Goal: Task Accomplishment & Management: Manage account settings

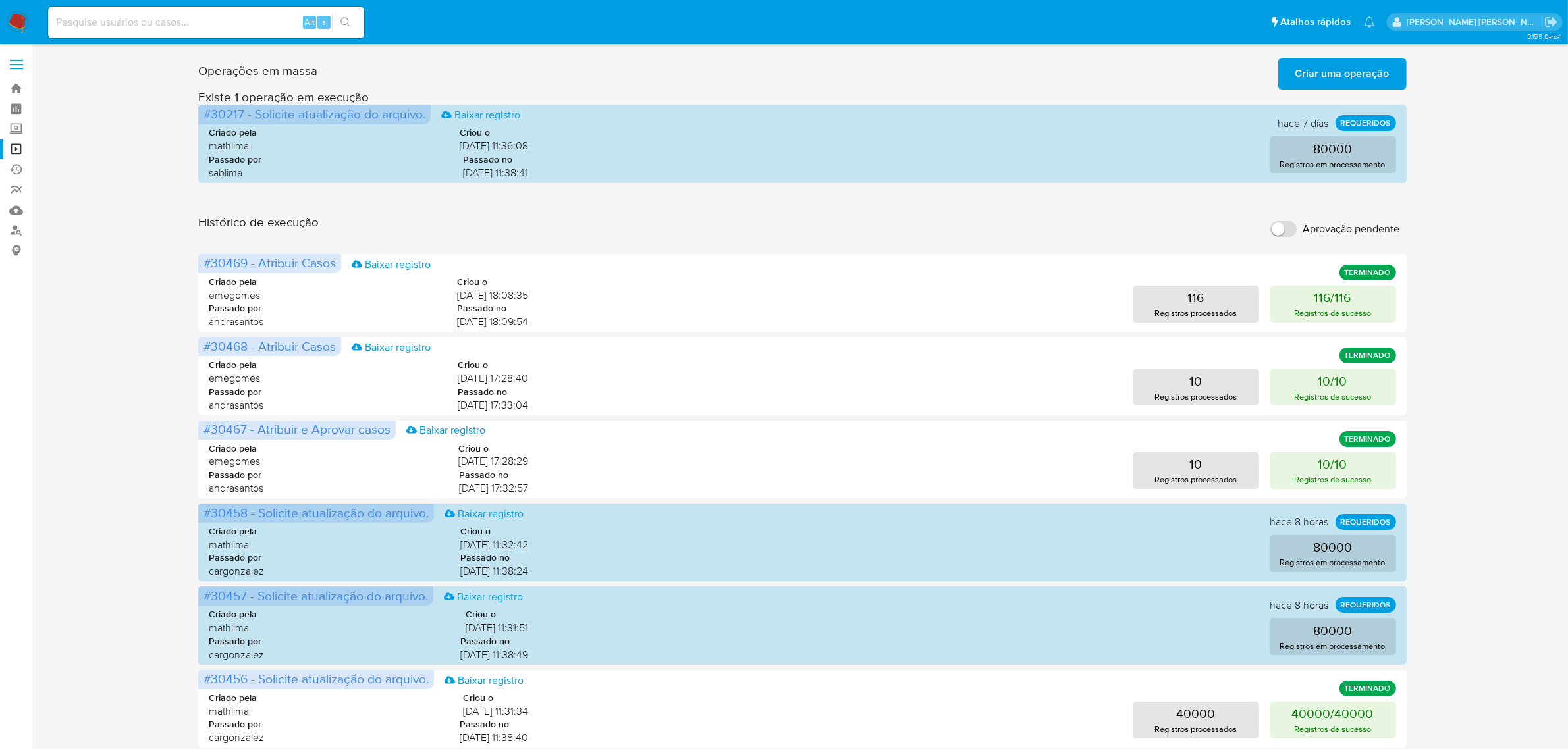
click at [1334, 59] on span "Criar uma operação" at bounding box center [1343, 73] width 94 height 29
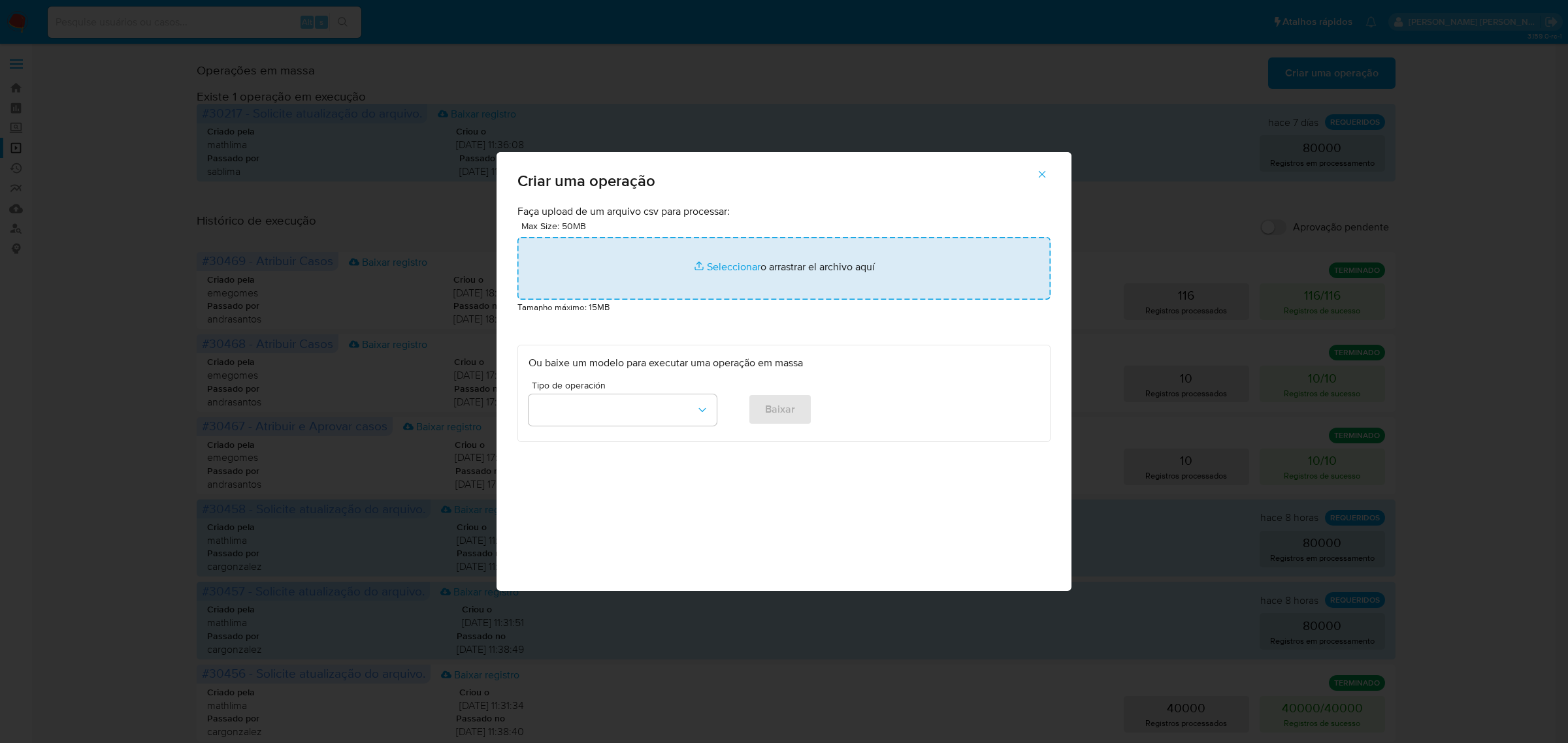
click at [716, 259] on input "file" at bounding box center [783, 268] width 533 height 62
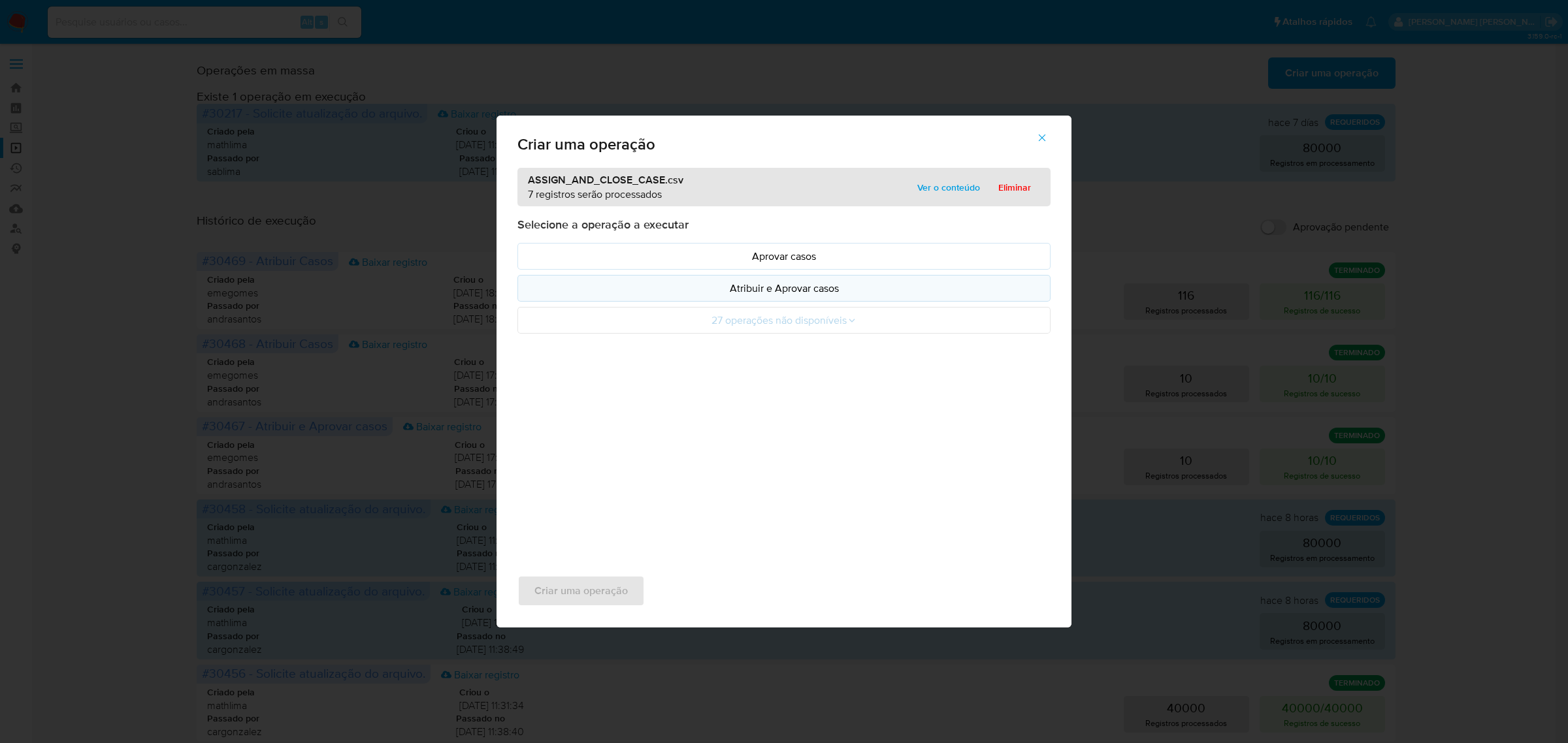
click at [825, 288] on p "Atribuir e Aprovar casos" at bounding box center [784, 288] width 511 height 15
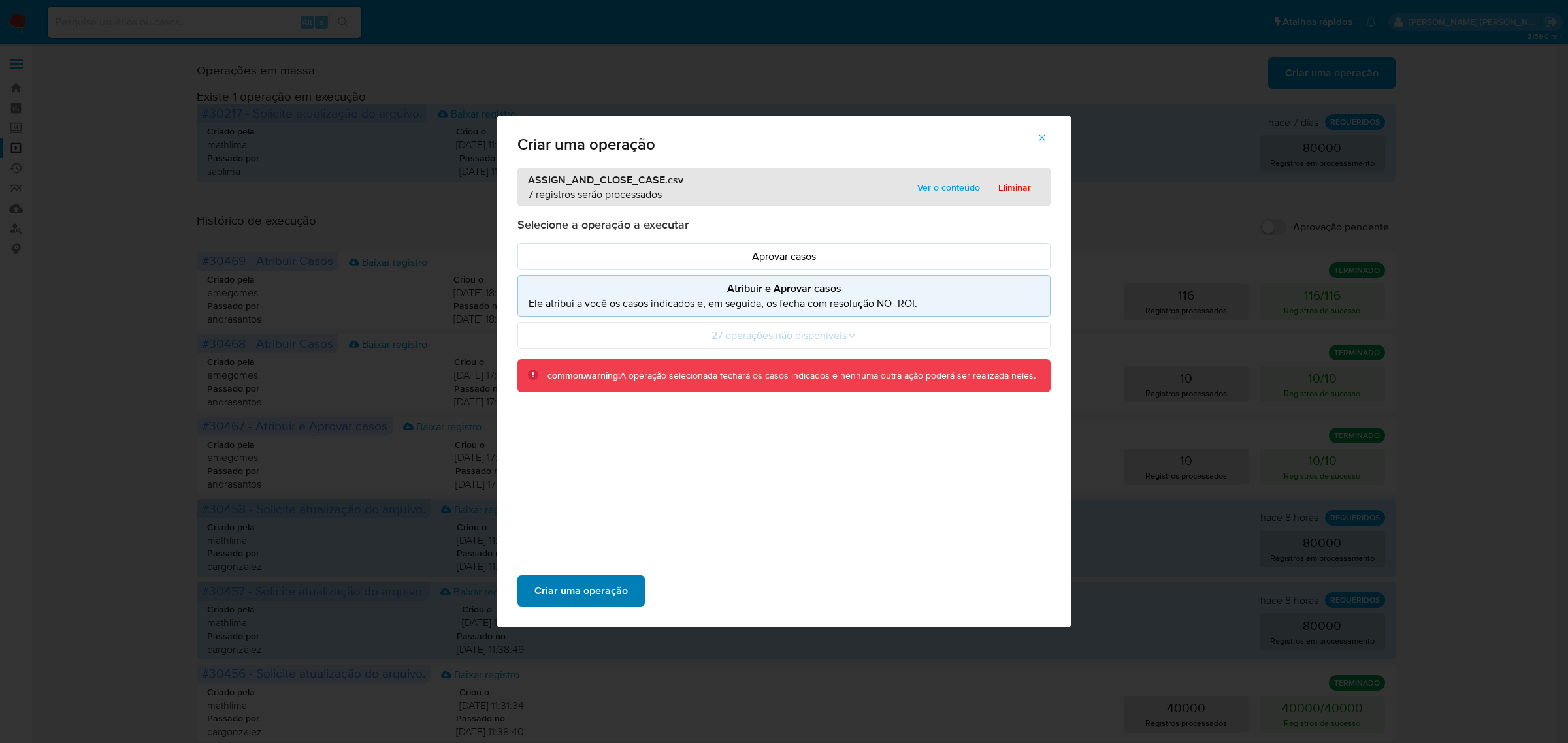
click at [588, 596] on span "Criar uma operação" at bounding box center [581, 591] width 94 height 29
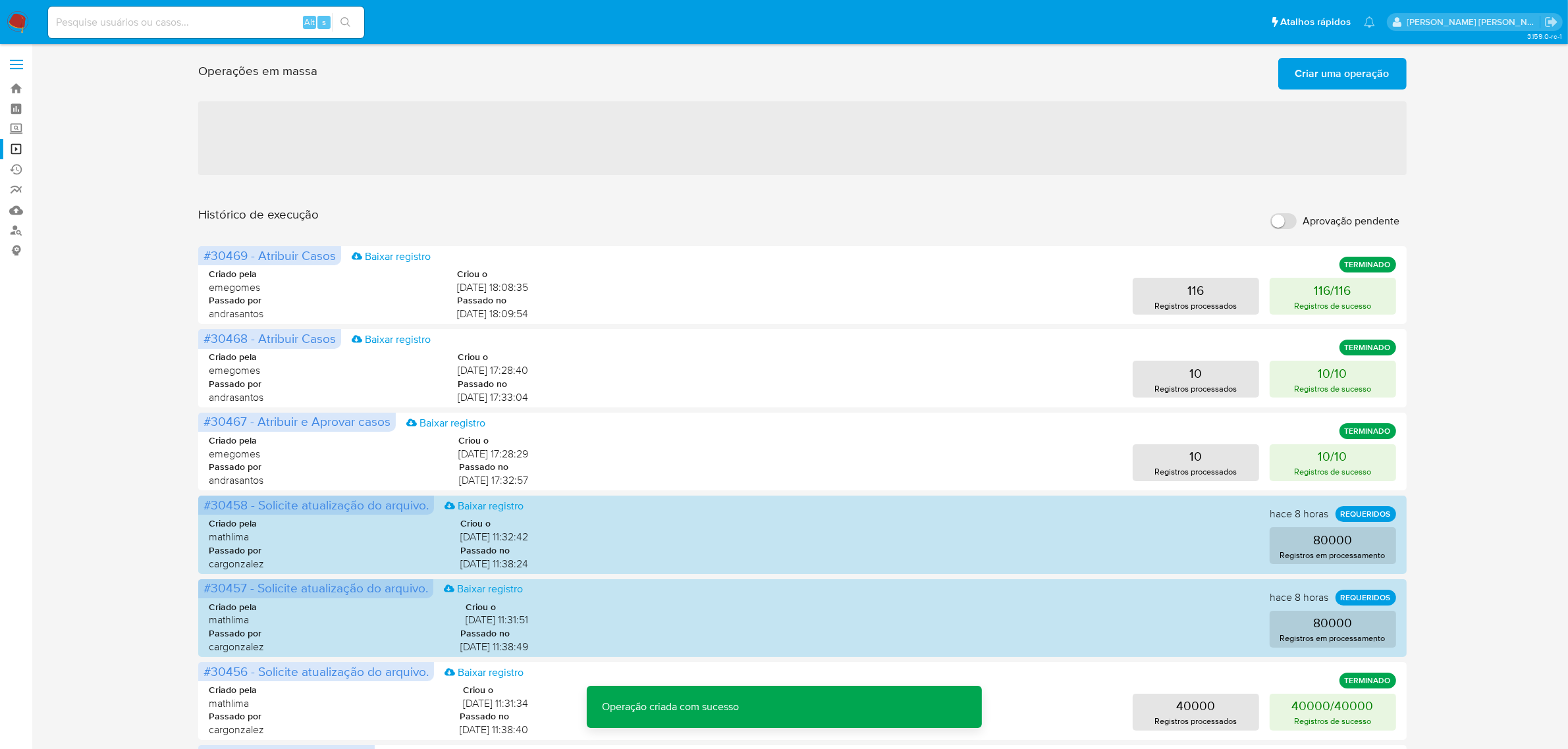
click at [1324, 79] on span "Criar uma operação" at bounding box center [1343, 73] width 94 height 29
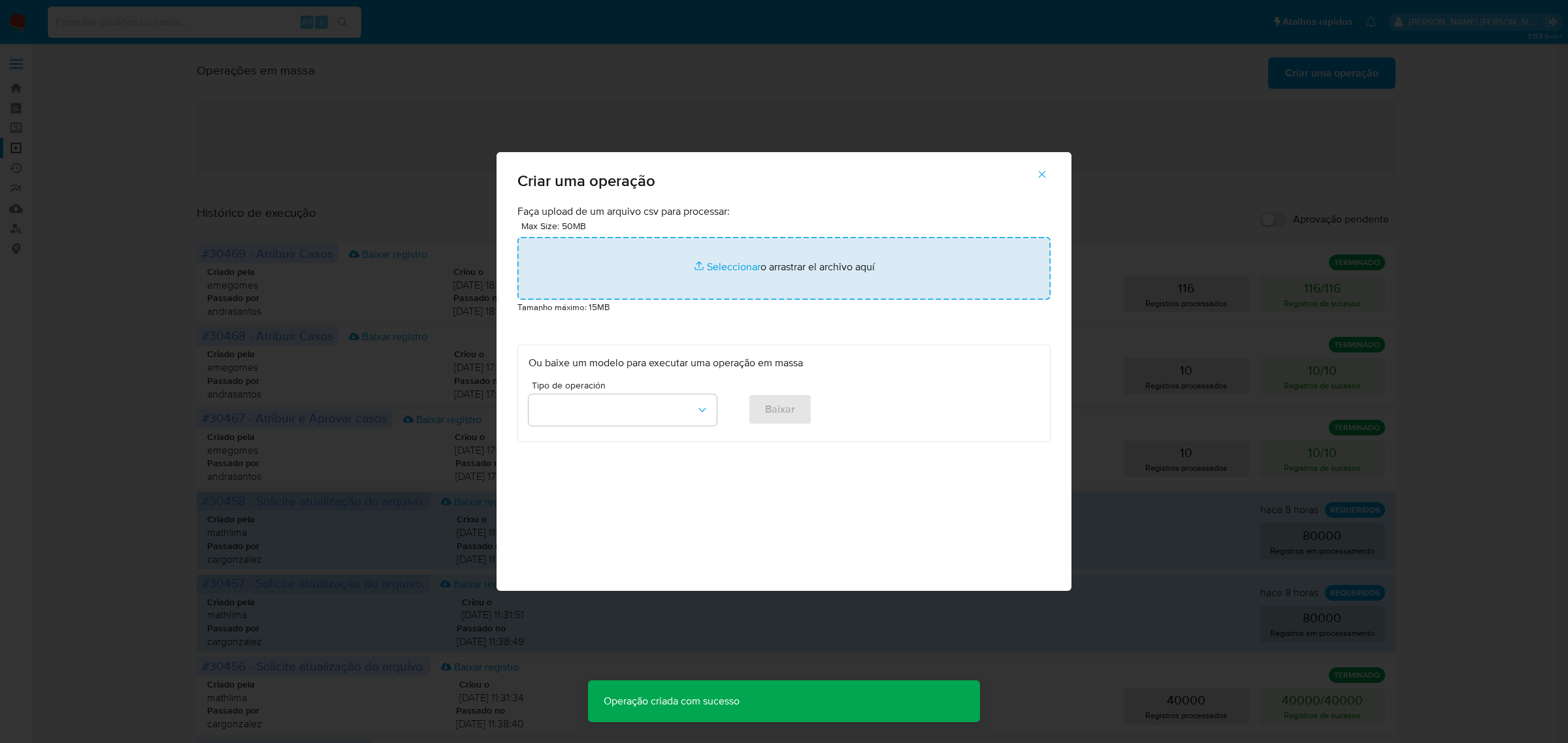
click at [694, 265] on input "file" at bounding box center [783, 268] width 533 height 62
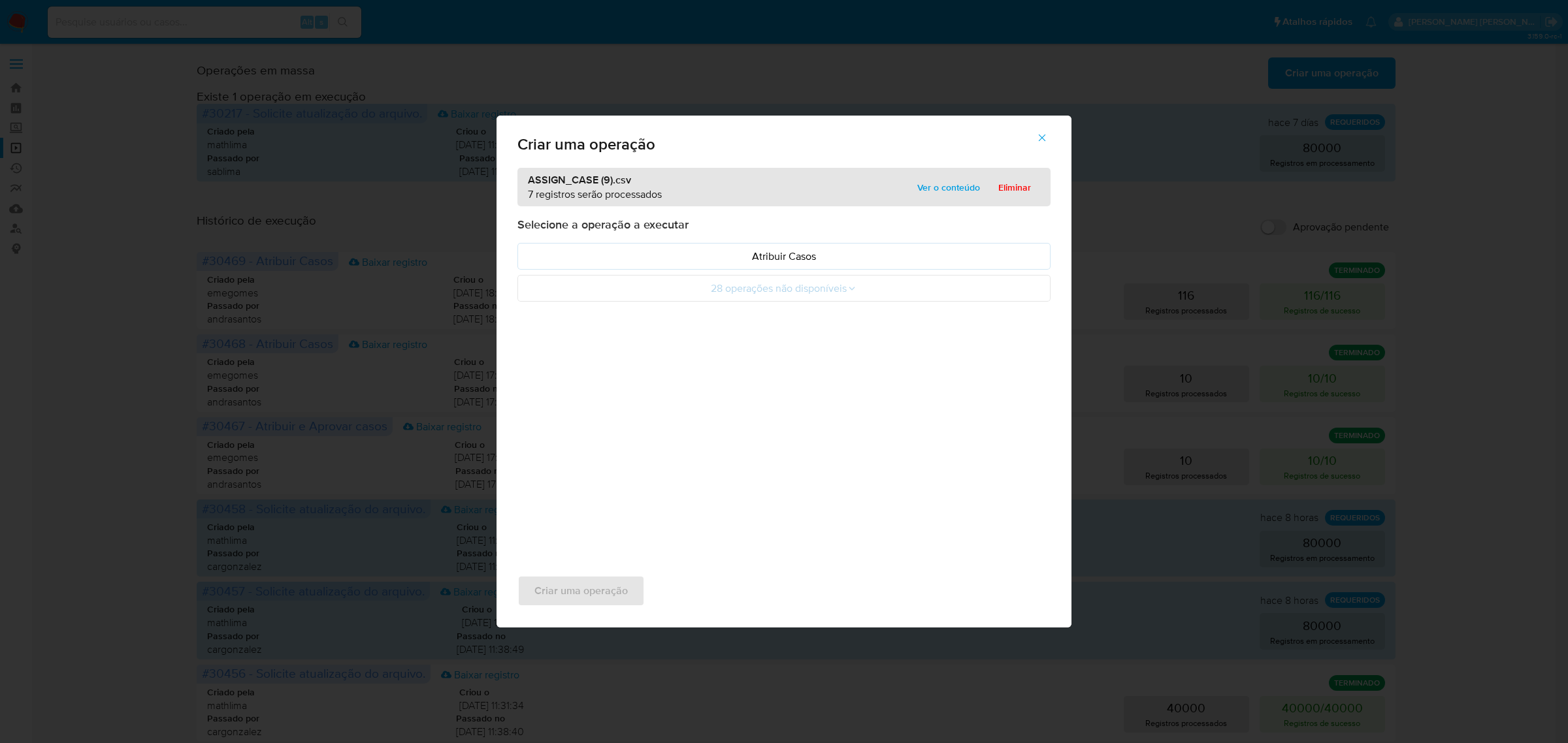
click at [793, 258] on p "Atribuir Casos" at bounding box center [784, 255] width 511 height 15
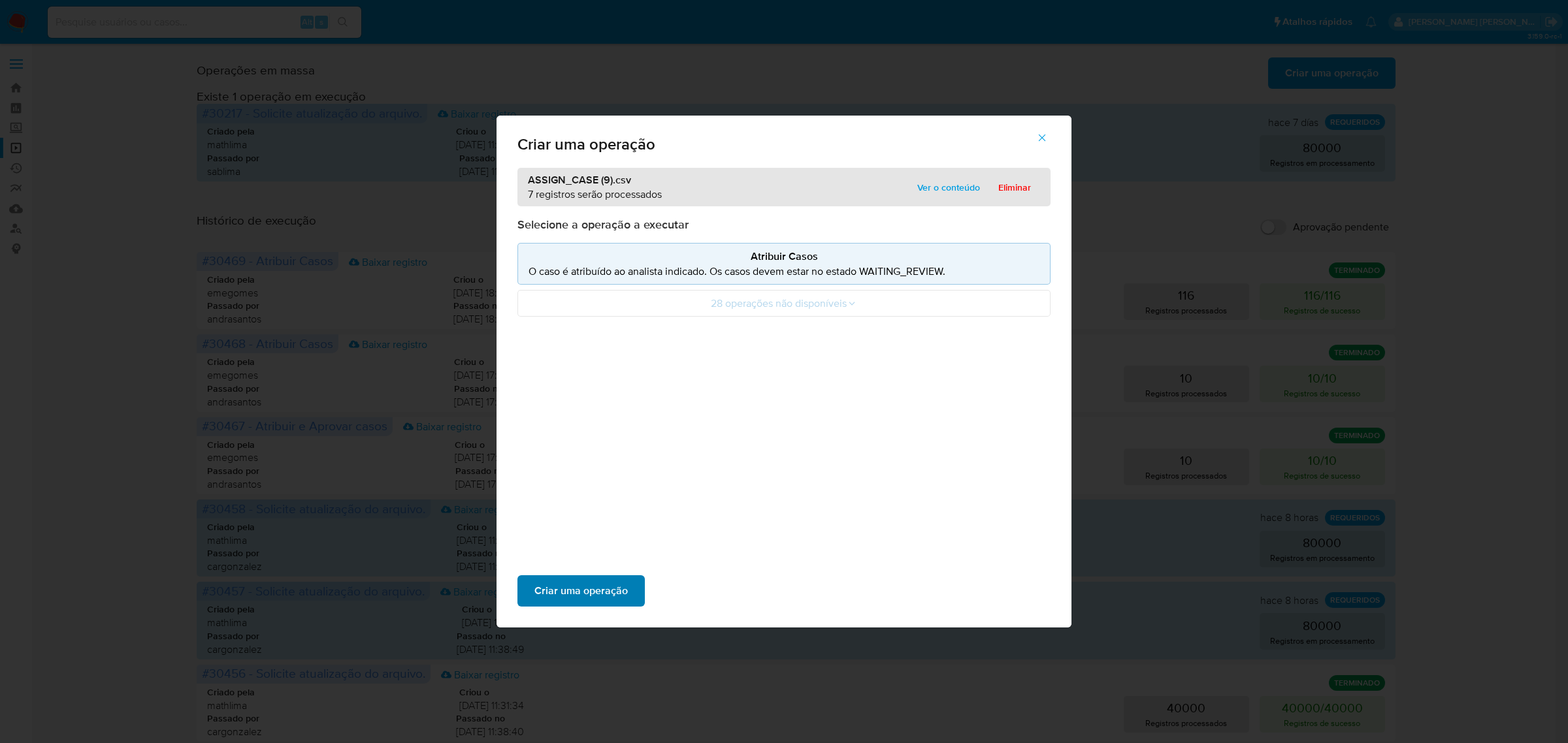
click at [552, 598] on span "Criar uma operação" at bounding box center [581, 591] width 94 height 29
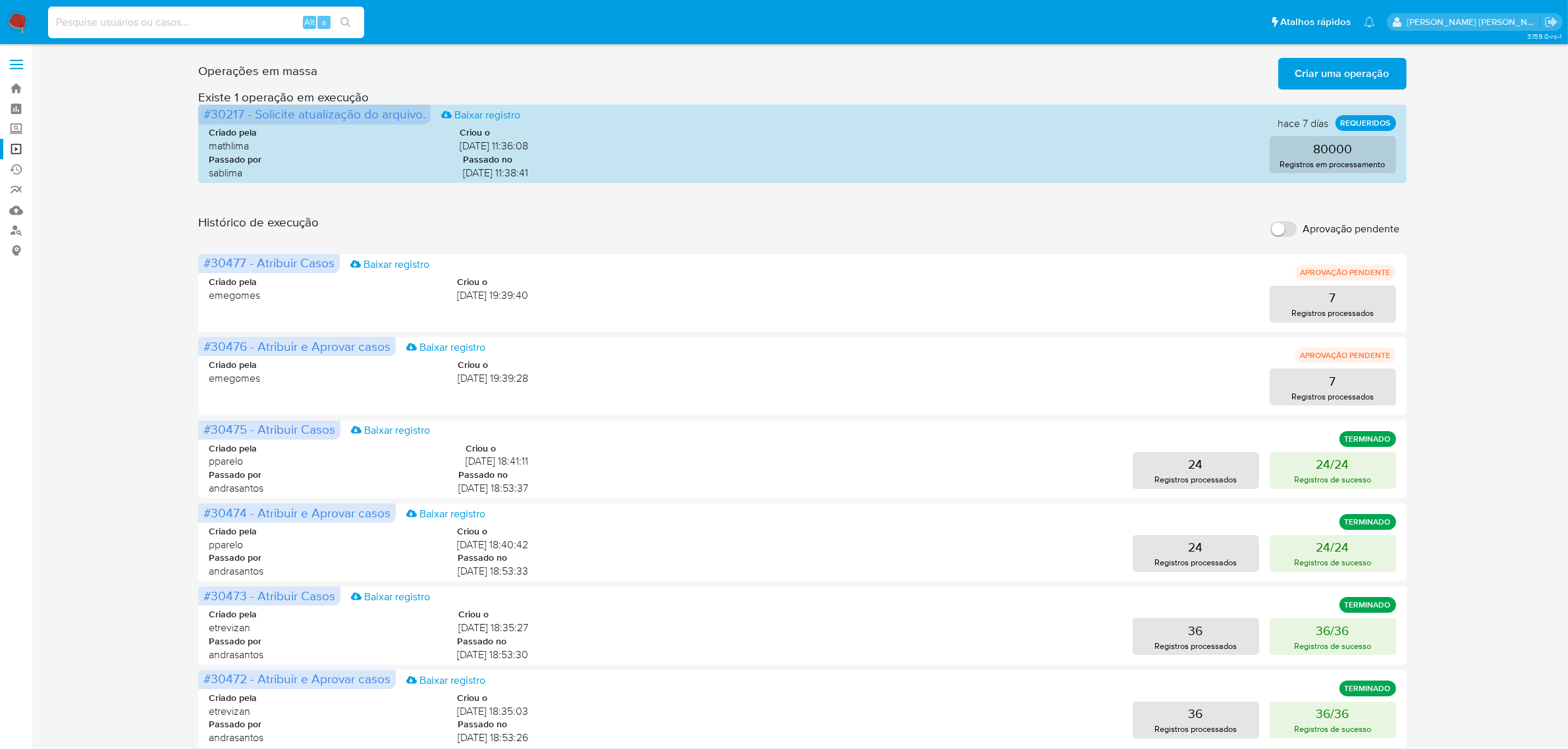
click at [166, 15] on input at bounding box center [206, 23] width 316 height 17
paste input "jyBEUsa9HZsYpyYNBwgwnbNQ"
type input "jyBEUsa9HZsYpyYNBwgwnbNQ"
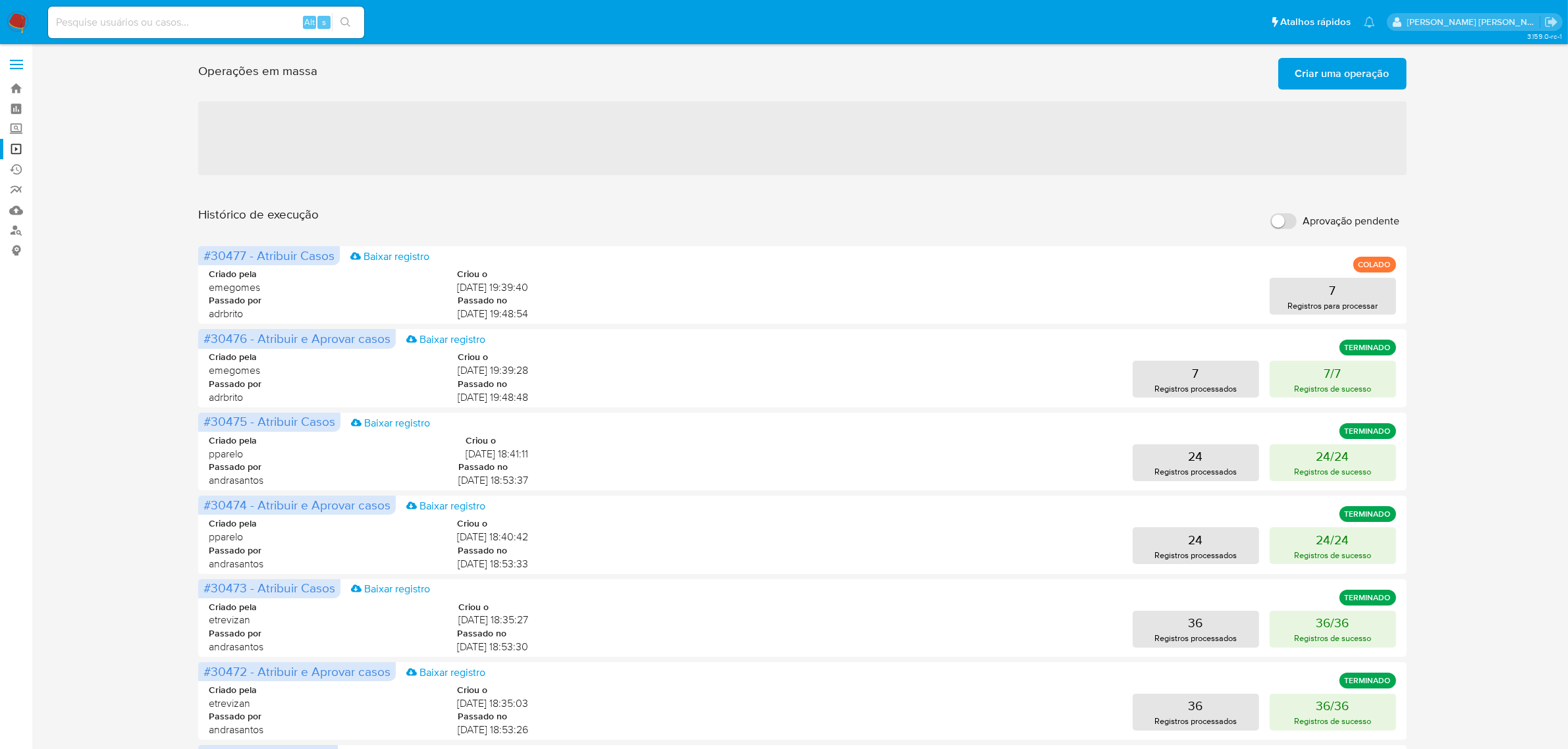
click at [195, 26] on input at bounding box center [206, 23] width 316 height 17
paste input "jyBEUsa9HZsYpyYNBwgwnbNQ"
type input "jyBEUsa9HZsYpyYNBwgwnbNQ"
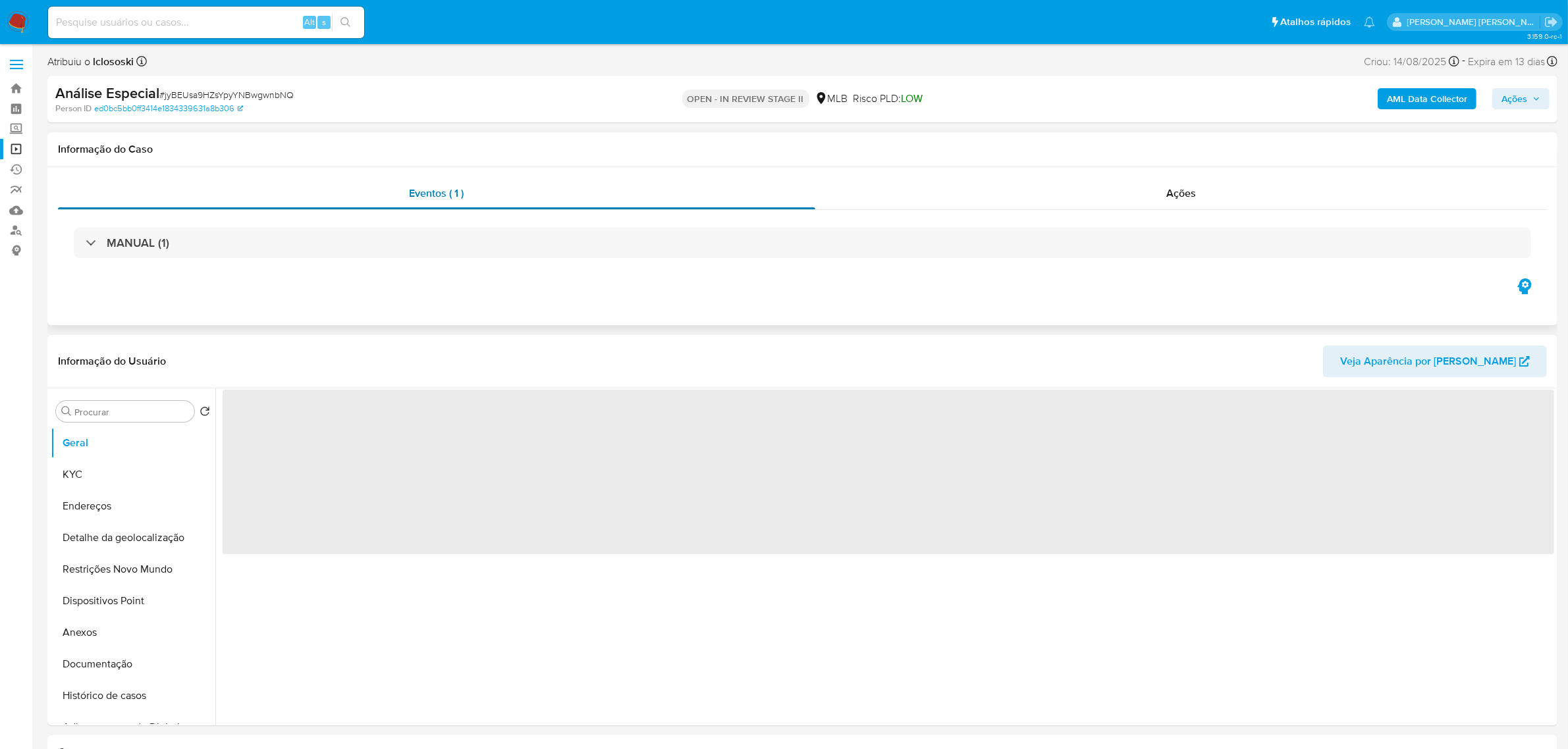
select select "10"
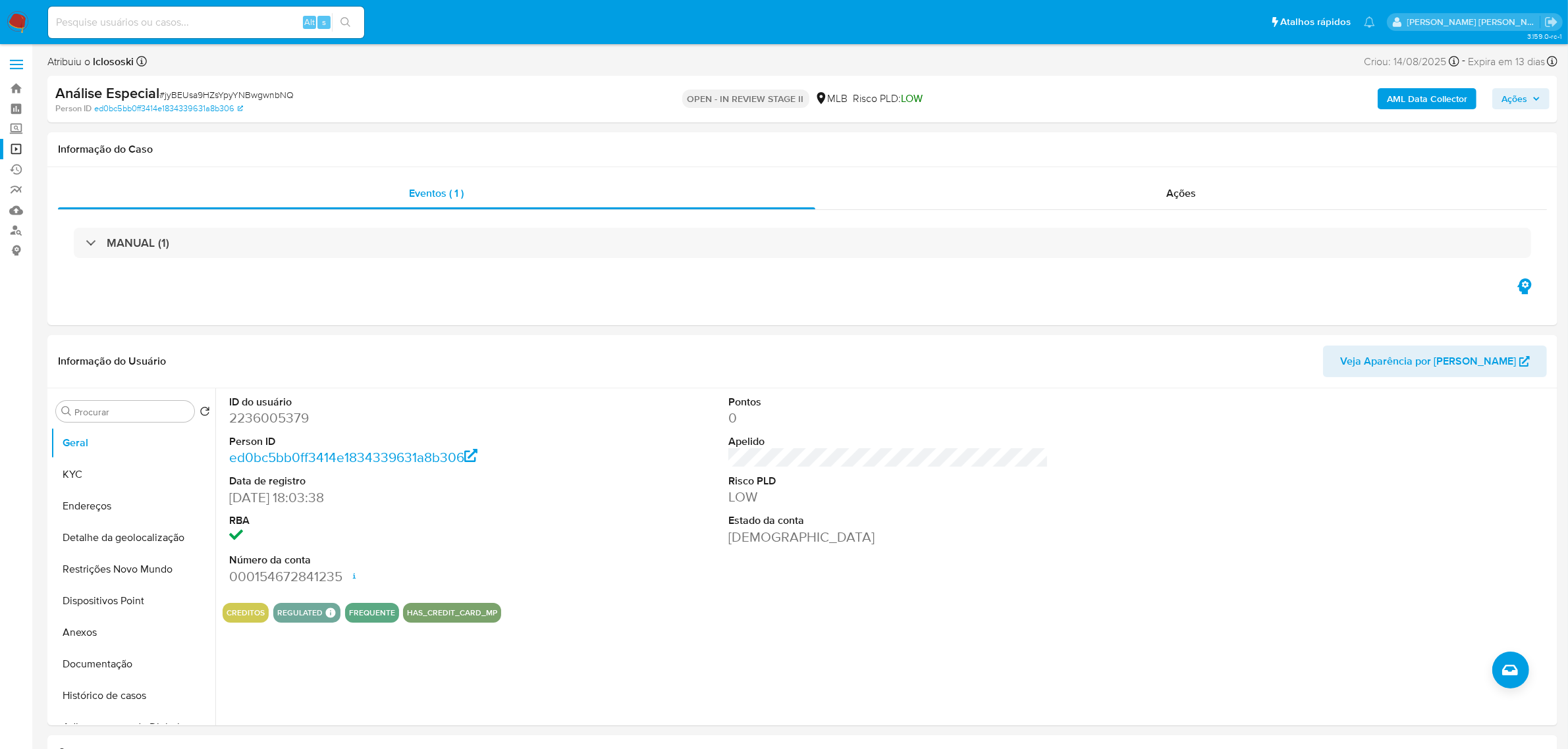
click at [176, 18] on input at bounding box center [206, 23] width 316 height 17
paste input "F4zh5fZOLyeXFzxiV8PVX4HQ"
type input "F4zh5fZOLyeXFzxiV8PVX4HQ"
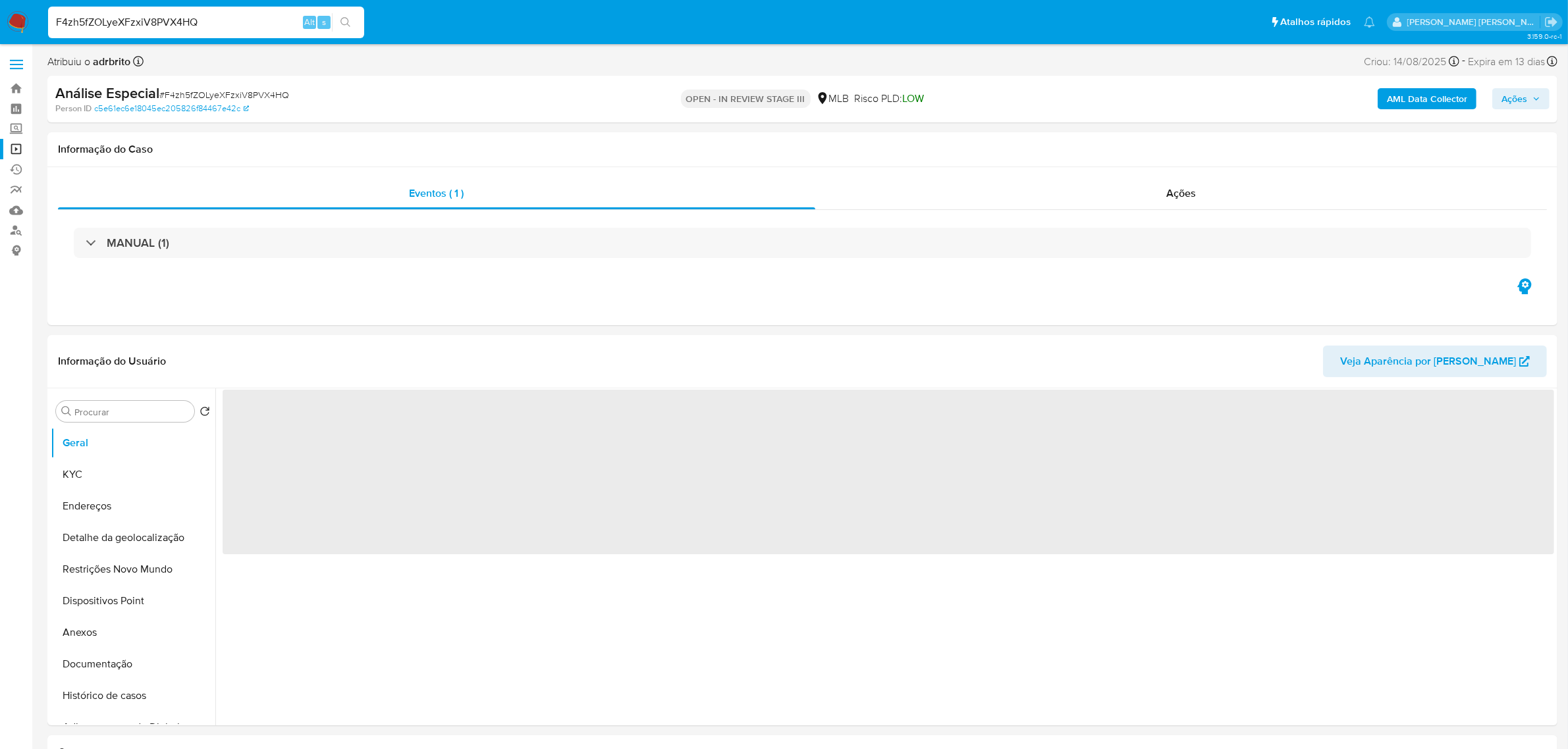
select select "10"
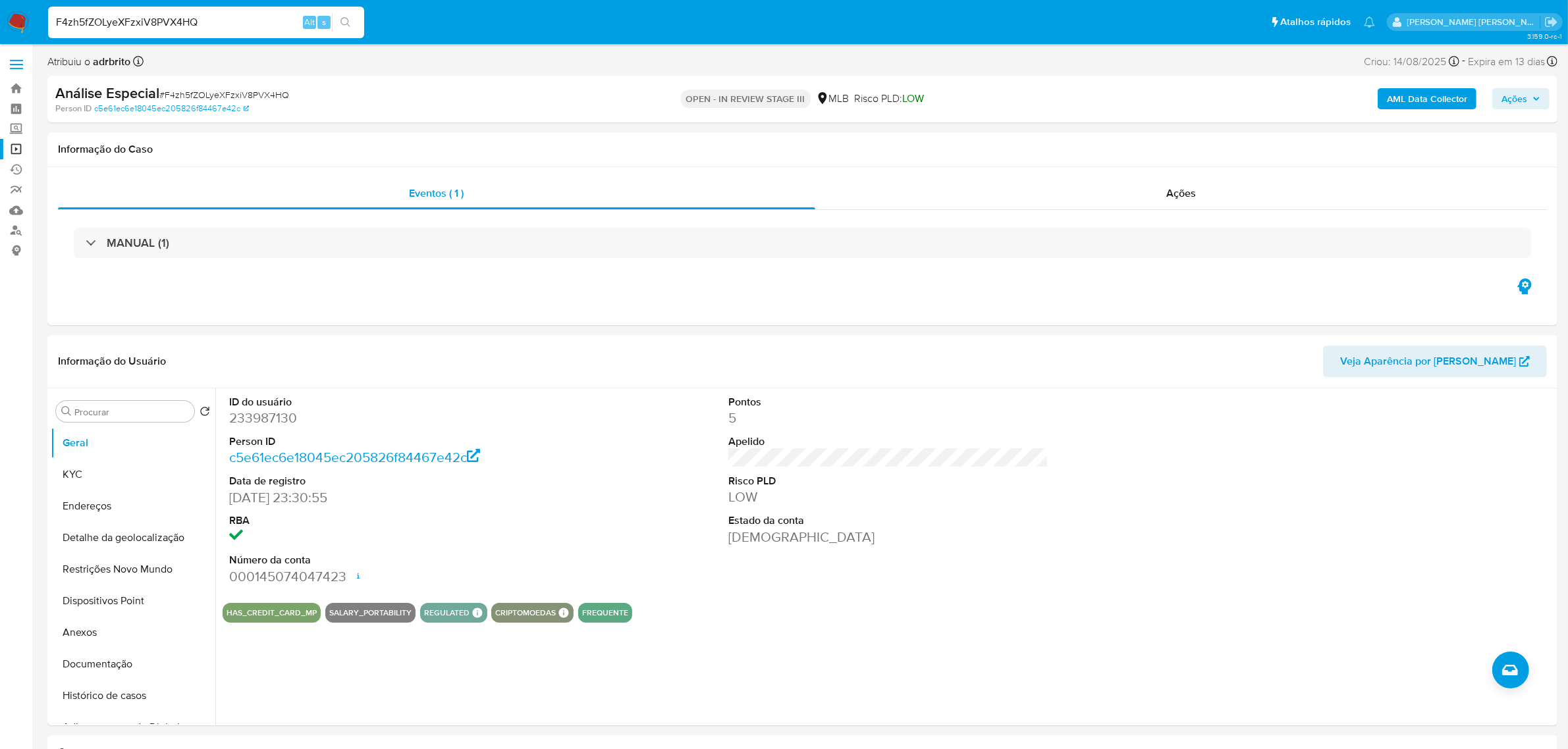
click at [136, 20] on input "F4zh5fZOLyeXFzxiV8PVX4HQ" at bounding box center [206, 23] width 316 height 17
paste input "GmfZWW4NpZEeyl5PHKi3fxOO"
type input "GmfZWW4NpZEeyl5PHKi3fxOO"
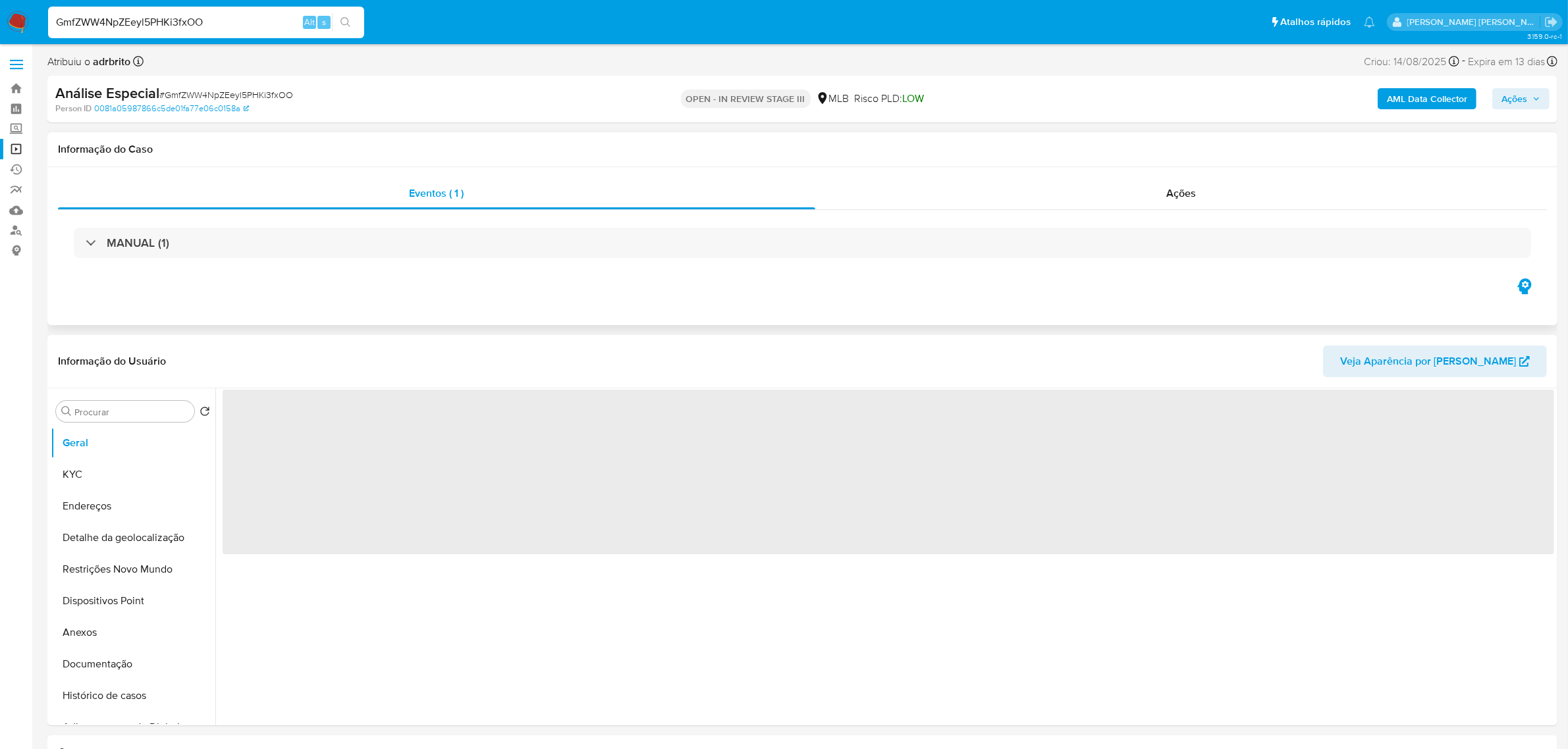
select select "10"
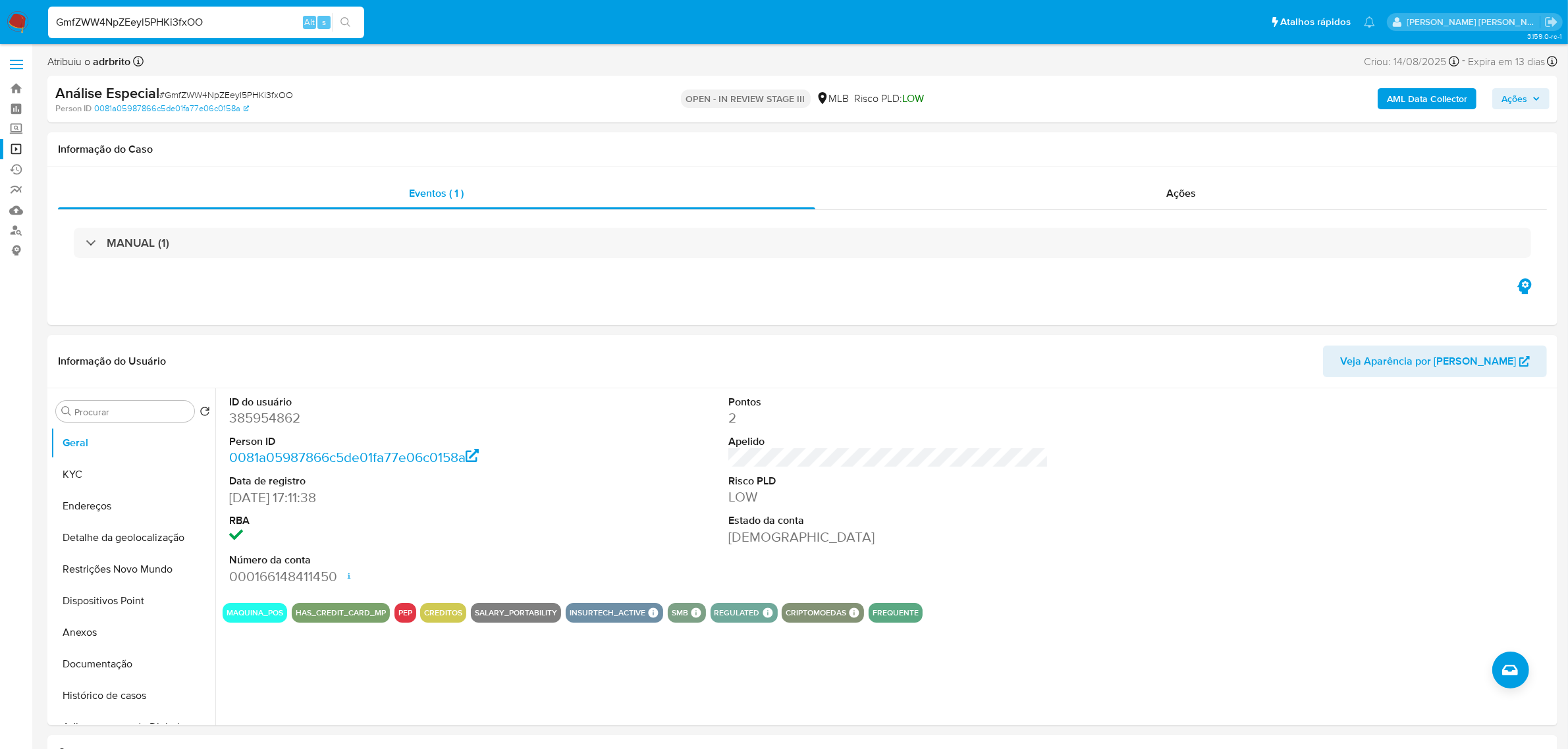
drag, startPoint x: 218, startPoint y: 18, endPoint x: 43, endPoint y: 2, distance: 175.7
click at [43, 2] on nav "Pausado Ver notificaciones GmfZWW4NpZEeyl5PHKi3fxOO Alt s Atalhos rápidos Presi…" at bounding box center [784, 22] width 1568 height 45
paste input "vhbxrwAgioUyh7SsyGrdtCG0"
type input "vhbxrwAgioUyh7SsyGrdtCG0"
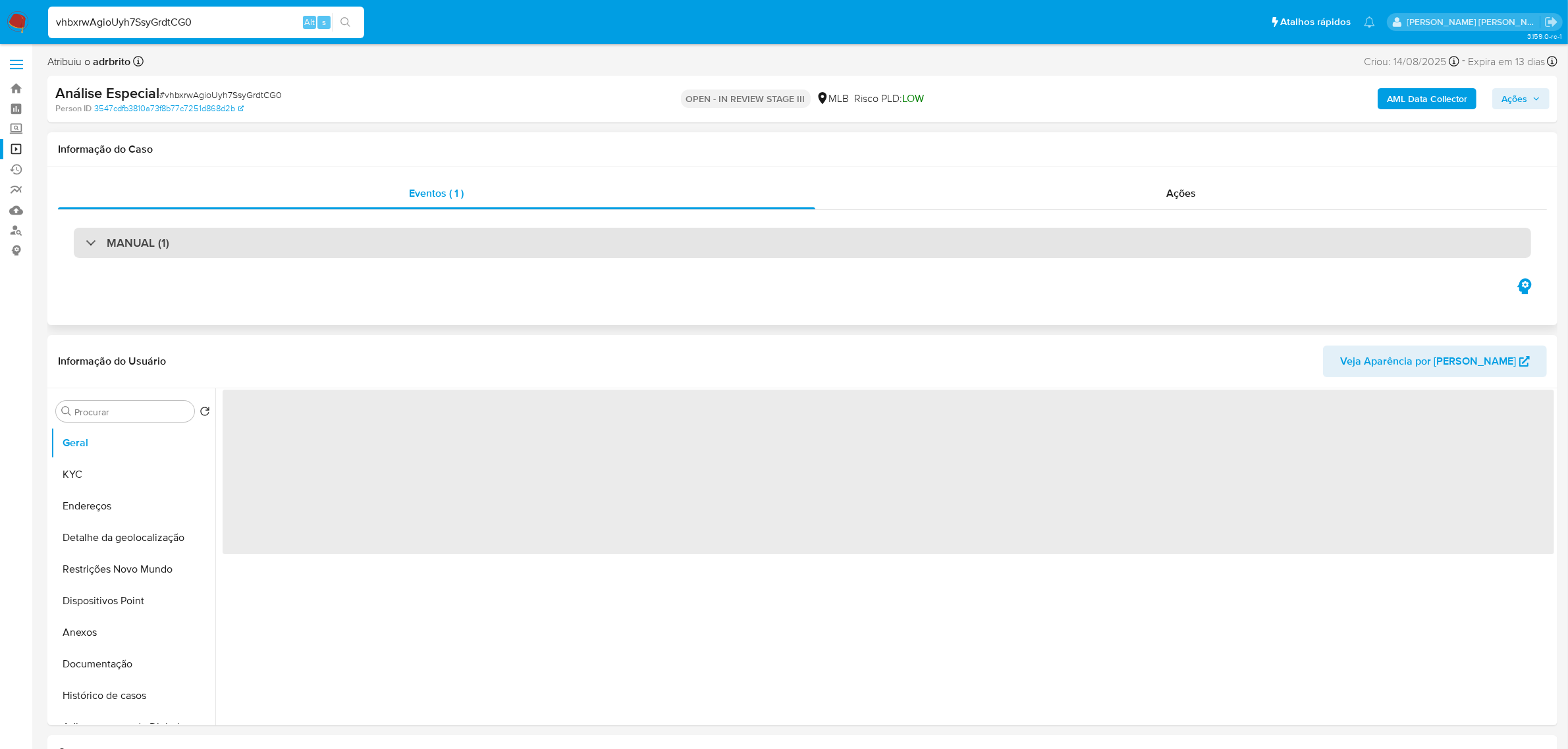
select select "10"
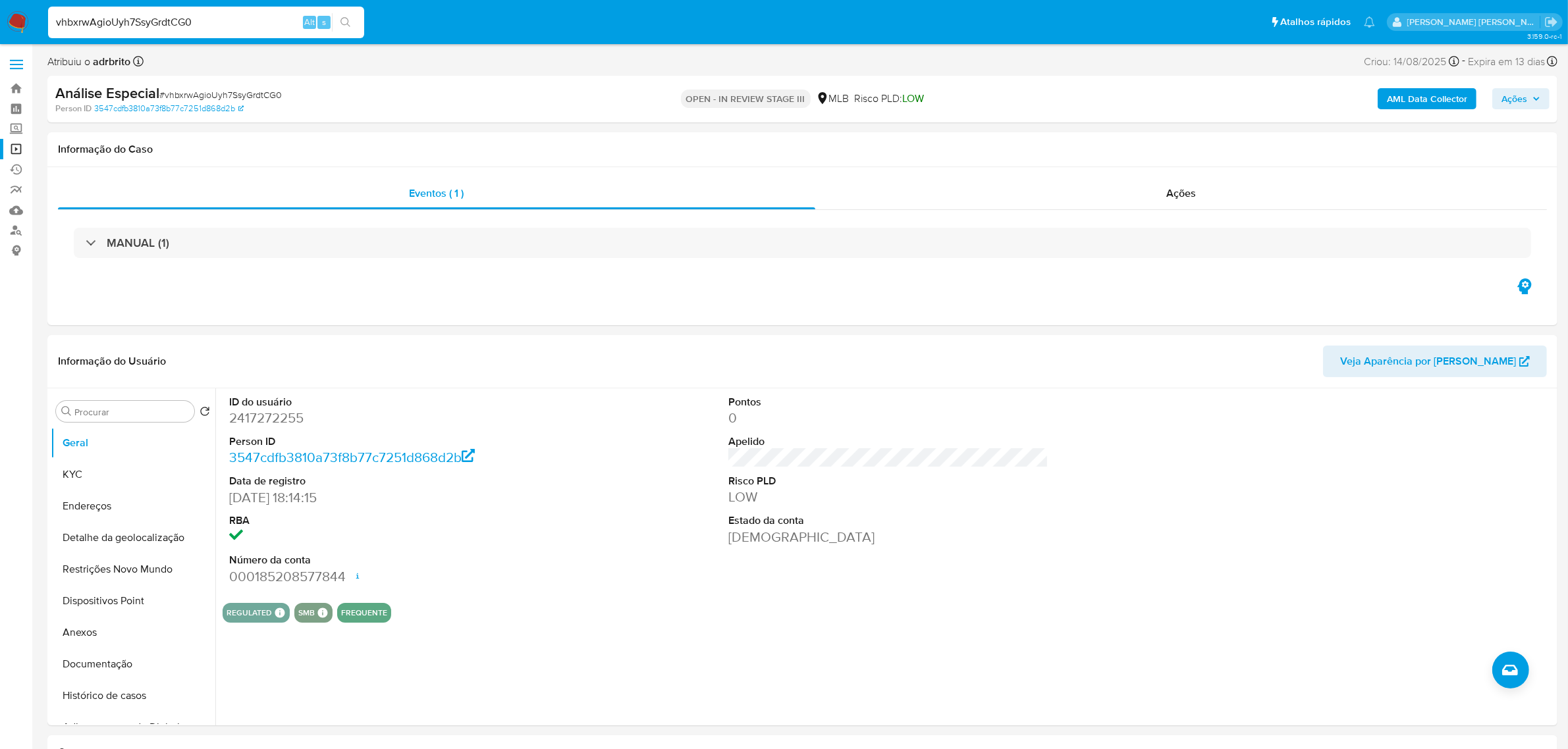
drag, startPoint x: 214, startPoint y: 22, endPoint x: 47, endPoint y: 22, distance: 167.0
click at [48, 22] on input "vhbxrwAgioUyh7SsyGrdtCG0" at bounding box center [206, 23] width 316 height 17
paste input "VwxfIBdfFxnXVXdNeP26f0v5"
type input "VwxfIBdfFxnXVXdNeP26f0v5"
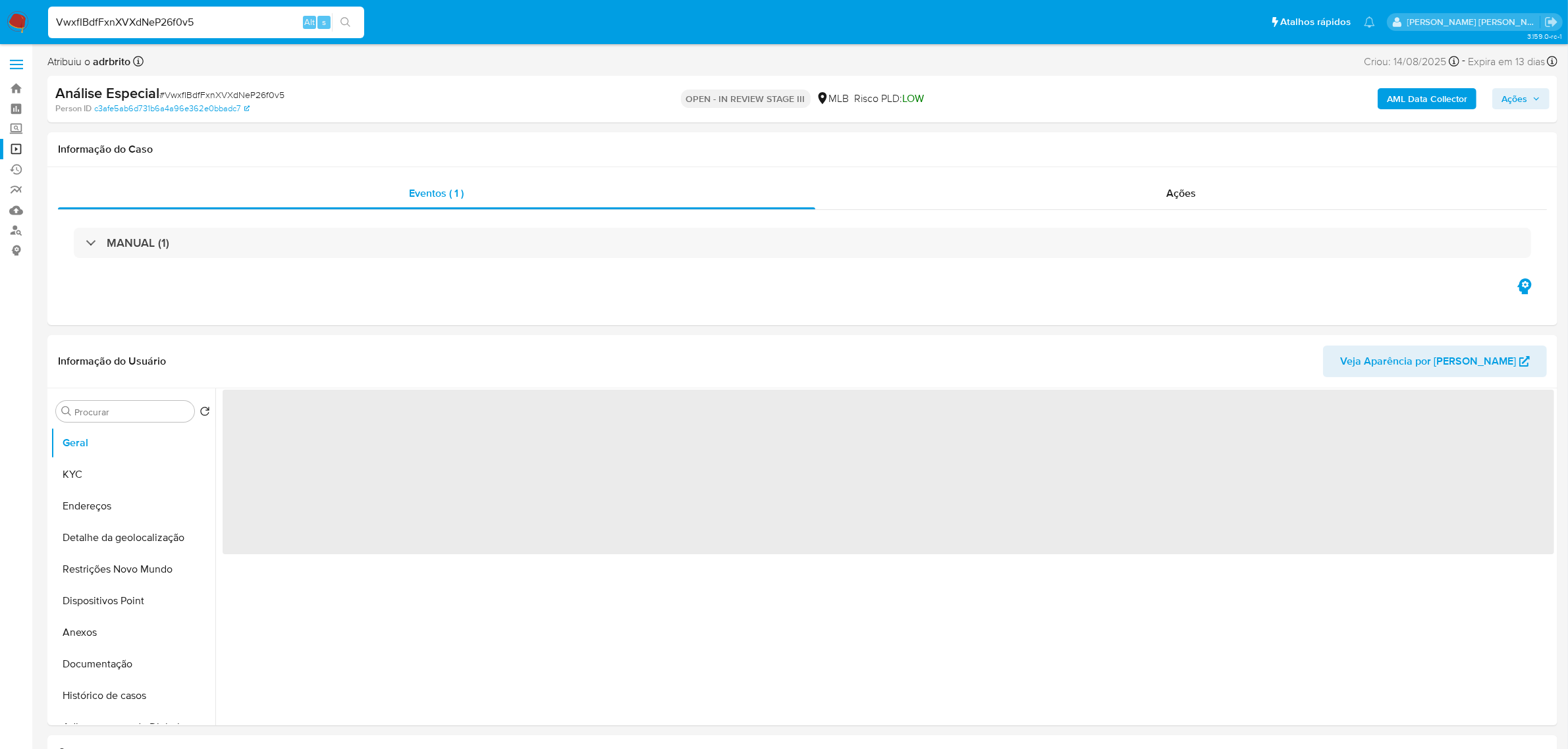
select select "10"
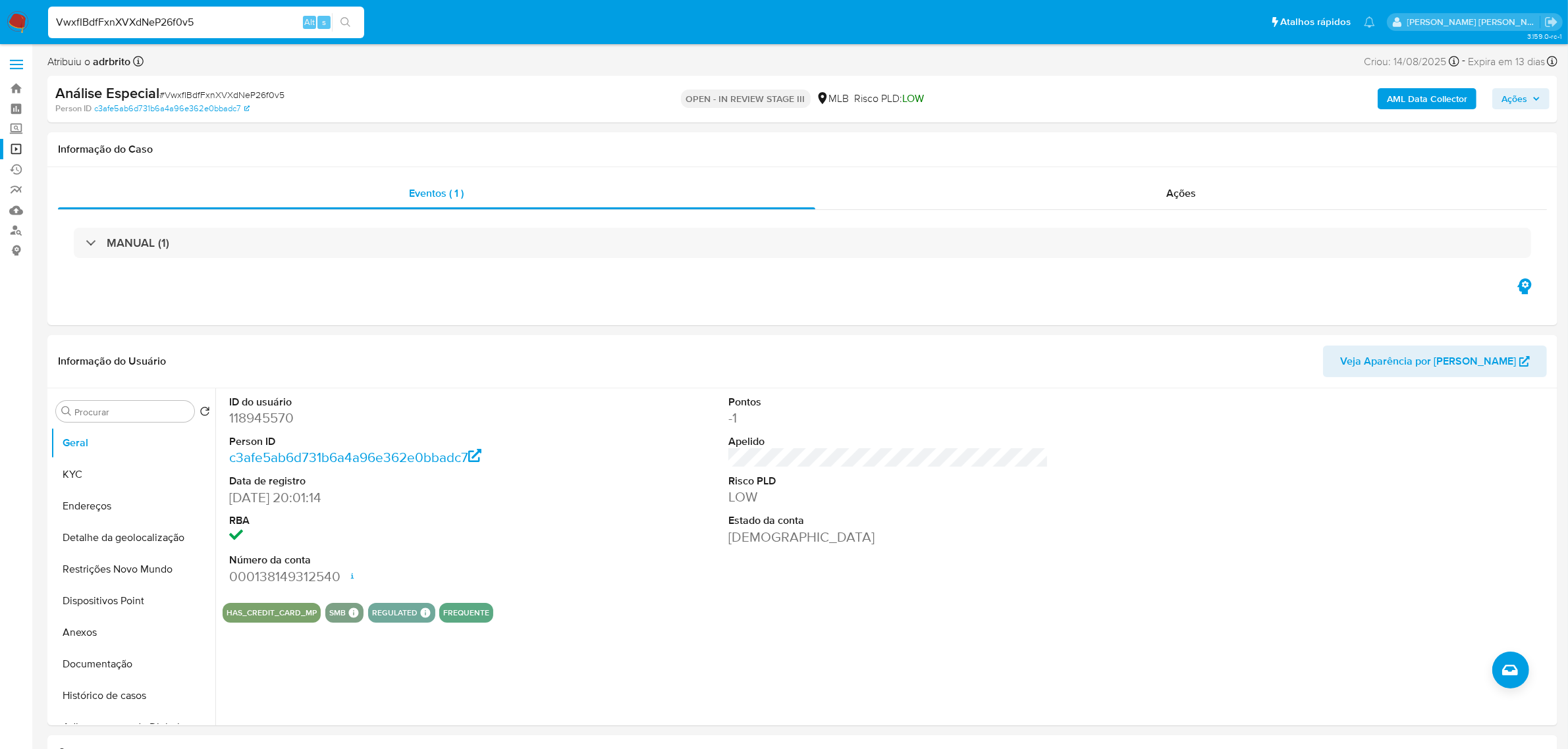
click at [152, 21] on input "VwxfIBdfFxnXVXdNeP26f0v5" at bounding box center [206, 23] width 316 height 17
paste input "kWtV83OOvMzEqFbj0Dg9IQxd"
type input "kWtV83OOvMzEqFbj0Dg9IQxd"
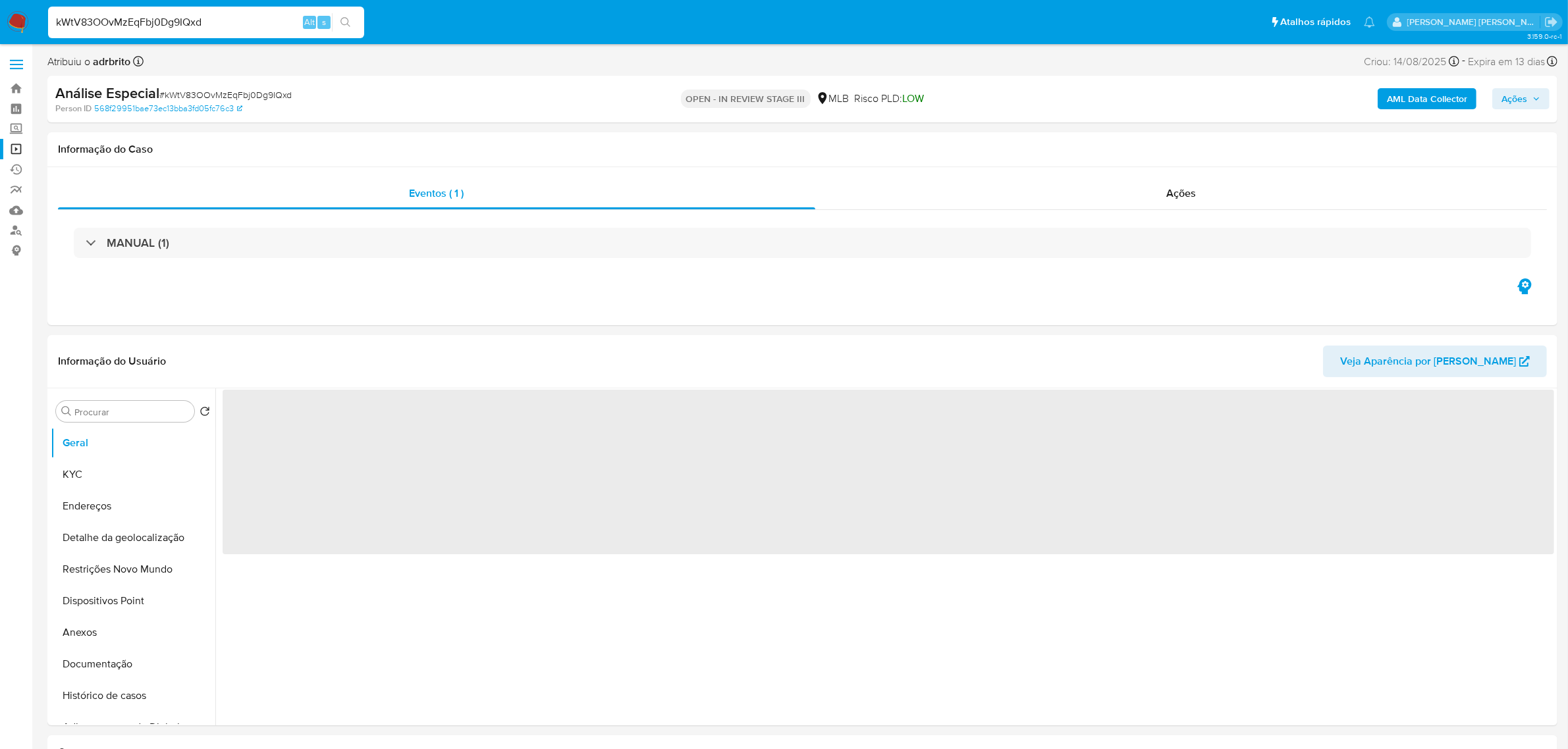
select select "10"
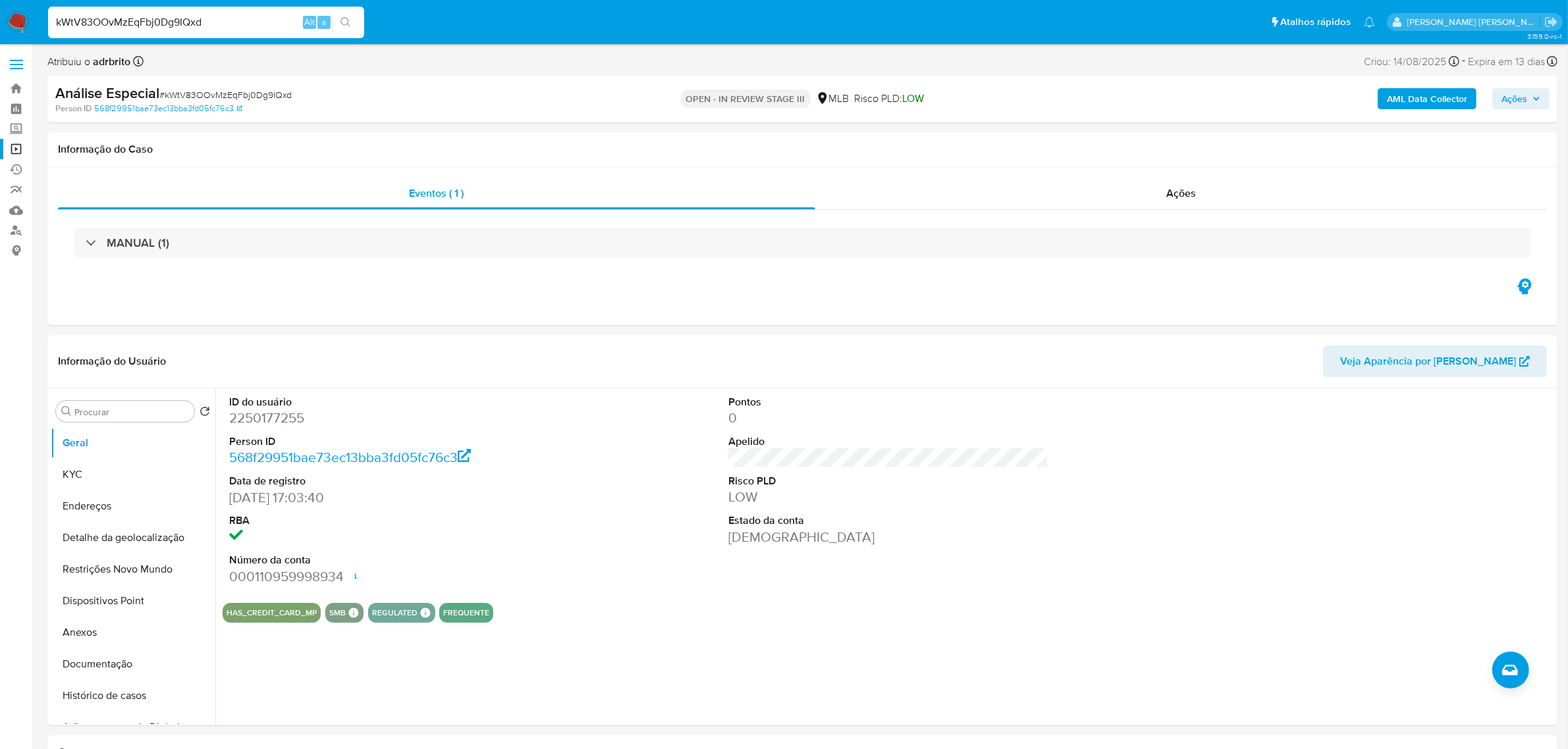
drag, startPoint x: 202, startPoint y: 18, endPoint x: 27, endPoint y: 23, distance: 175.1
click at [27, 23] on nav "Pausado Ver notificaciones kWtV83OOvMzEqFbj0Dg9IQxd Alt s Atalhos rápidos Presi…" at bounding box center [784, 22] width 1568 height 45
paste input "la4qpLz7N1iEomT09UCxxzNO"
type input "la4qpLz7N1iEomT09UCxxzNO"
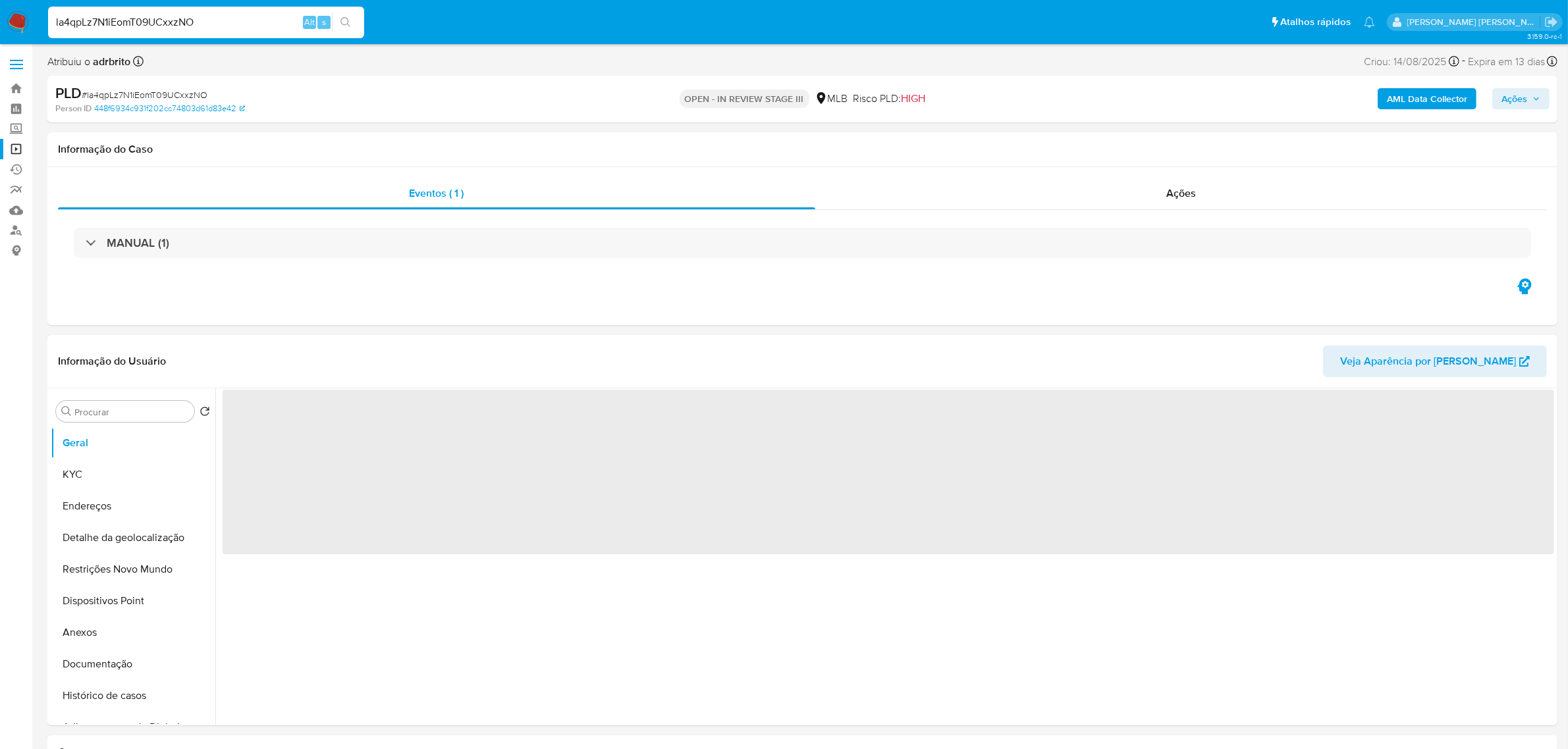
select select "10"
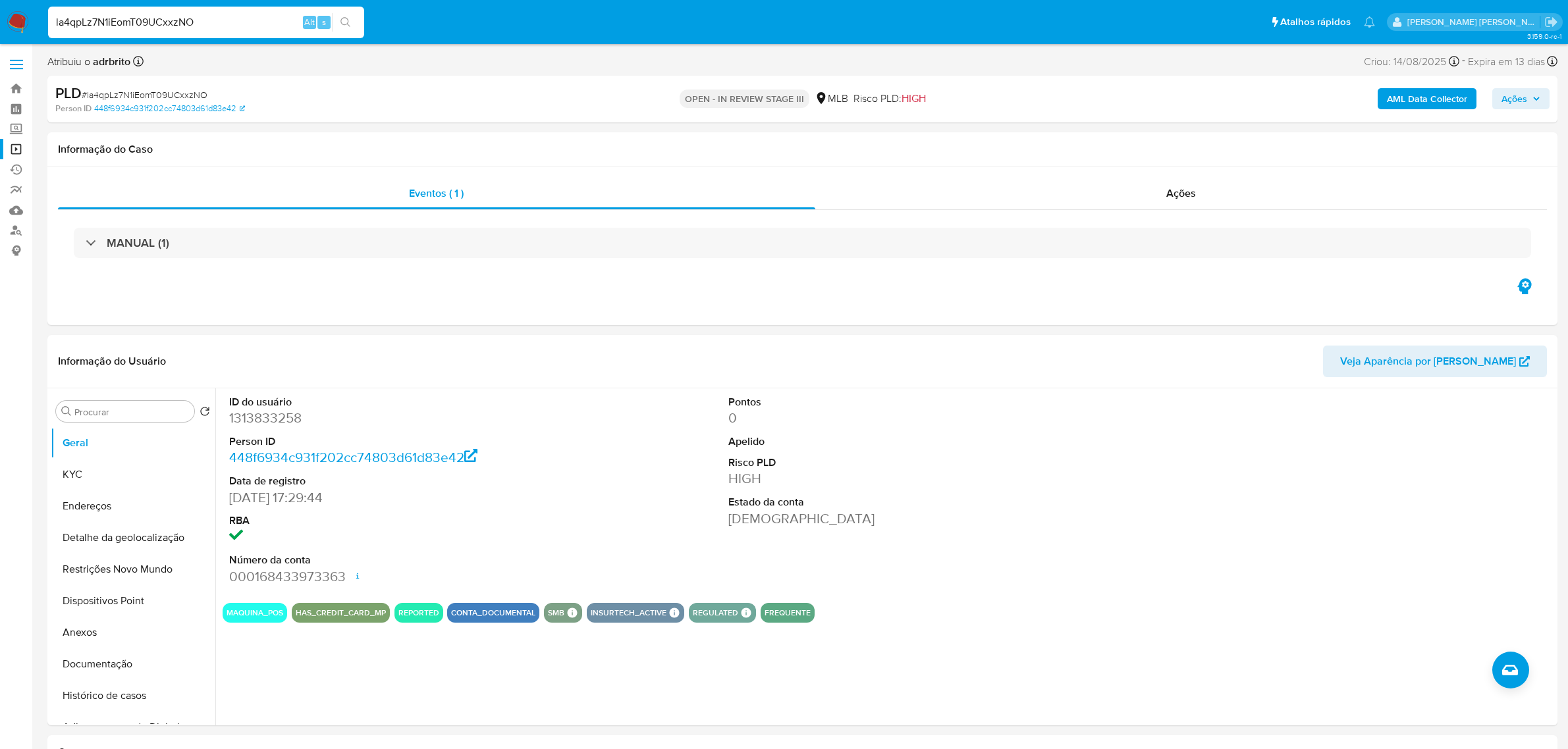
select select "10"
drag, startPoint x: 206, startPoint y: 17, endPoint x: 50, endPoint y: 17, distance: 156.0
click at [50, 17] on input "la4qpLz7N1iEomT09UCxxzNO" at bounding box center [206, 23] width 316 height 17
paste input "IdyBTjplfDWVTBsIpHPqn4Tg"
type input "IdyBTjplfDWVTBsIpHPqn4Tg"
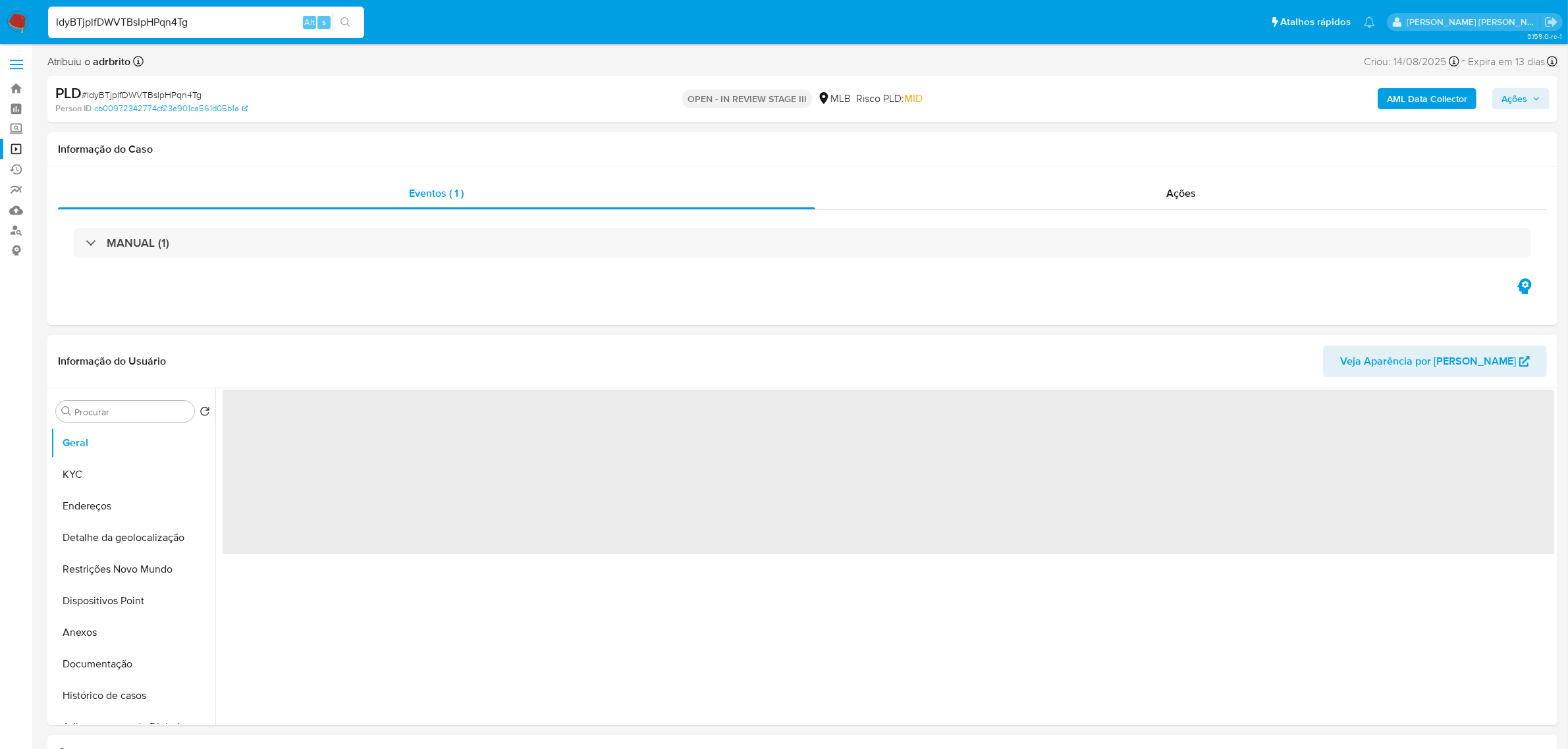
select select "10"
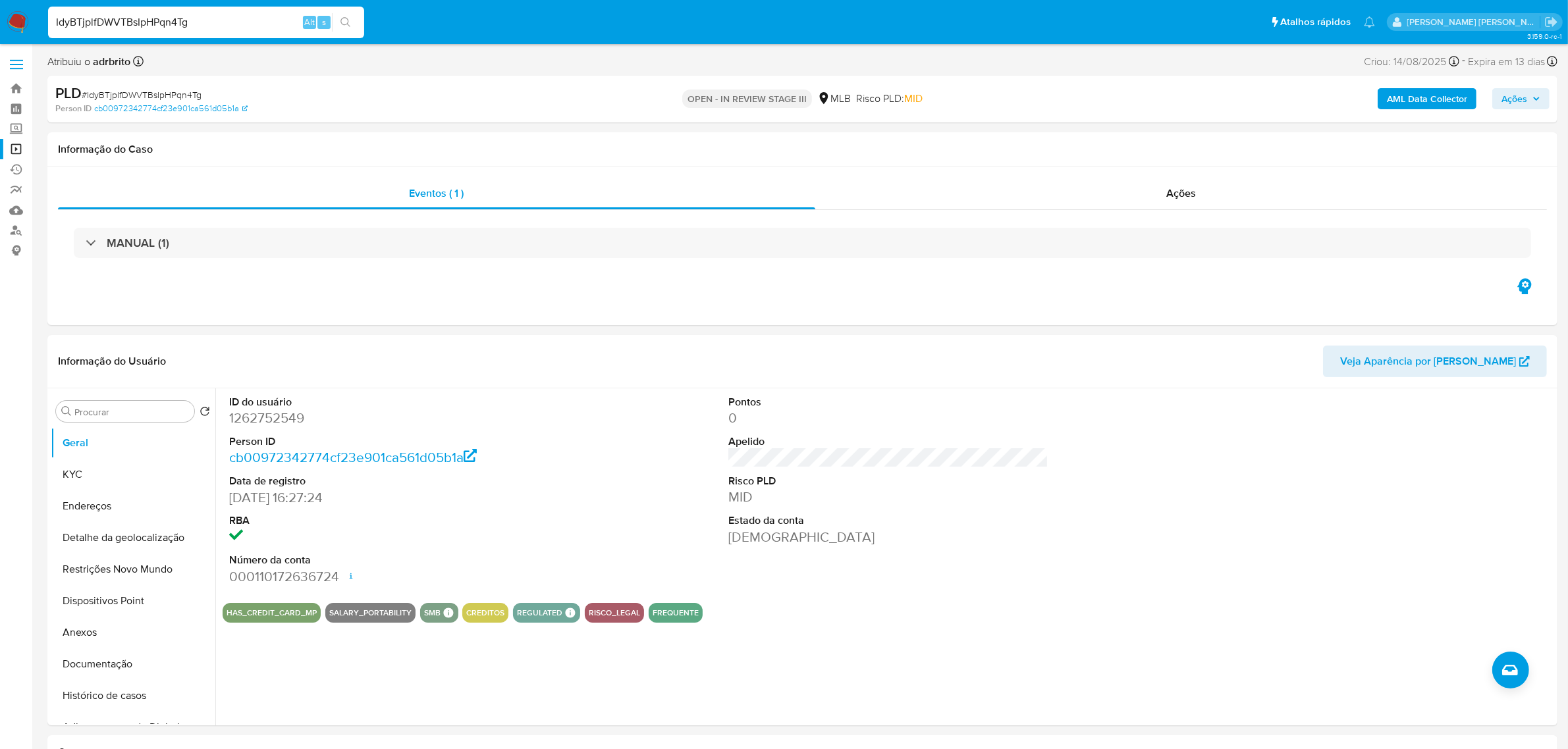
drag, startPoint x: 221, startPoint y: 20, endPoint x: -5, endPoint y: 15, distance: 226.1
paste input "gq4mMESWbsPGEN5xCMbMDptO"
type input "gq4mMESWbsPGEN5xCMbMDptO"
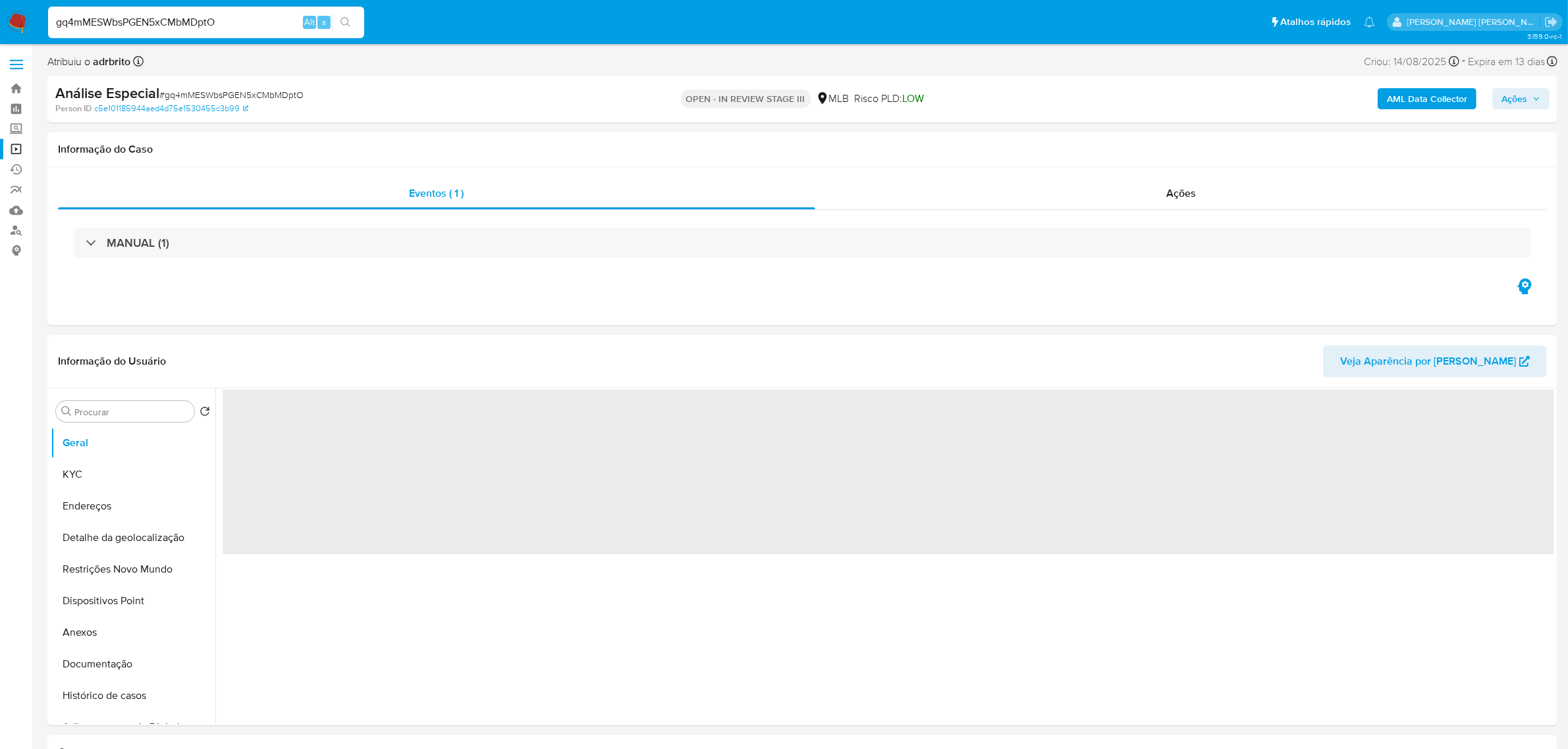
select select "10"
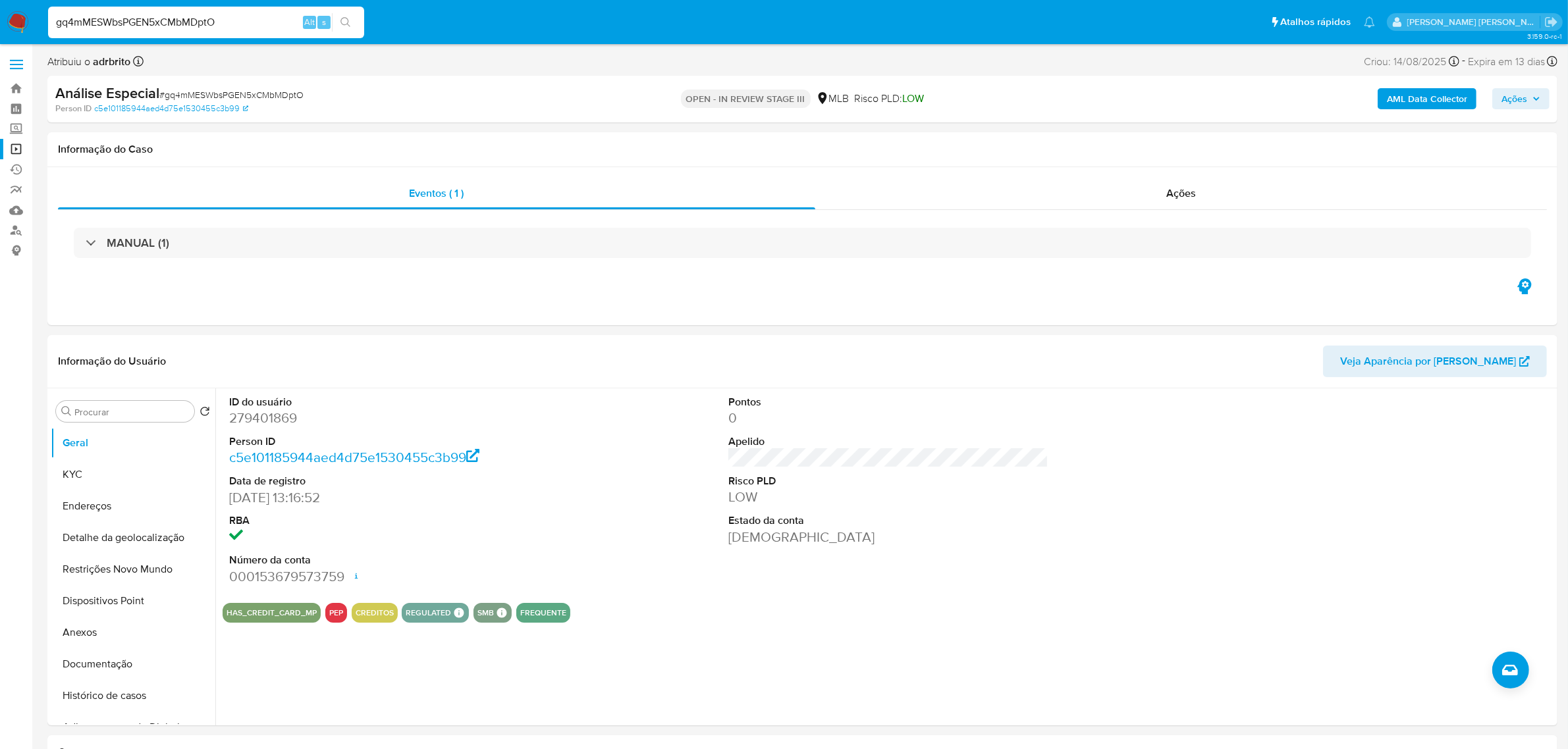
drag, startPoint x: 235, startPoint y: 22, endPoint x: 38, endPoint y: 15, distance: 197.1
click at [38, 15] on nav "Pausado Ver notificaciones gq4mMESWbsPGEN5xCMbMDptO Alt s Atalhos rápidos Presi…" at bounding box center [784, 22] width 1568 height 45
paste input "m9gTD56Um7xwRItUnRxNuunA"
type input "m9gTD56Um7xwRItUnRxNuunA"
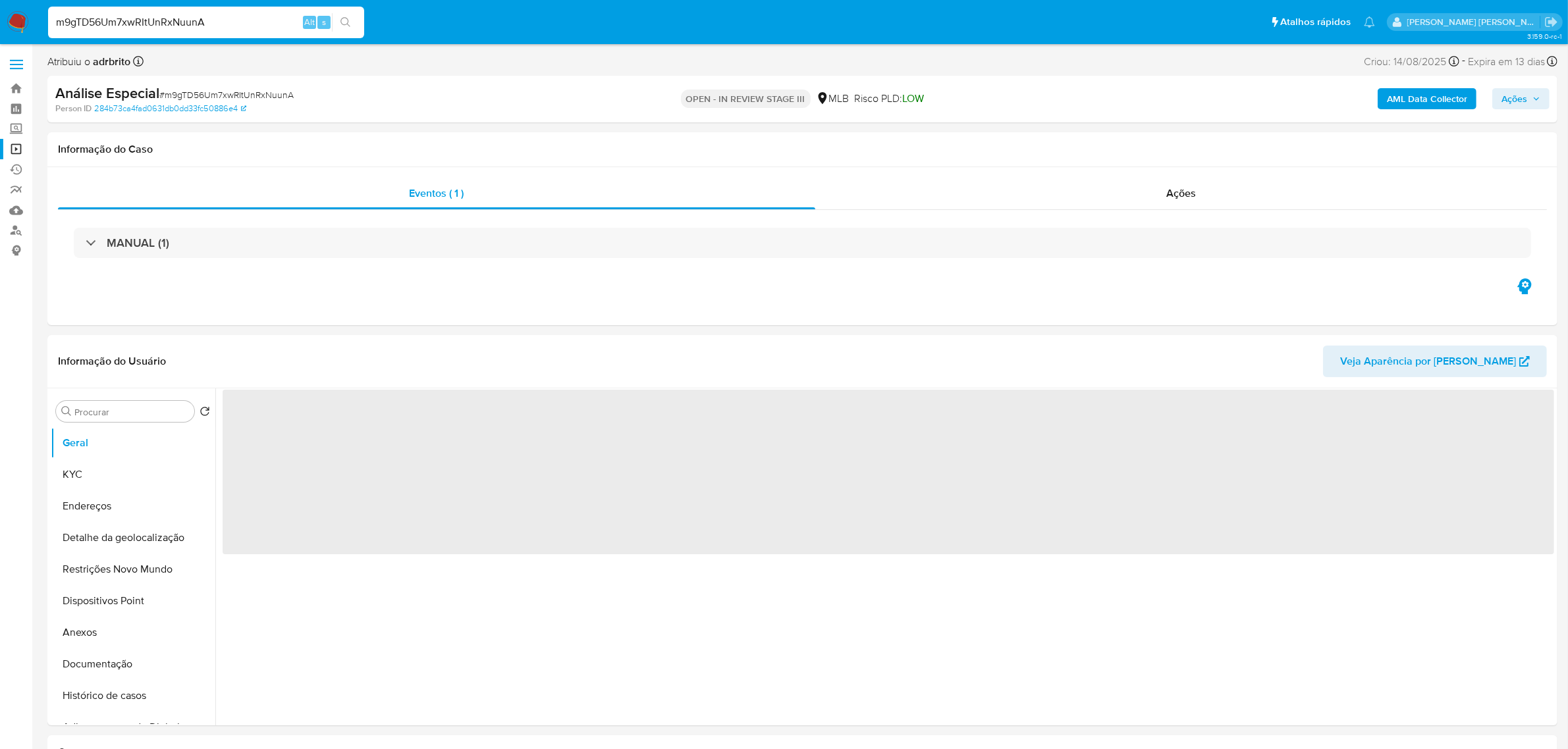
select select "10"
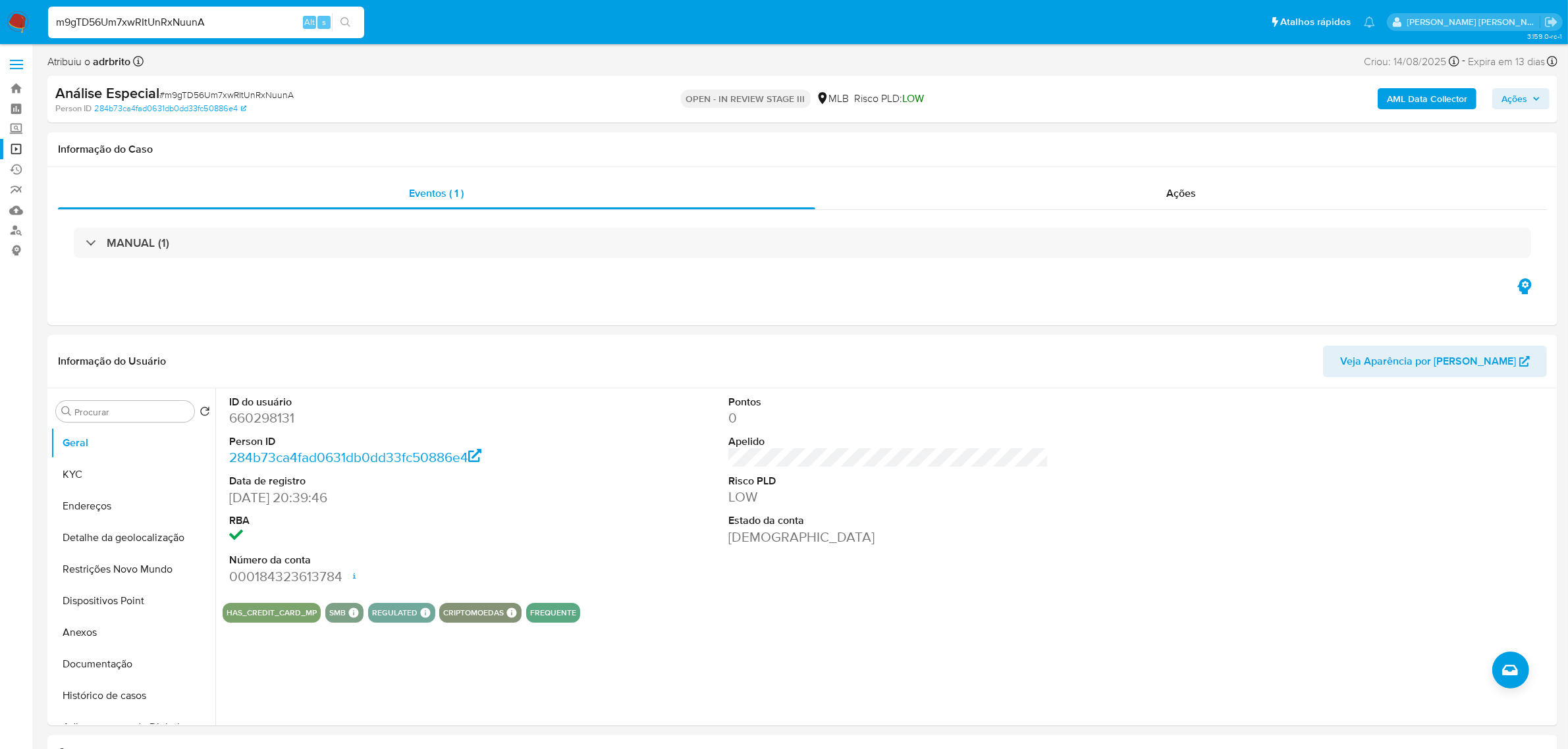
click at [106, 14] on input "m9gTD56Um7xwRItUnRxNuunA" at bounding box center [206, 23] width 316 height 17
paste input "MAXmqxplC9epsQ1kmsgjdXAc"
type input "MAXmqxplC9epsQ1kmsgjdXAc"
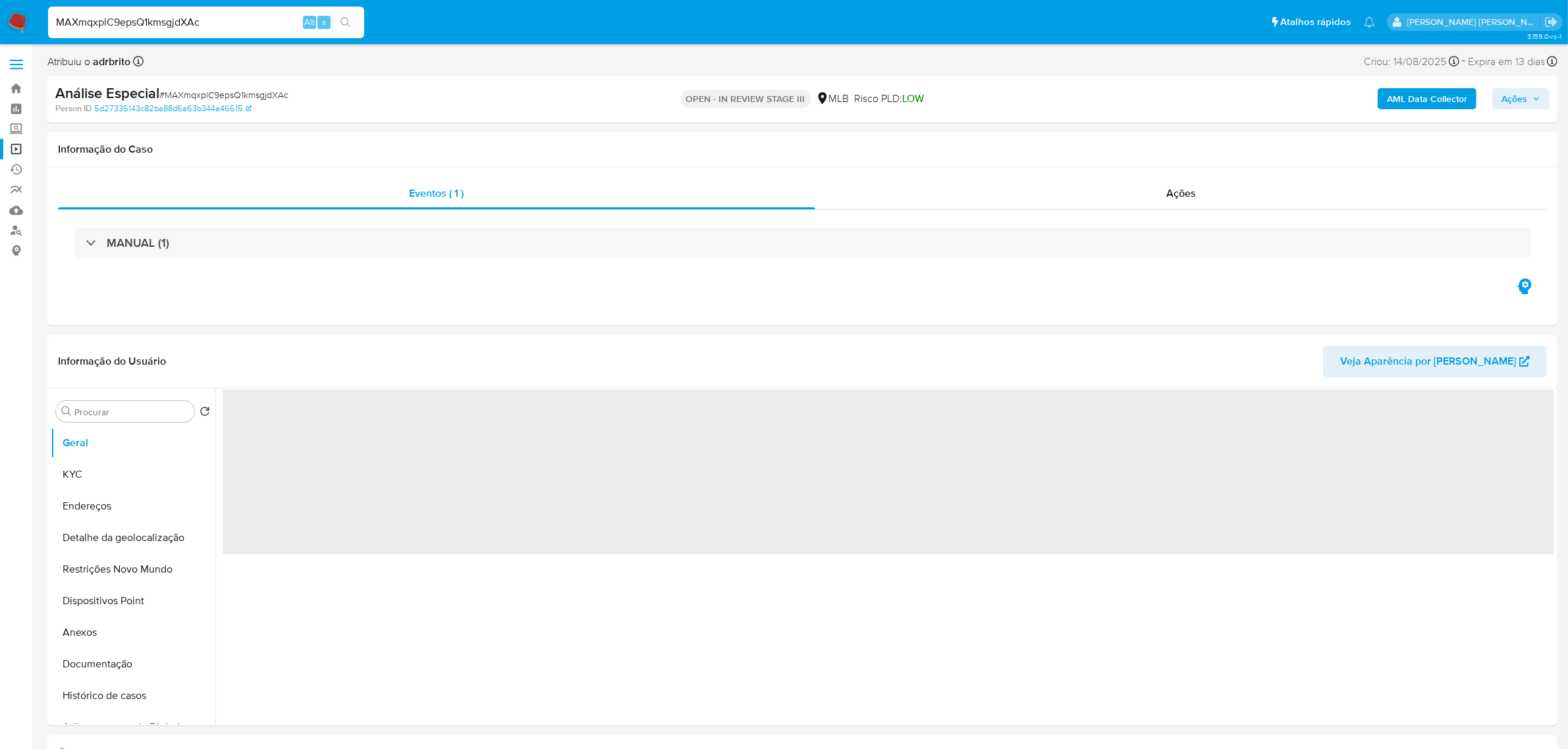
select select "10"
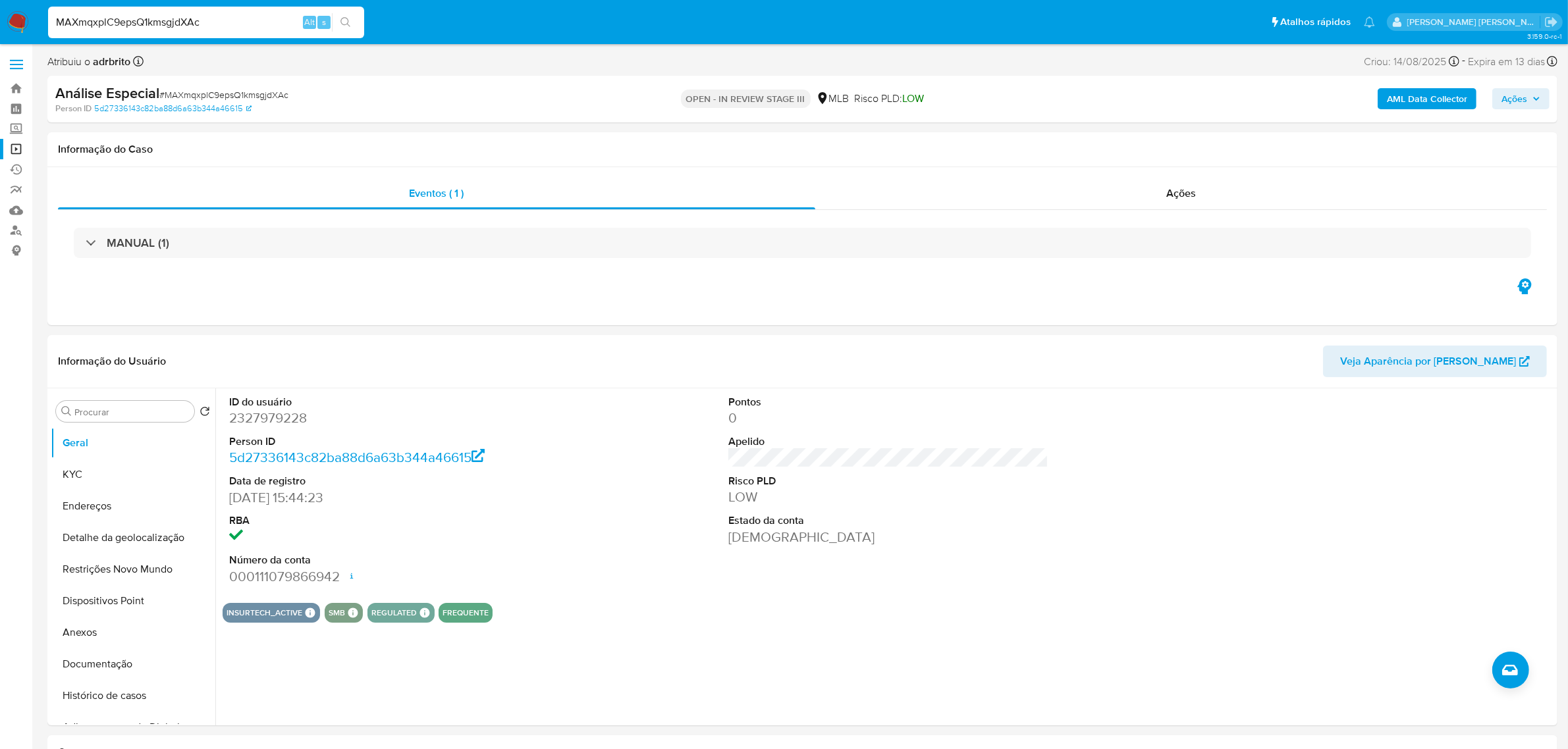
drag, startPoint x: 176, startPoint y: 20, endPoint x: 31, endPoint y: 20, distance: 145.0
click at [31, 20] on nav "Pausado Ver notificaciones MAXmqxplC9epsQ1kmsgjdXAc Alt s Atalhos rápidos Presi…" at bounding box center [784, 22] width 1568 height 45
paste input "H7TiMUsZANXnKJJ8BJ82jM0d"
type input "H7TiMUsZANXnKJJ8BJ82jM0d"
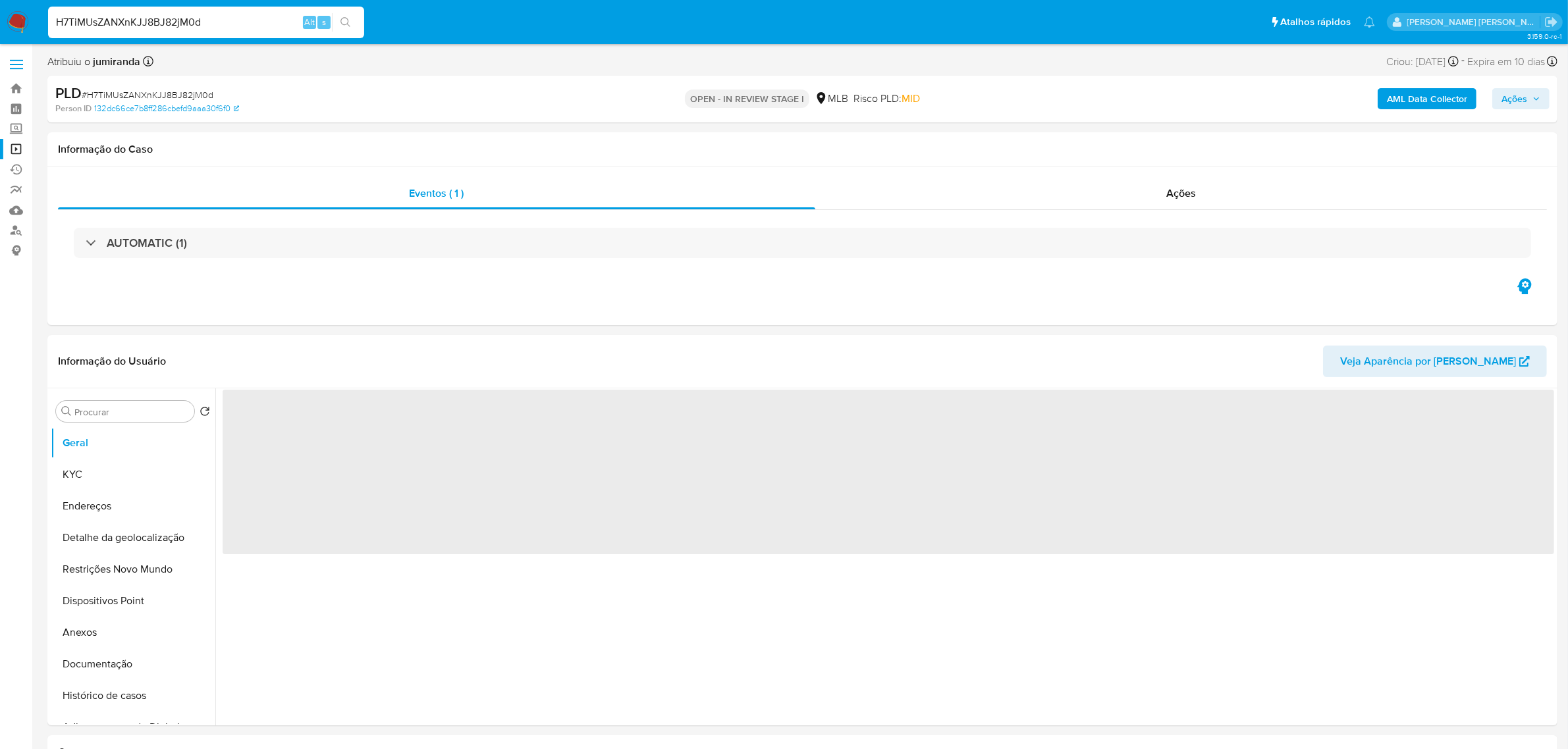
select select "10"
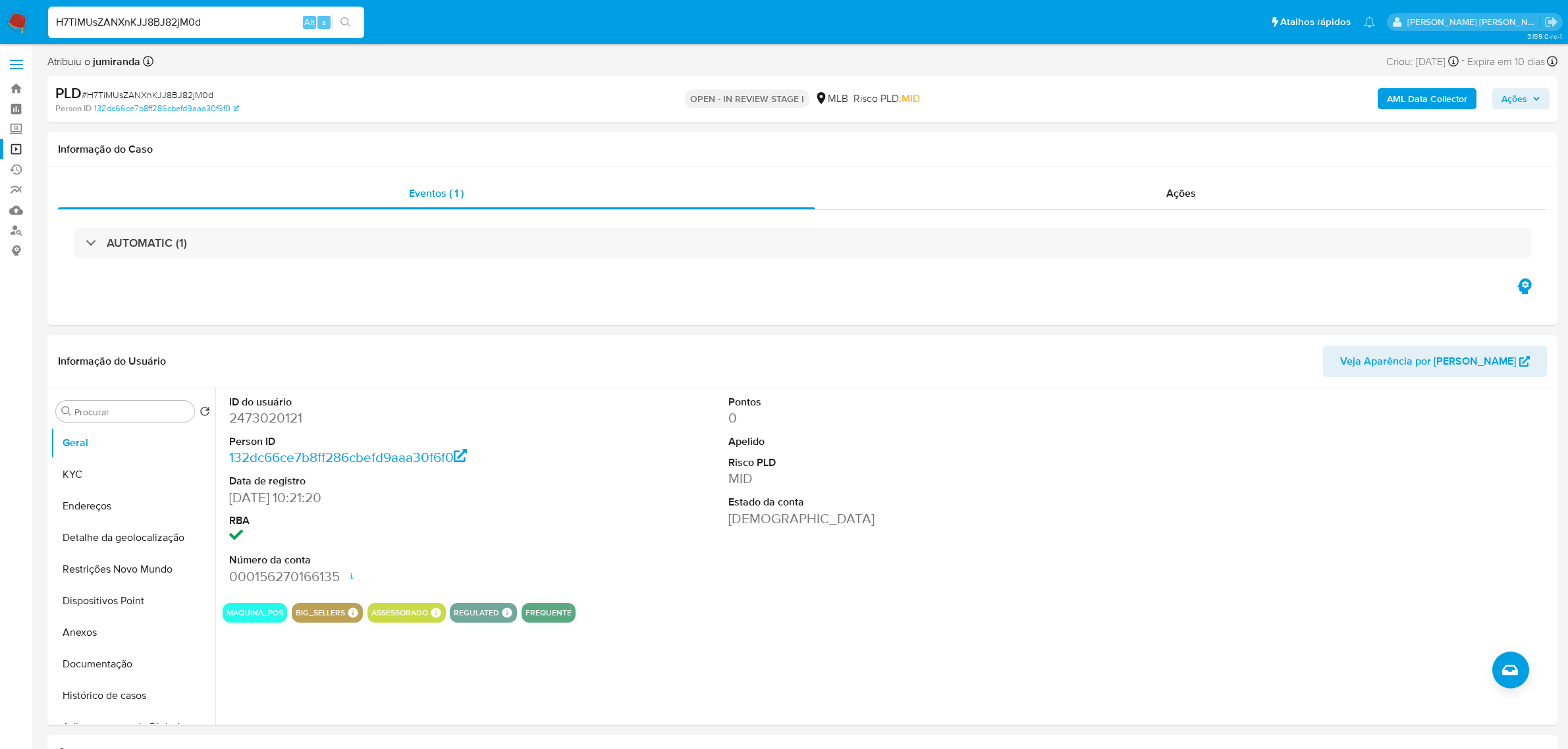
select select "10"
click at [127, 20] on input "H7TiMUsZANXnKJJ8BJ82jM0d" at bounding box center [206, 23] width 316 height 17
click at [21, 60] on span at bounding box center [16, 60] width 13 height 2
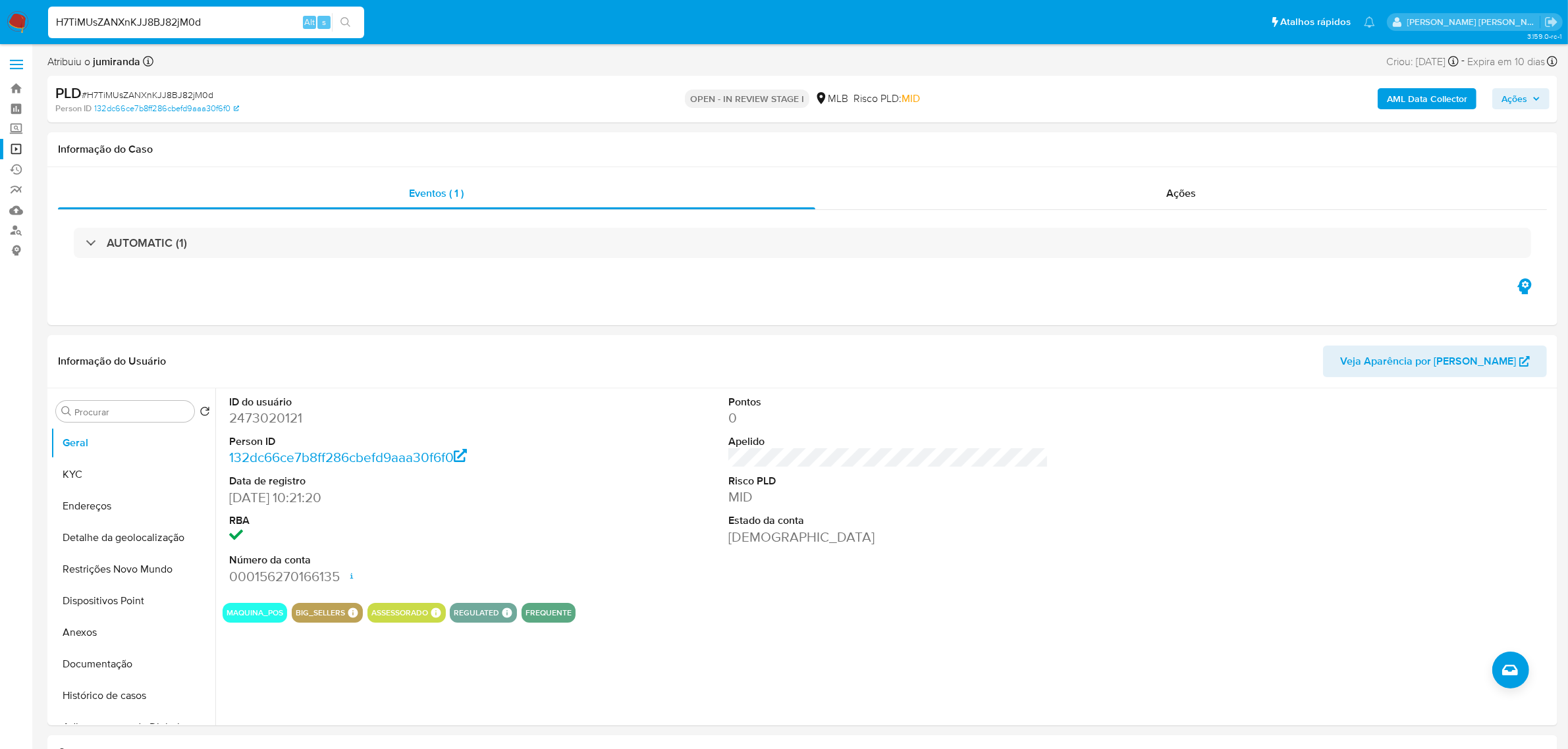
click at [0, 0] on input "checkbox" at bounding box center [0, 0] width 0 height 0
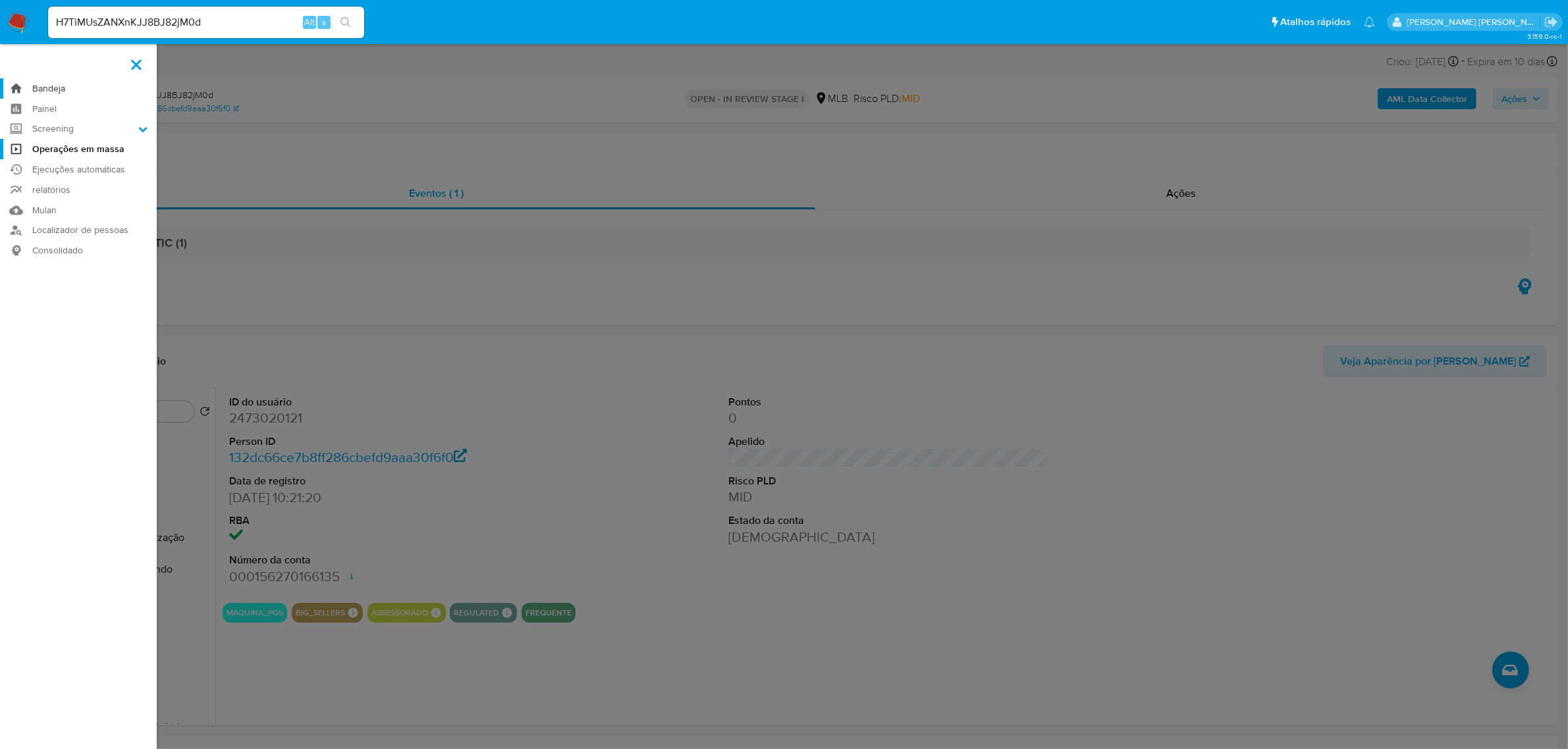
click at [45, 91] on link "Bandeja" at bounding box center [78, 88] width 156 height 20
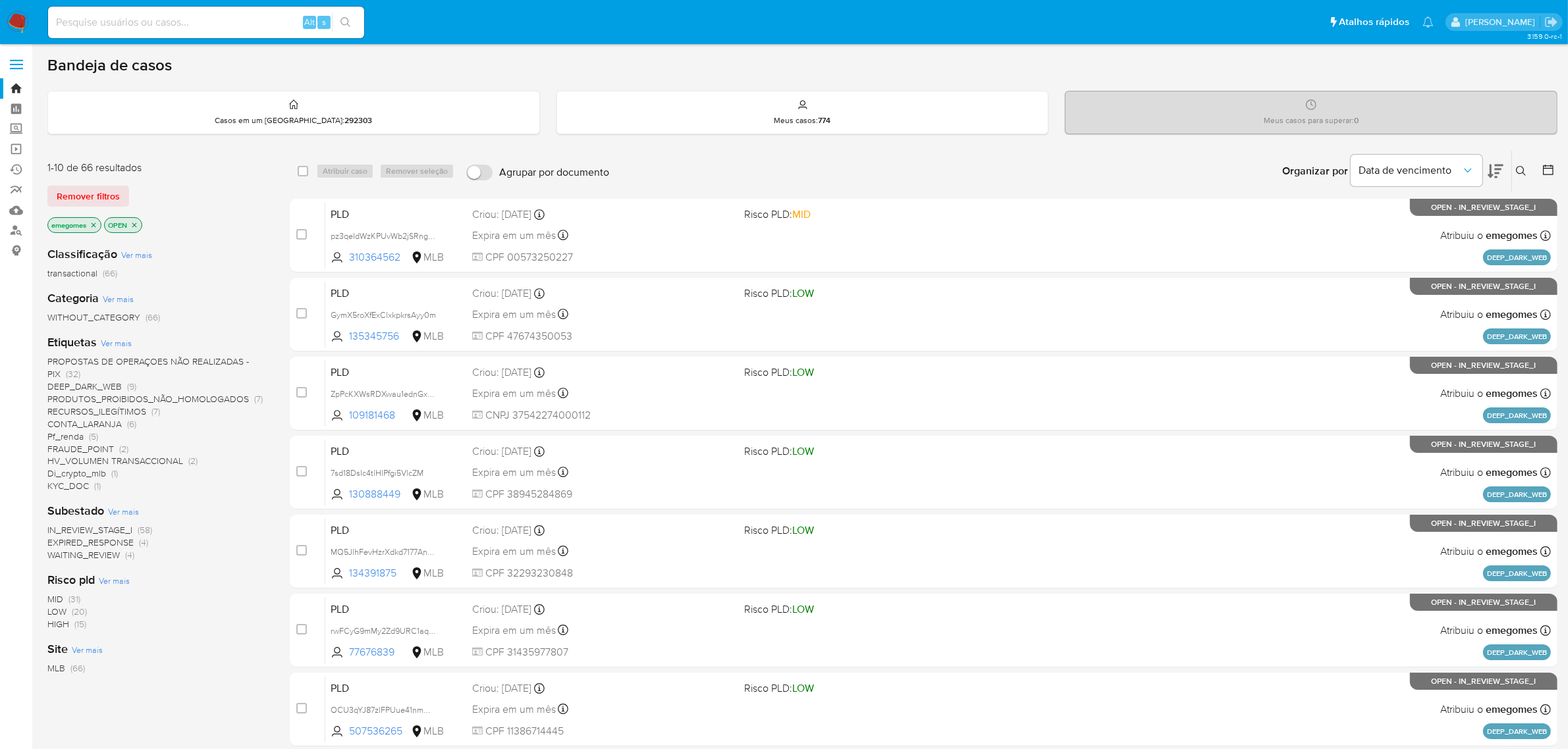
click at [1527, 175] on button at bounding box center [1523, 171] width 22 height 16
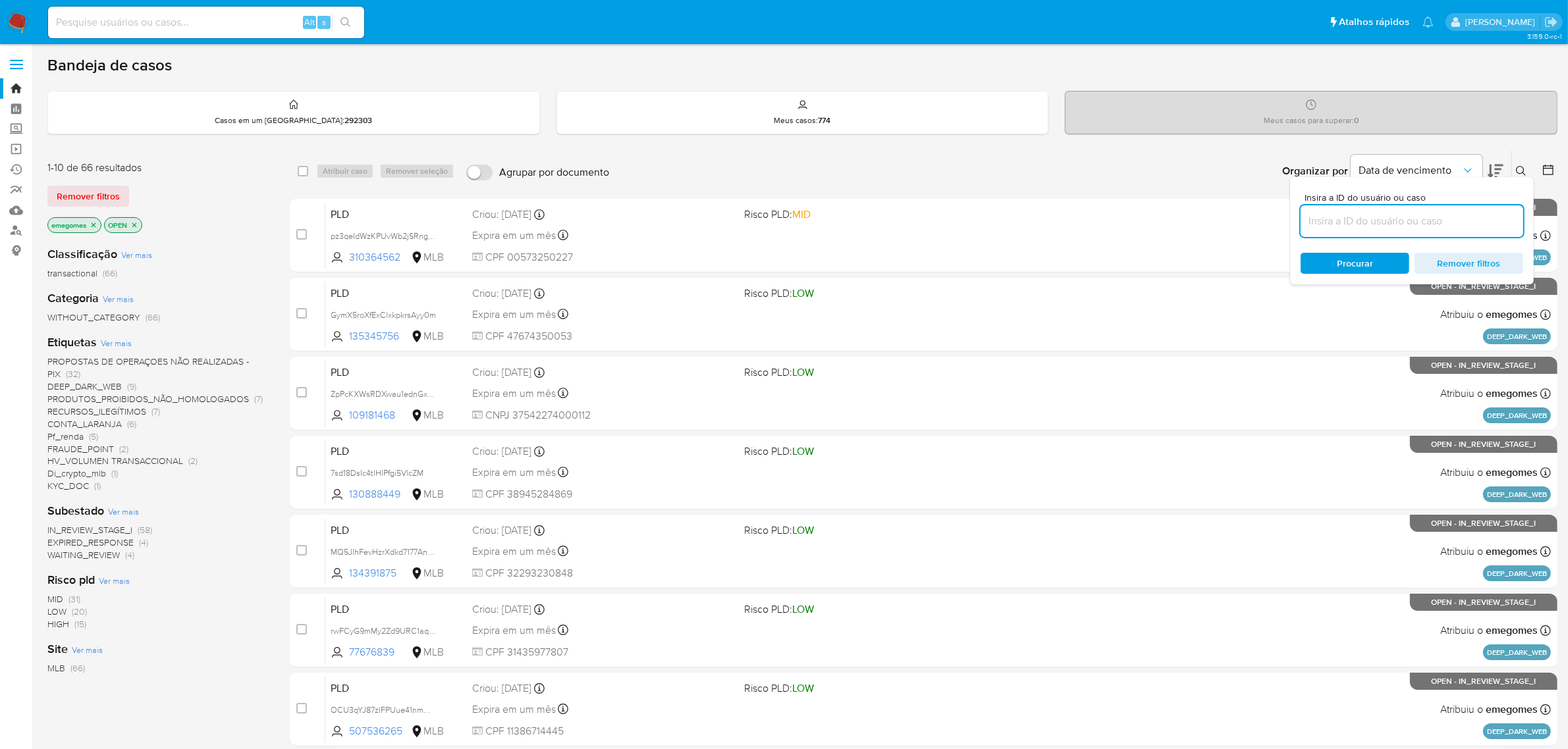
click at [1401, 216] on input at bounding box center [1412, 222] width 223 height 17
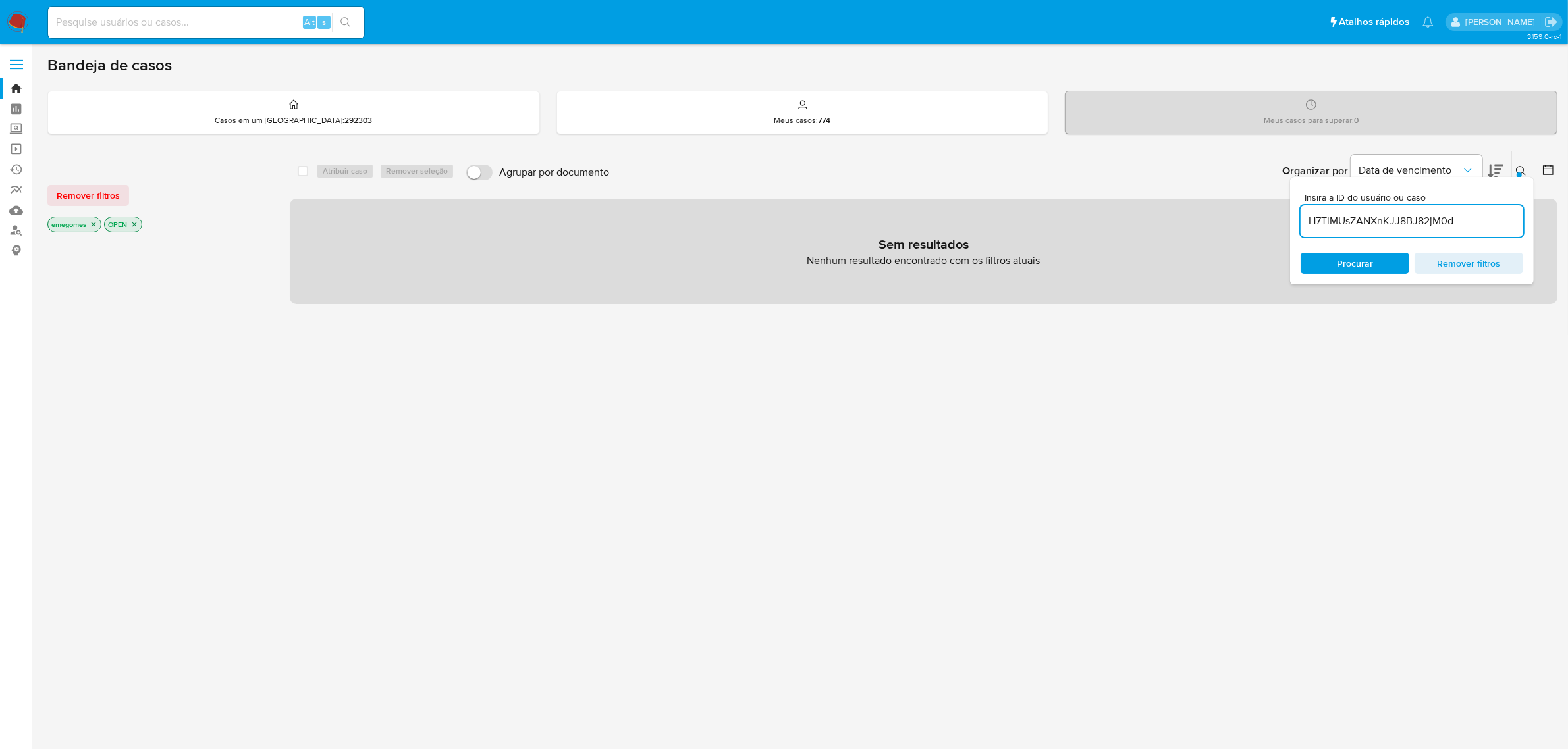
click at [100, 219] on div "emegomes" at bounding box center [74, 224] width 54 height 16
click at [91, 225] on icon "close-filter" at bounding box center [93, 224] width 8 height 8
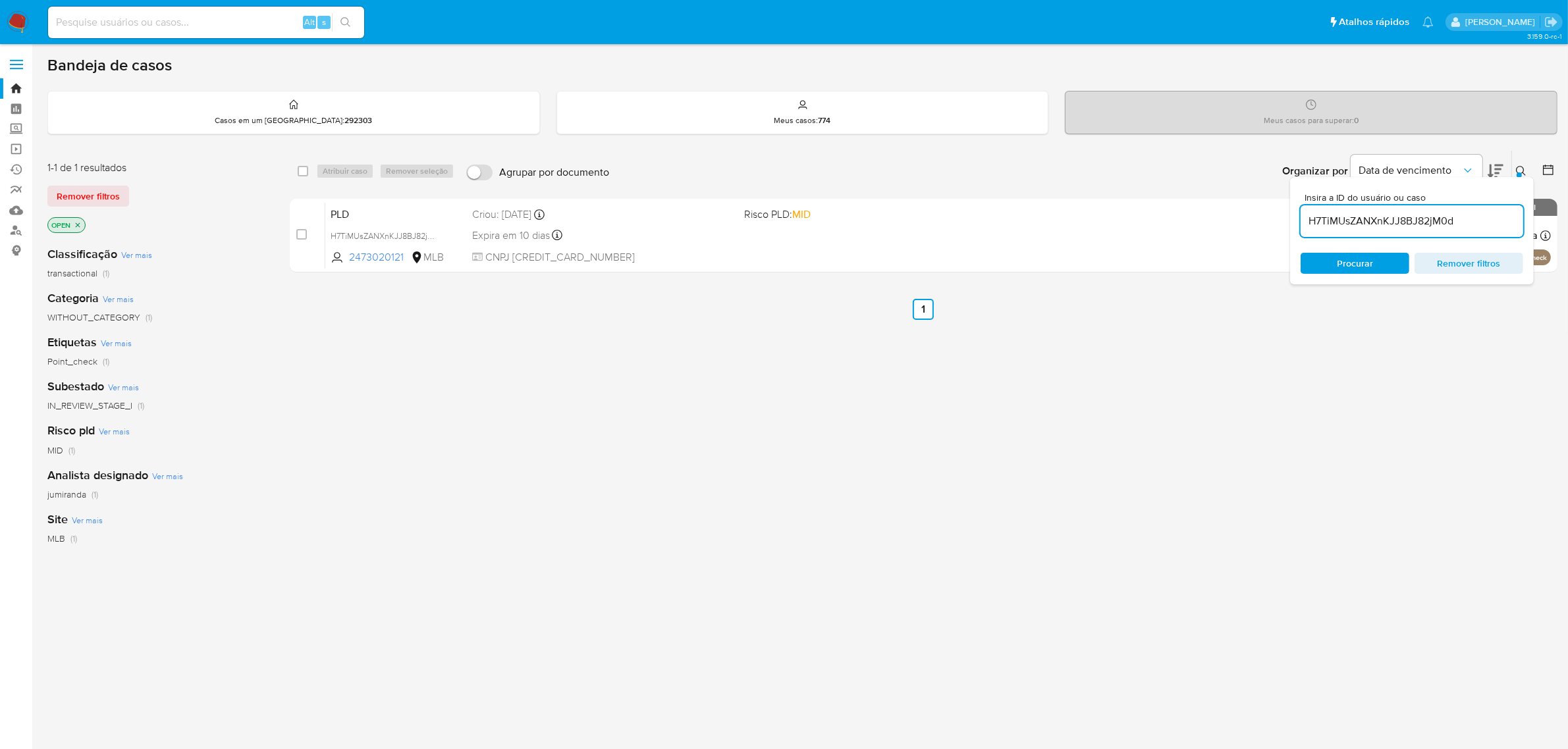
click at [545, 412] on div "select-all-cases-checkbox Atribuir caso Remover seleção Agrupar por documento O…" at bounding box center [923, 448] width 1268 height 596
click at [1345, 210] on div "H7TiMUsZANXnKJJ8BJ82jM0d" at bounding box center [1412, 221] width 223 height 31
click at [1344, 216] on input "H7TiMUsZANXnKJJ8BJ82jM0d" at bounding box center [1412, 222] width 223 height 17
paste input "jyBEUsa9HZsYpyYNBwgwnbNQ"
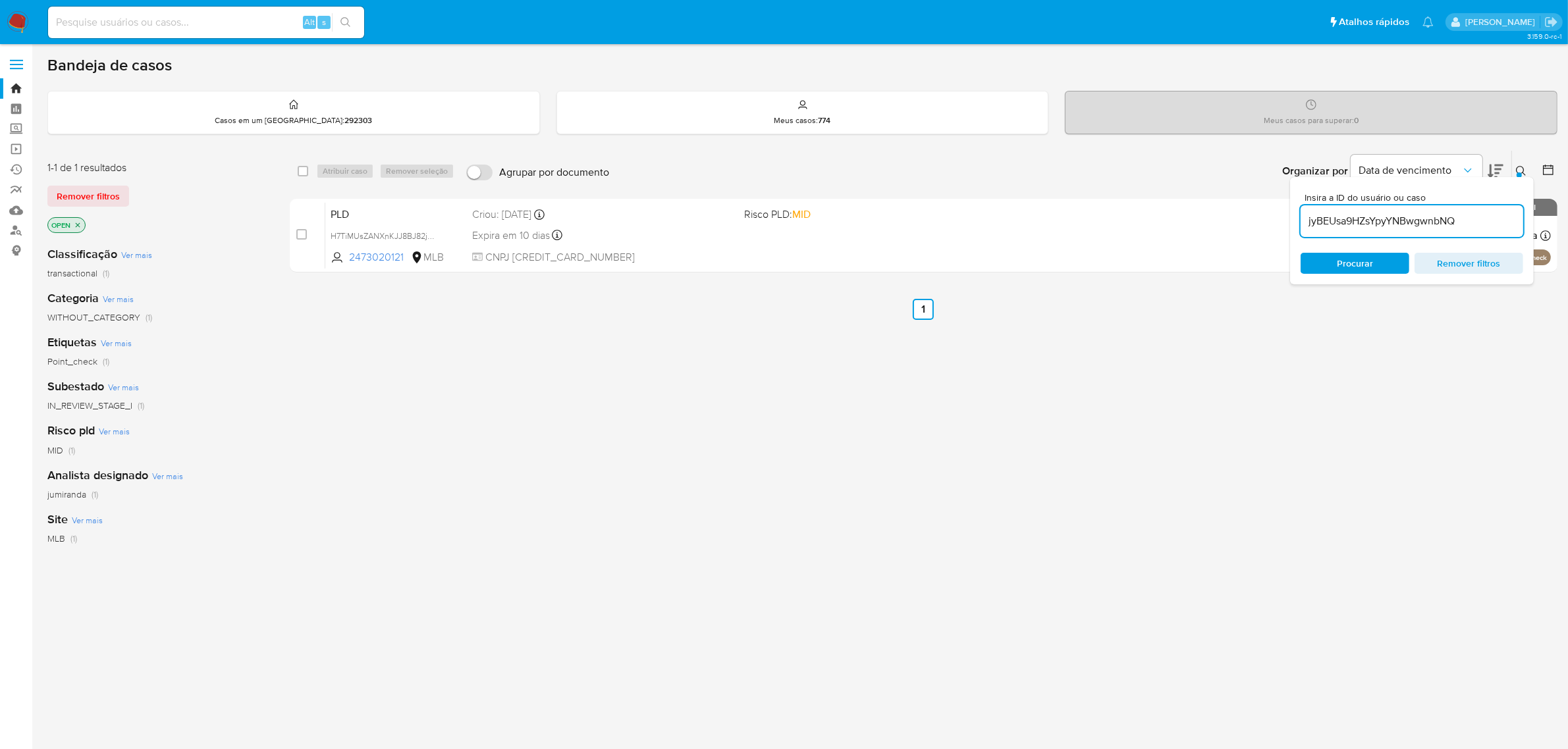
type input "jyBEUsa9HZsYpyYNBwgwnbNQ"
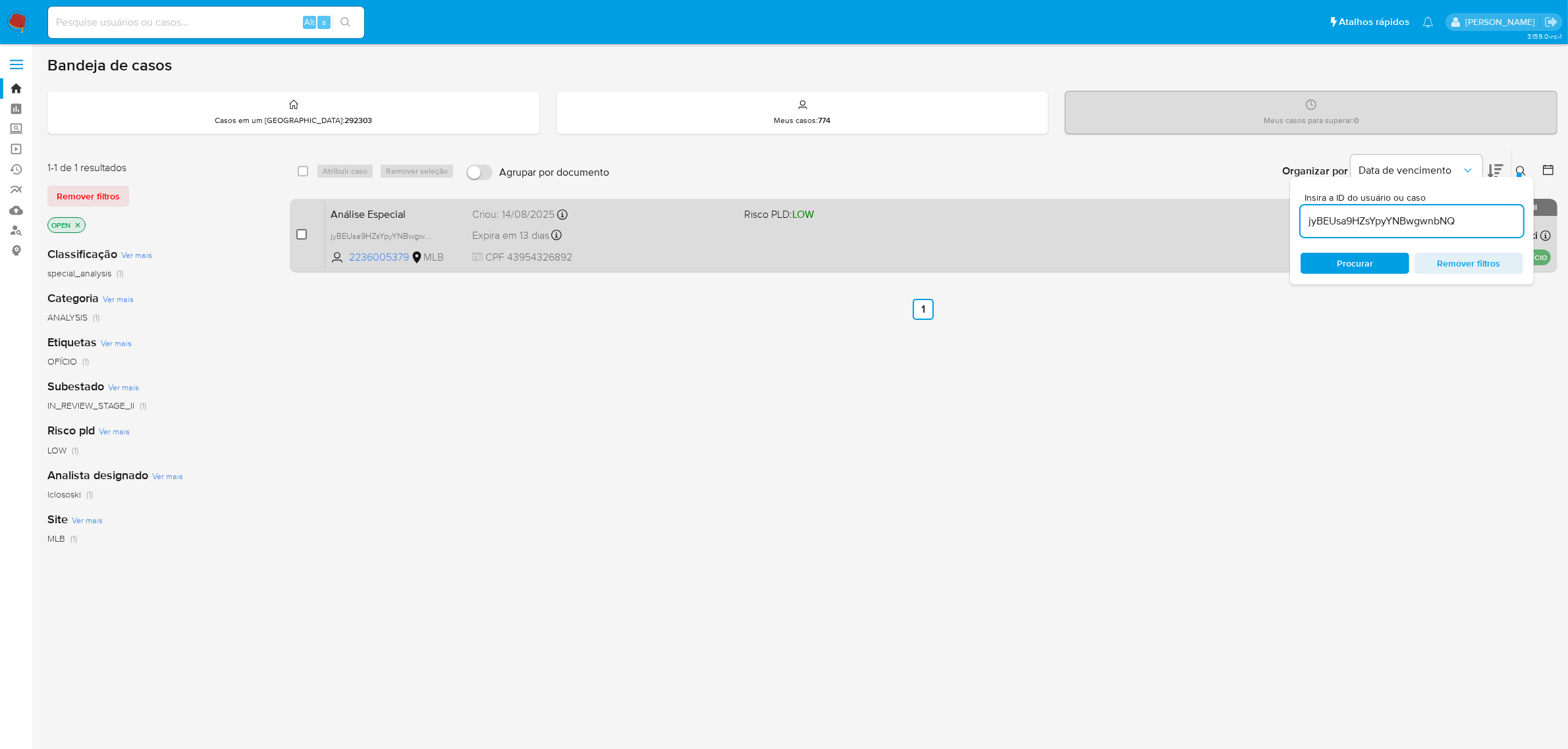
click at [299, 234] on input "checkbox" at bounding box center [301, 234] width 10 height 10
checkbox input "true"
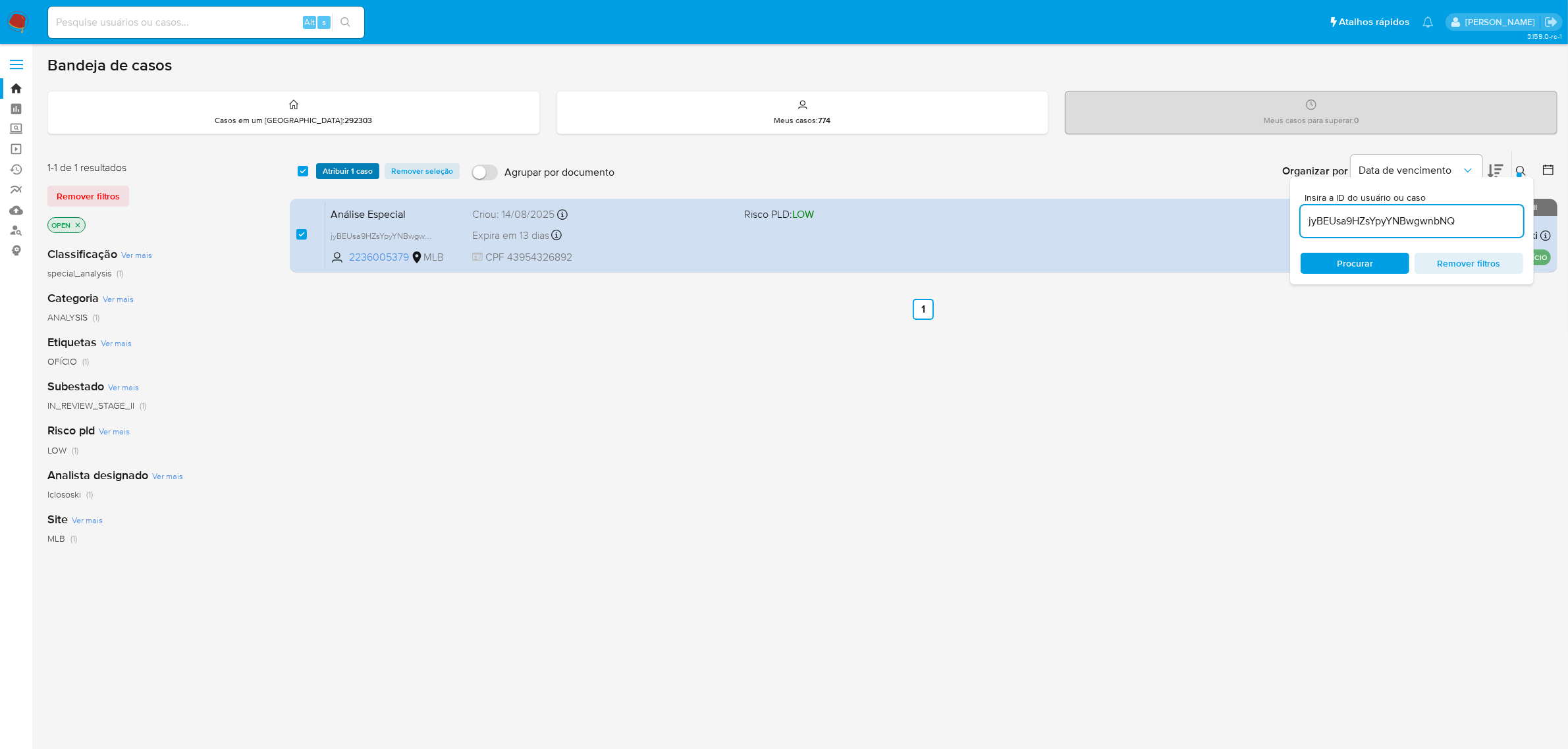
click at [342, 169] on span "Atribuir 1 caso" at bounding box center [347, 170] width 50 height 13
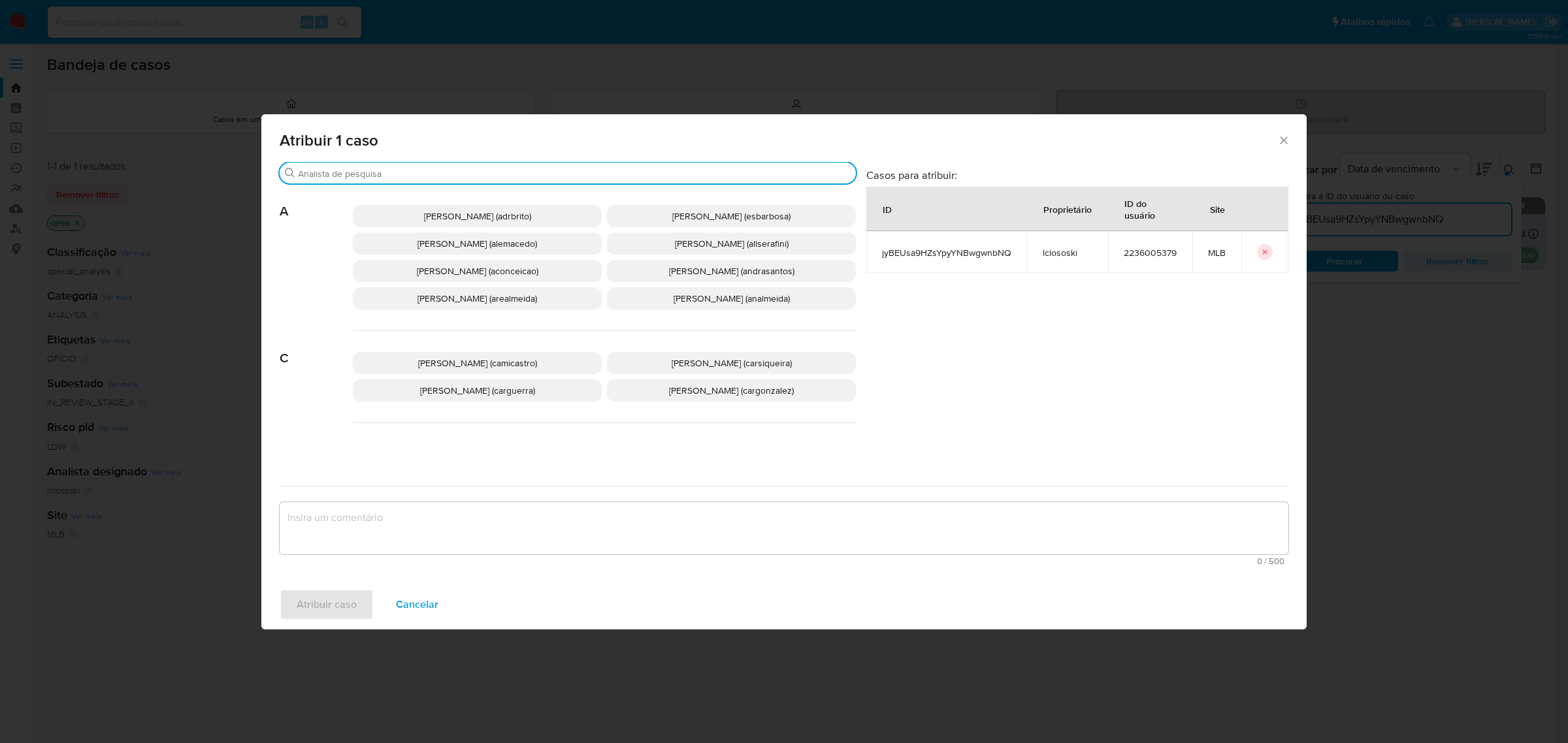
click at [418, 178] on input "Procurar" at bounding box center [574, 174] width 553 height 12
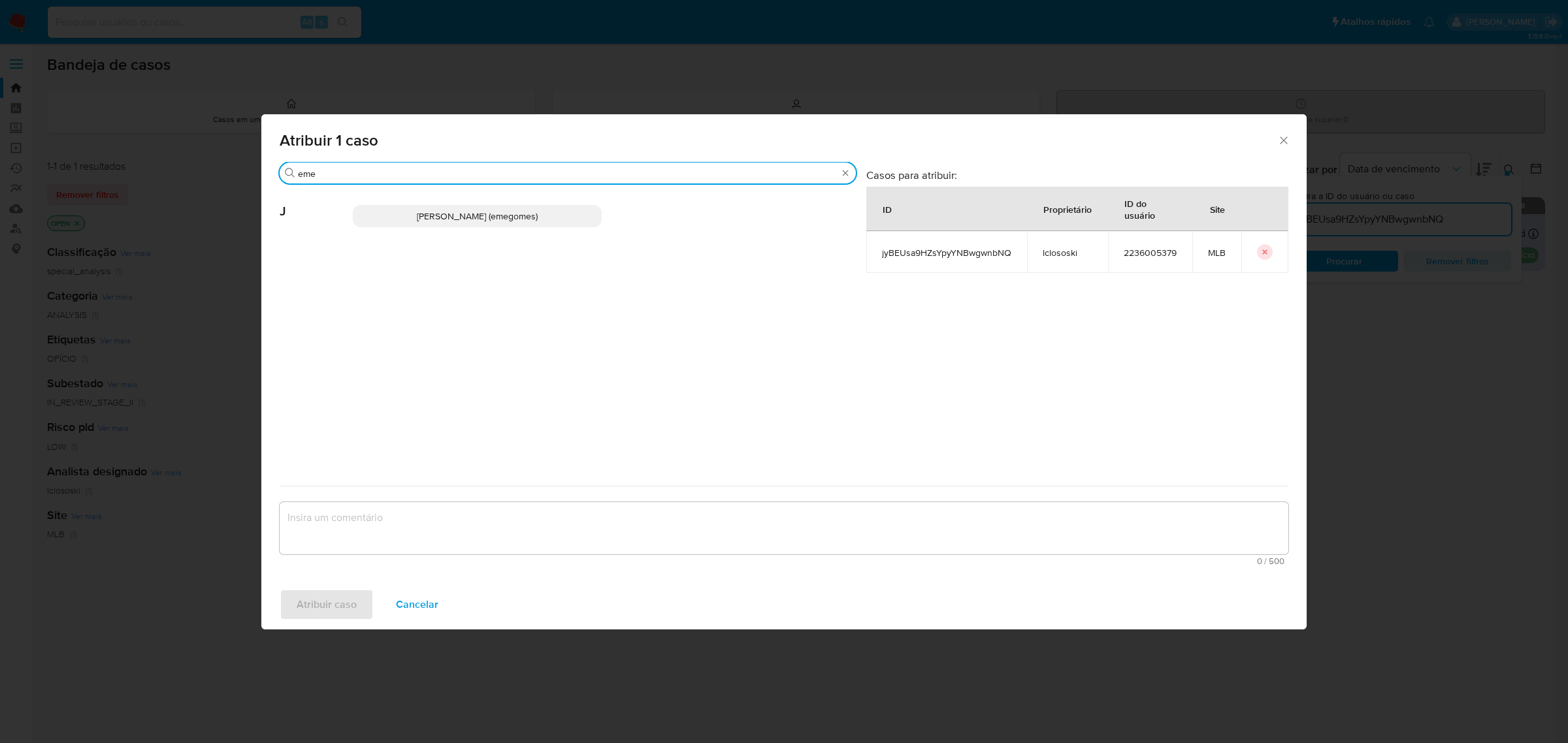
type input "eme"
click at [497, 214] on span "[PERSON_NAME] (emegomes)" at bounding box center [476, 216] width 120 height 13
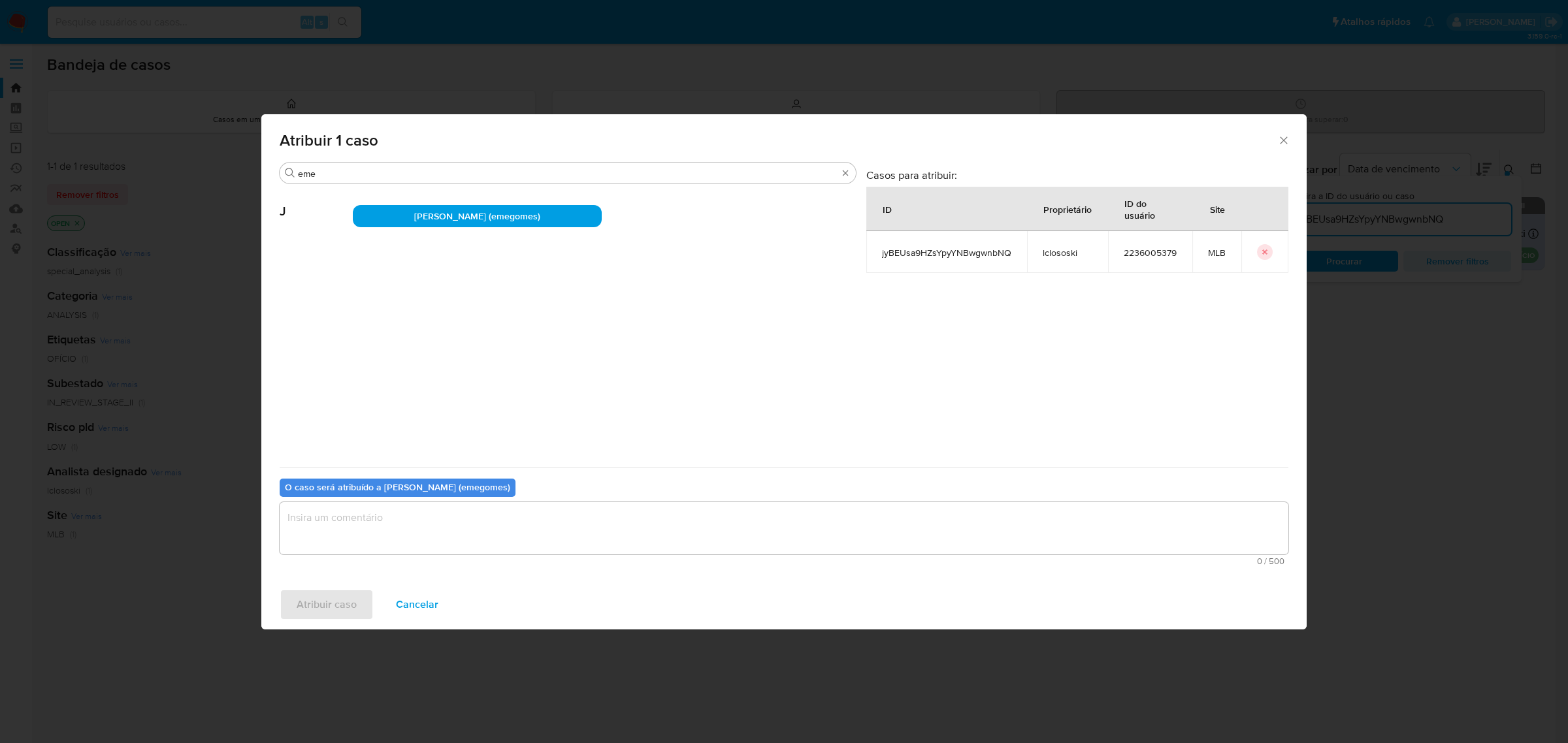
click at [379, 523] on textarea "assign-modal" at bounding box center [784, 528] width 1008 height 52
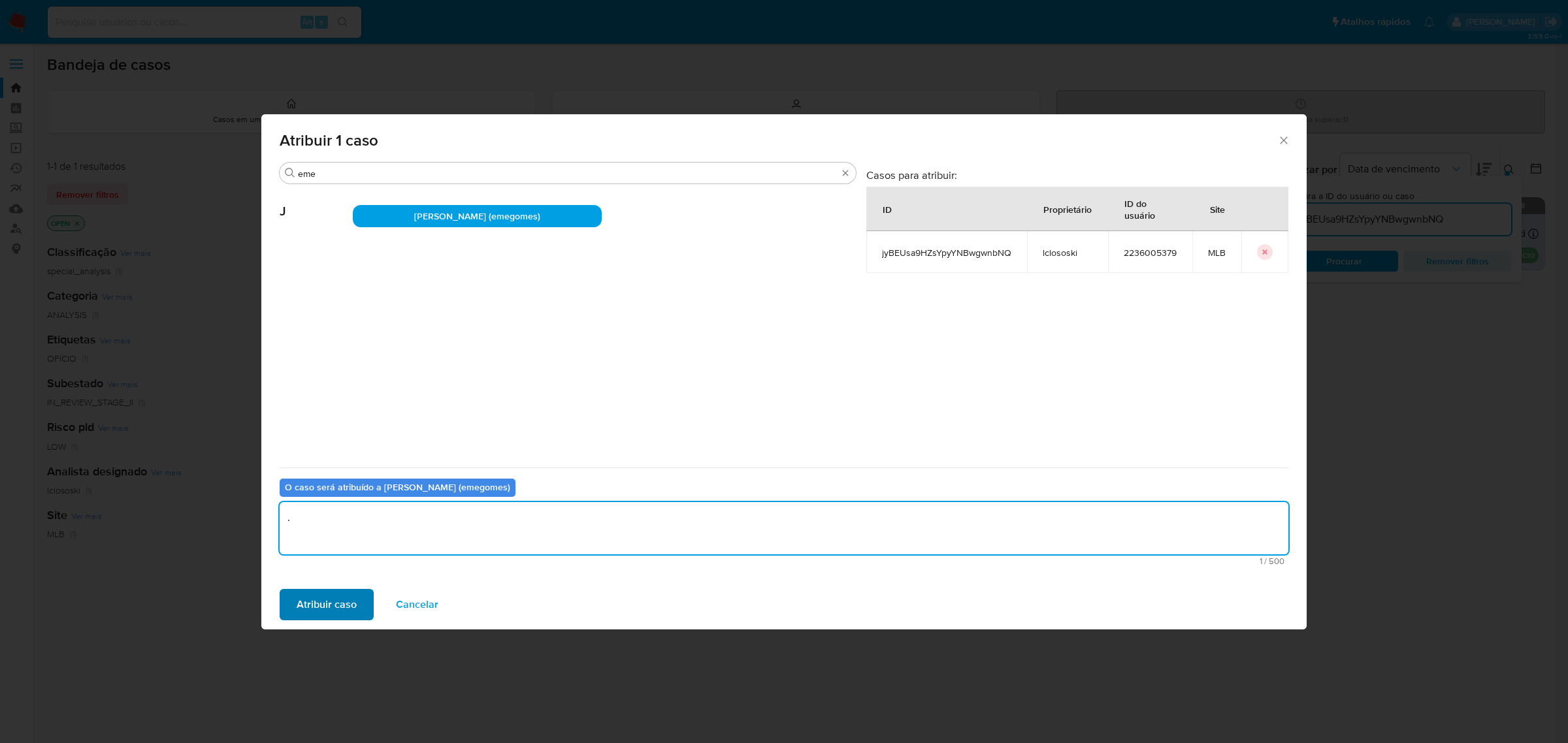
type textarea "."
click at [327, 598] on span "Atribuir caso" at bounding box center [326, 604] width 60 height 29
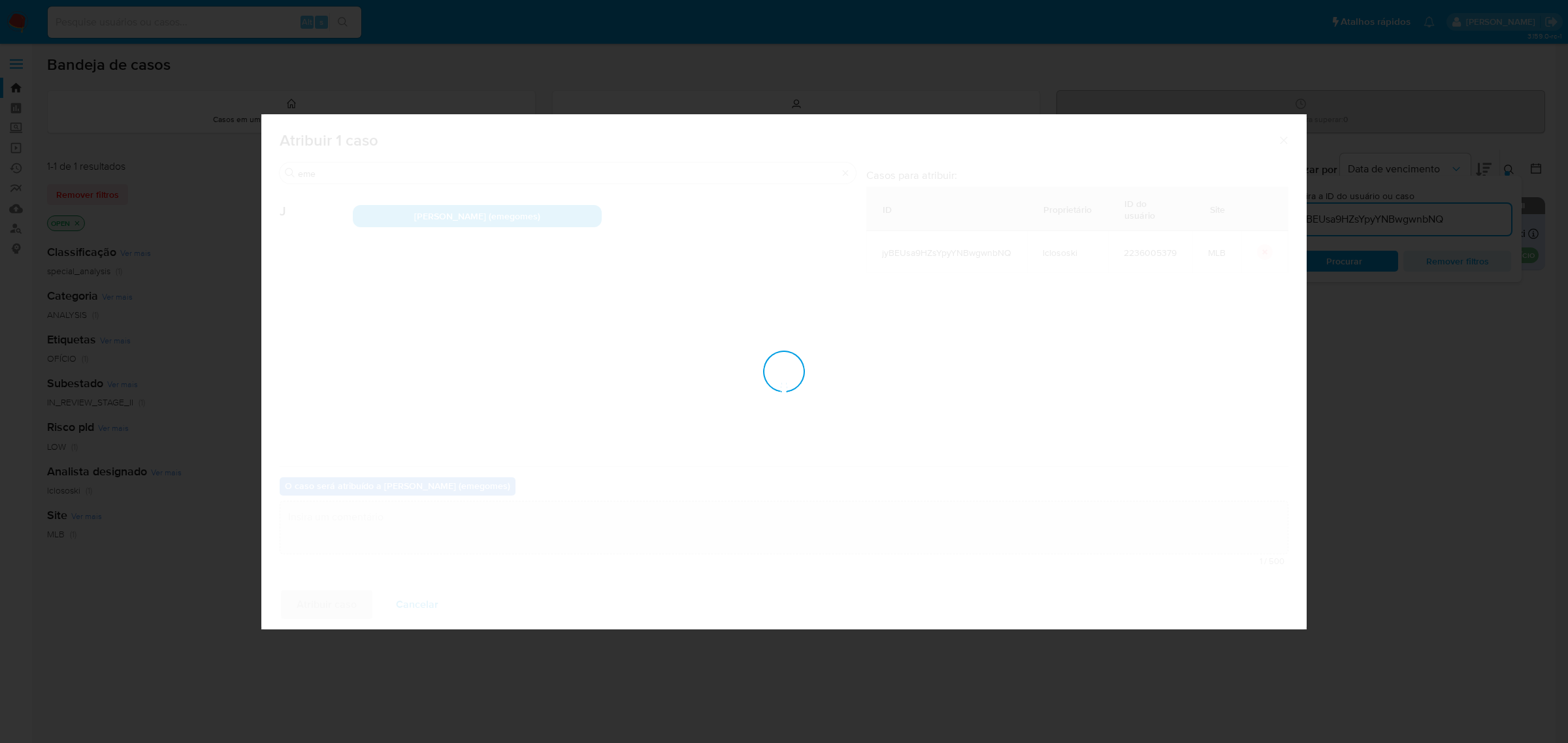
checkbox input "false"
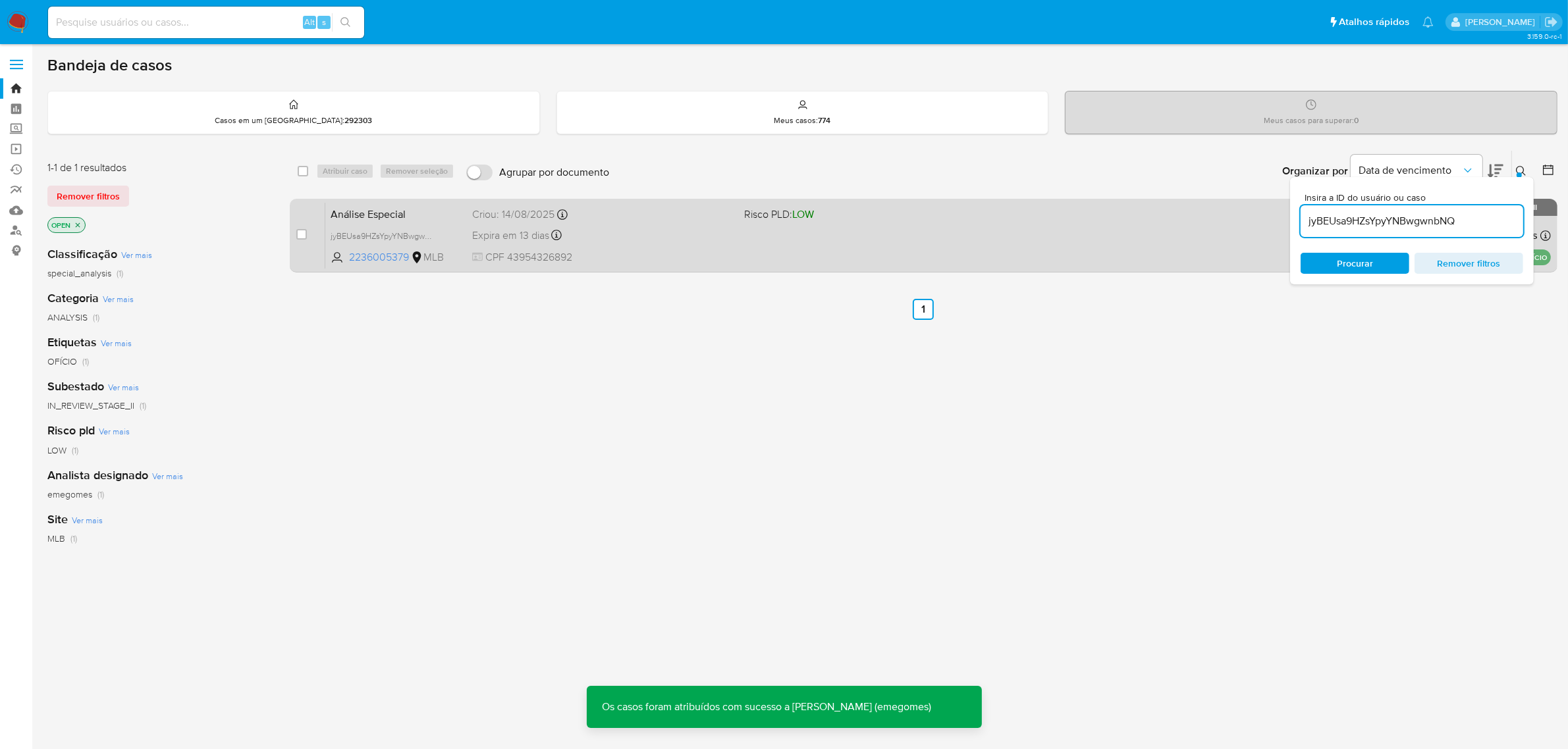
click at [743, 234] on div "Análise Especial jyBEUsa9HZsYpyYNBwgwnbNQ 2236005379 MLB Risco PLD: LOW Criou: …" at bounding box center [937, 235] width 1226 height 66
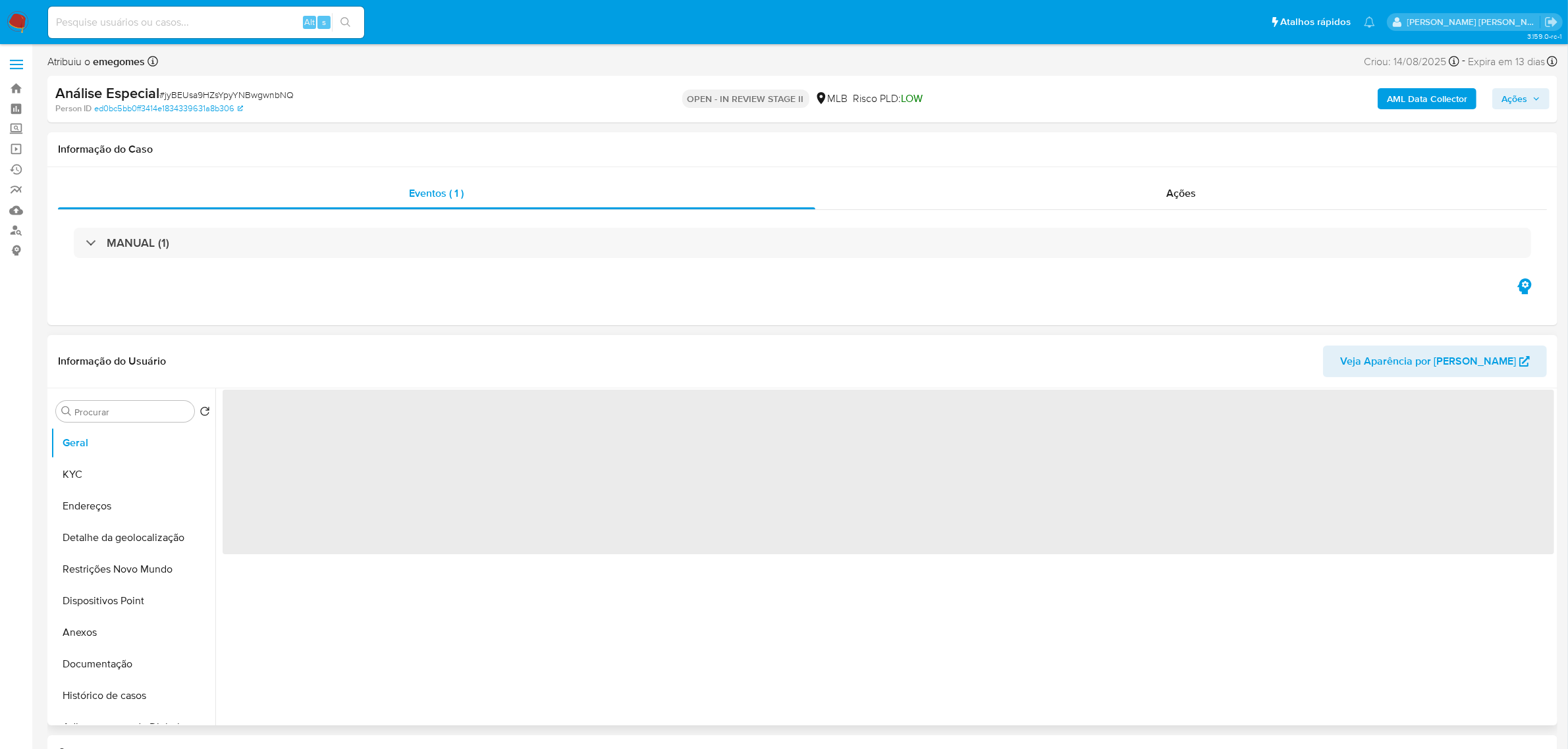
select select "10"
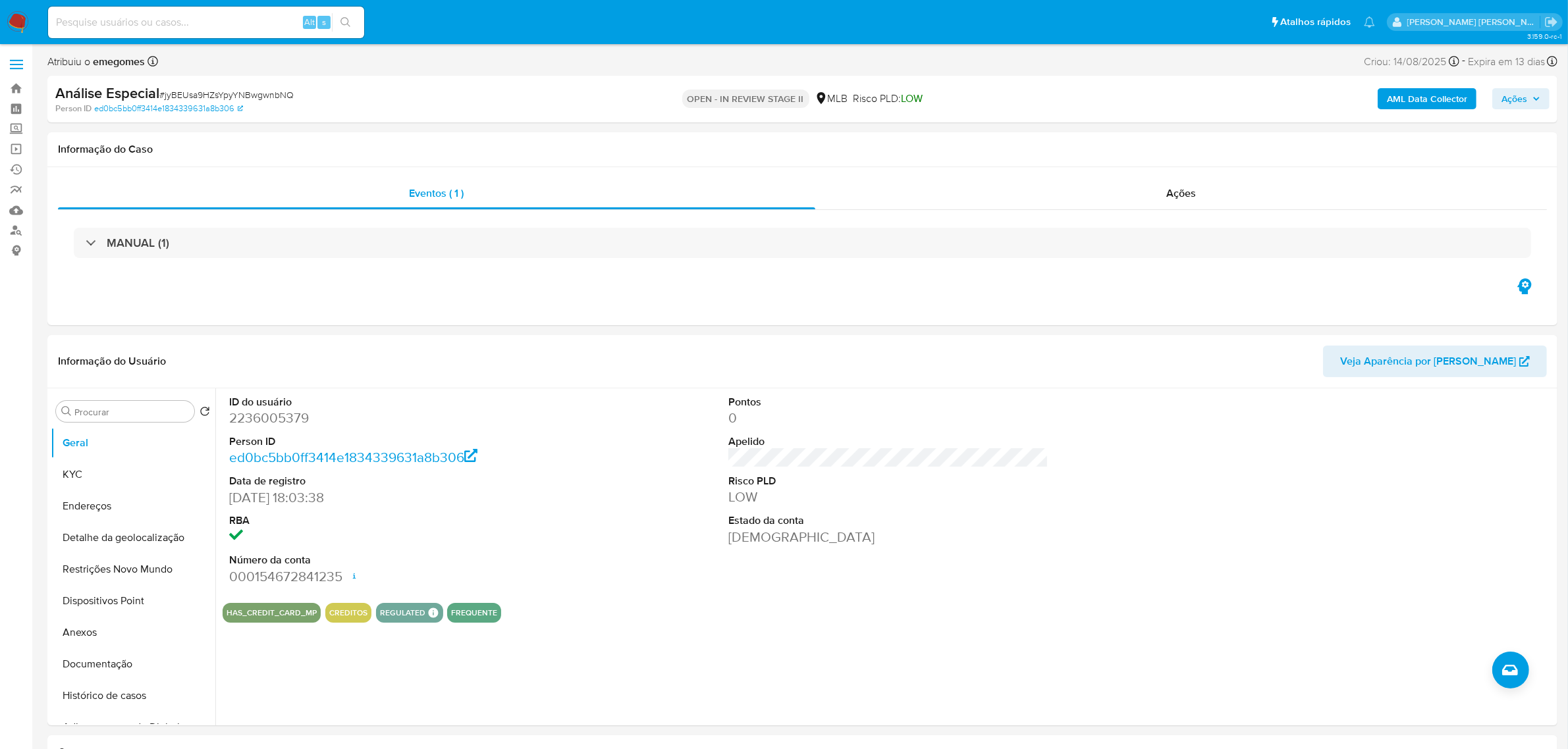
click at [1531, 100] on span "Ações" at bounding box center [1521, 99] width 38 height 18
click at [1154, 134] on span "Resolução do caso" at bounding box center [1138, 140] width 89 height 15
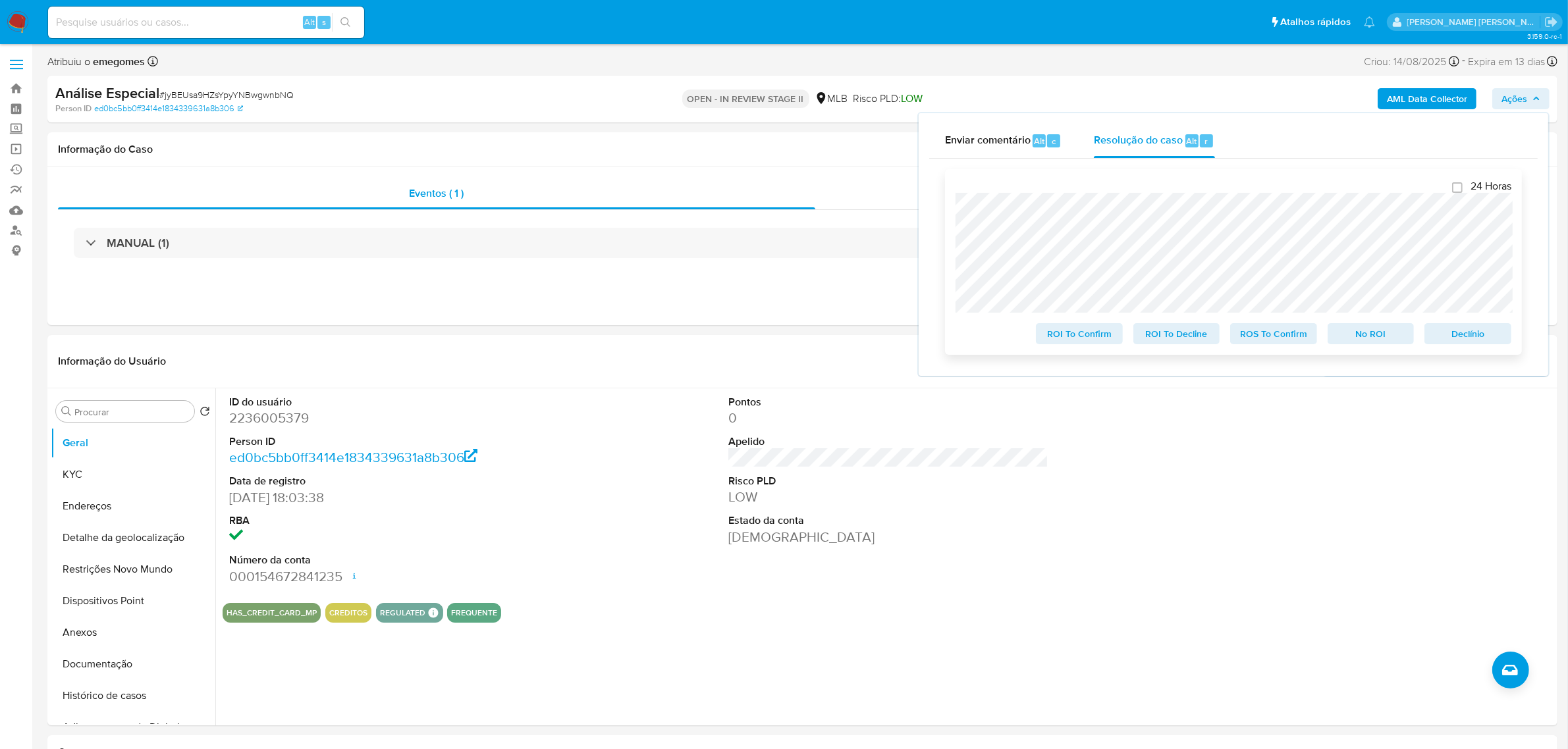
click at [1256, 334] on span "ROS To Confirm" at bounding box center [1274, 333] width 68 height 18
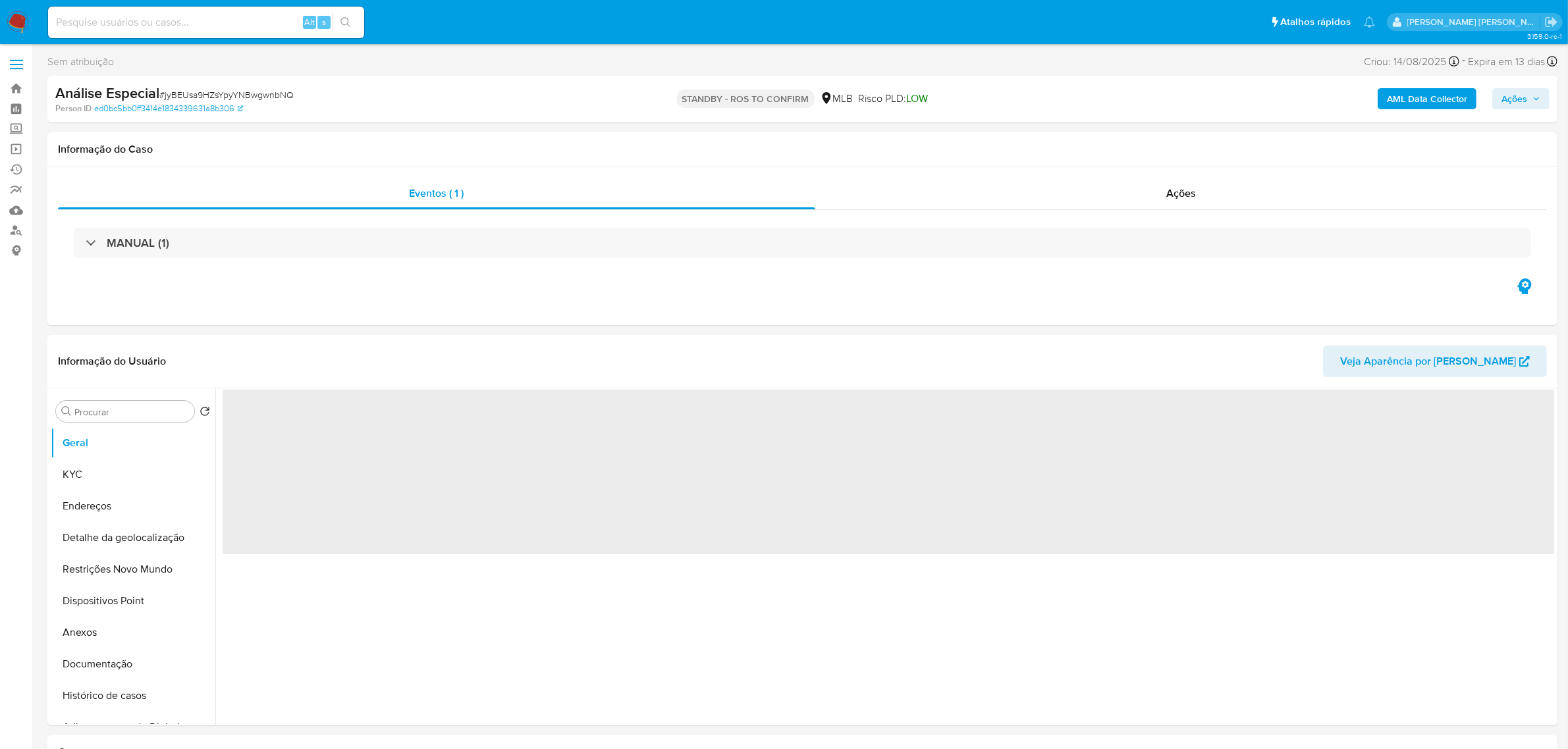
select select "10"
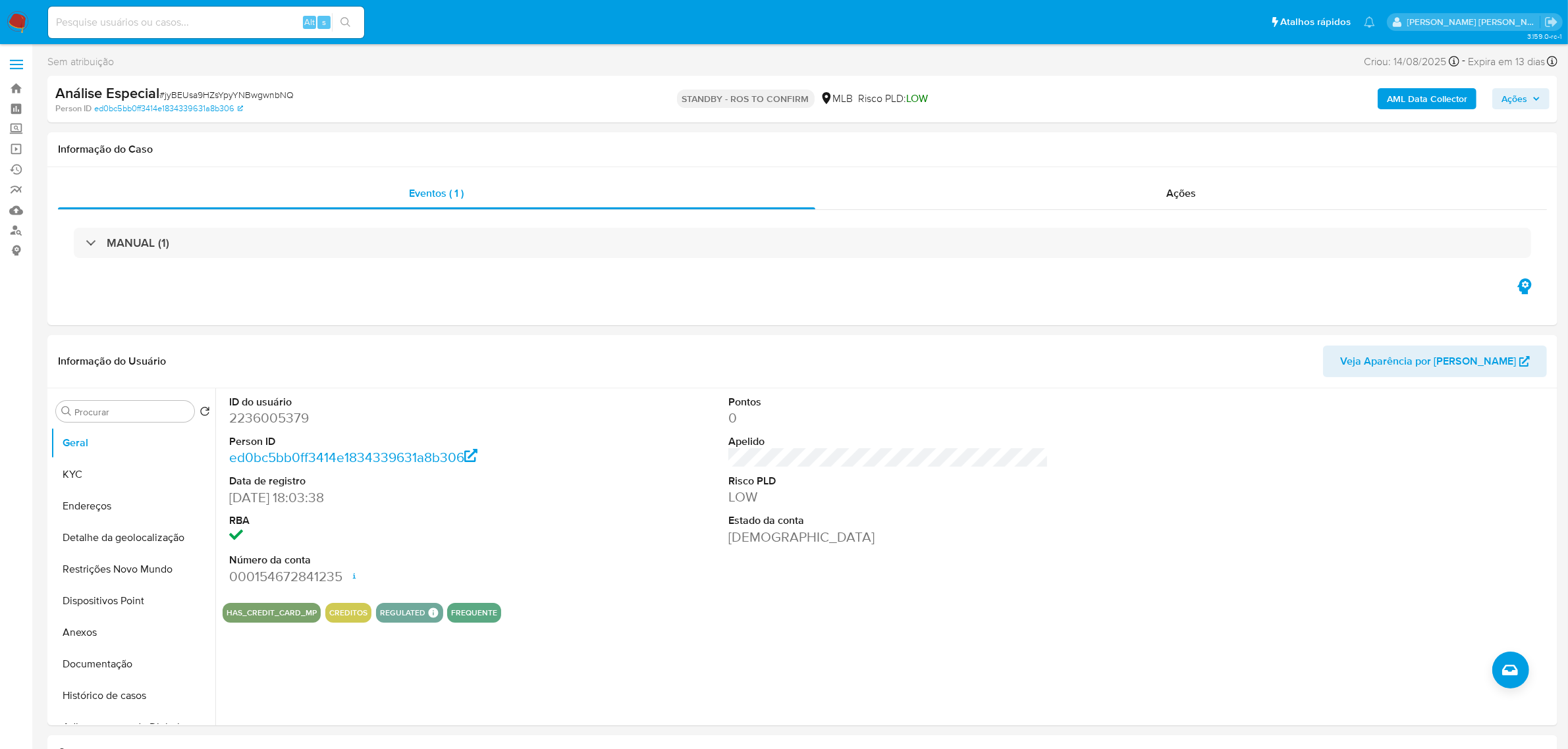
click at [140, 28] on input at bounding box center [206, 23] width 316 height 17
paste input "F4zh5fZOLyeXFzxiV8PVX4HQ"
type input "F4zh5fZOLyeXFzxiV8PVX4HQ"
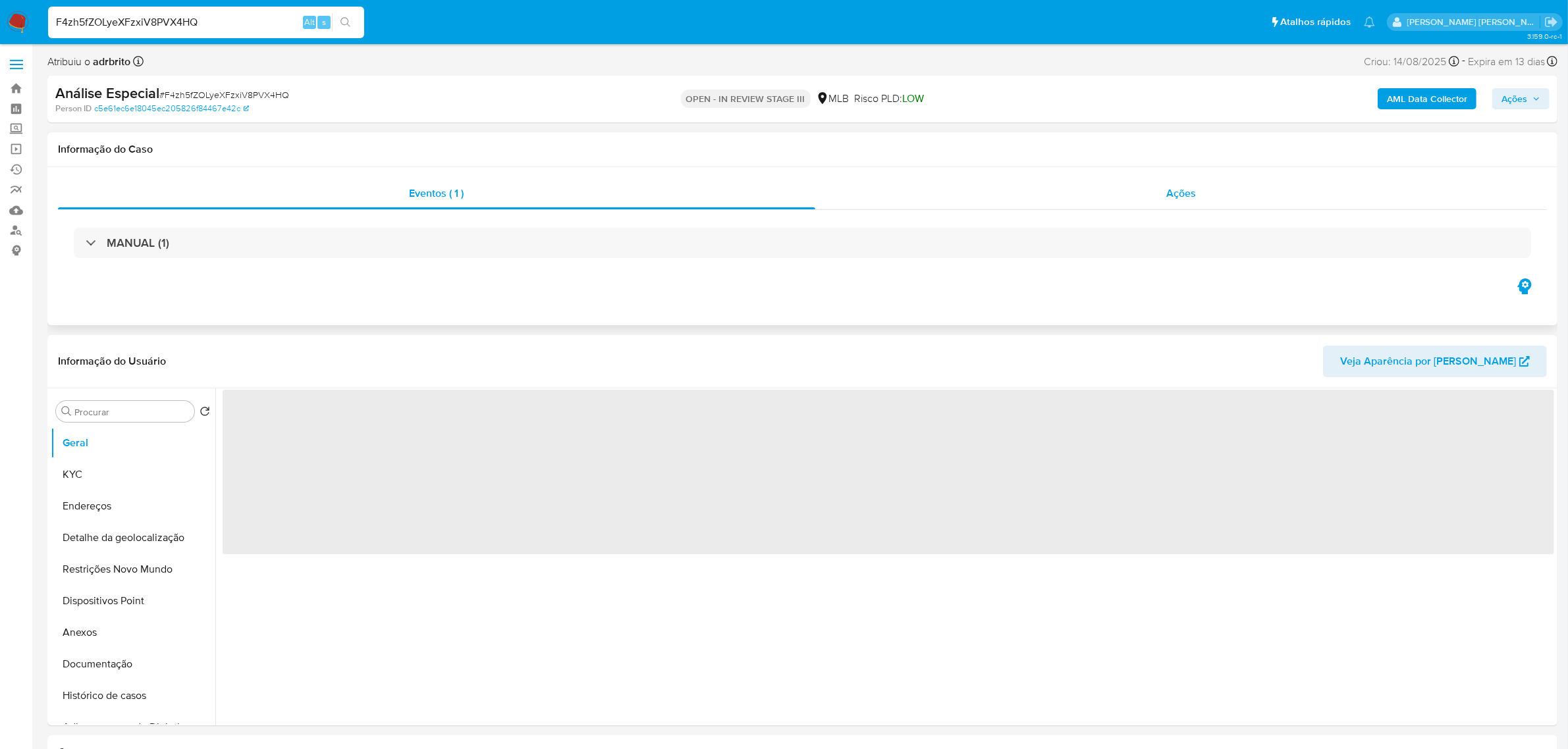
click at [1174, 189] on span "Ações" at bounding box center [1181, 193] width 30 height 15
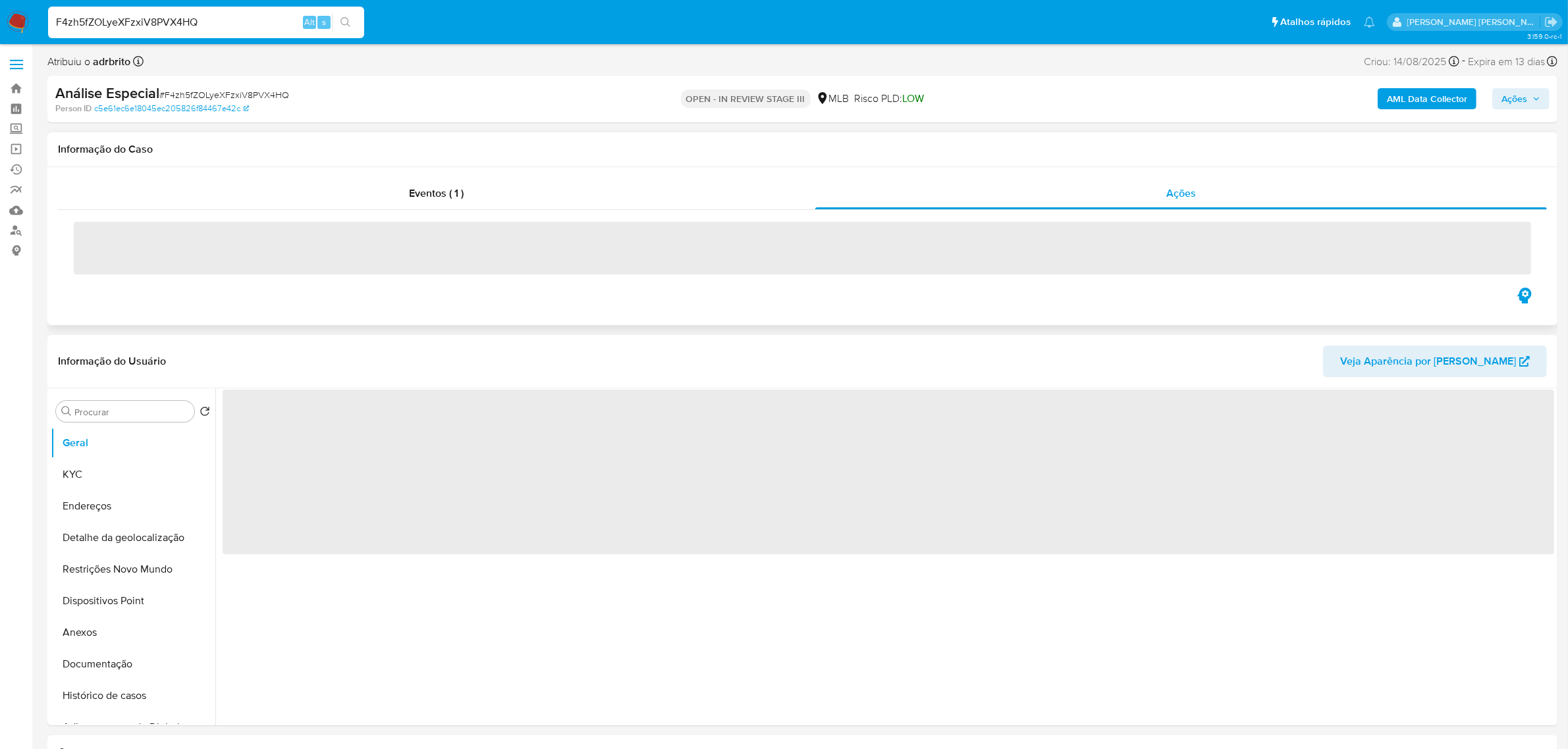
select select "10"
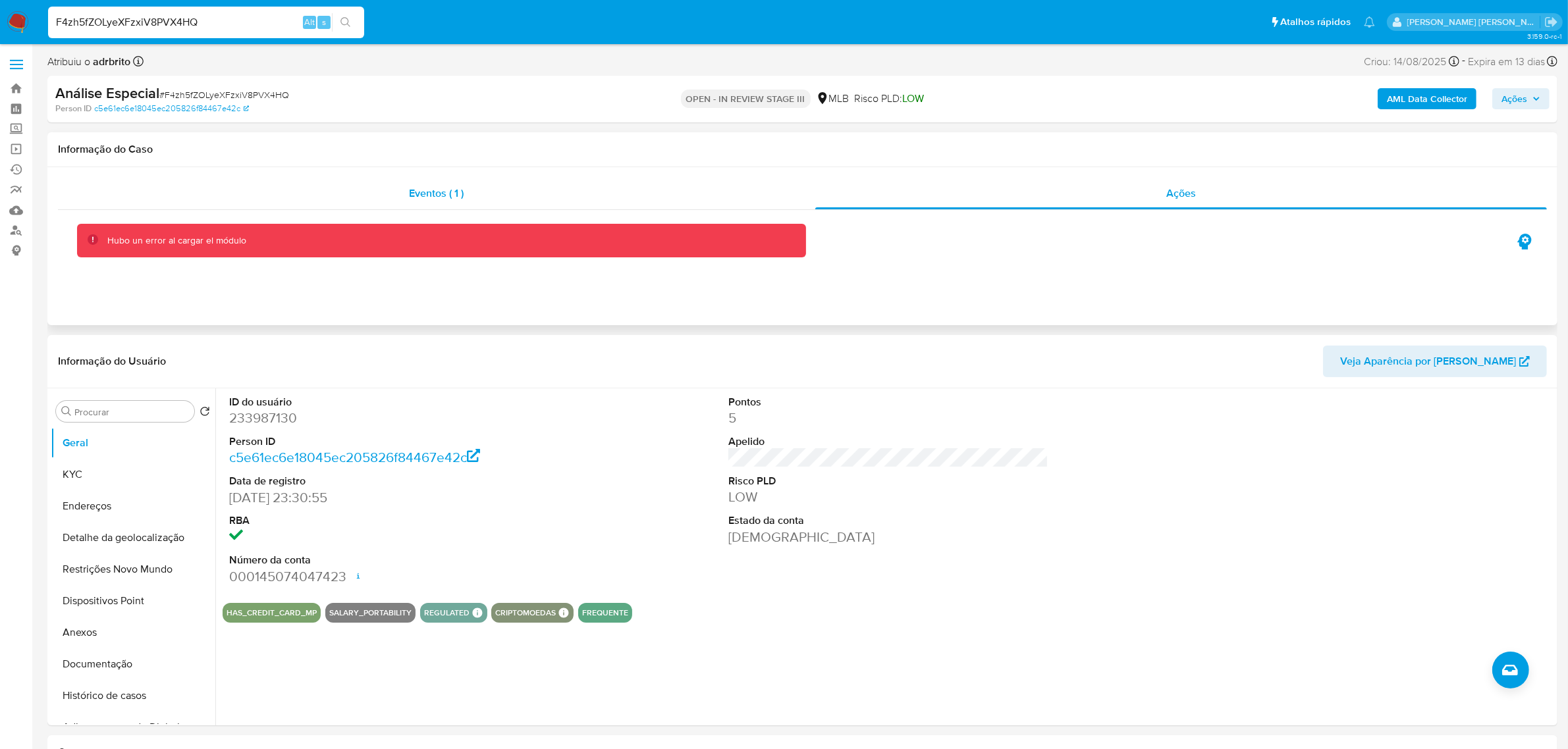
click at [441, 201] on span "Eventos ( 1 )" at bounding box center [436, 193] width 55 height 15
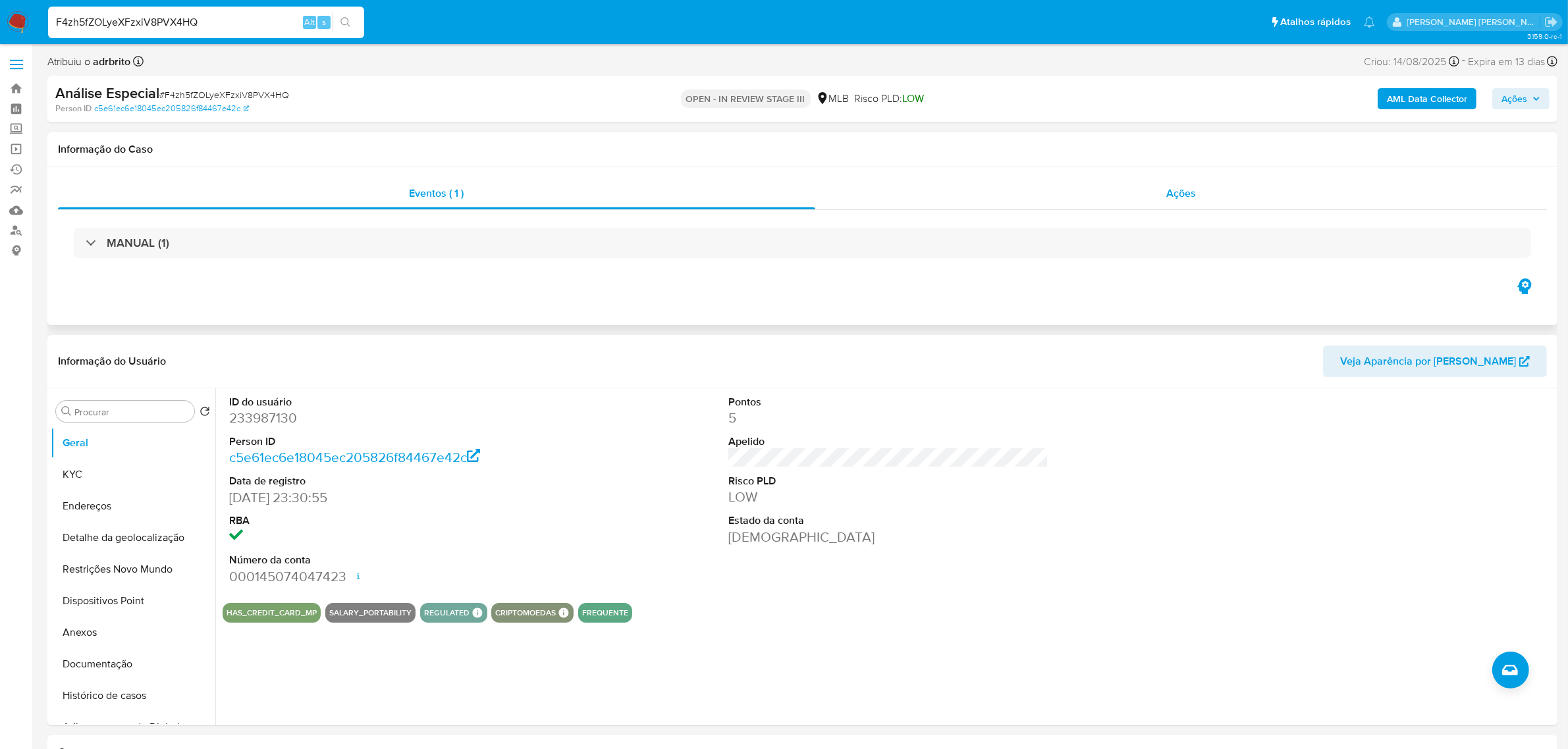
click at [1204, 196] on div "Ações" at bounding box center [1181, 194] width 732 height 31
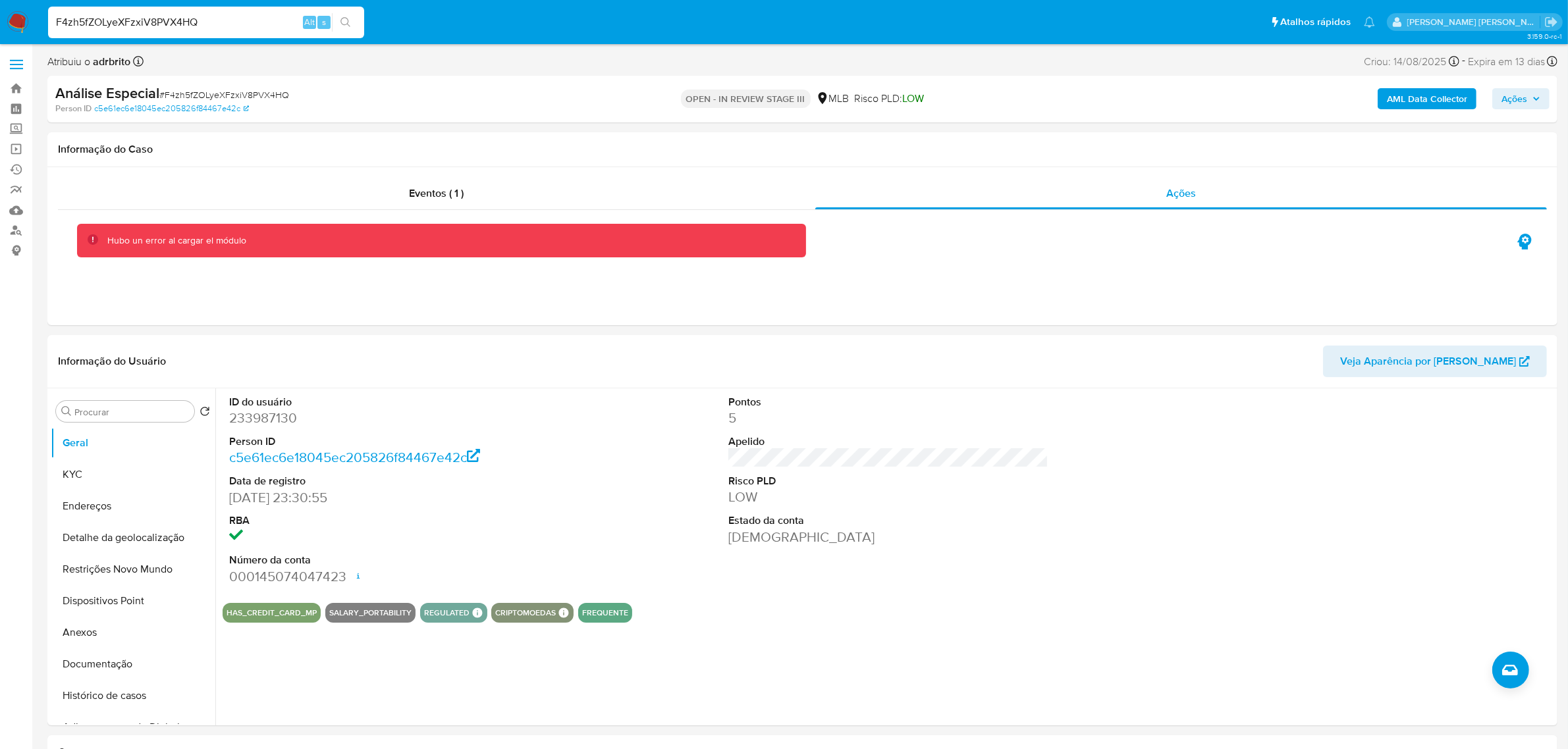
click at [15, 63] on label at bounding box center [17, 65] width 33 height 28
click at [0, 0] on input "checkbox" at bounding box center [0, 0] width 0 height 0
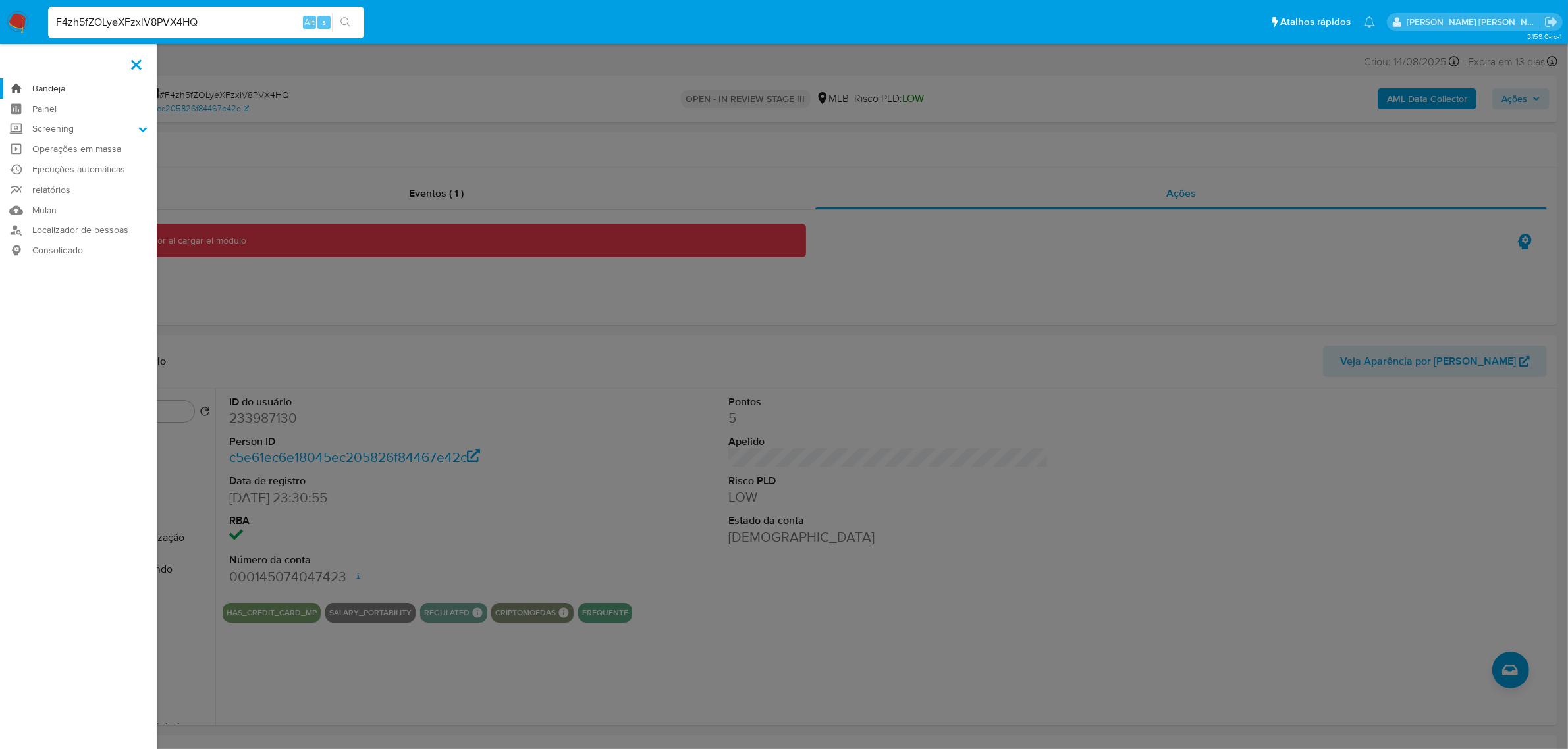
click at [47, 86] on link "Bandeja" at bounding box center [78, 88] width 156 height 20
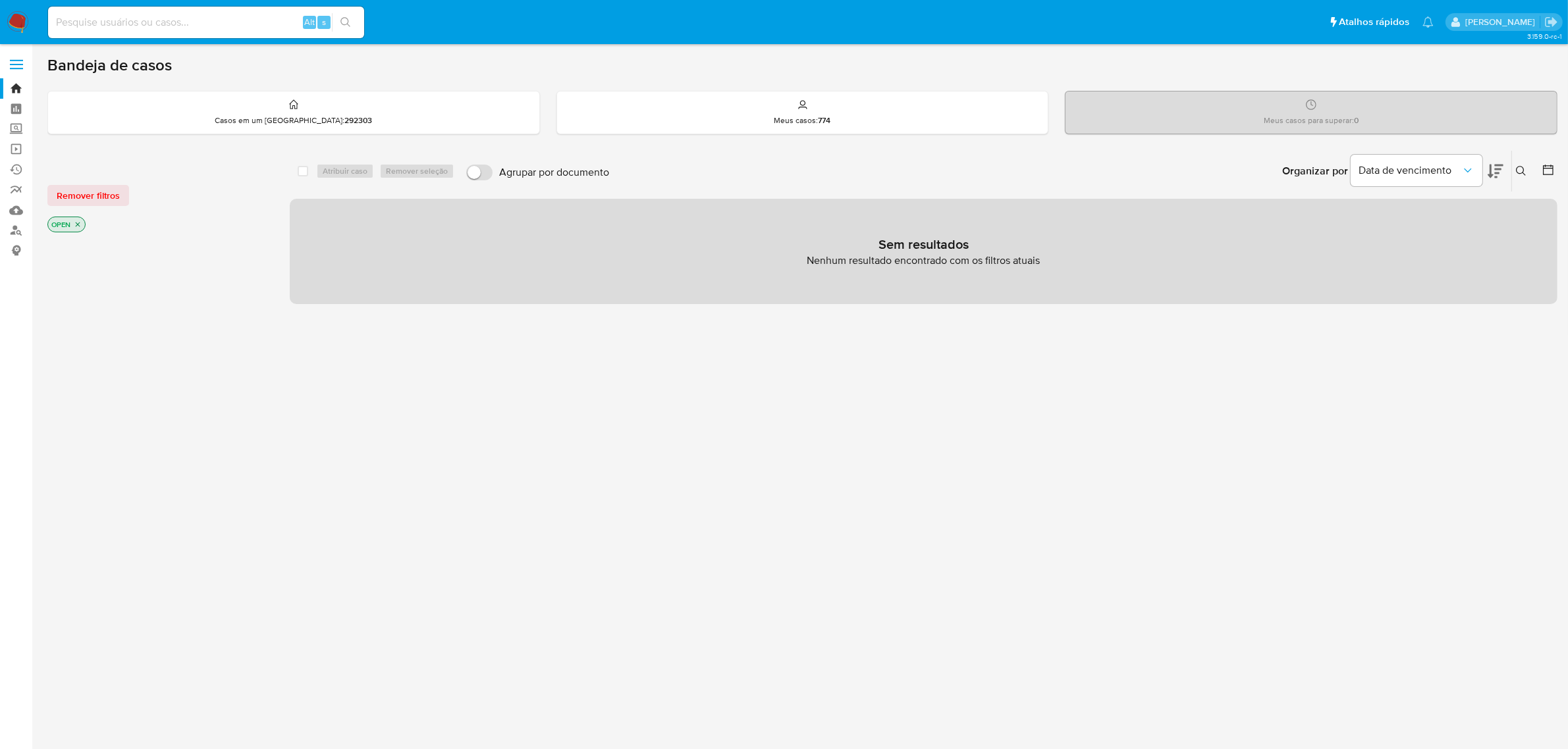
click at [74, 225] on icon "close-filter" at bounding box center [77, 224] width 8 height 8
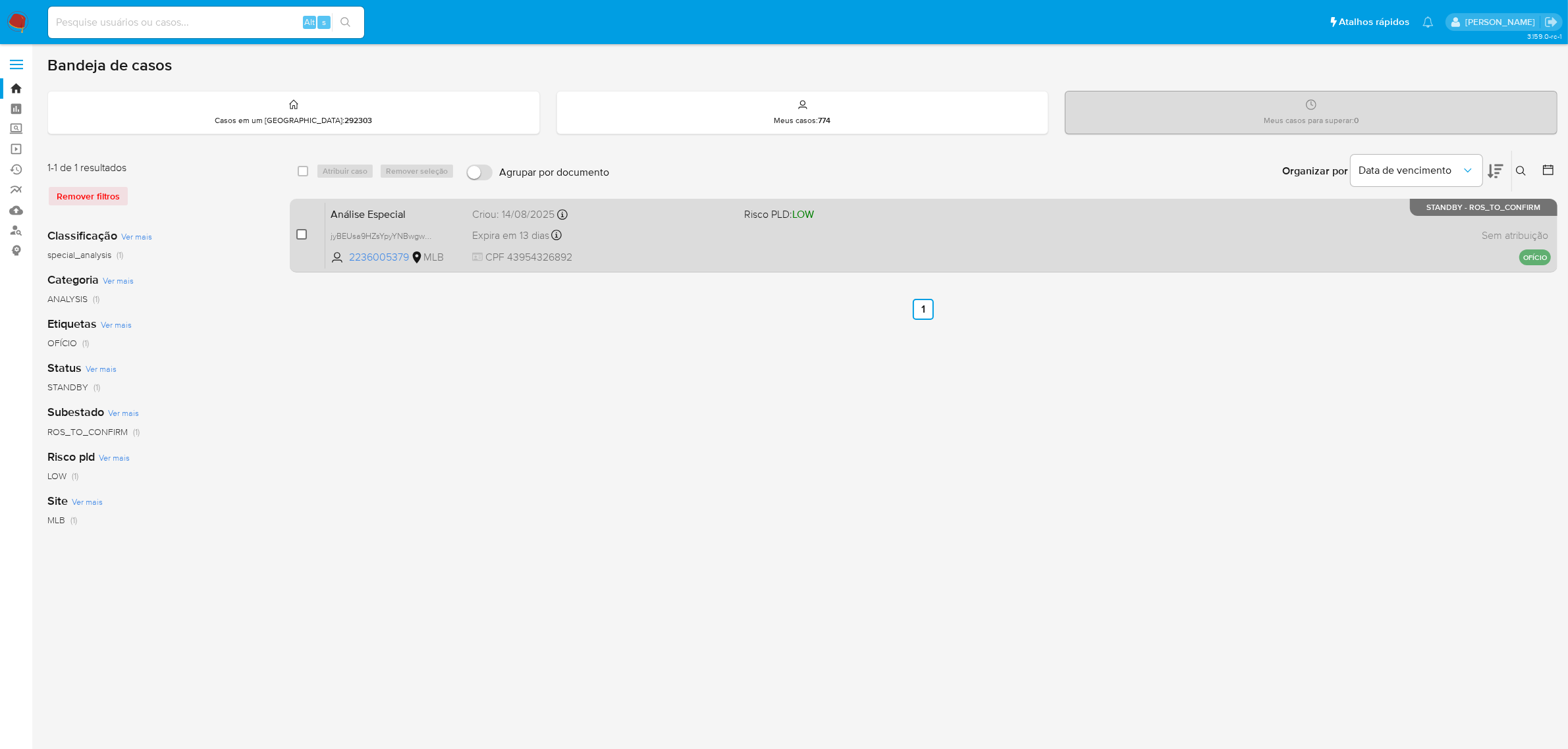
click at [303, 235] on input "checkbox" at bounding box center [301, 234] width 10 height 10
checkbox input "true"
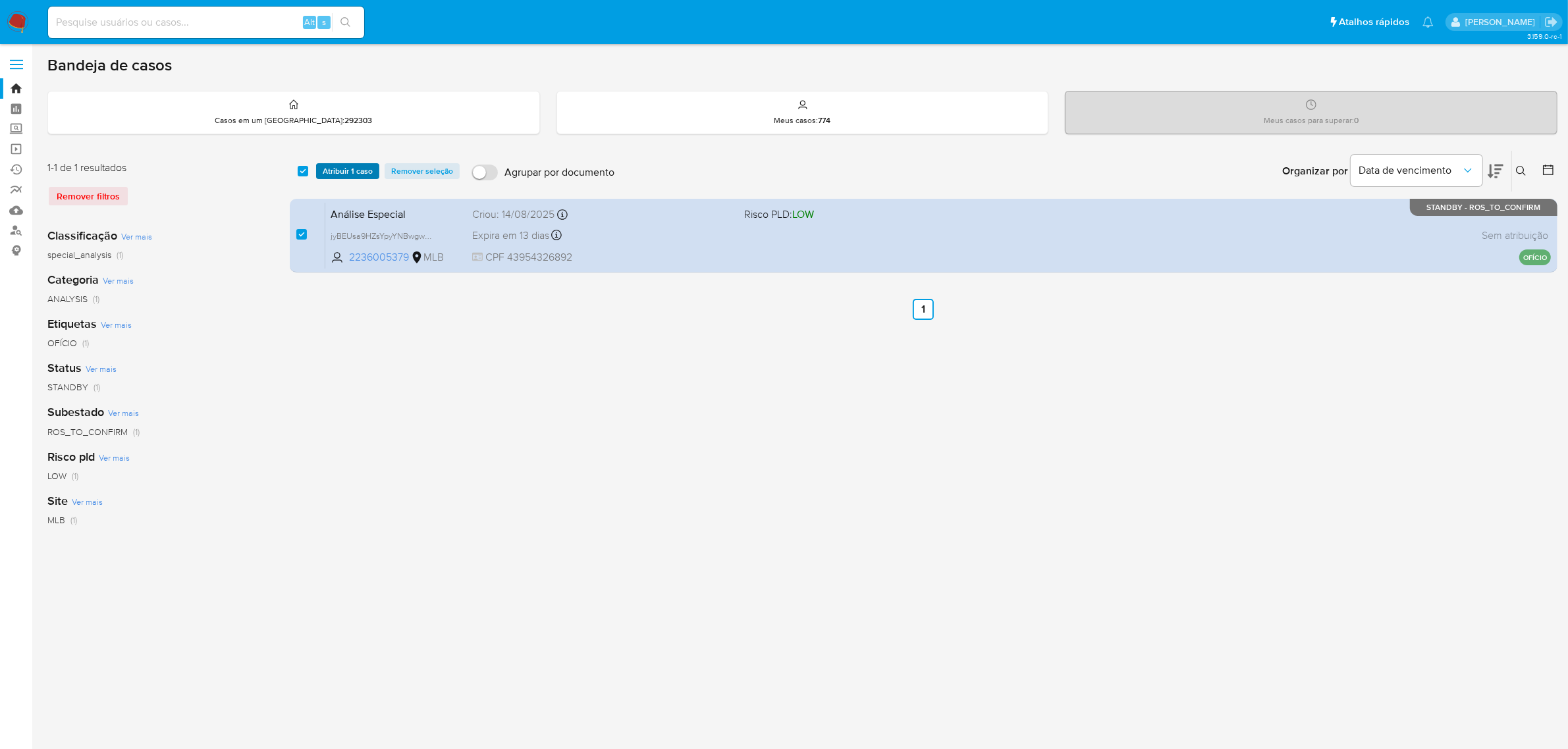
click at [347, 172] on span "Atribuir 1 caso" at bounding box center [347, 170] width 50 height 13
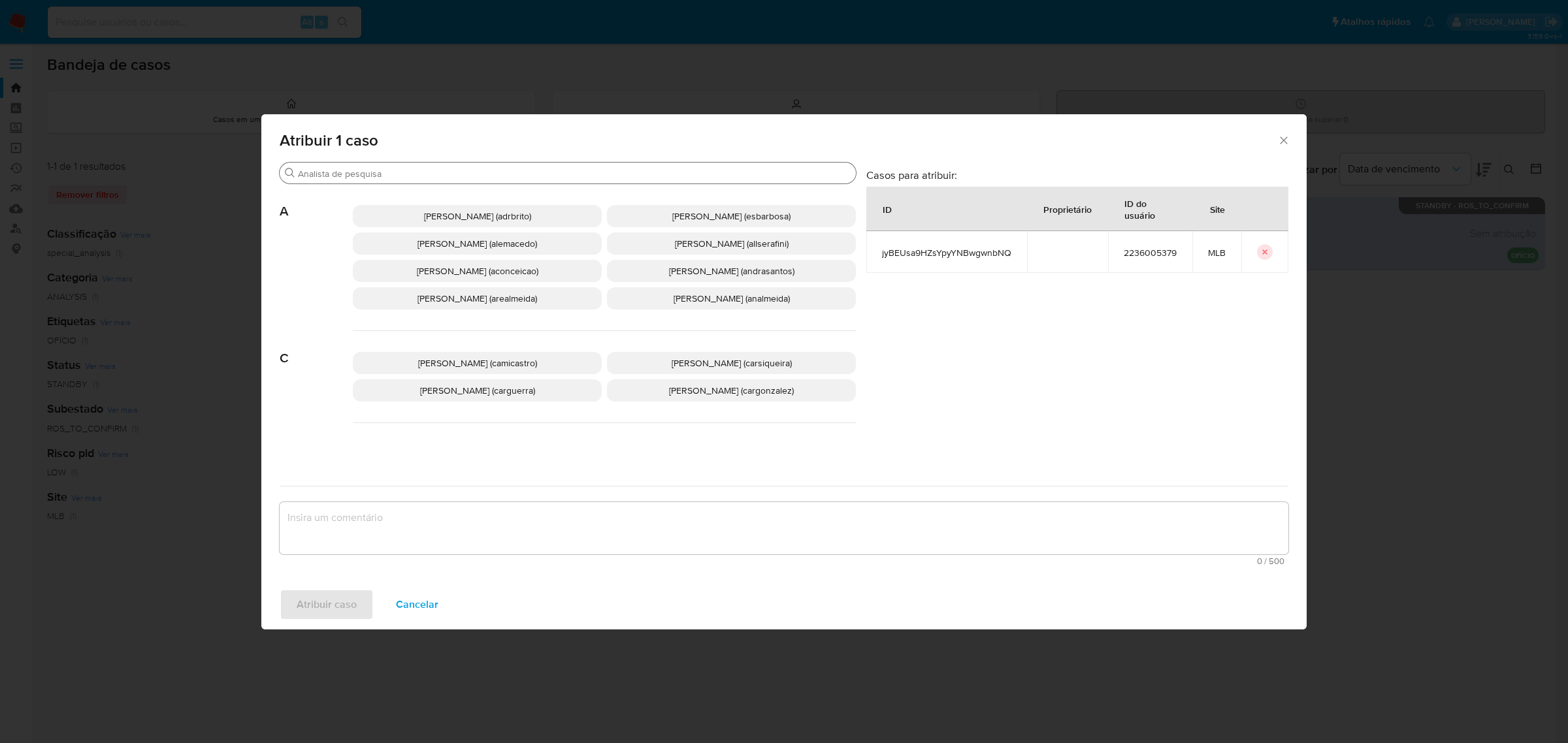
click at [377, 164] on div "Procurar" at bounding box center [567, 173] width 576 height 21
drag, startPoint x: 373, startPoint y: 166, endPoint x: 366, endPoint y: 171, distance: 8.6
click at [373, 166] on div "Procurar" at bounding box center [567, 173] width 576 height 21
click at [364, 173] on input "Procurar" at bounding box center [574, 174] width 553 height 12
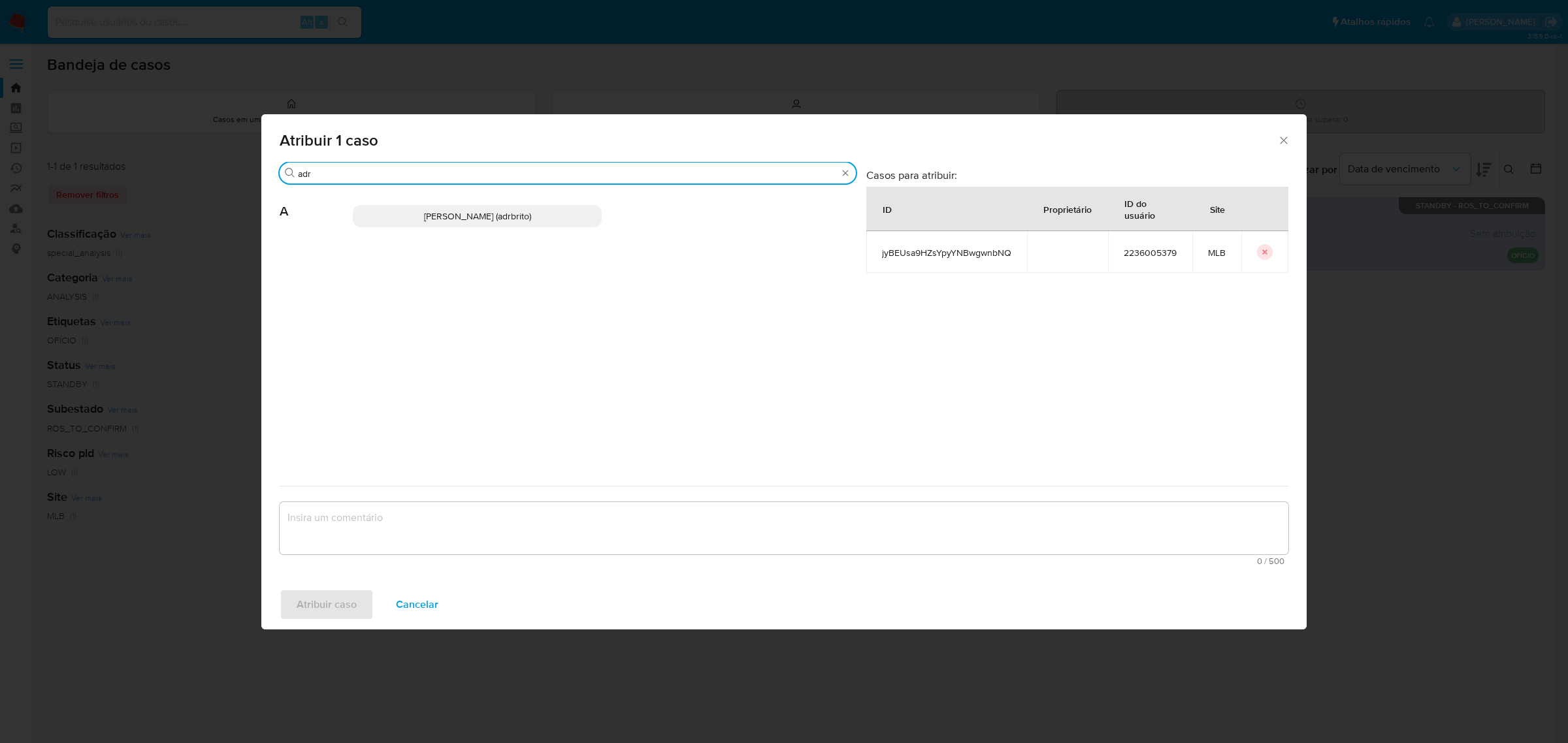
type input "adr"
click at [474, 213] on span "Adriano Azeredo Brito (adrbrito)" at bounding box center [477, 216] width 107 height 13
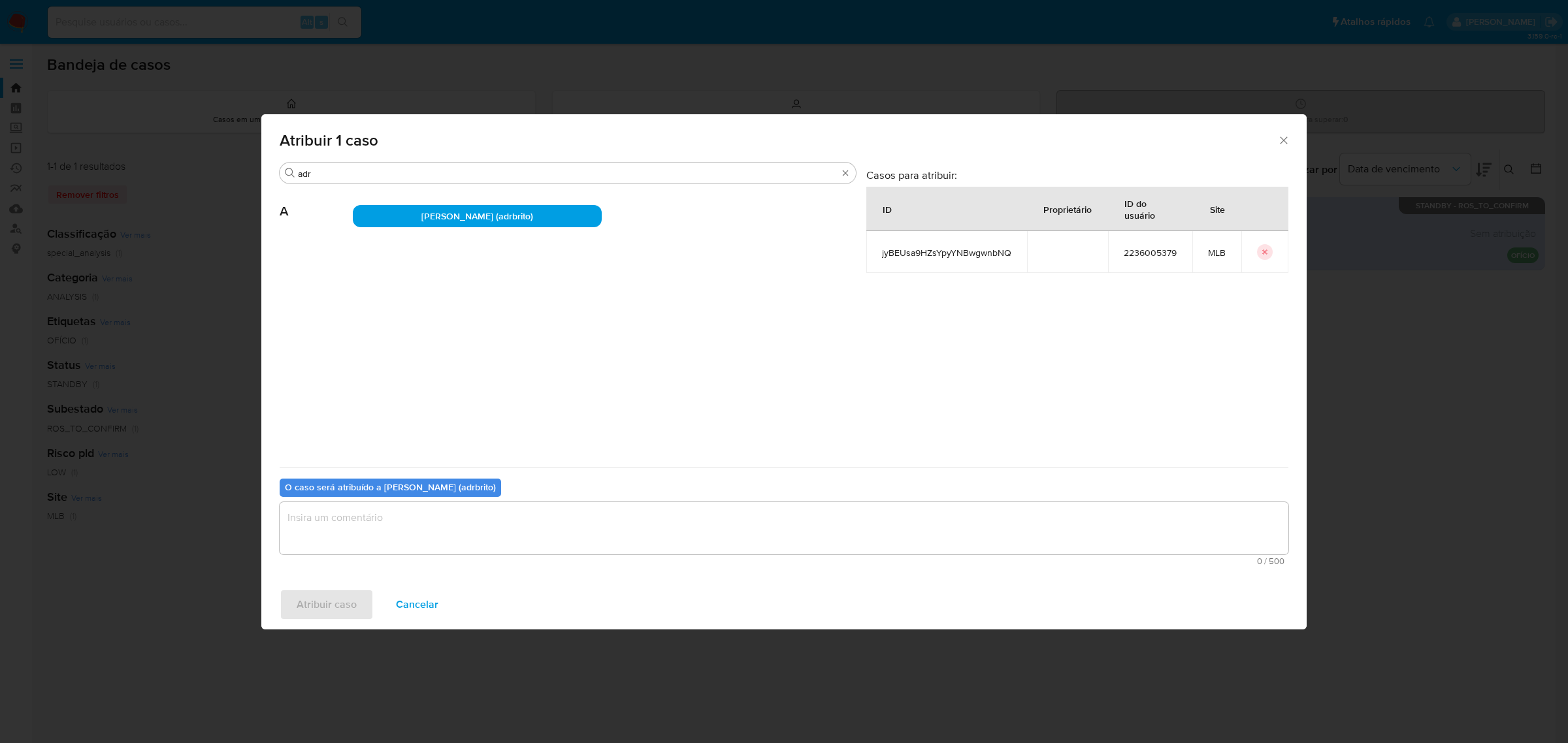
click at [399, 527] on textarea "assign-modal" at bounding box center [784, 528] width 1008 height 52
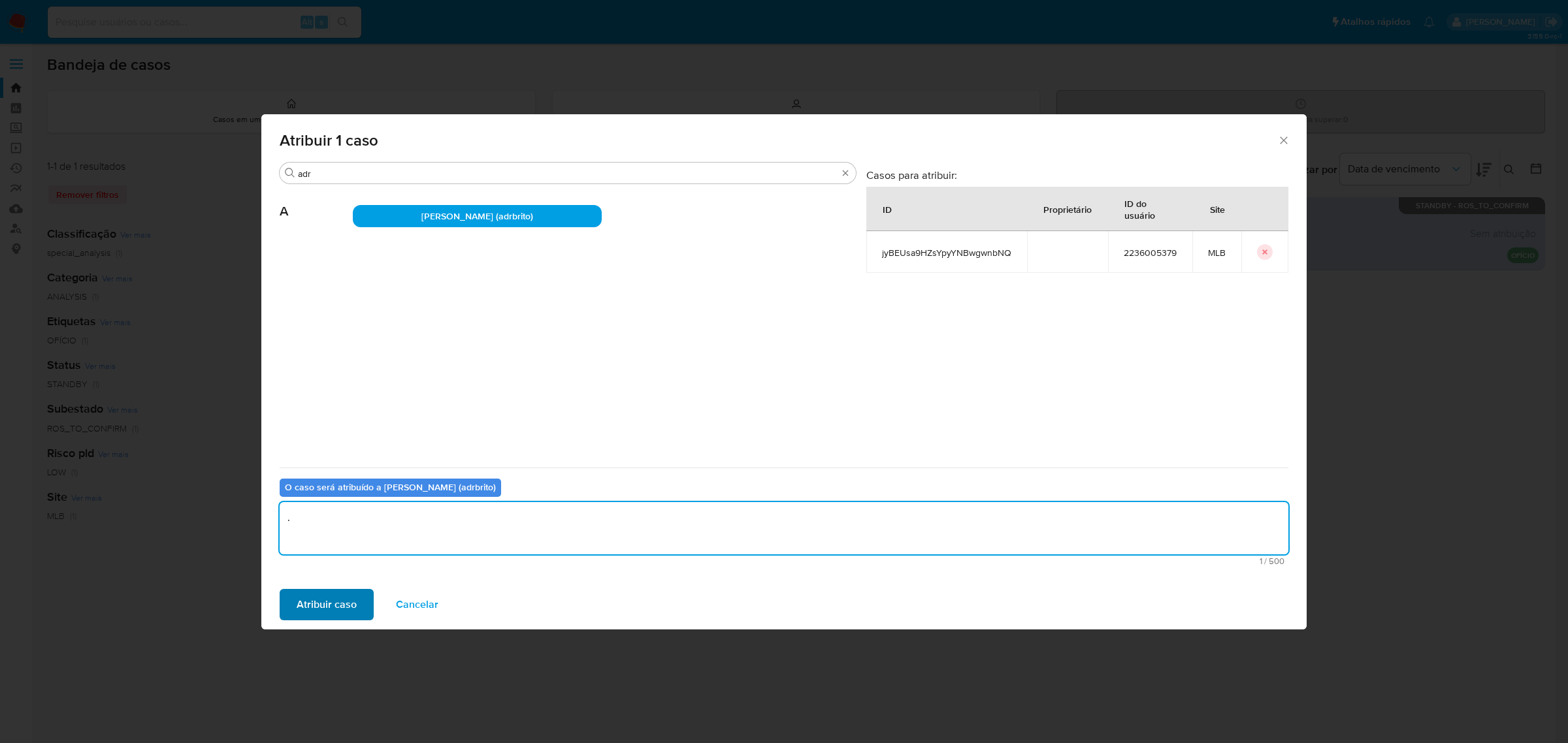
type textarea "."
click at [336, 601] on span "Atribuir caso" at bounding box center [326, 604] width 60 height 29
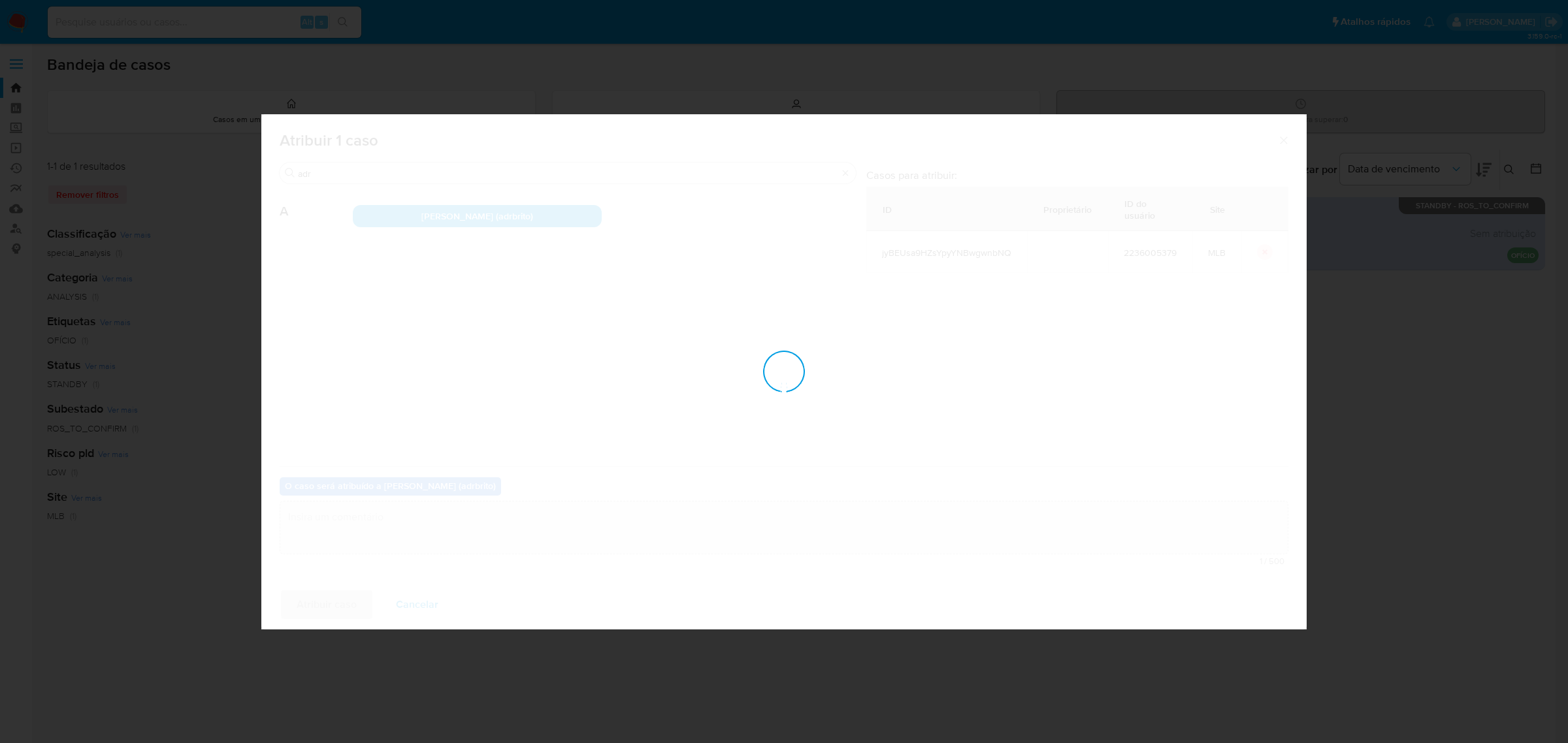
checkbox input "false"
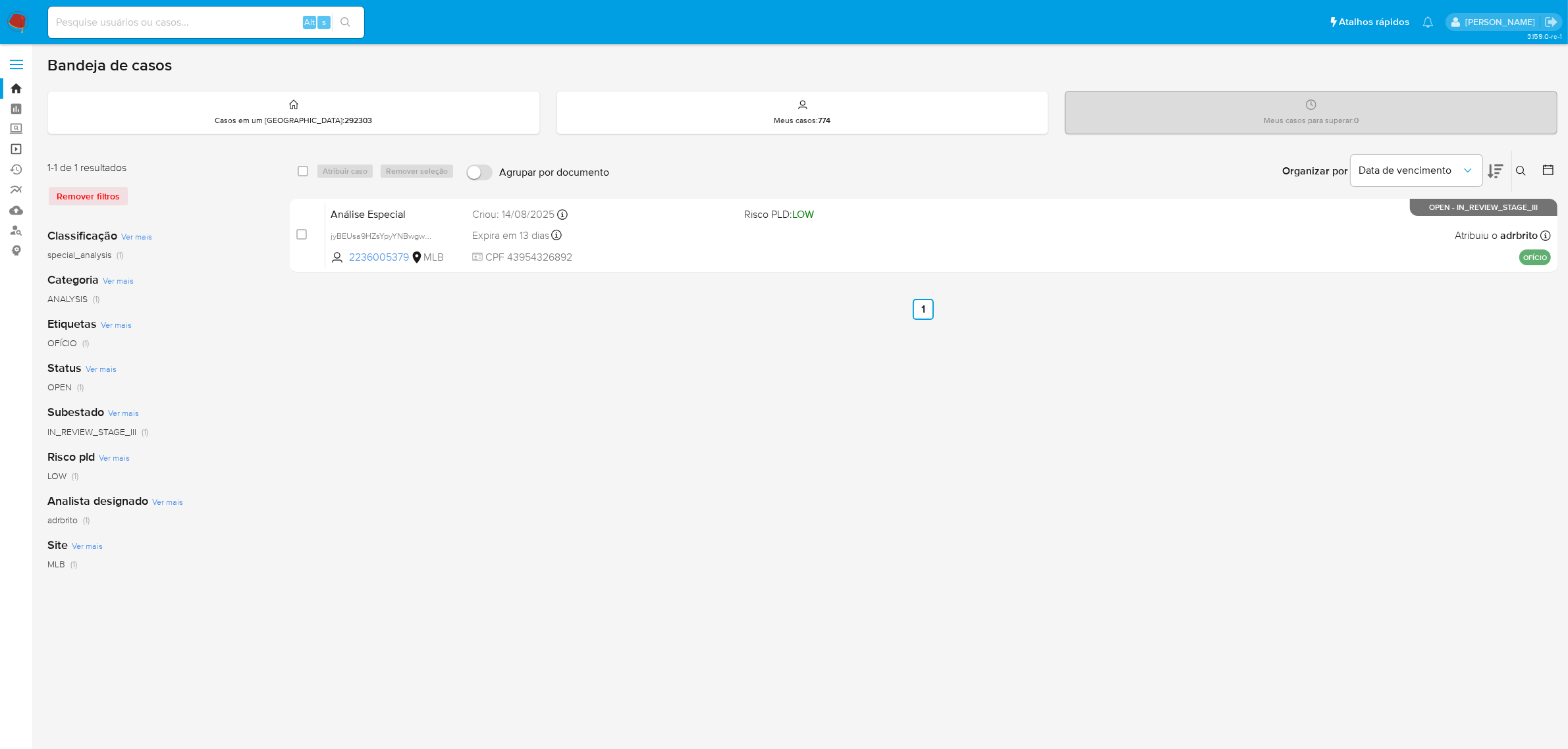
click at [17, 154] on link "Operações em massa" at bounding box center [78, 148] width 156 height 20
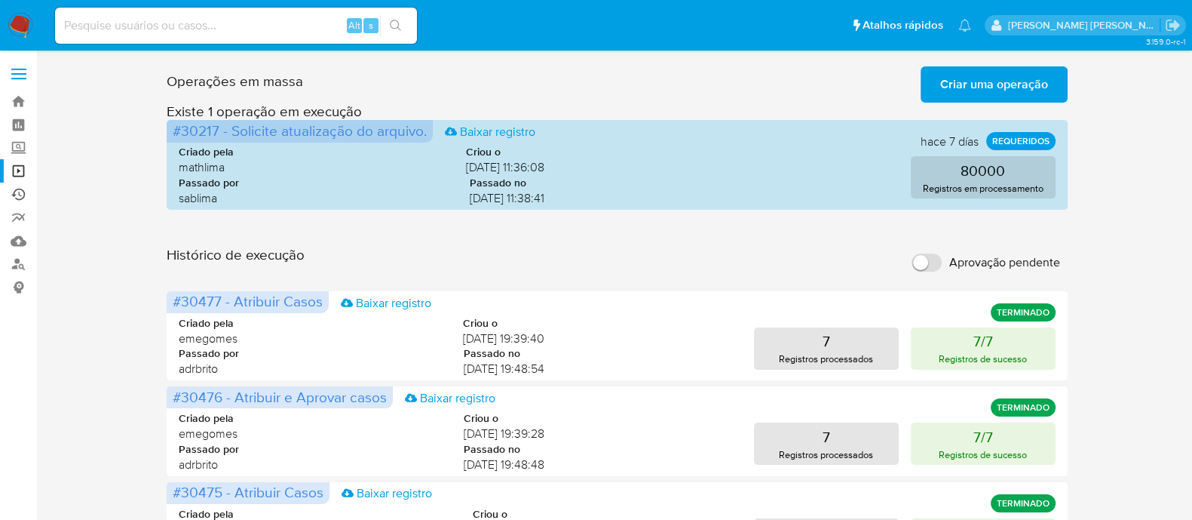
click at [20, 188] on link "Ejecuções automáticas" at bounding box center [89, 193] width 179 height 23
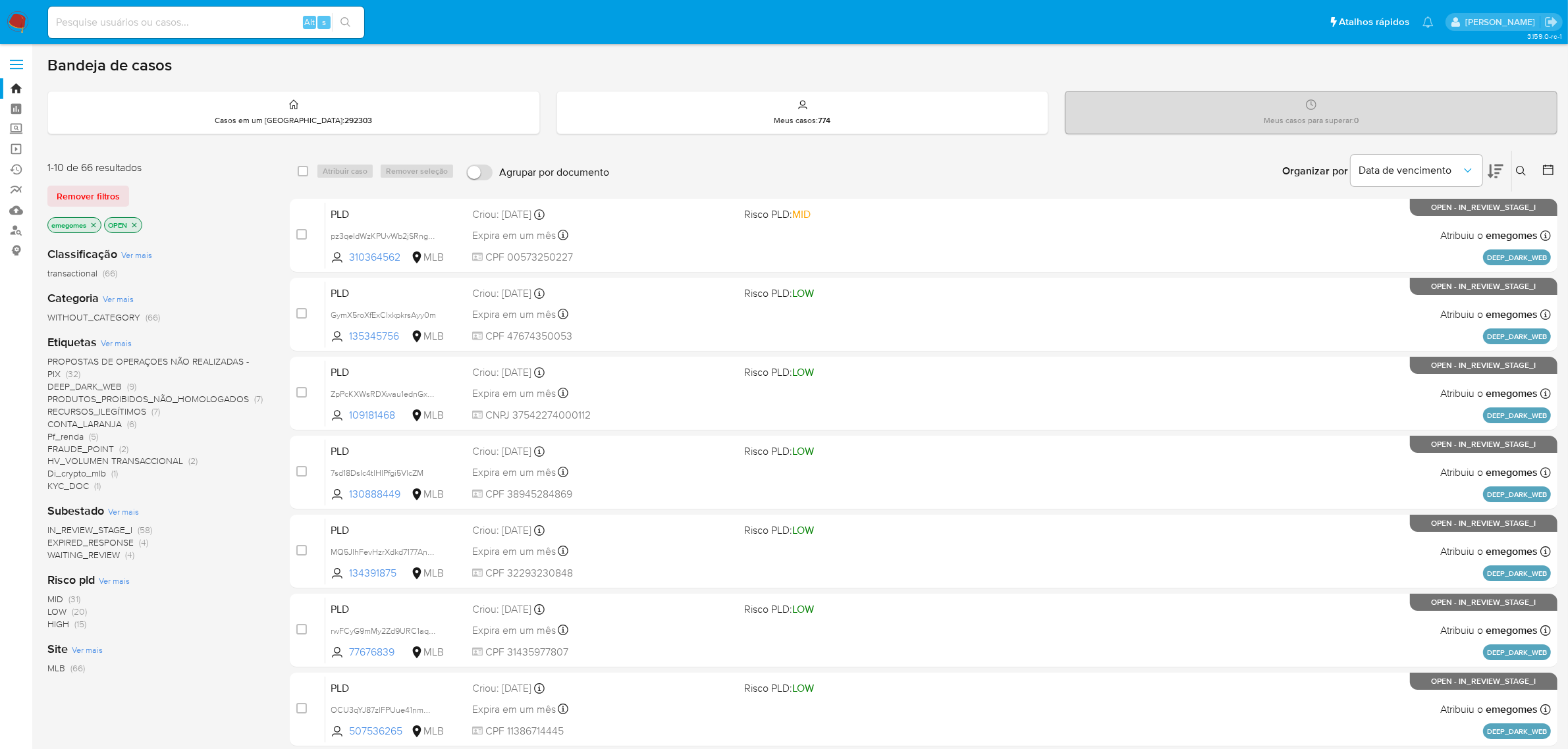
click at [1523, 168] on icon at bounding box center [1522, 171] width 10 height 10
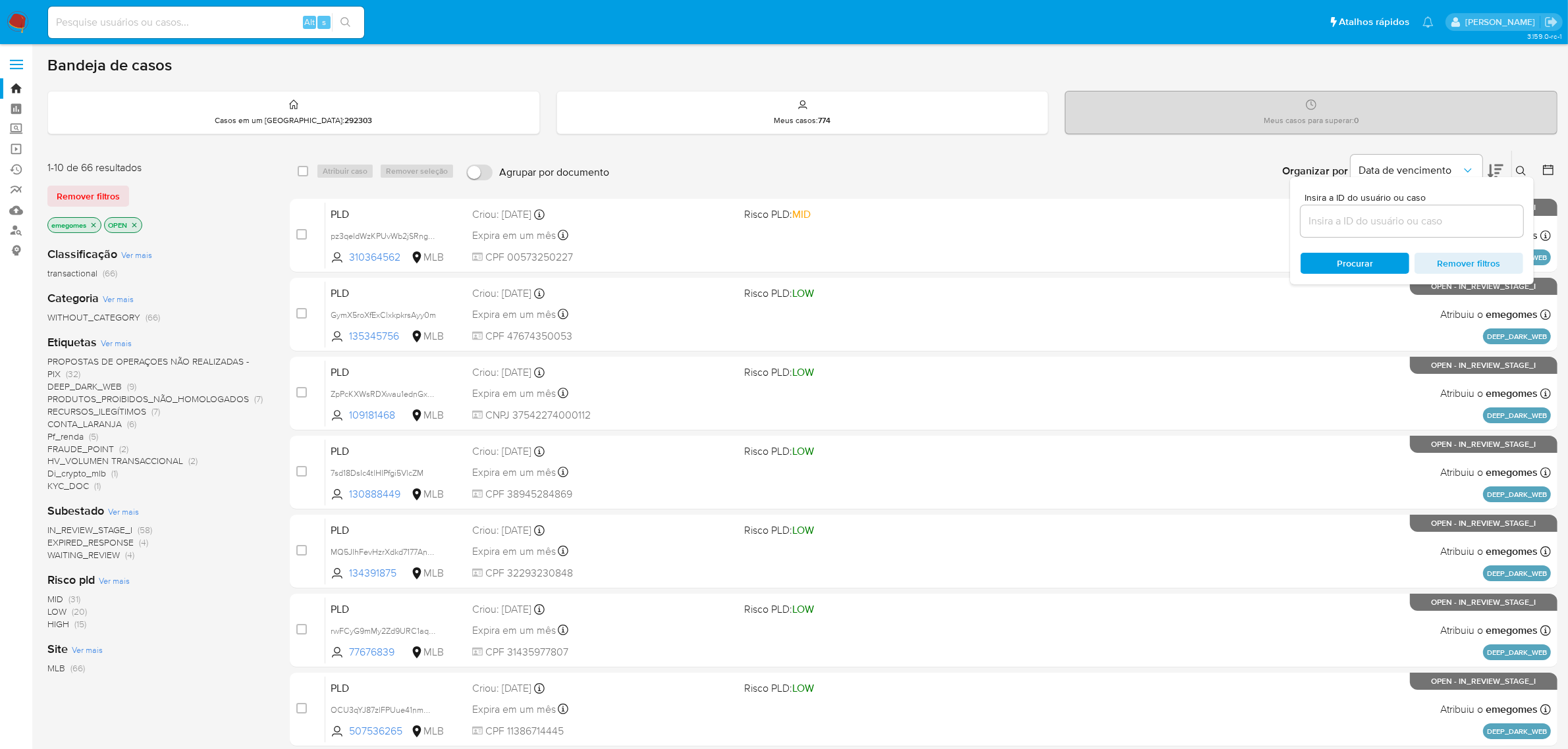
click at [1388, 229] on input at bounding box center [1412, 222] width 223 height 17
type input "v6N7gmPkDf1wTSDgvsxLF20y"
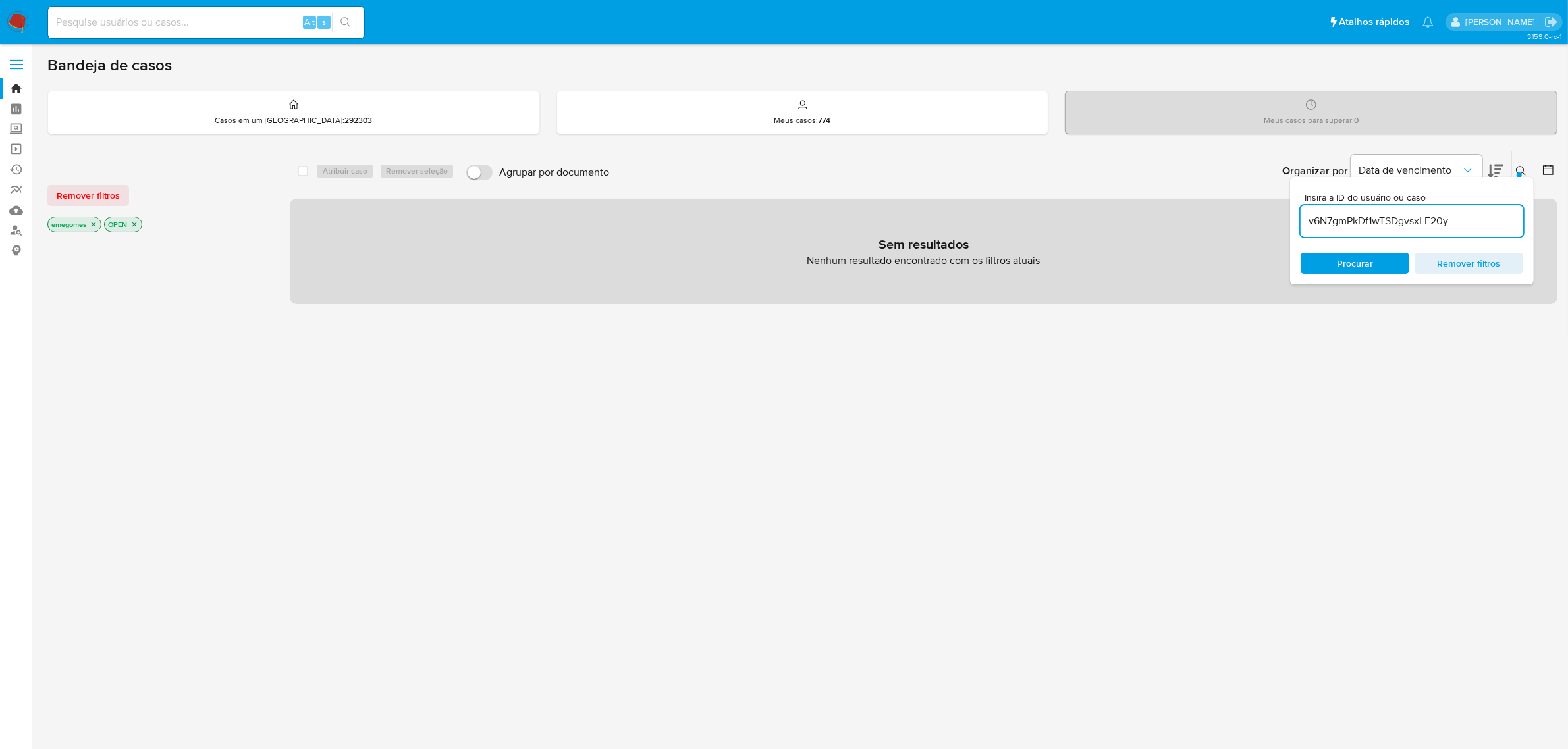
click at [90, 221] on icon "close-filter" at bounding box center [93, 224] width 8 height 8
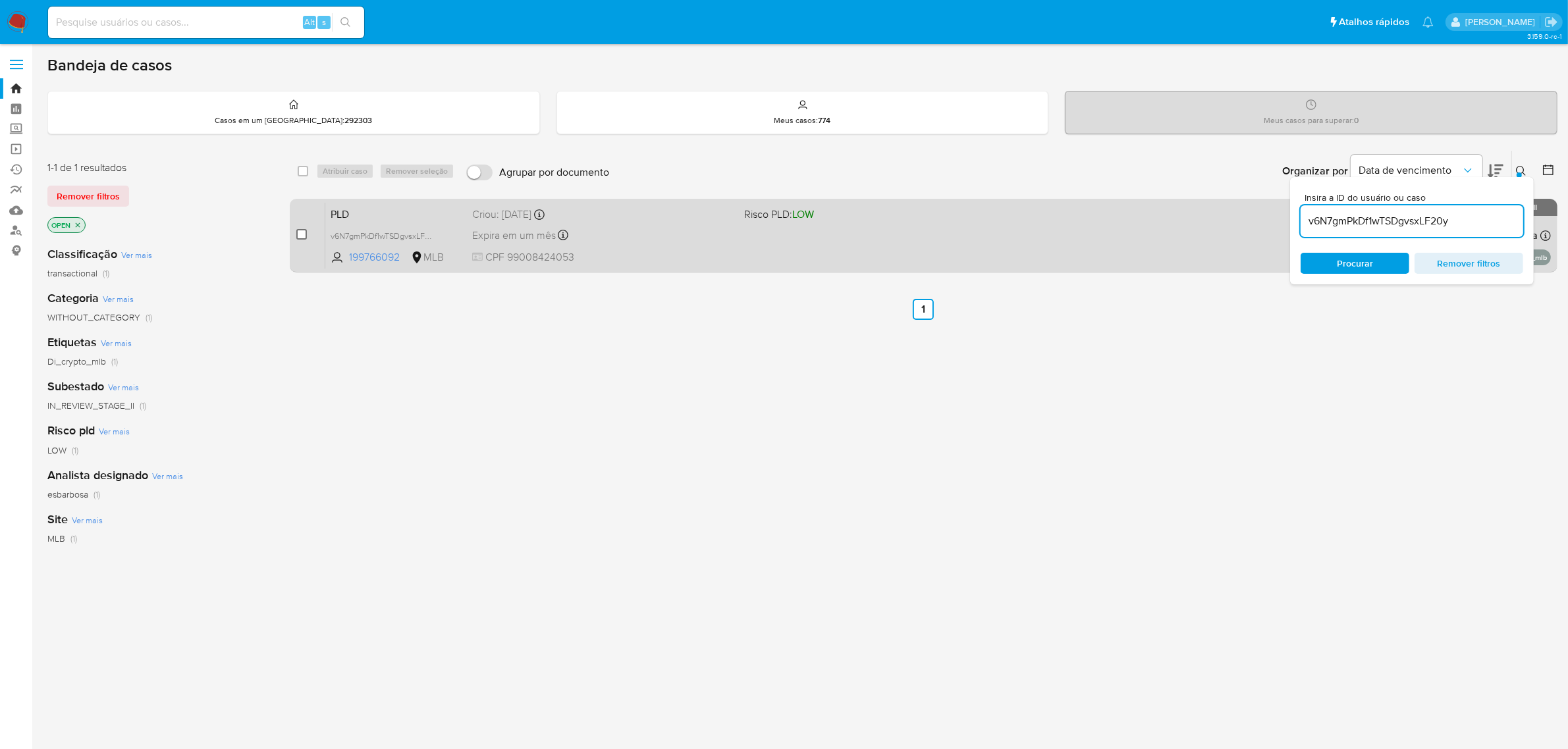
click at [305, 232] on input "checkbox" at bounding box center [301, 234] width 10 height 10
checkbox input "true"
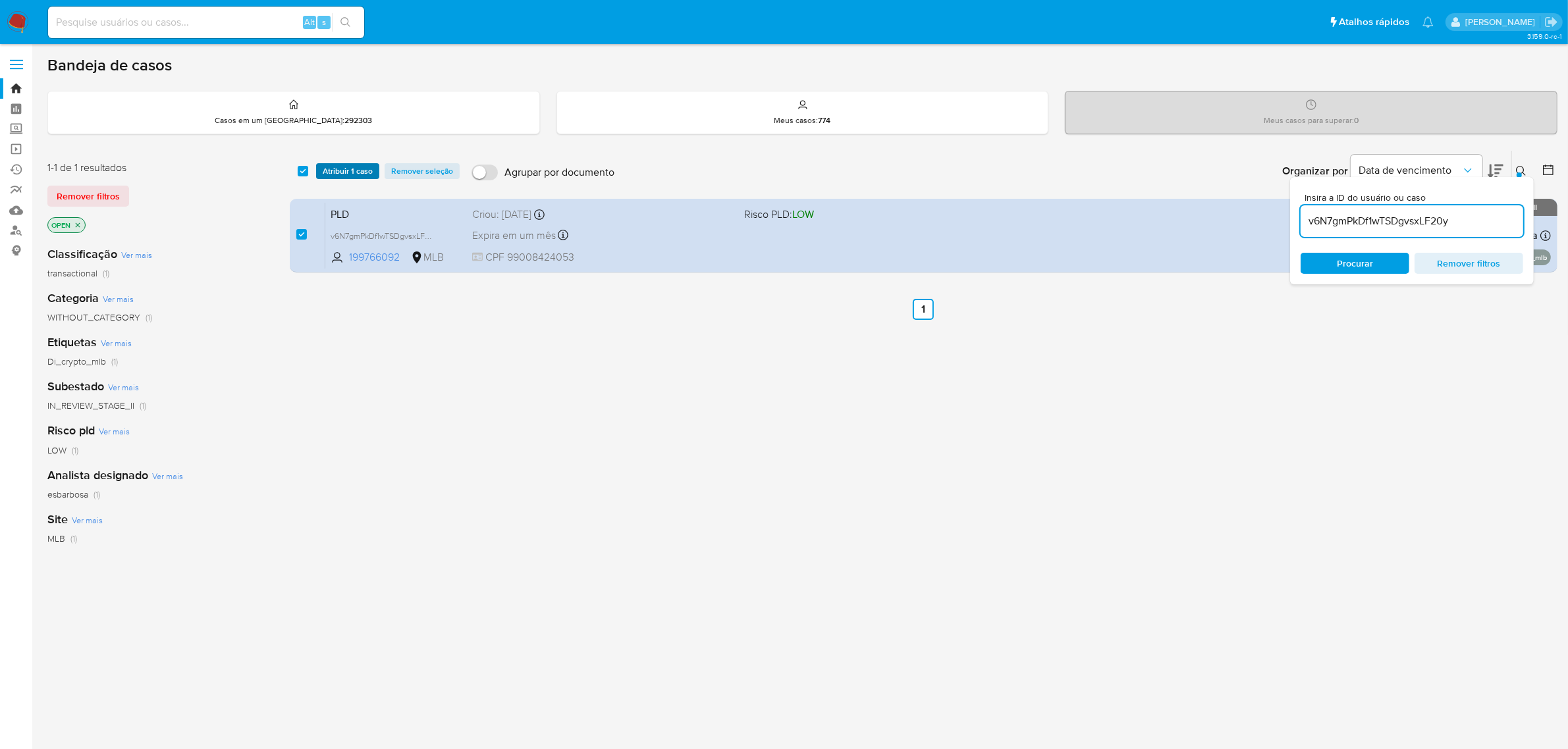
click at [349, 166] on span "Atribuir 1 caso" at bounding box center [347, 170] width 50 height 13
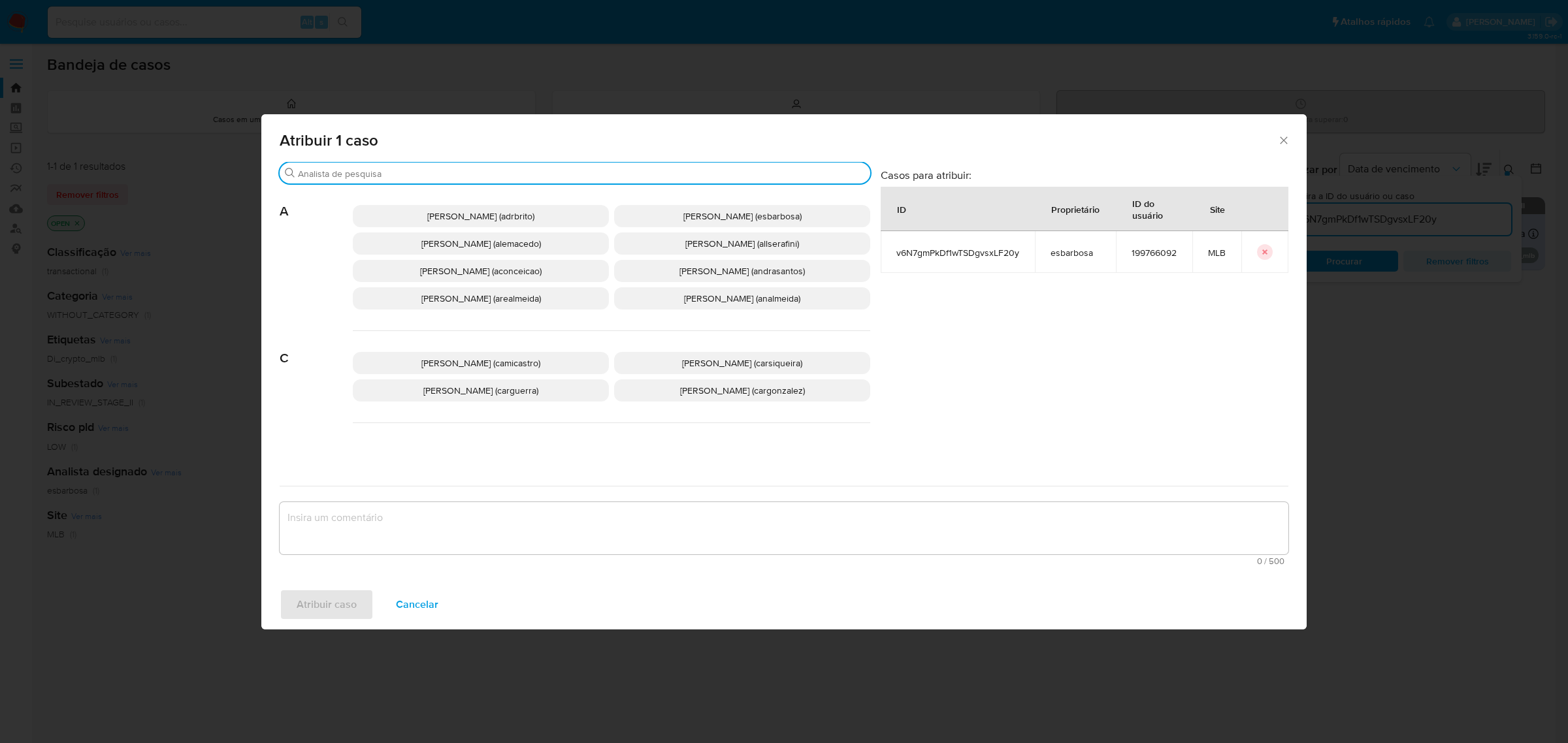
click at [419, 171] on input "Procurar" at bounding box center [581, 174] width 567 height 12
type input "c"
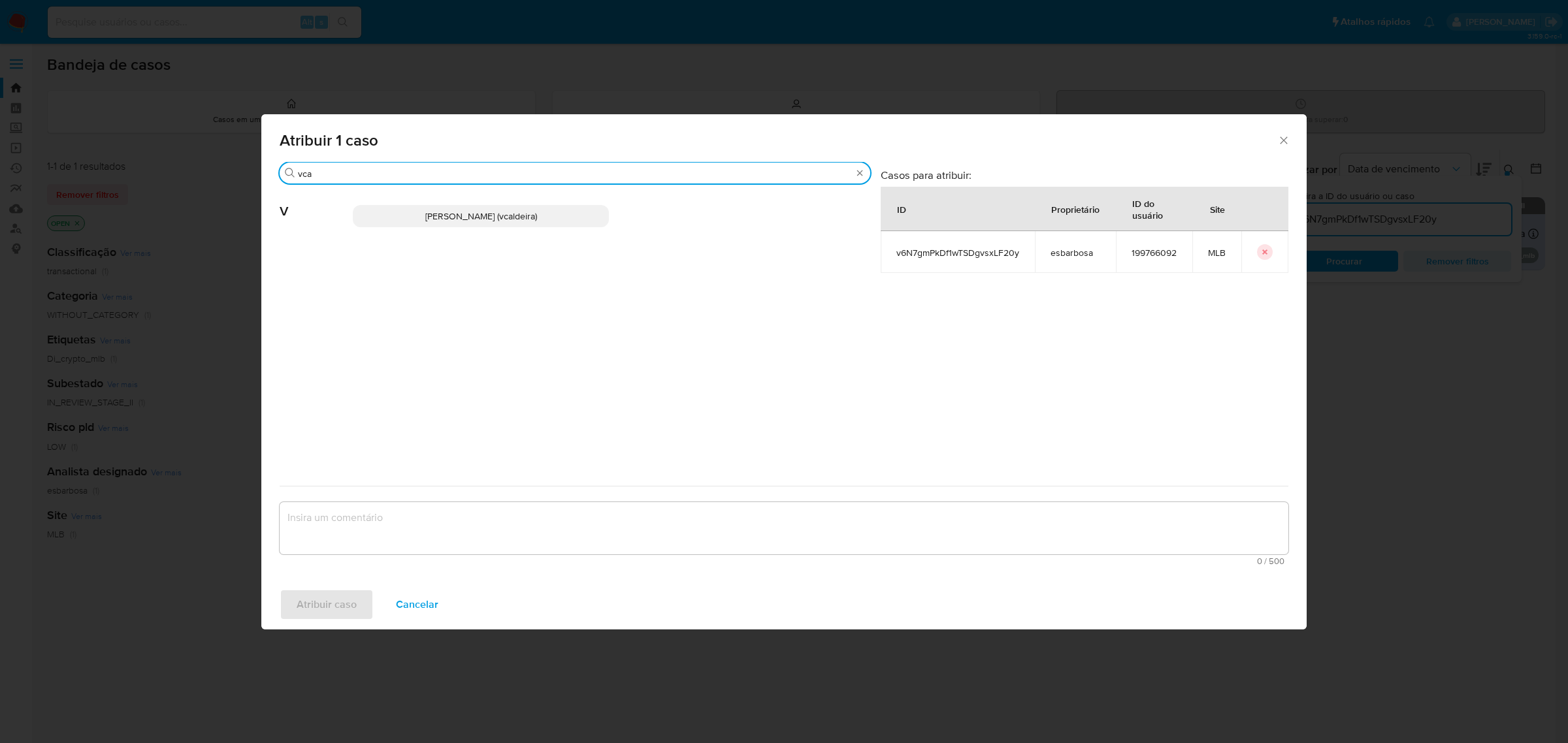
type input "vca"
click at [437, 220] on span "[PERSON_NAME] (vcaldeira)" at bounding box center [481, 216] width 112 height 13
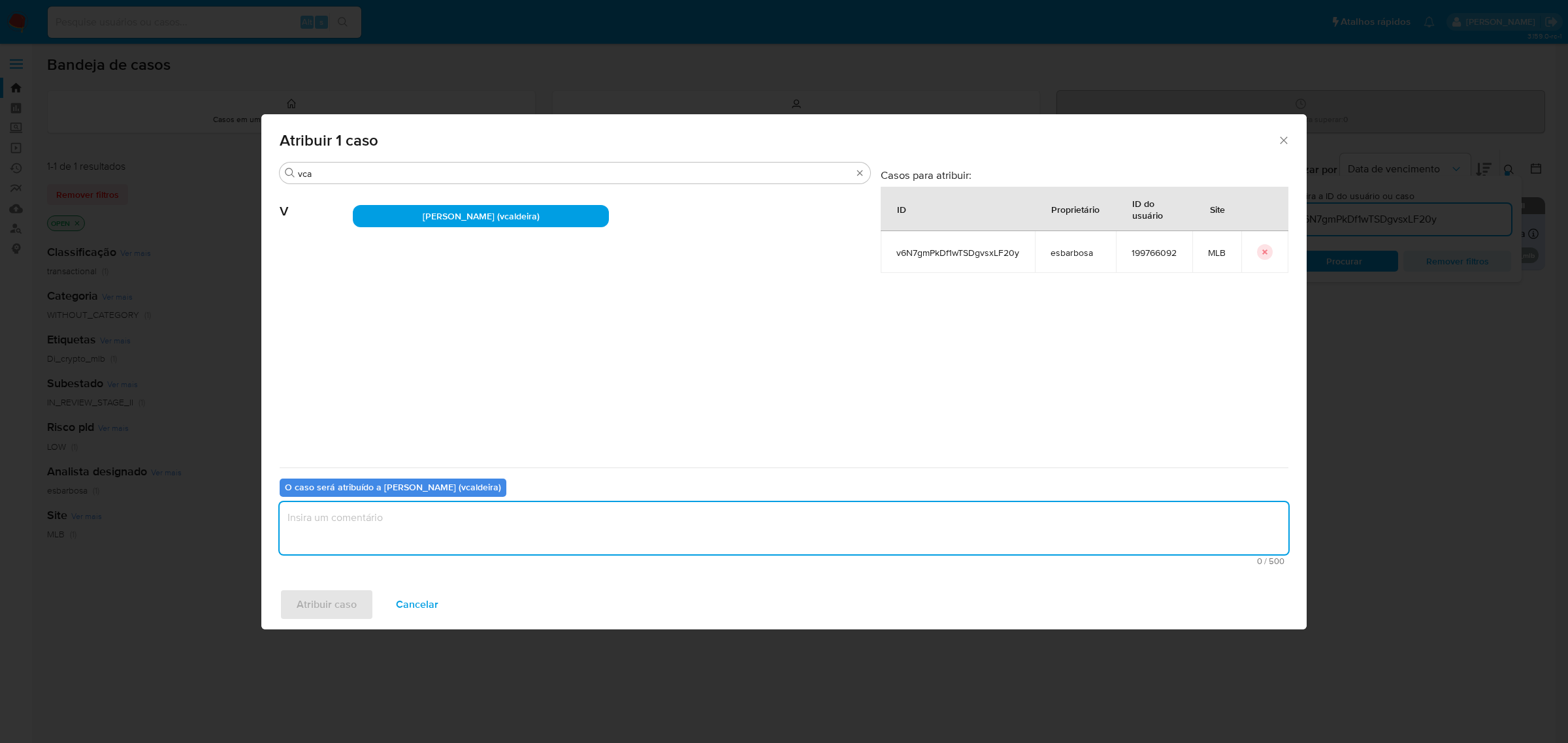
click at [376, 519] on textarea "assign-modal" at bounding box center [784, 528] width 1008 height 52
type textarea "."
click at [350, 598] on span "Atribuir caso" at bounding box center [326, 604] width 60 height 29
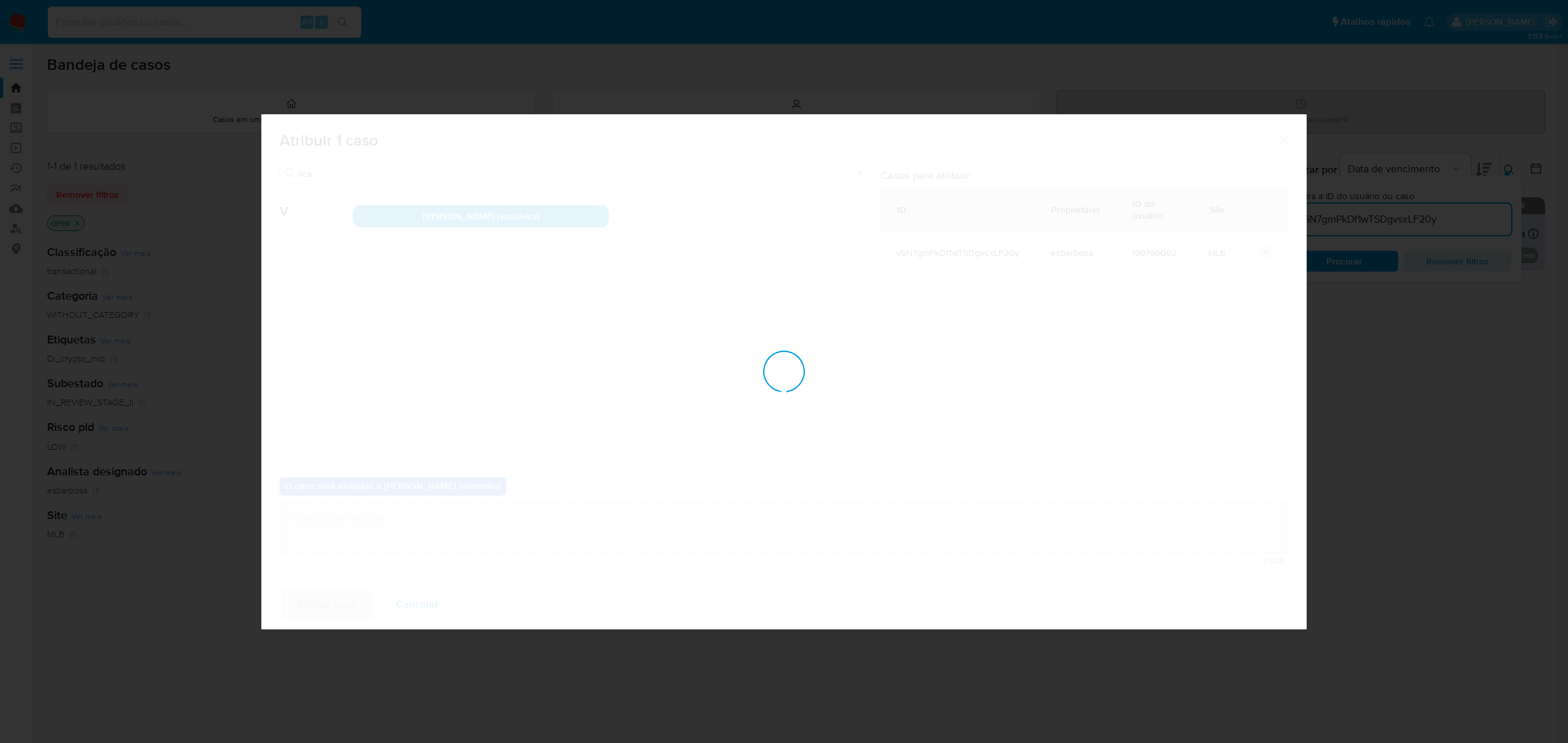
checkbox input "false"
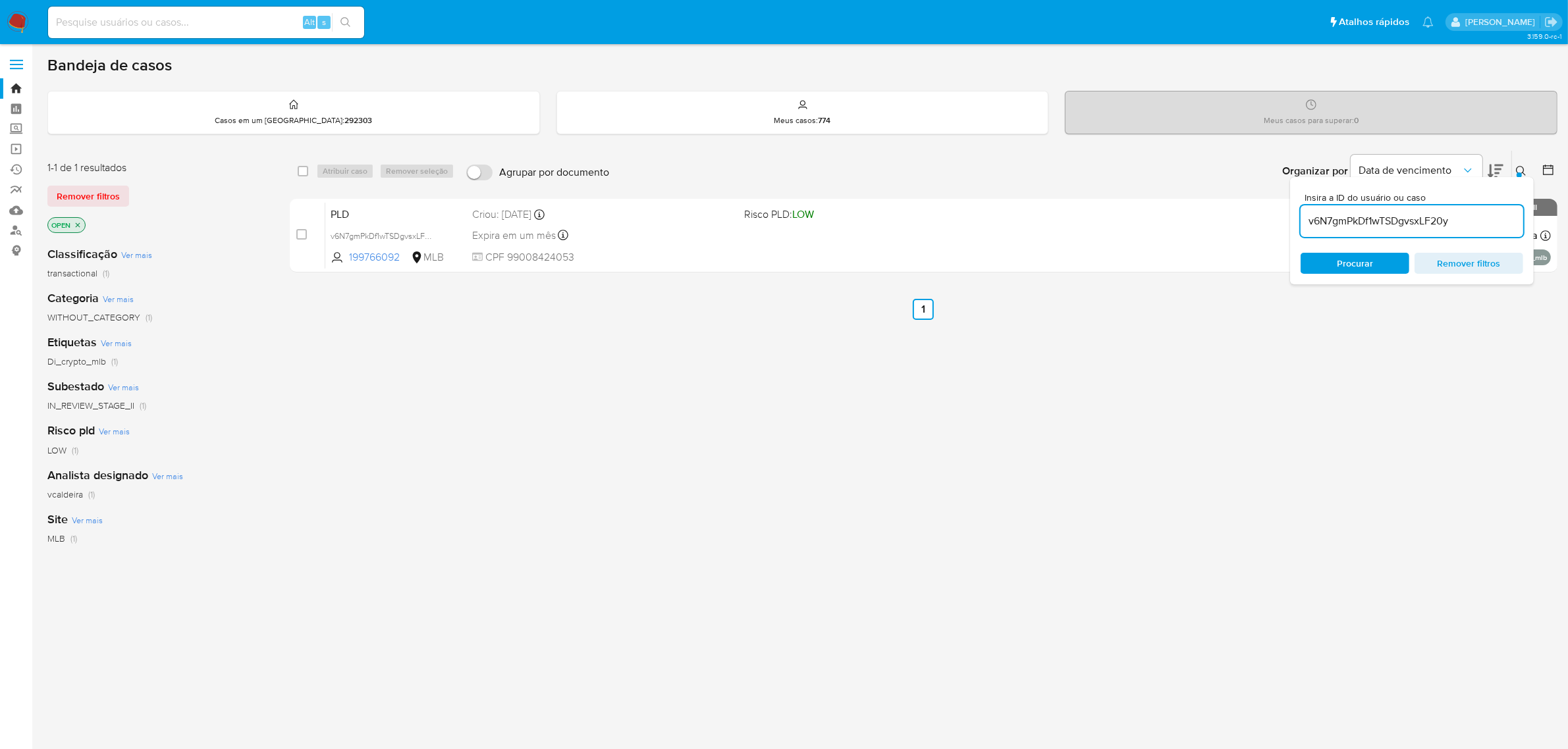
click at [1384, 221] on input "v6N7gmPkDf1wTSDgvsxLF20y" at bounding box center [1412, 222] width 223 height 17
paste input "1PYDmO67EFJ9ZNTmKeaWtZvA"
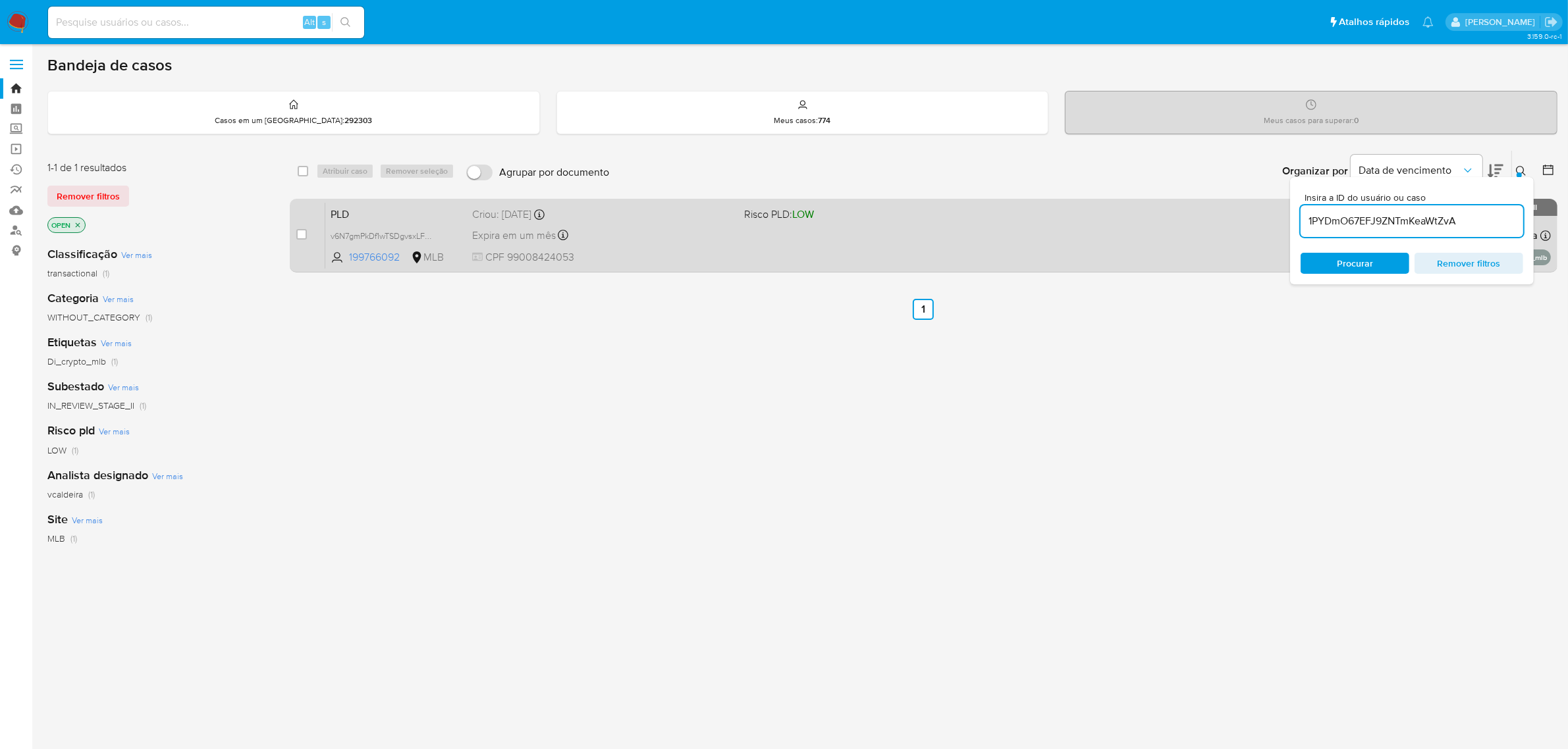
type input "1PYDmO67EFJ9ZNTmKeaWtZvA"
click at [301, 231] on input "checkbox" at bounding box center [301, 234] width 10 height 10
checkbox input "true"
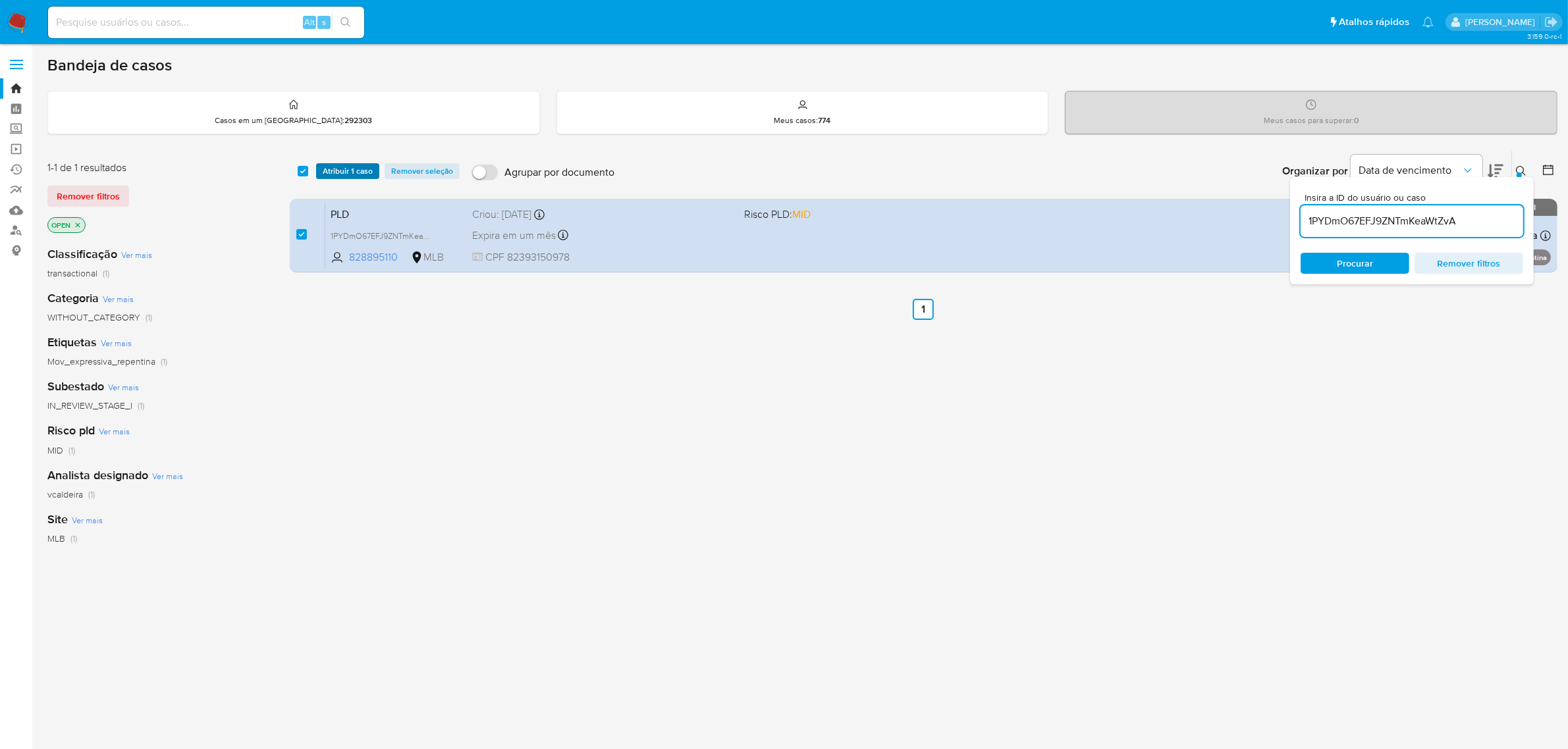
click at [355, 170] on span "Atribuir 1 caso" at bounding box center [347, 170] width 50 height 13
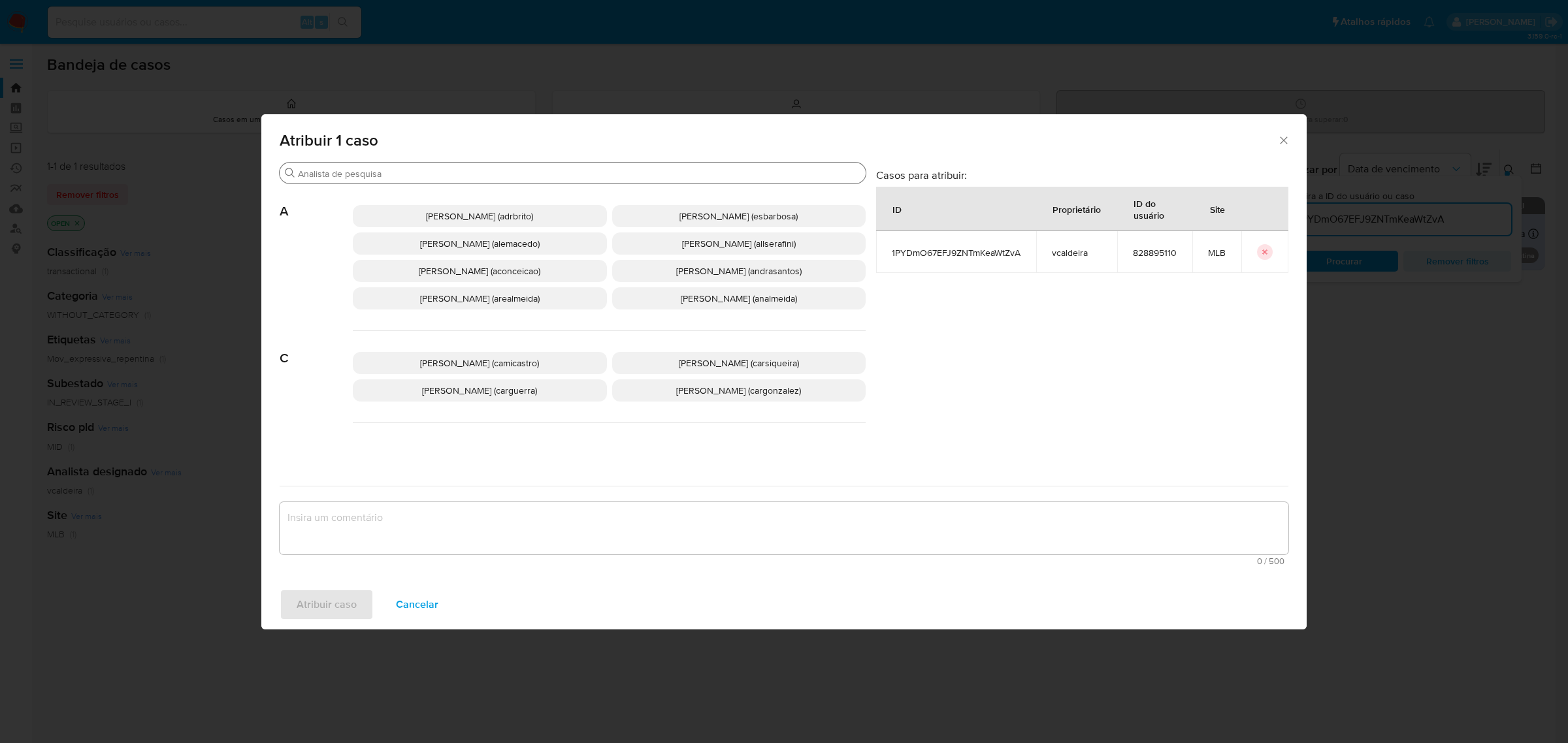
click at [442, 175] on input "Procurar" at bounding box center [579, 174] width 562 height 12
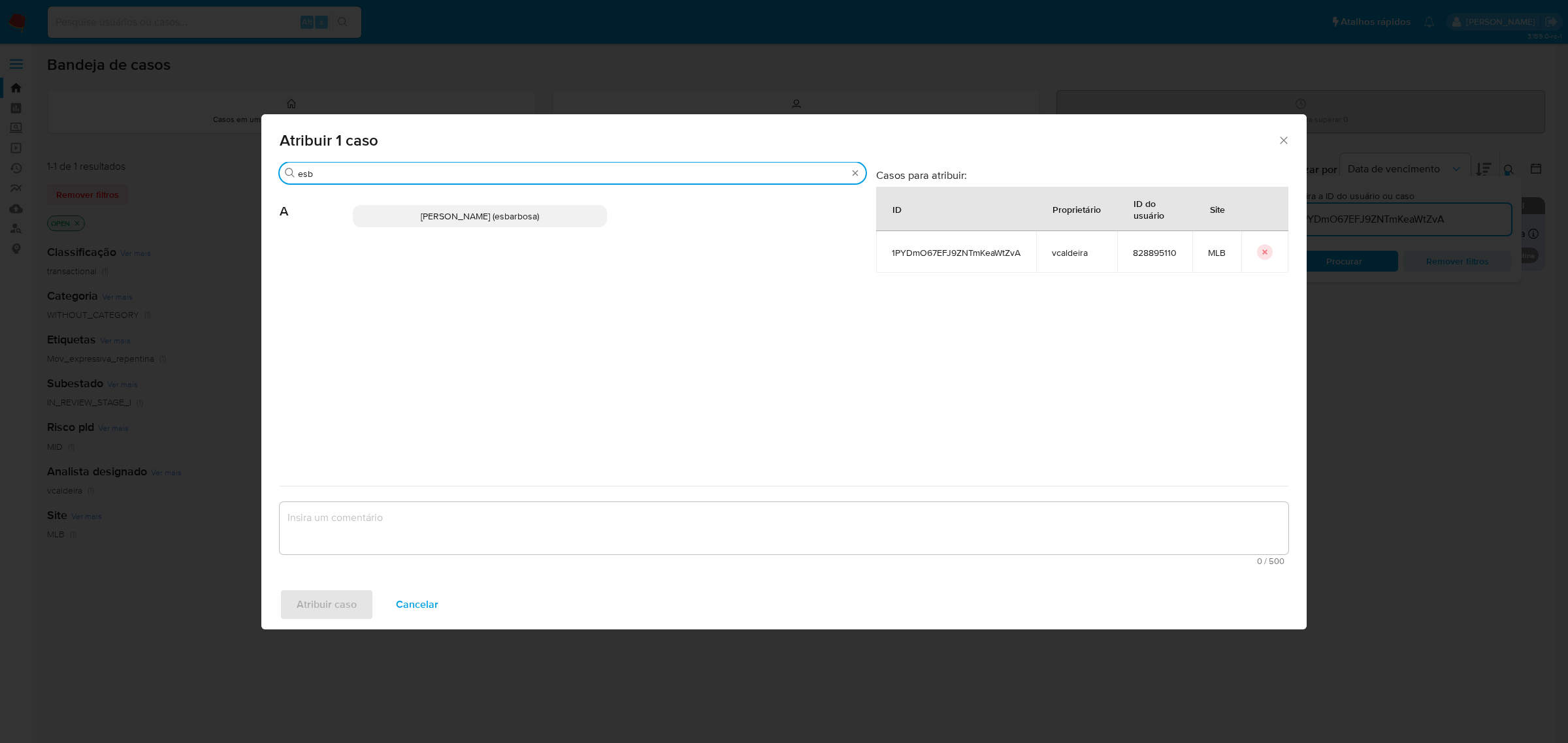
type input "esb"
click at [433, 210] on span "[PERSON_NAME] (esbarbosa)" at bounding box center [480, 216] width 118 height 13
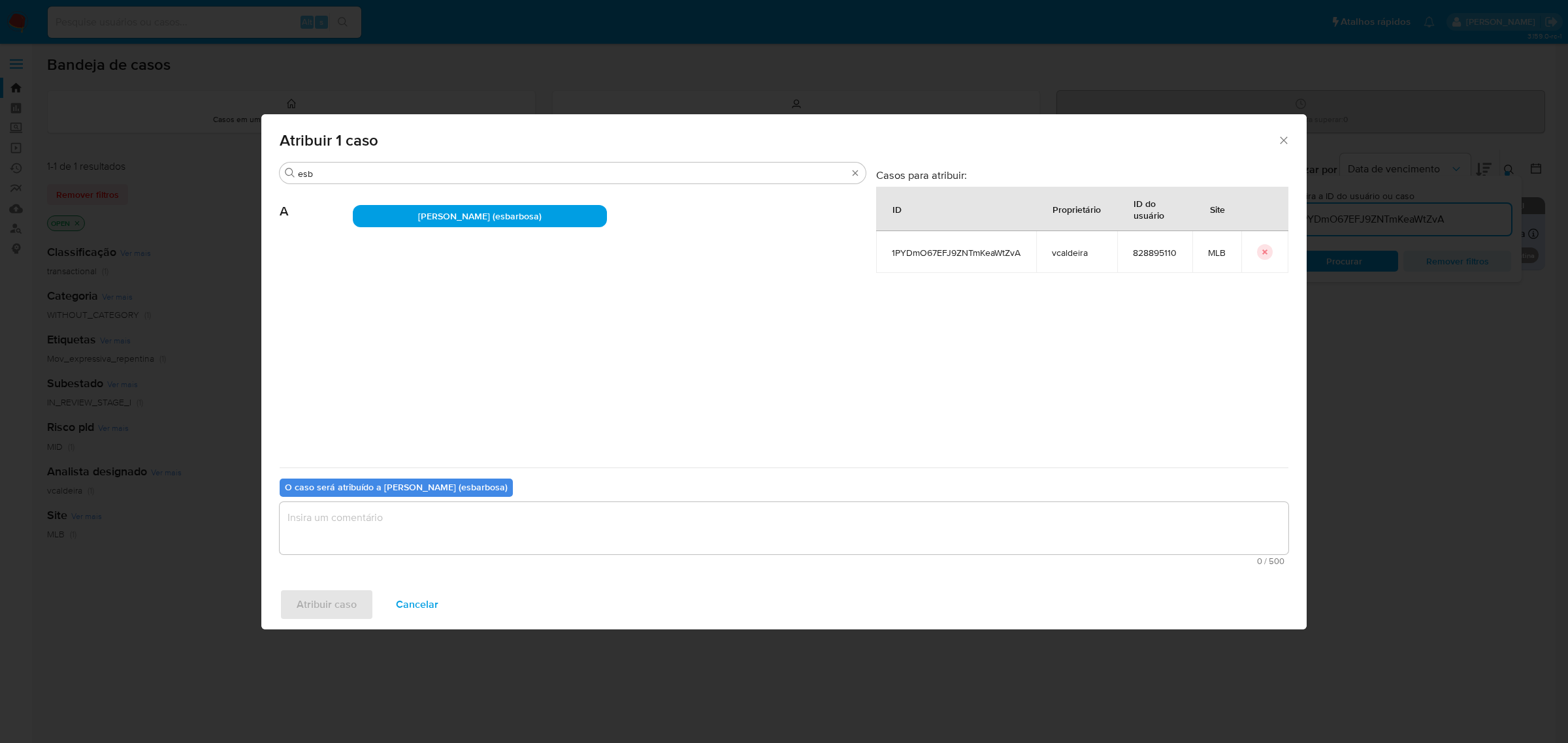
click at [419, 527] on textarea "assign-modal" at bounding box center [784, 528] width 1008 height 52
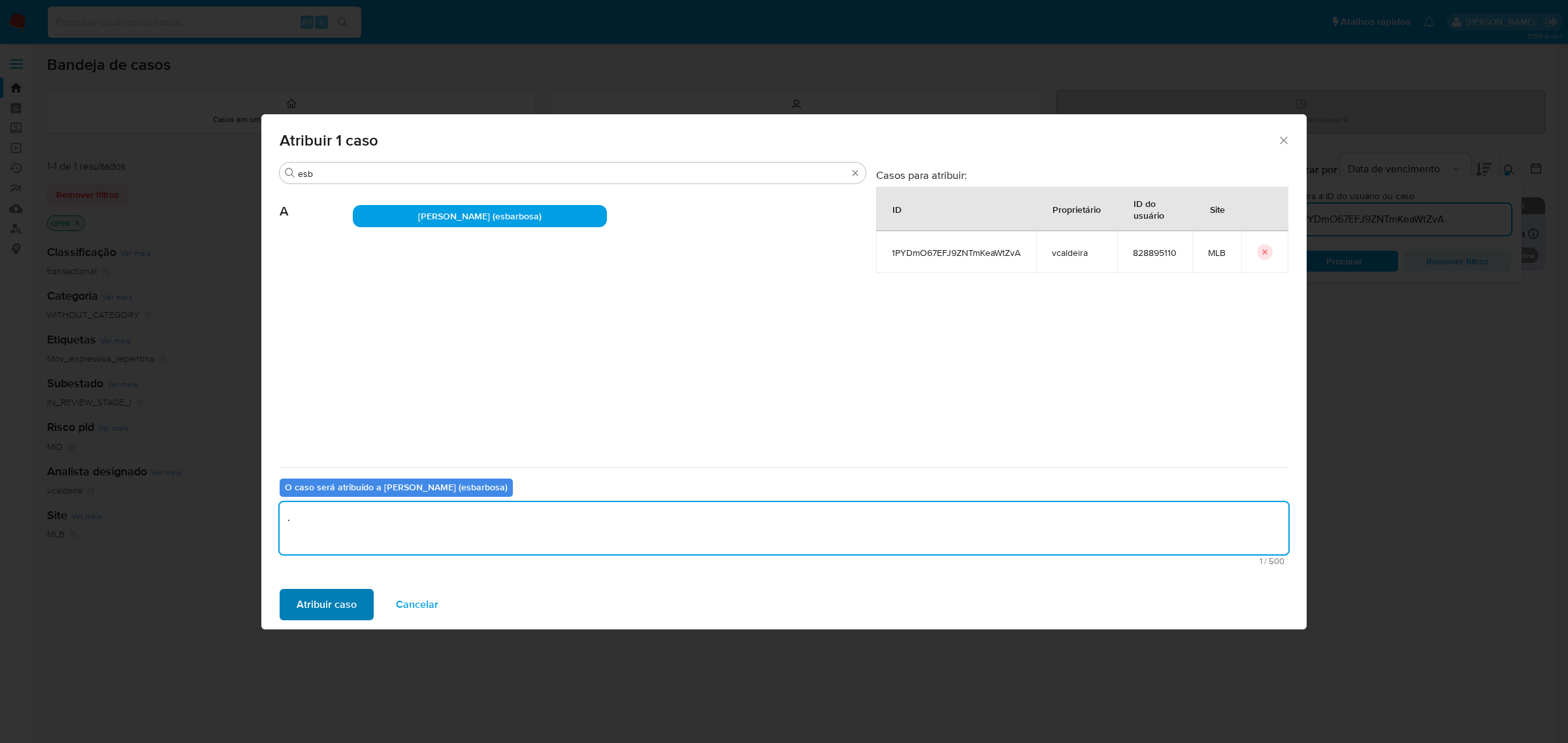
type textarea "."
click at [335, 604] on span "Atribuir caso" at bounding box center [326, 604] width 60 height 29
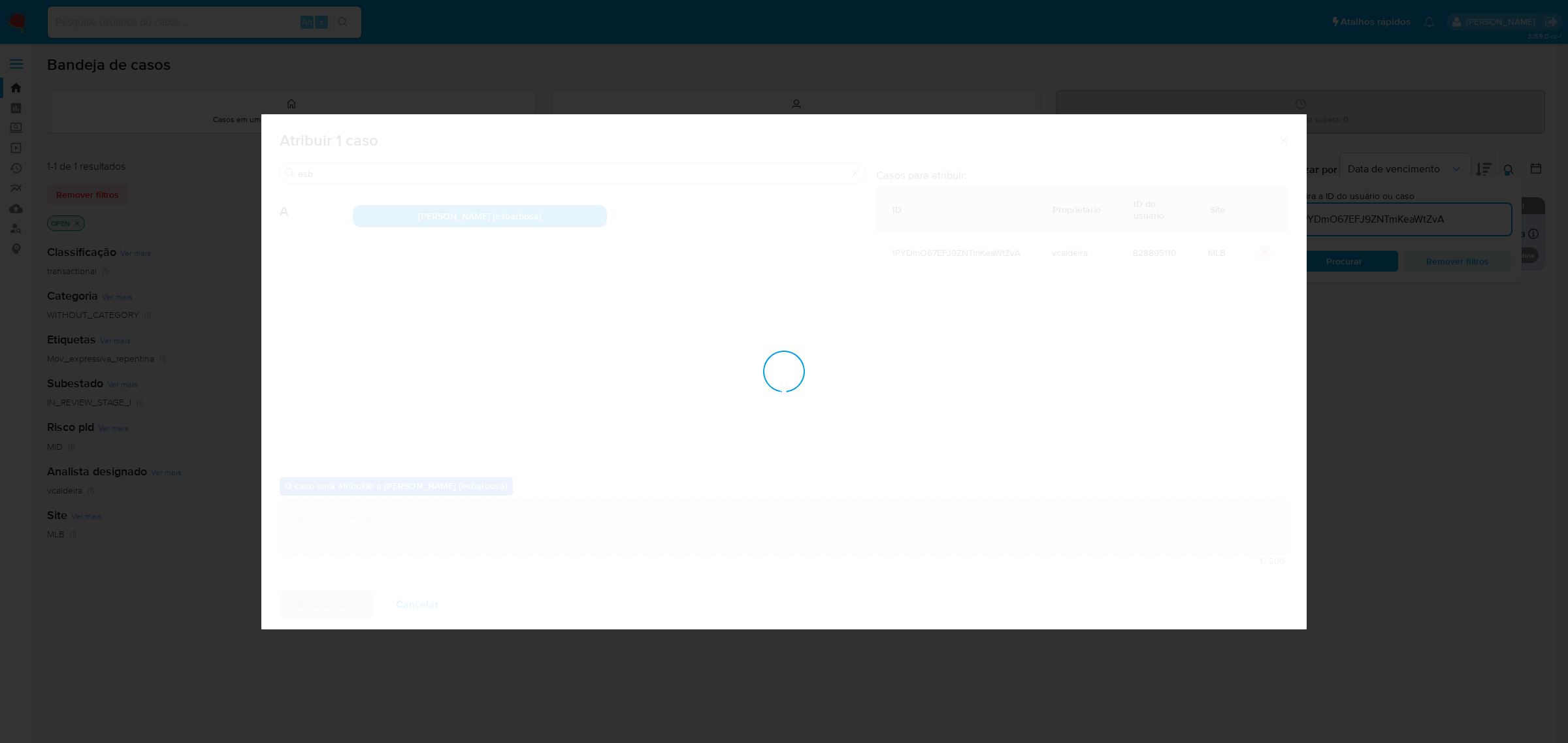
checkbox input "false"
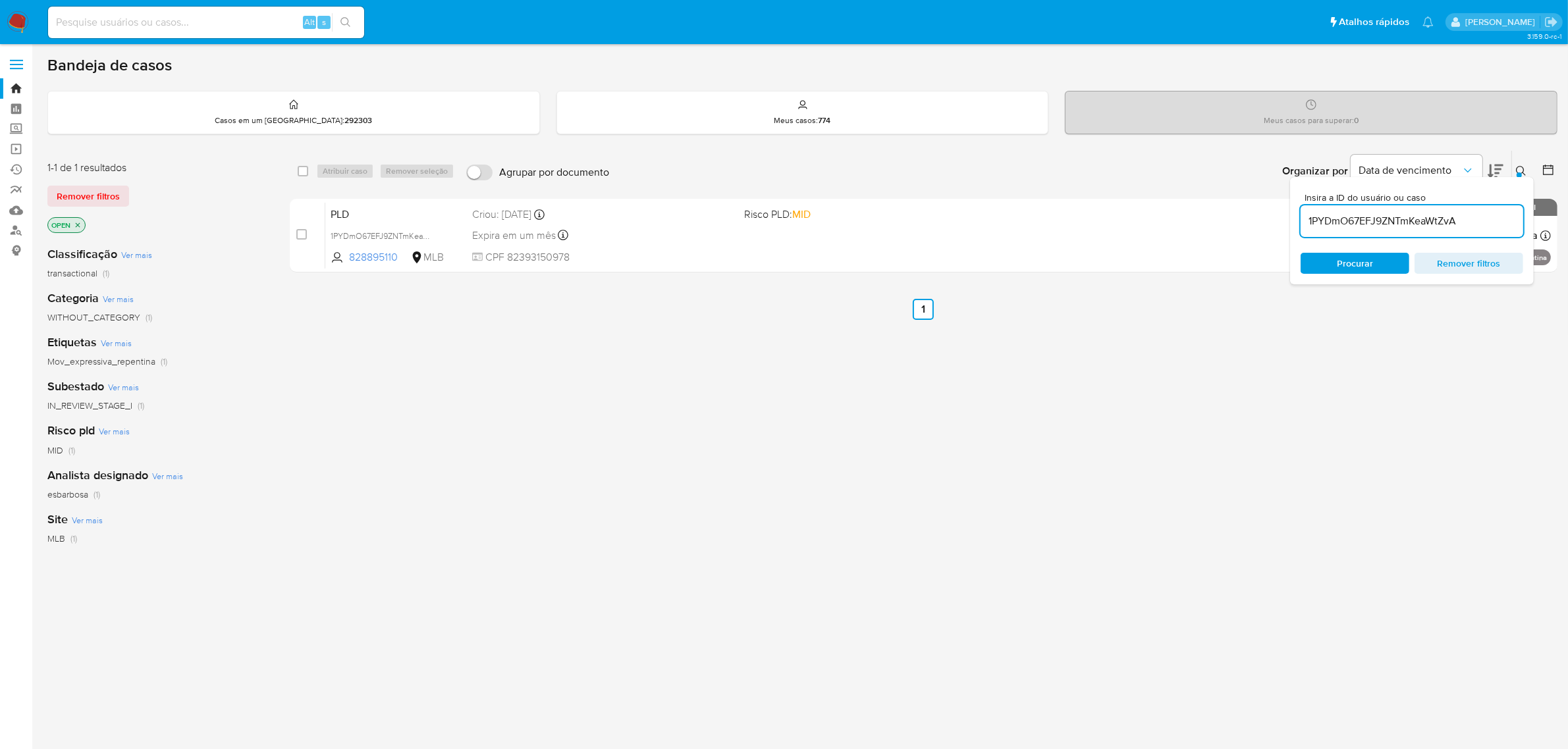
click at [1400, 221] on input "1PYDmO67EFJ9ZNTmKeaWtZvA" at bounding box center [1412, 222] width 223 height 17
paste input "O6iTEjj05uQAAGK80XTz7Ktm"
type input "O6iTEjj05uQAAGK80XTz7Ktm"
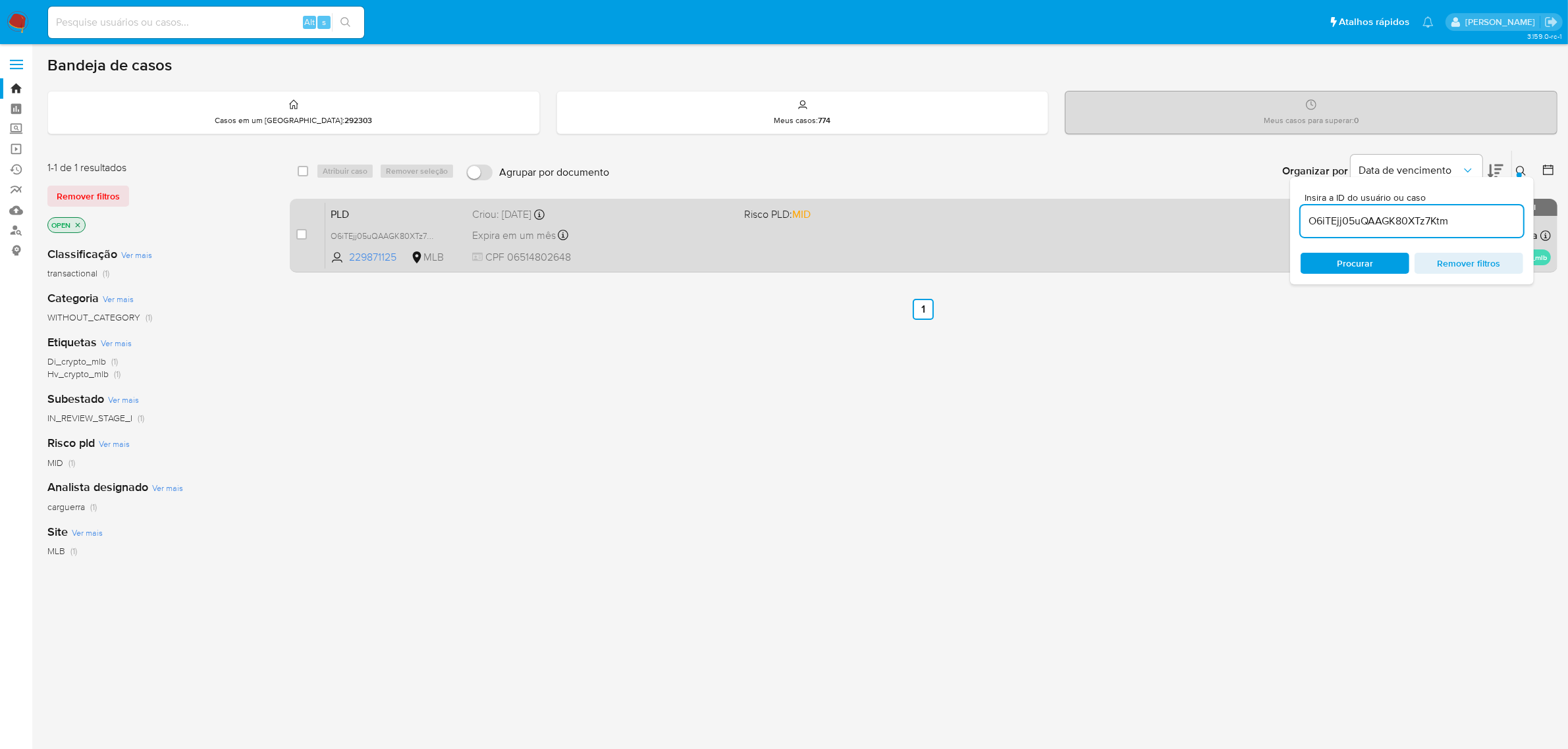
drag, startPoint x: 304, startPoint y: 237, endPoint x: 311, endPoint y: 199, distance: 38.6
click at [301, 237] on input "checkbox" at bounding box center [301, 234] width 10 height 10
checkbox input "true"
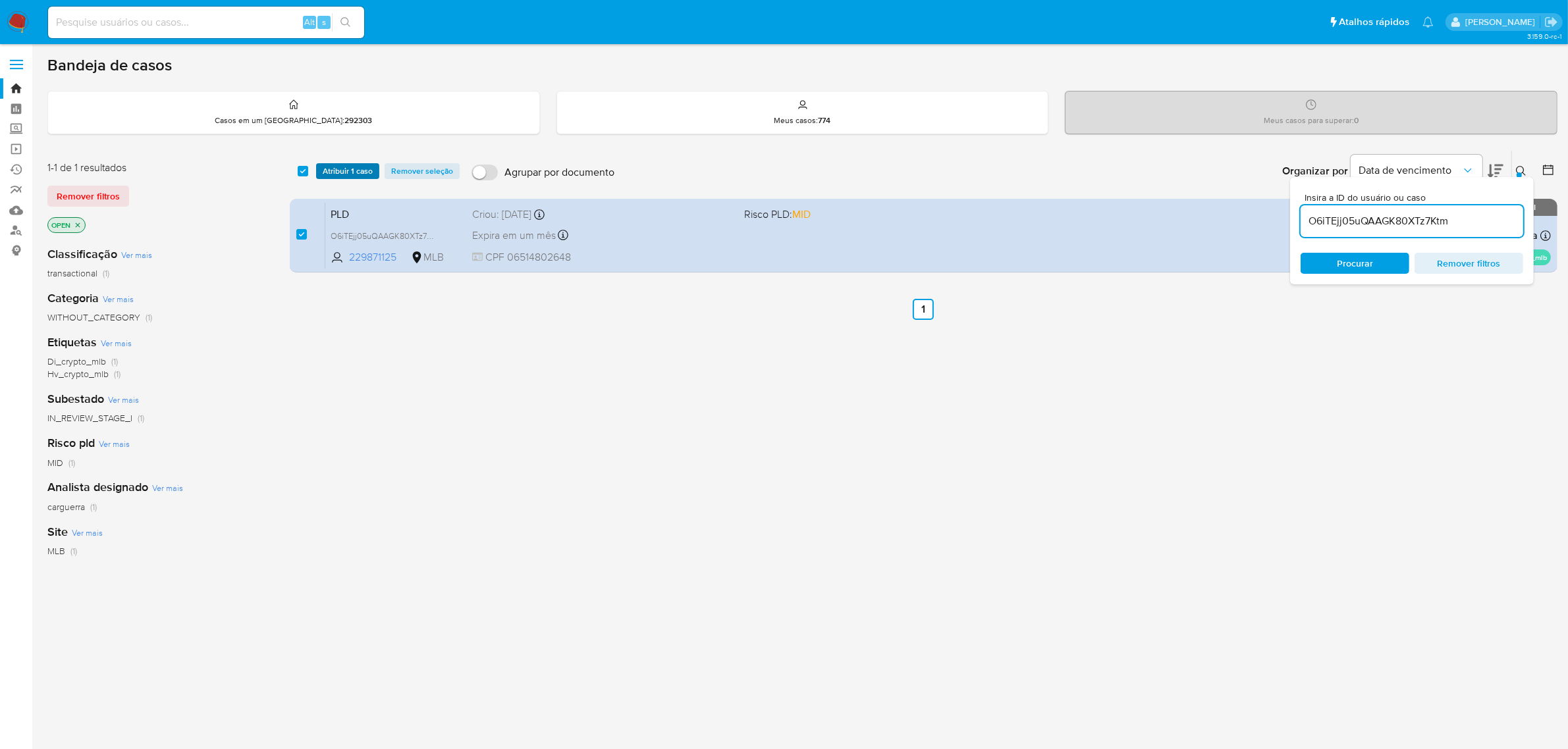
click at [336, 173] on span "Atribuir 1 caso" at bounding box center [347, 170] width 50 height 13
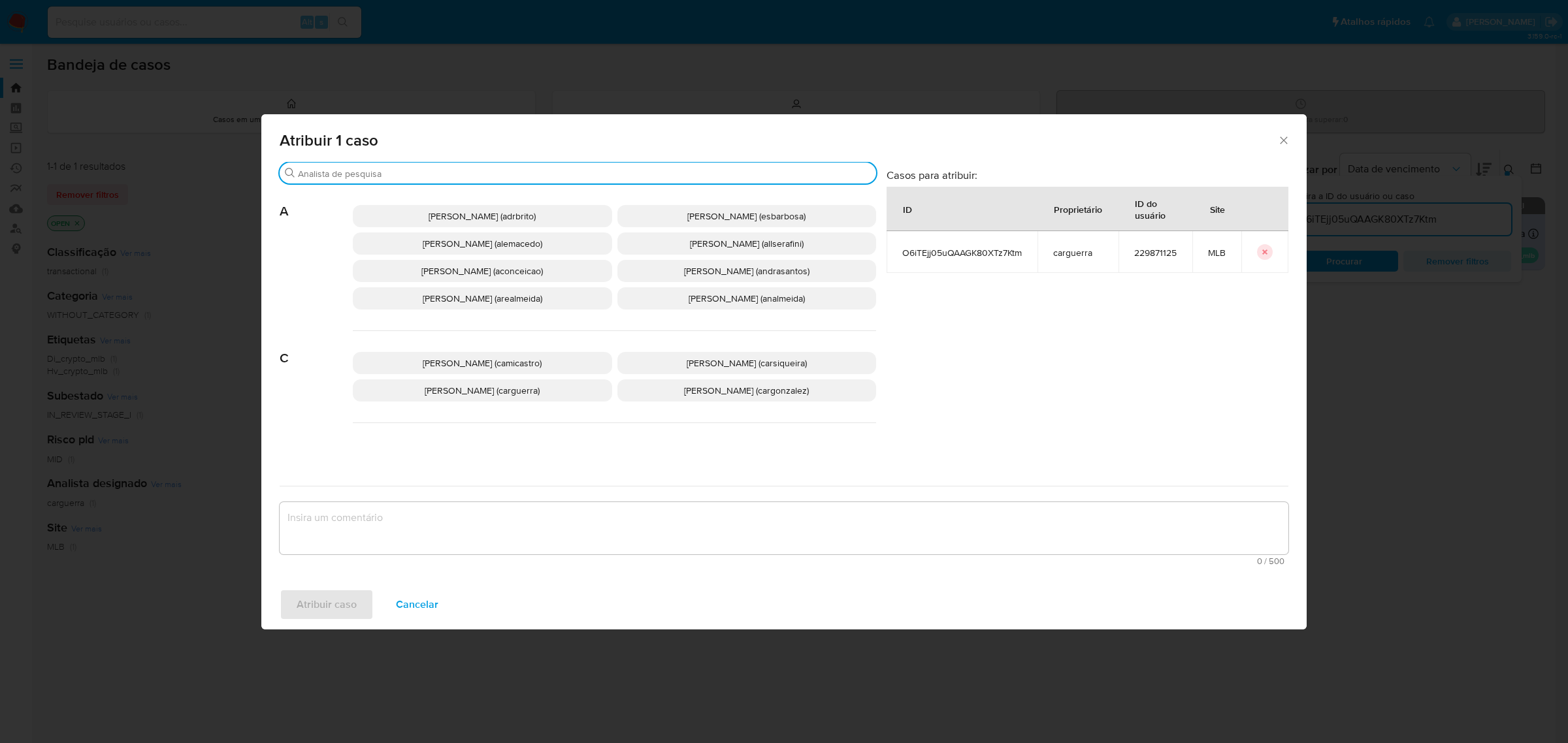
click at [413, 177] on input "Procurar" at bounding box center [584, 174] width 573 height 12
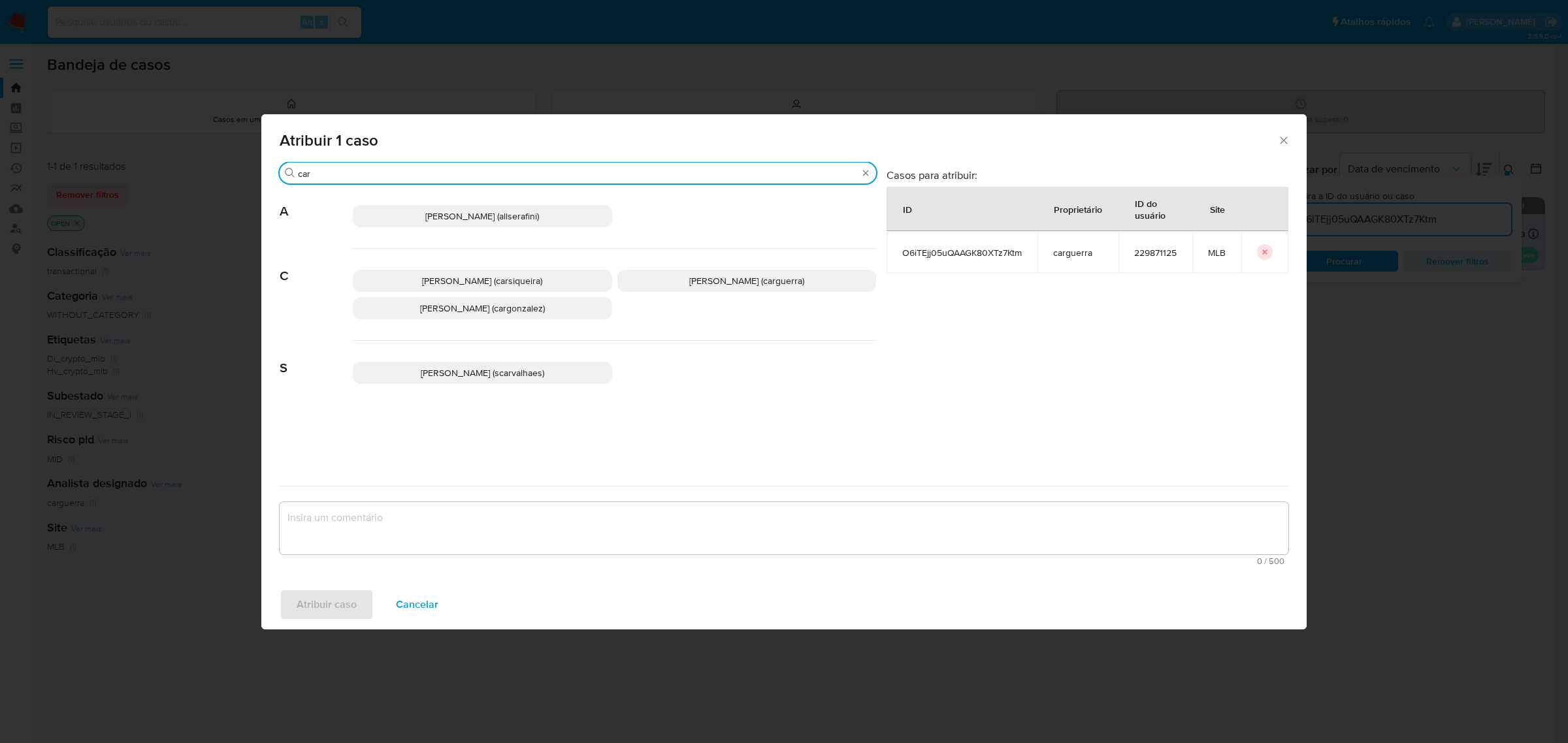
type input "car"
click at [508, 275] on span "[PERSON_NAME] (carsiqueira)" at bounding box center [482, 281] width 120 height 13
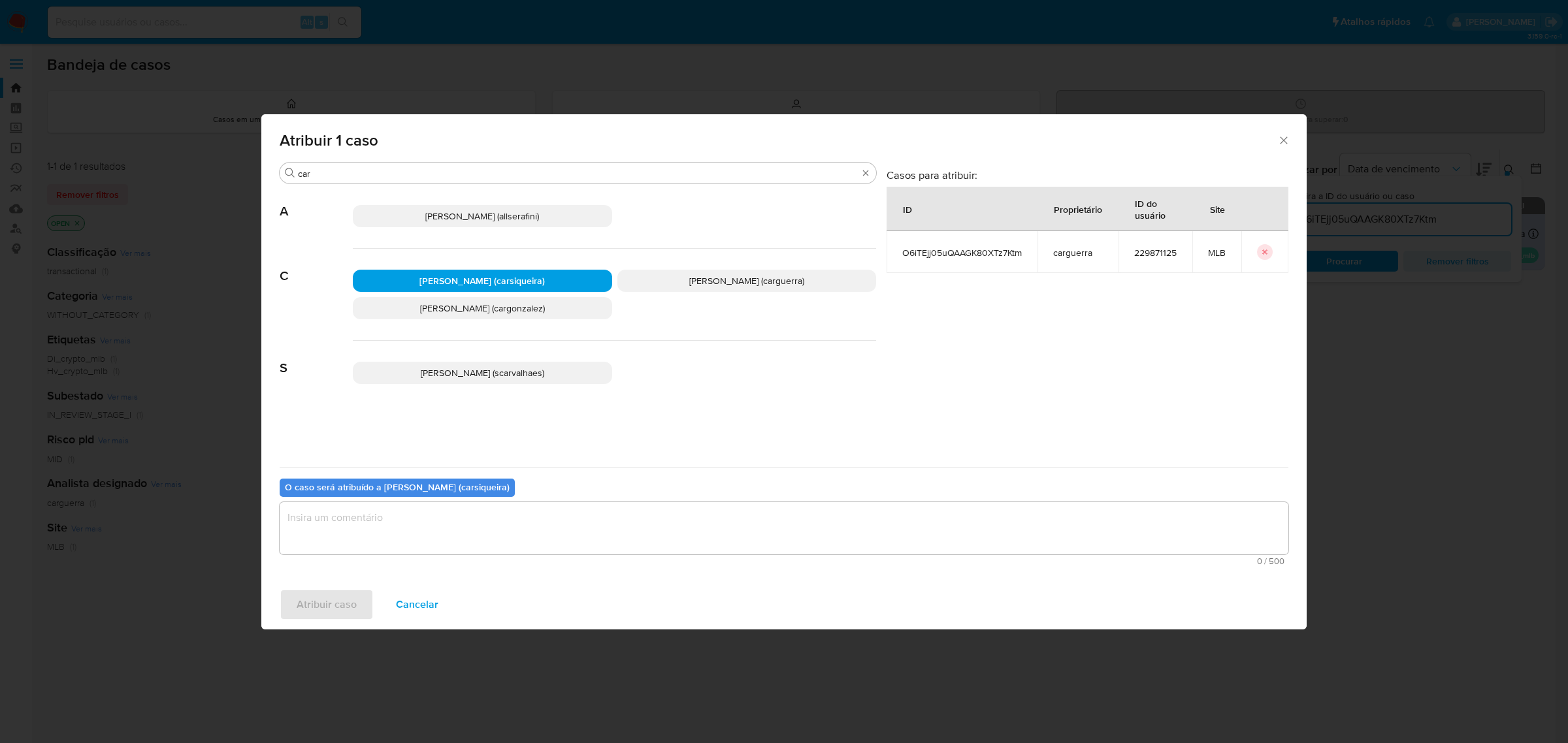
click at [421, 518] on textarea "assign-modal" at bounding box center [784, 528] width 1008 height 52
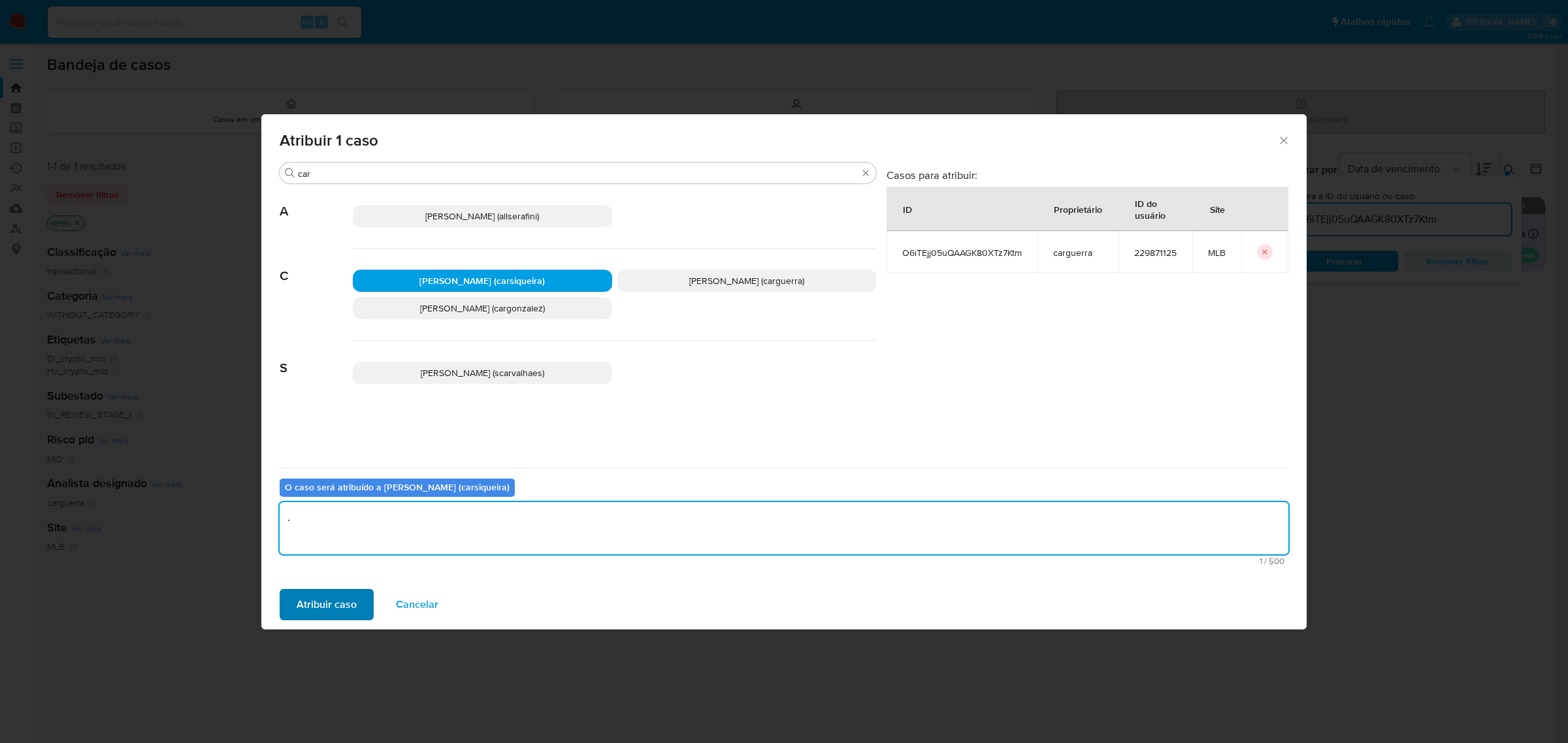
type textarea "."
click at [318, 608] on span "Atribuir caso" at bounding box center [326, 604] width 60 height 29
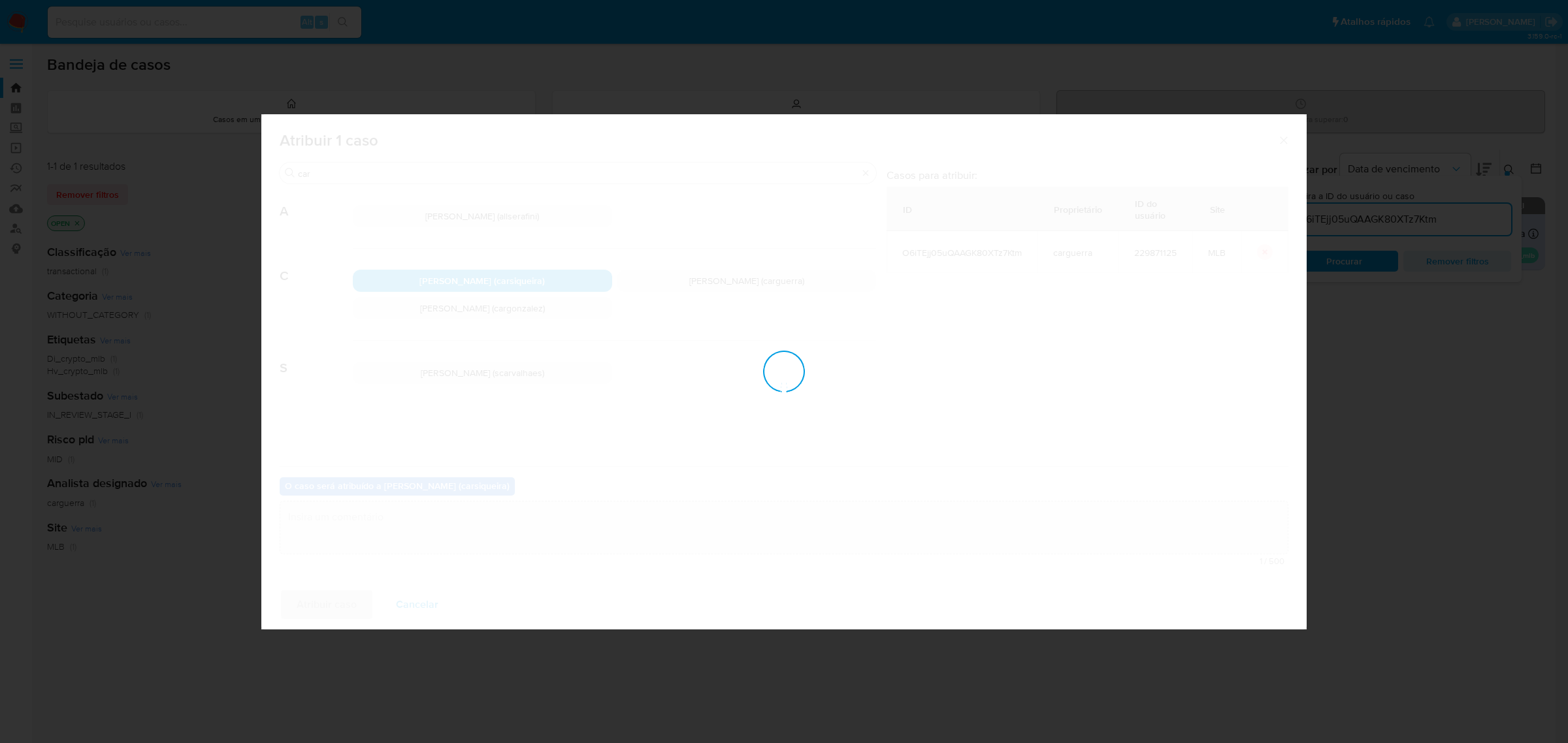
checkbox input "false"
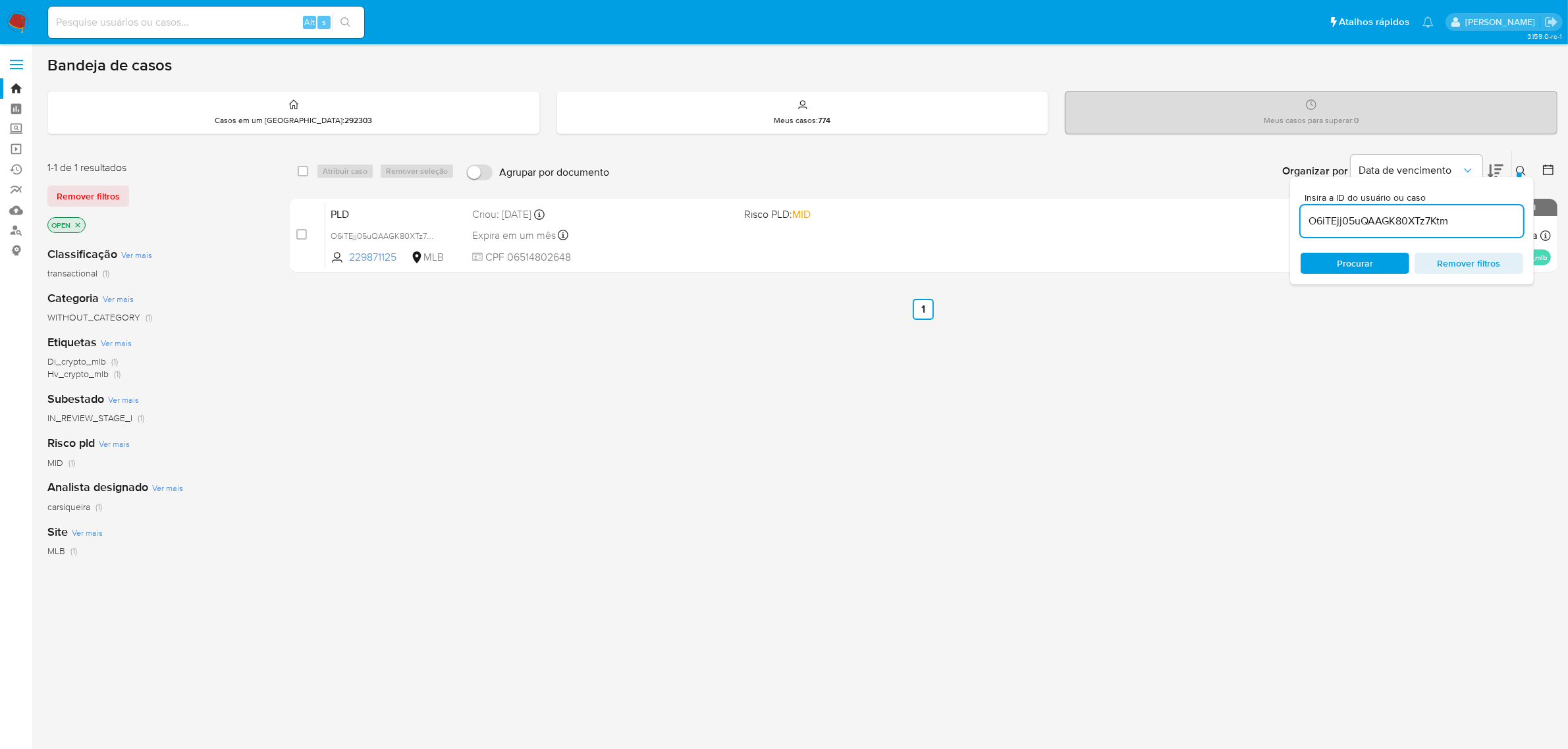
click at [245, 24] on input at bounding box center [206, 23] width 316 height 17
click at [1331, 218] on input "O6iTEjj05uQAAGK80XTz7Ktm" at bounding box center [1412, 222] width 223 height 17
paste input "uWubsVRZ4zbrAKow0cyZN9dj"
type input "uWubsVRZ4zbrAKow0cyZN9dj"
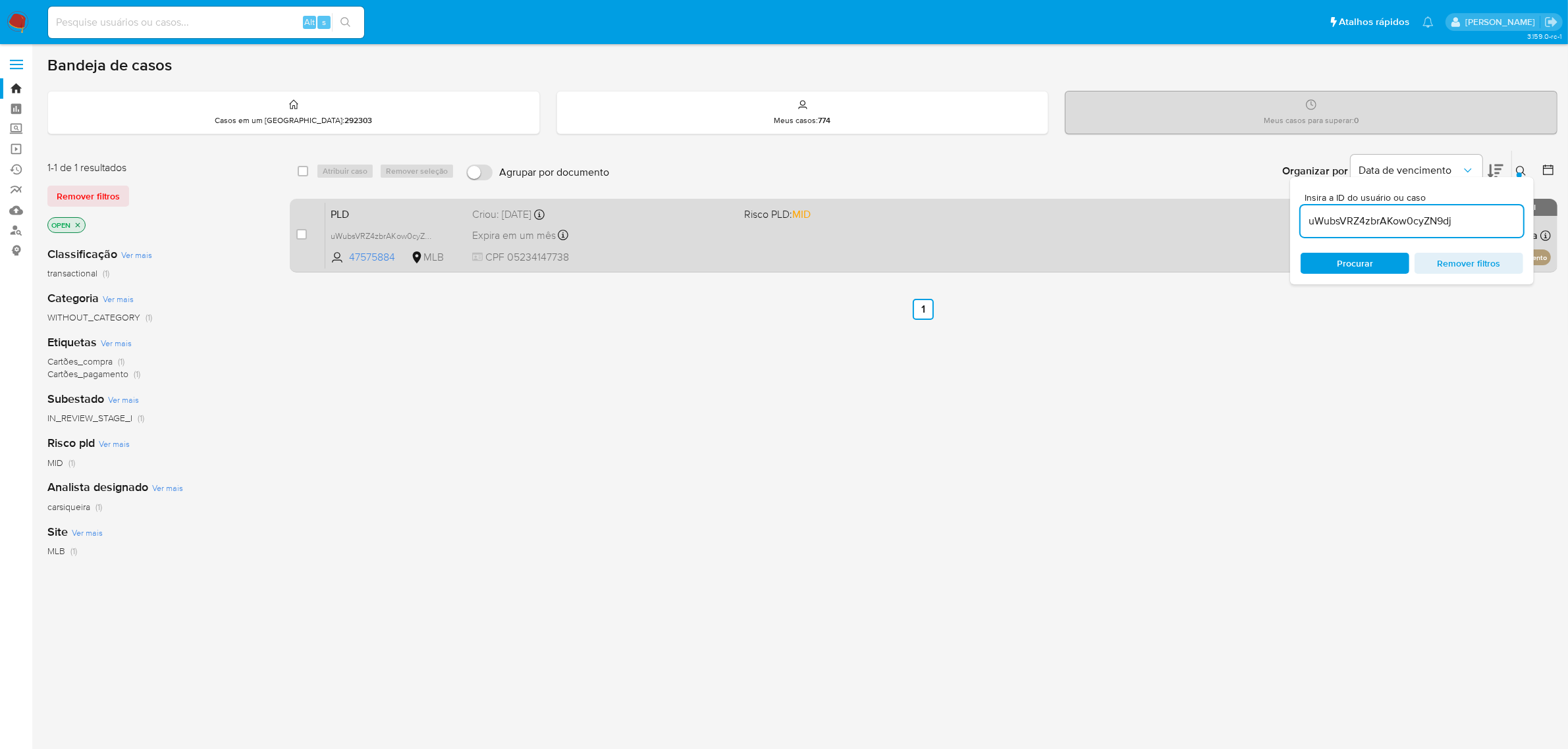
click at [307, 232] on div "case-item-checkbox Incapaz de atribuir o caso" at bounding box center [310, 235] width 29 height 66
click at [304, 232] on input "checkbox" at bounding box center [301, 234] width 10 height 10
checkbox input "true"
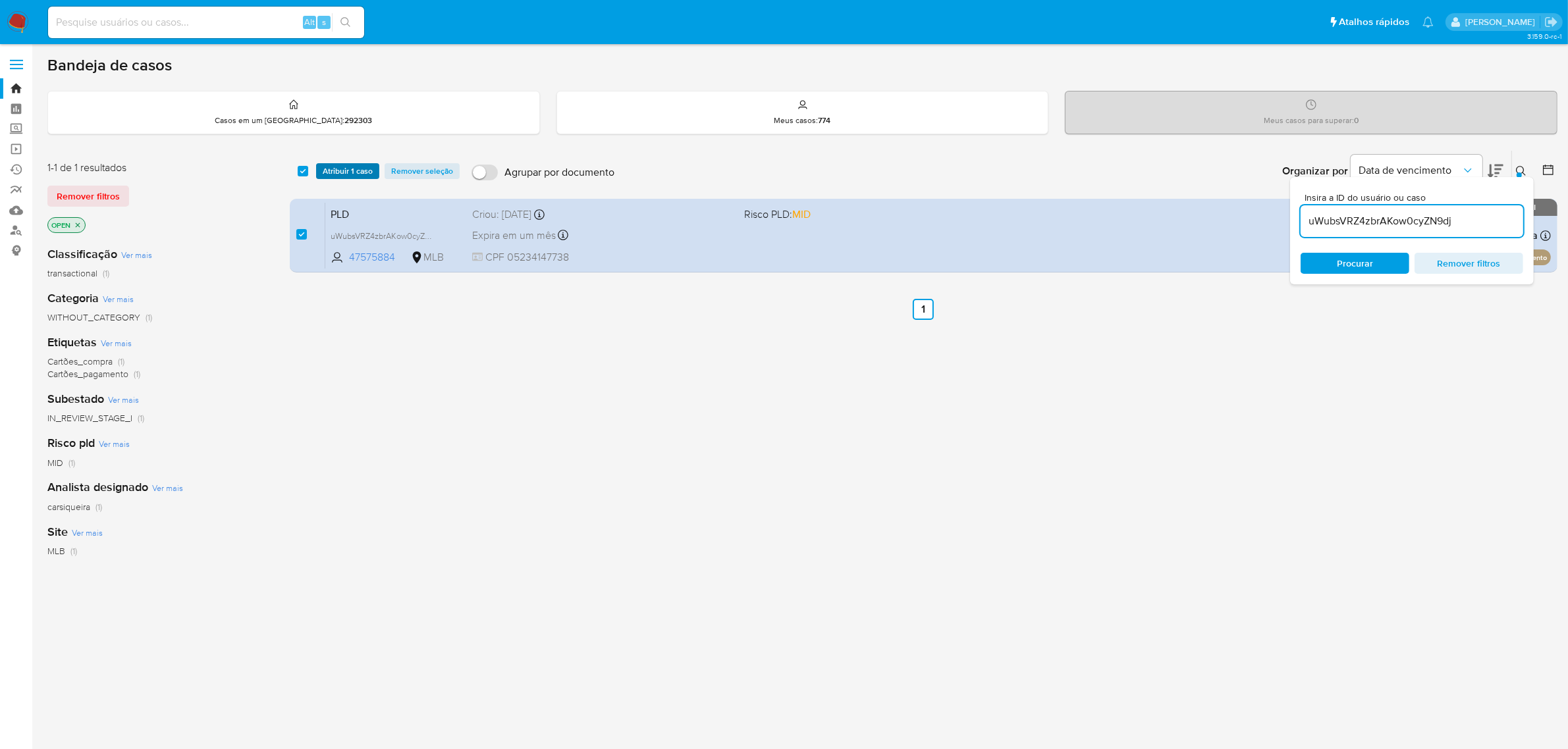
click at [355, 168] on span "Atribuir 1 caso" at bounding box center [347, 170] width 50 height 13
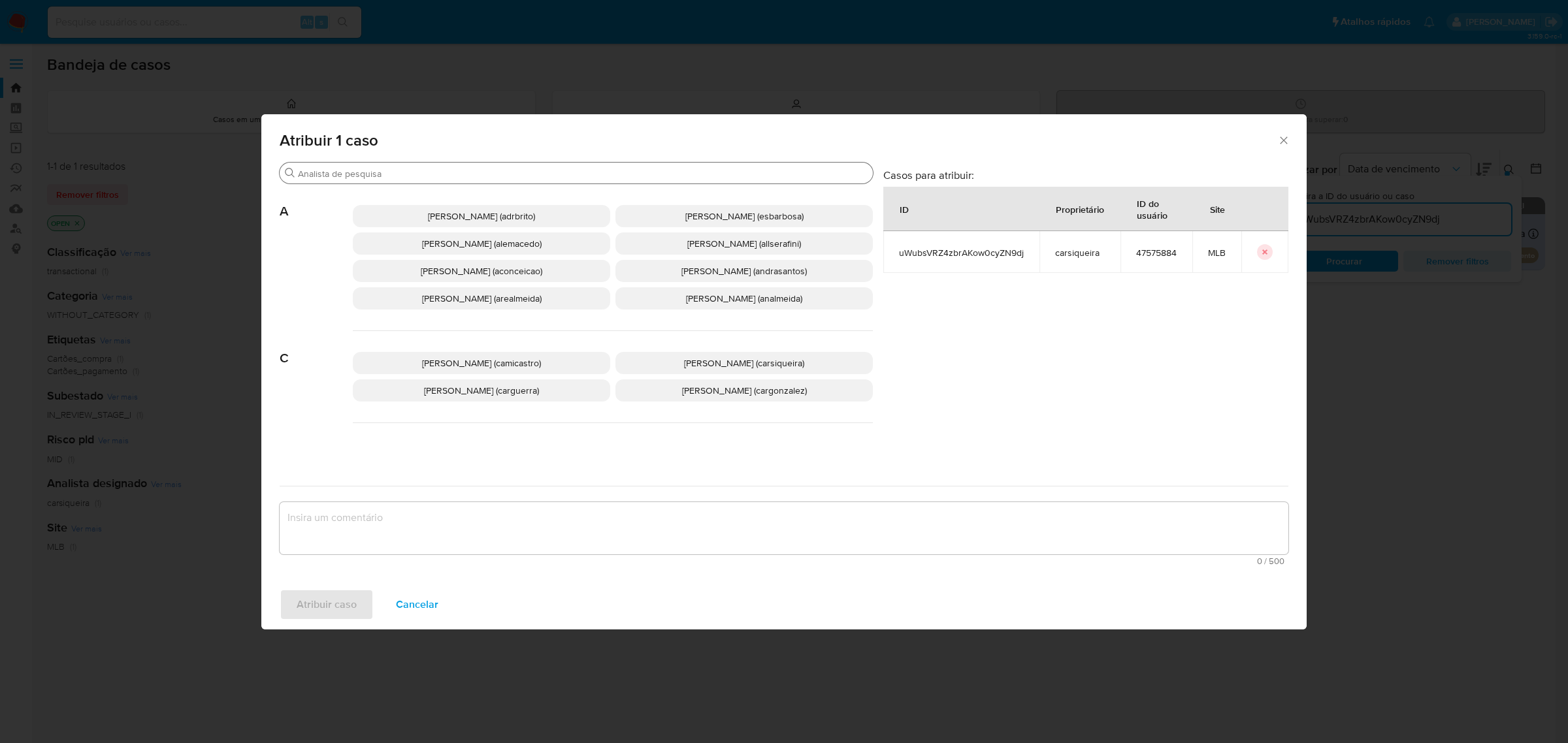
click at [432, 182] on div "Procurar" at bounding box center [576, 173] width 593 height 21
click at [438, 173] on input "Procurar" at bounding box center [582, 174] width 569 height 12
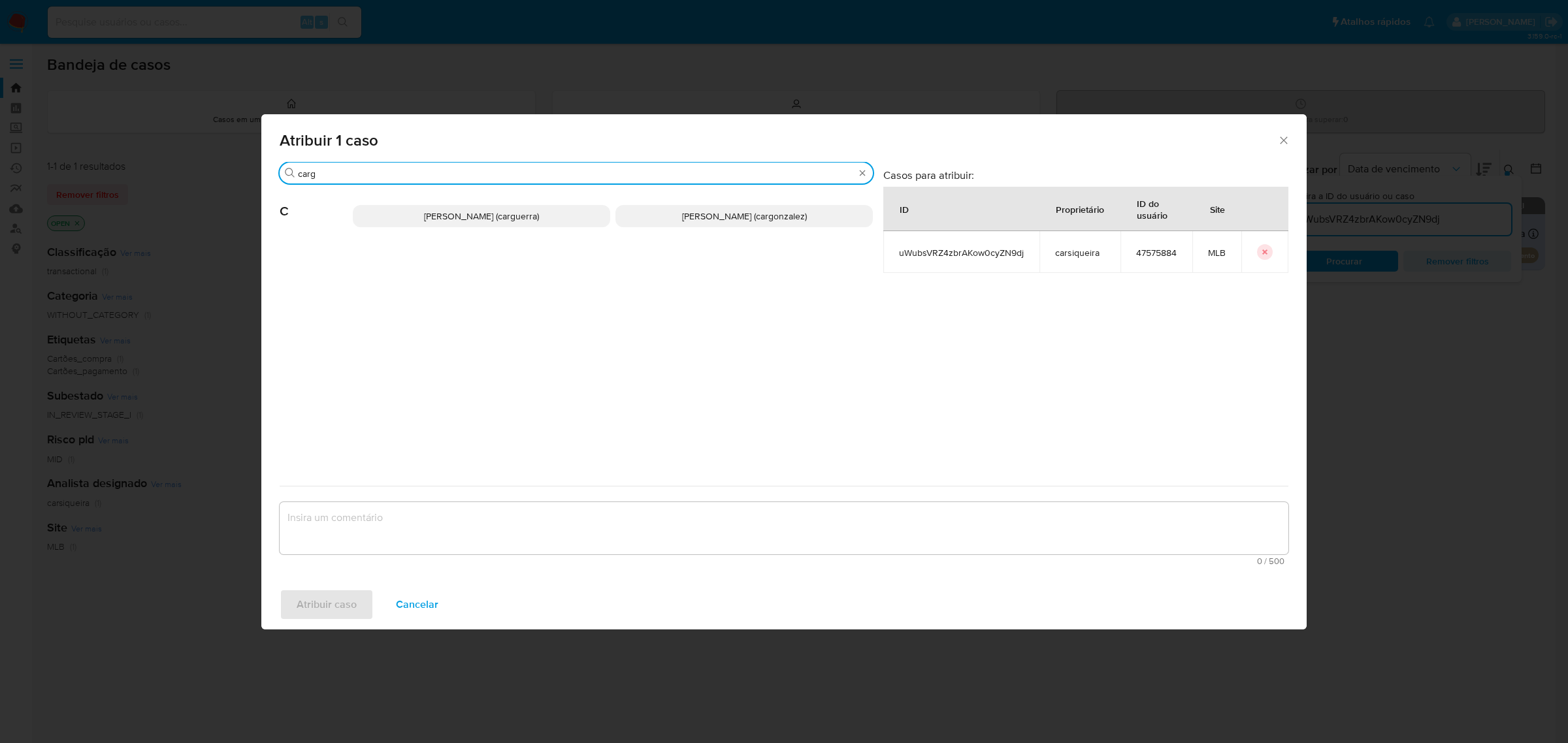
type input "carg"
click at [463, 217] on span "Carlos Augusto Guerra (carguerra)" at bounding box center [481, 216] width 115 height 13
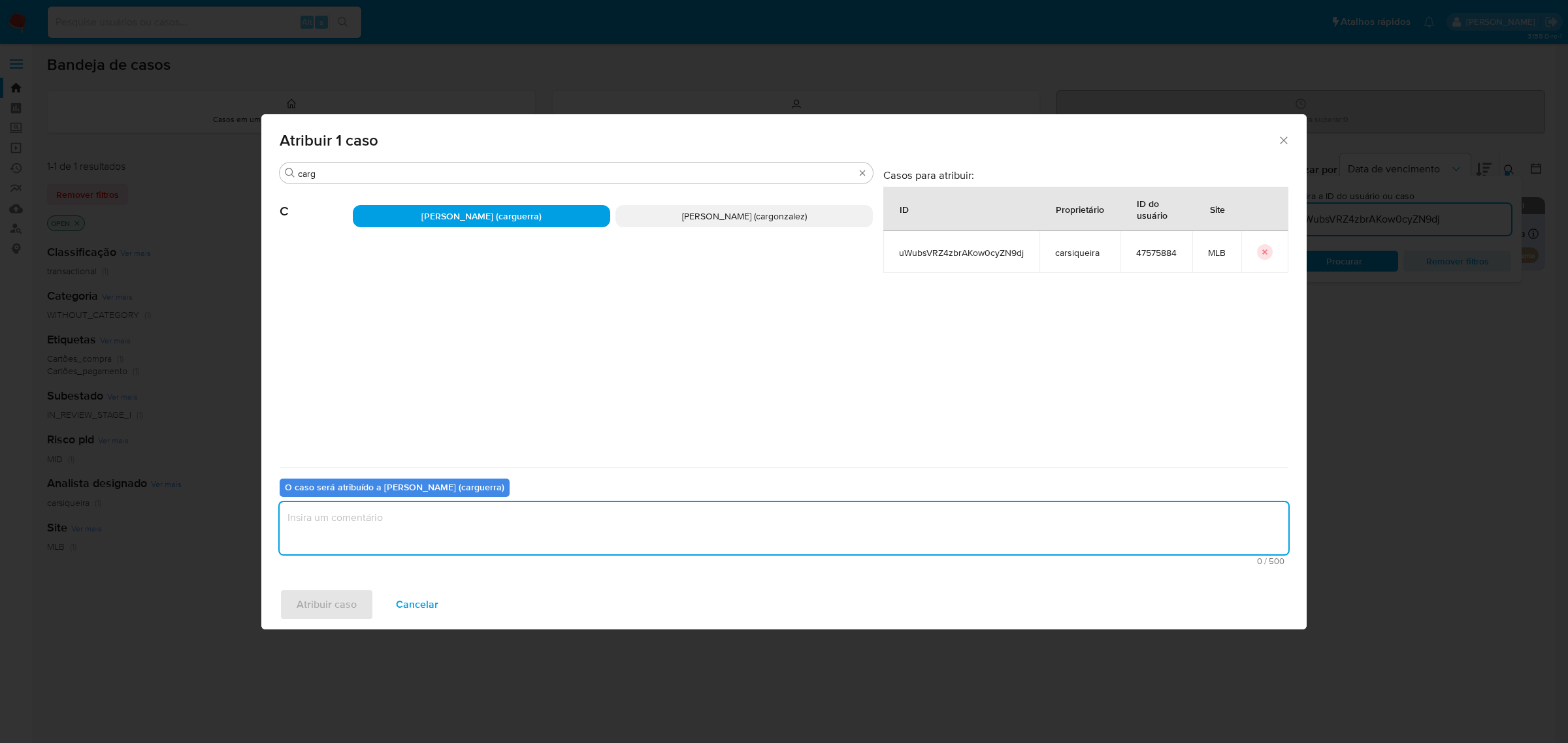
click at [426, 518] on textarea "assign-modal" at bounding box center [784, 528] width 1008 height 52
type textarea "."
click at [327, 599] on span "Atribuir caso" at bounding box center [326, 604] width 60 height 29
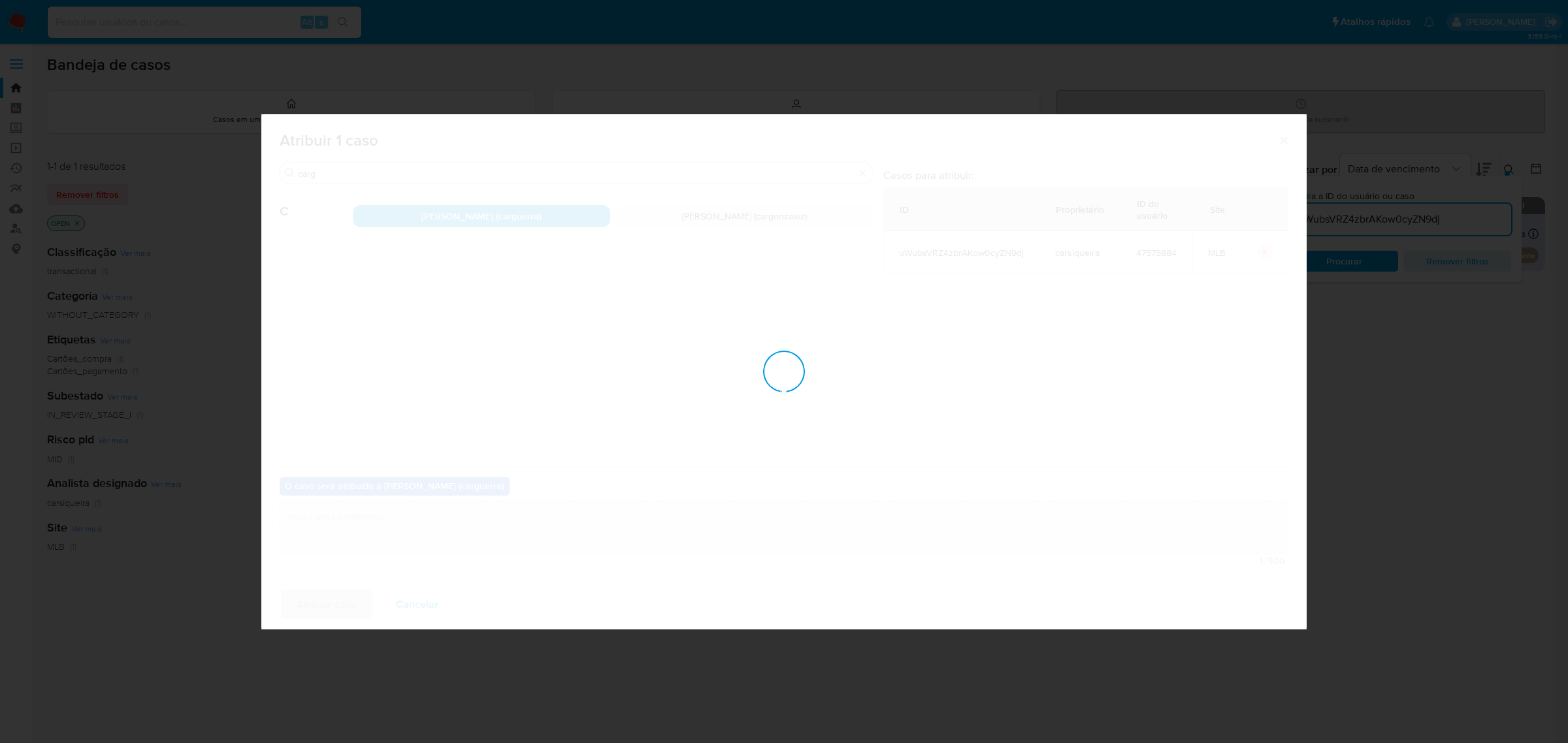
checkbox input "false"
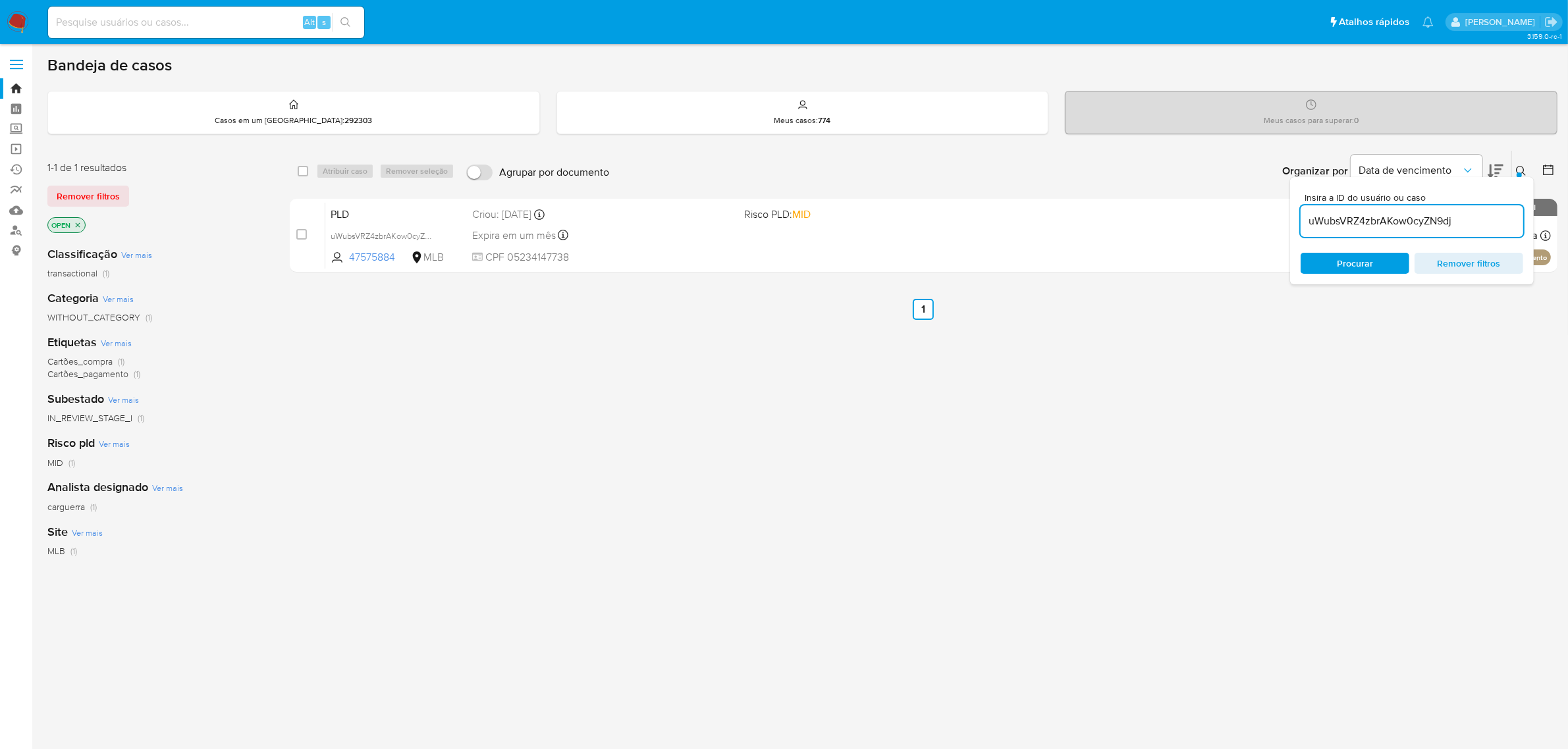
click at [1332, 223] on input "uWubsVRZ4zbrAKow0cyZN9dj" at bounding box center [1412, 222] width 223 height 17
paste input "Y8nYAWLUrm26RpRtCS0tYipp"
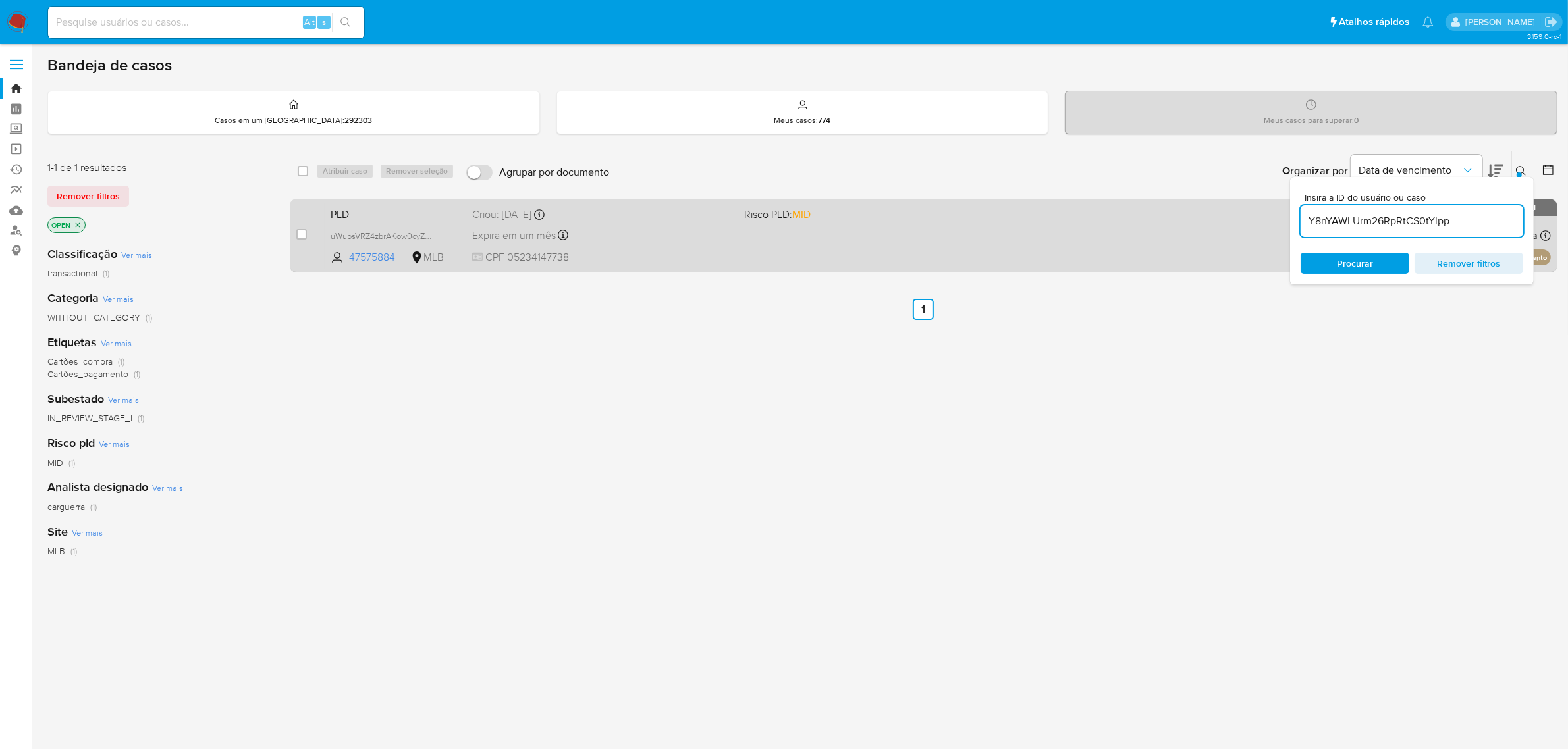
type input "Y8nYAWLUrm26RpRtCS0tYipp"
click at [307, 234] on div "case-item-checkbox Incapaz de atribuir o caso" at bounding box center [310, 235] width 29 height 66
click at [300, 232] on input "checkbox" at bounding box center [301, 234] width 10 height 10
checkbox input "true"
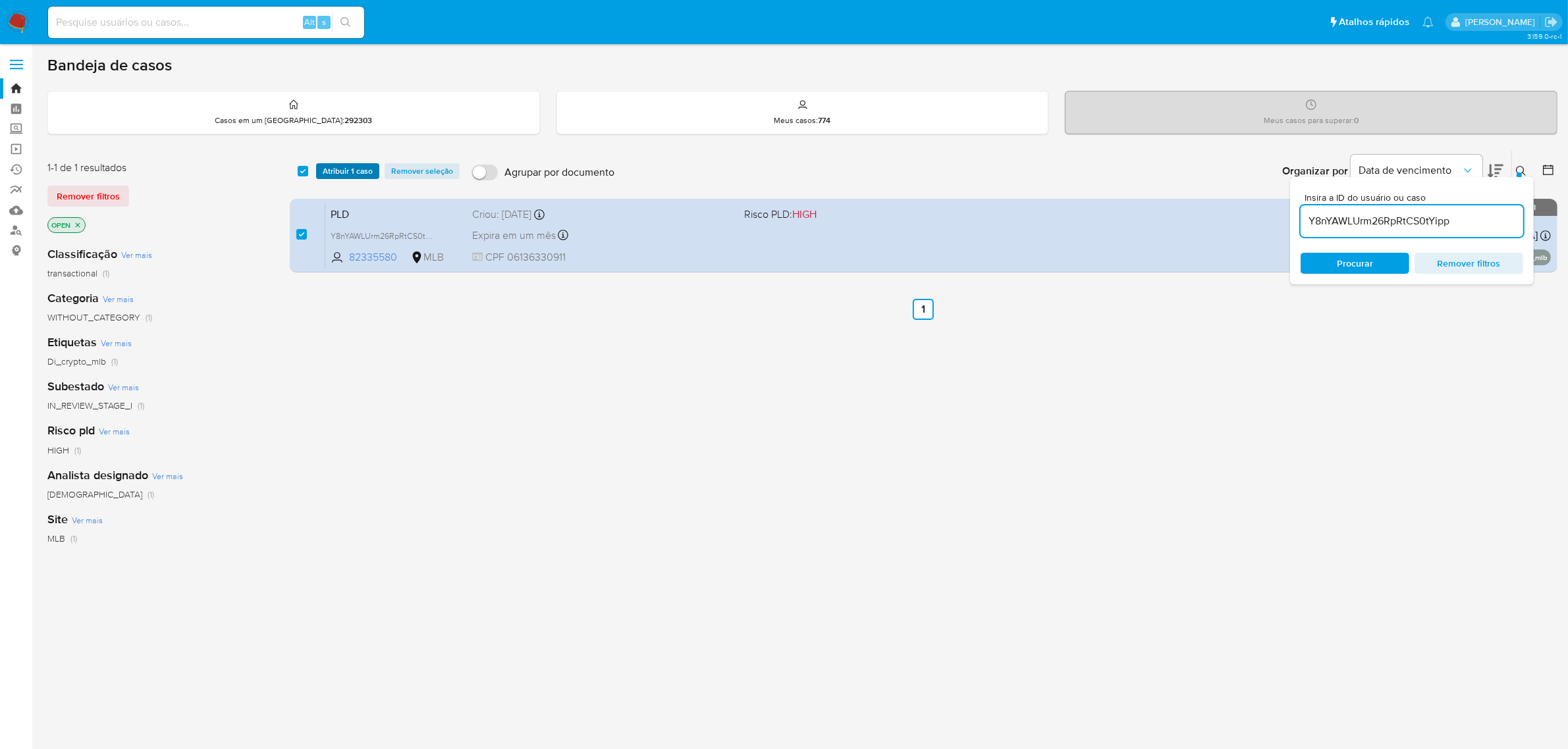
click at [352, 175] on span "Atribuir 1 caso" at bounding box center [347, 170] width 50 height 13
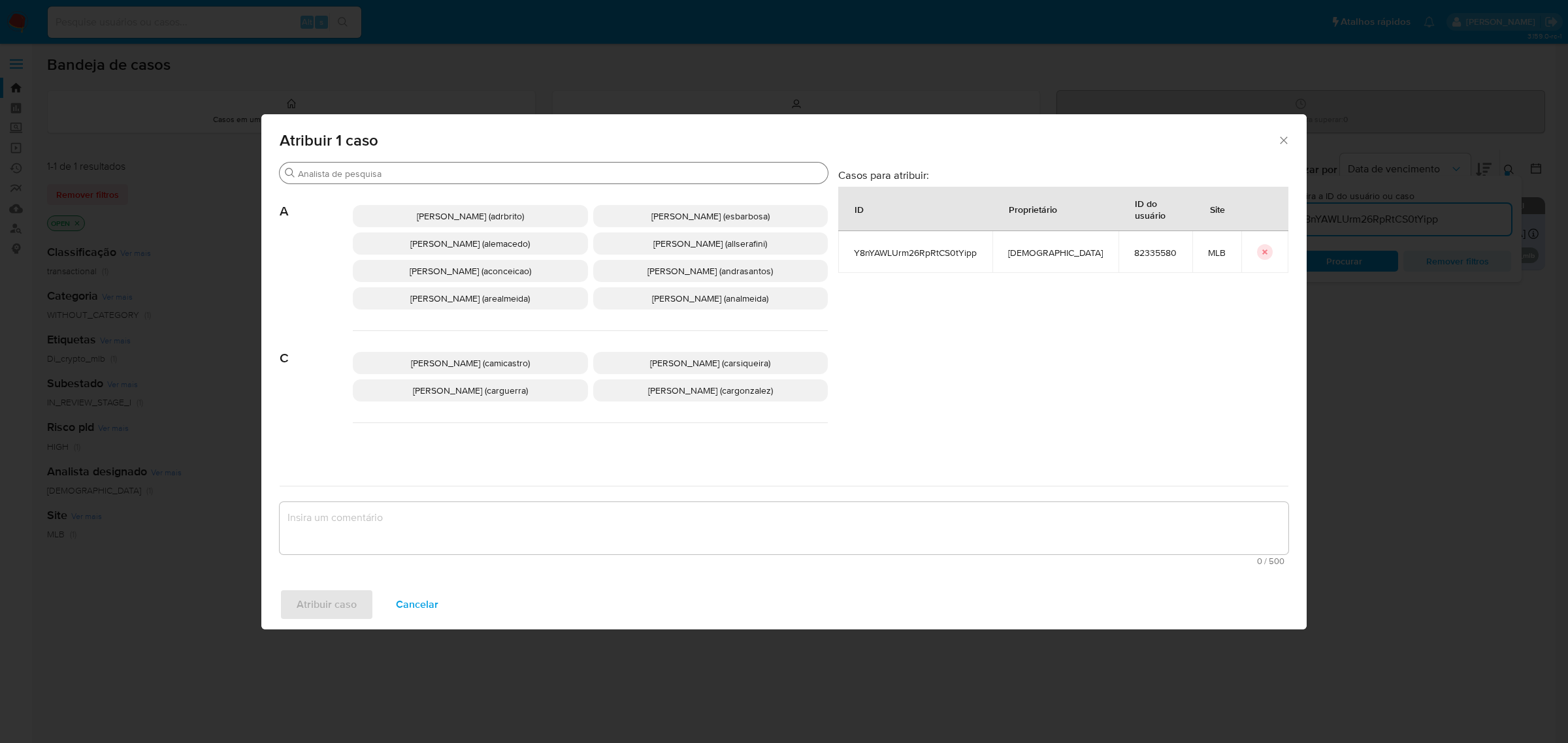
click at [447, 174] on input "Procurar" at bounding box center [560, 174] width 524 height 12
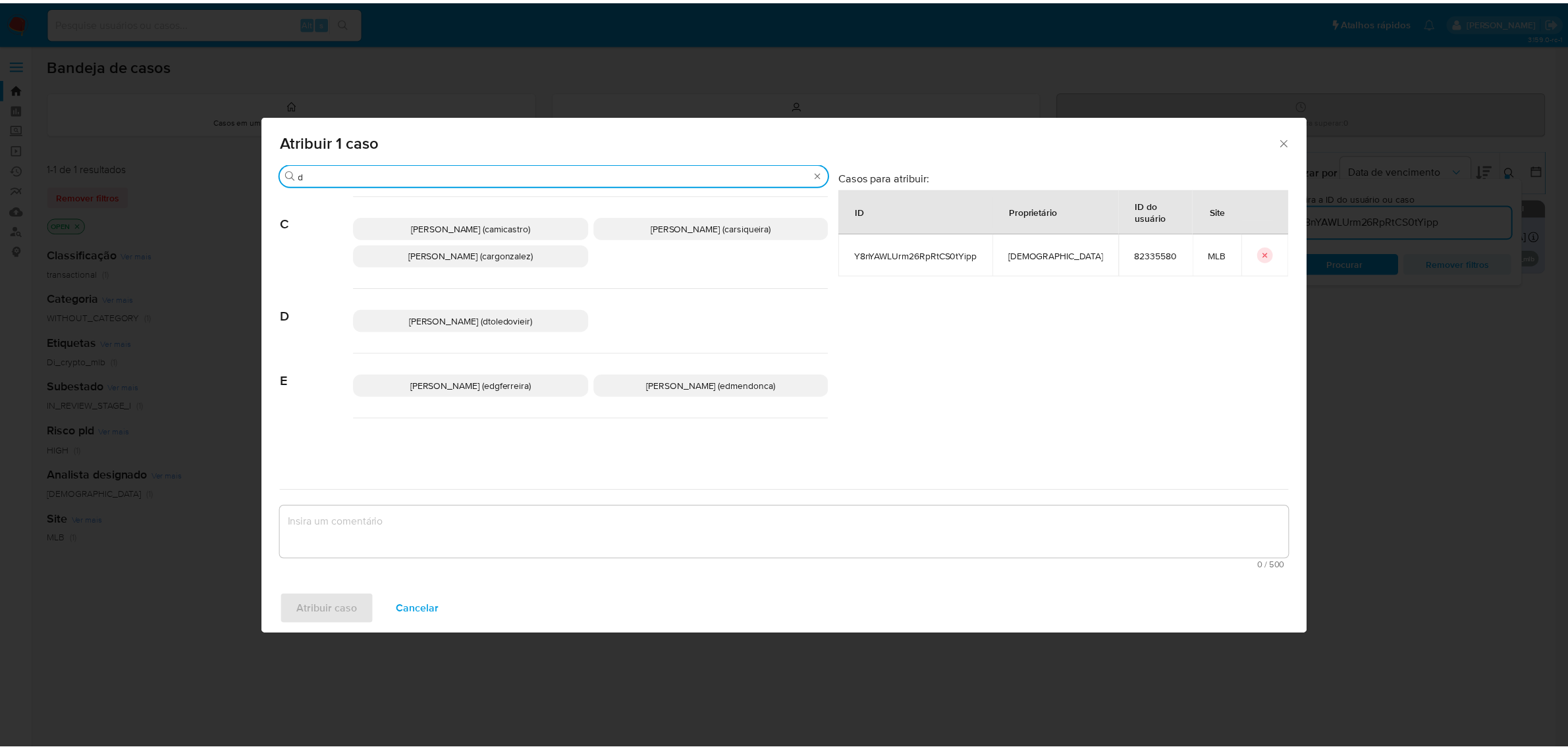
scroll to position [164, 0]
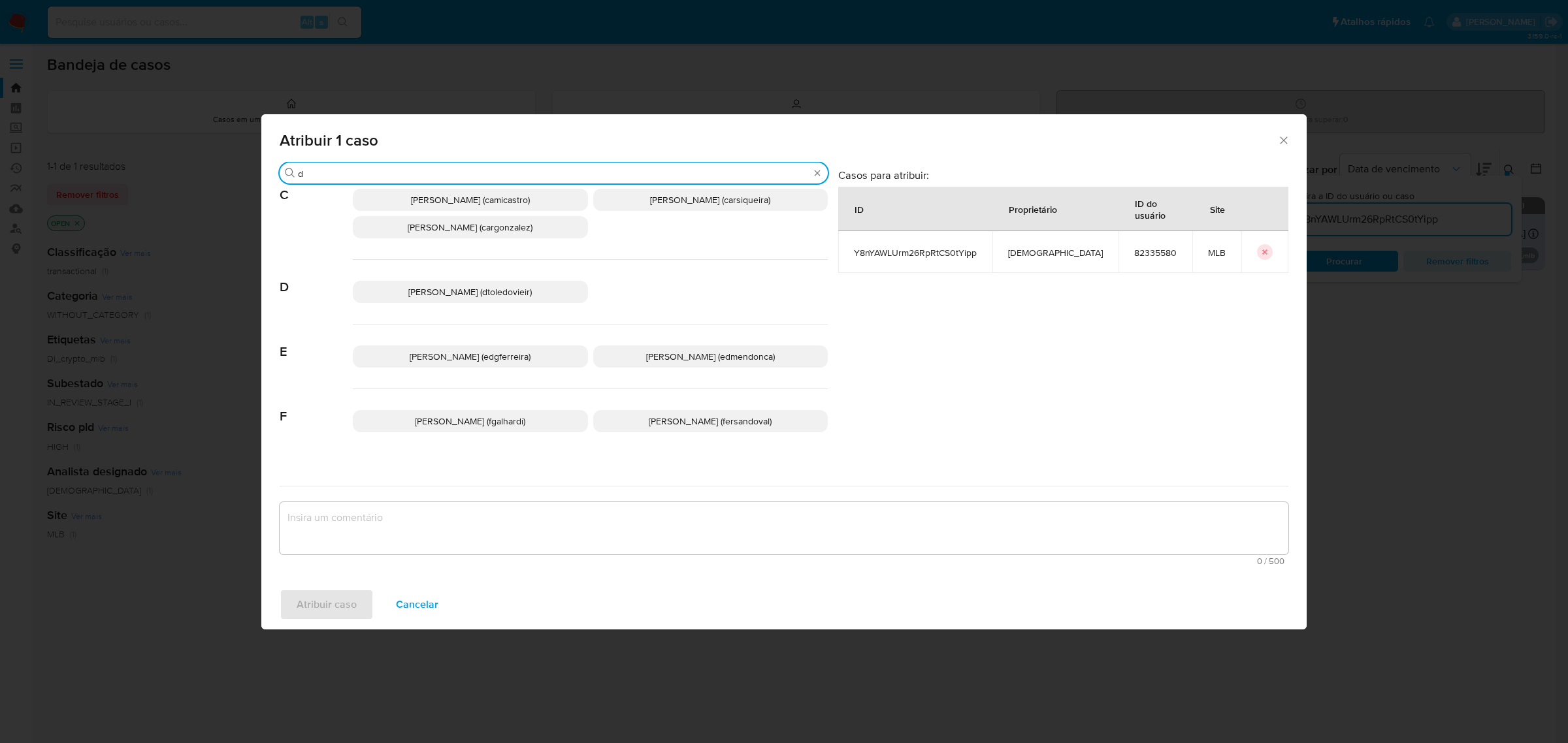
type input "d"
click at [487, 299] on span "Danilo Toledo Vieira (dtoledovieir)" at bounding box center [470, 291] width 124 height 13
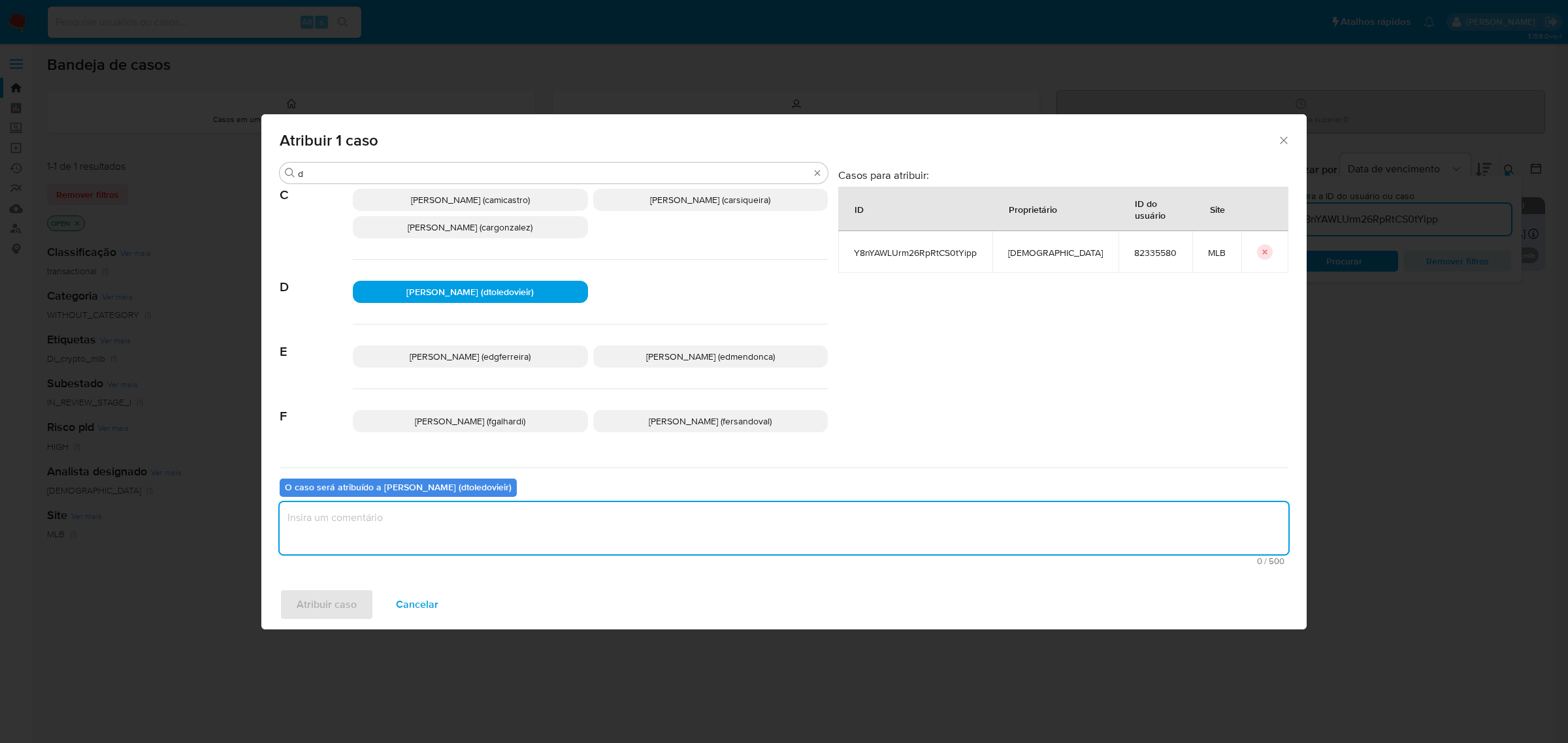
click at [424, 520] on textarea "assign-modal" at bounding box center [784, 528] width 1008 height 52
type textarea "."
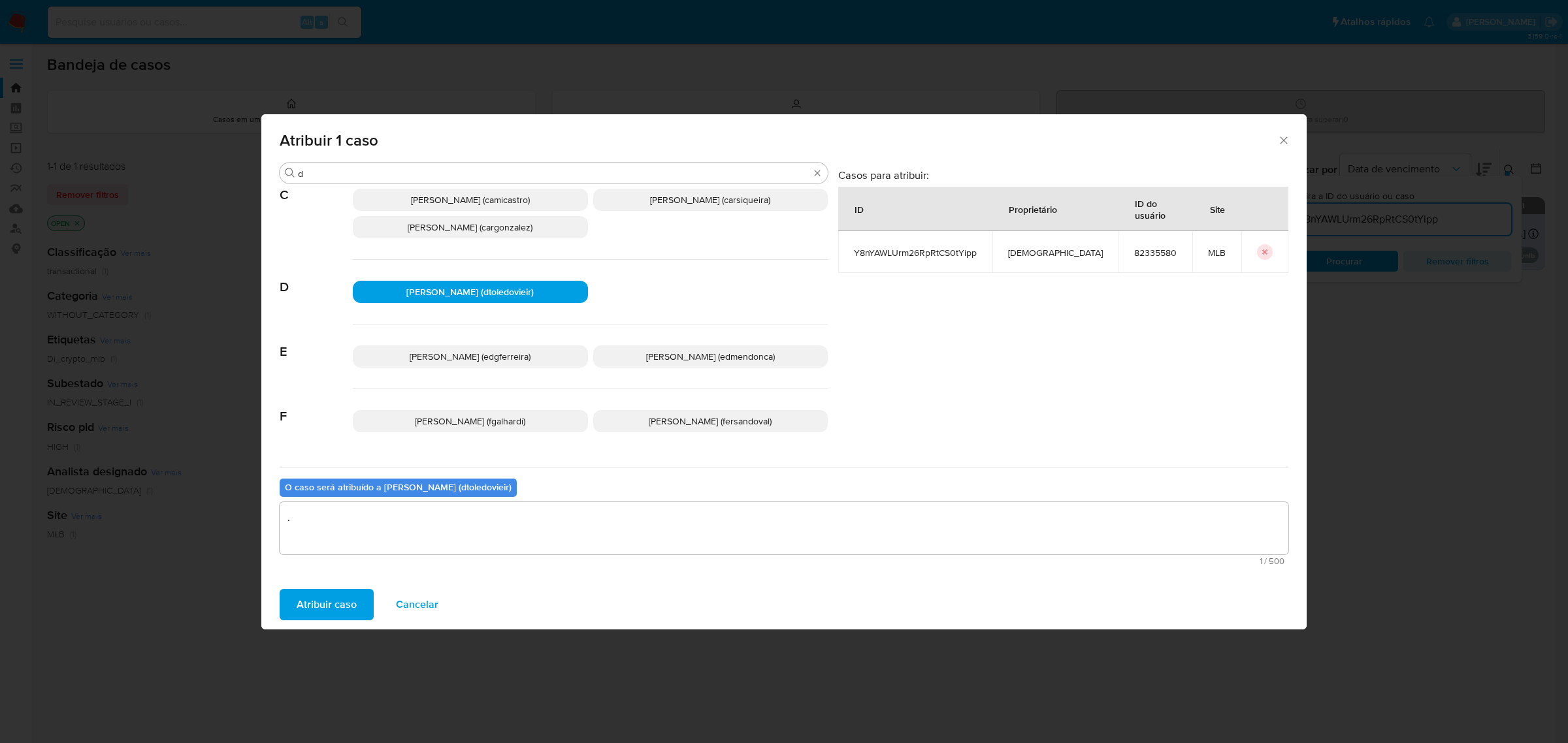
click at [327, 604] on span "Atribuir caso" at bounding box center [326, 604] width 60 height 29
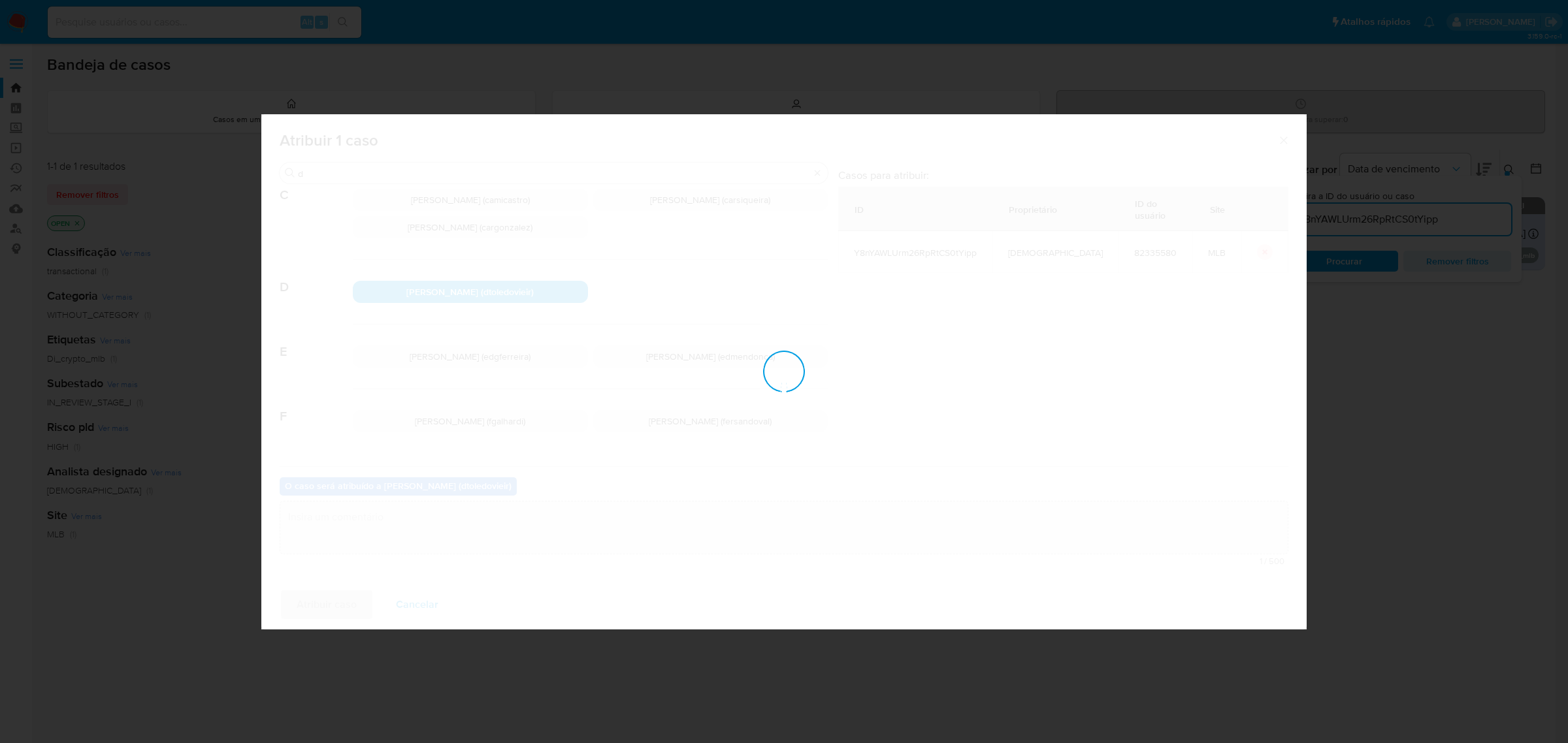
checkbox input "false"
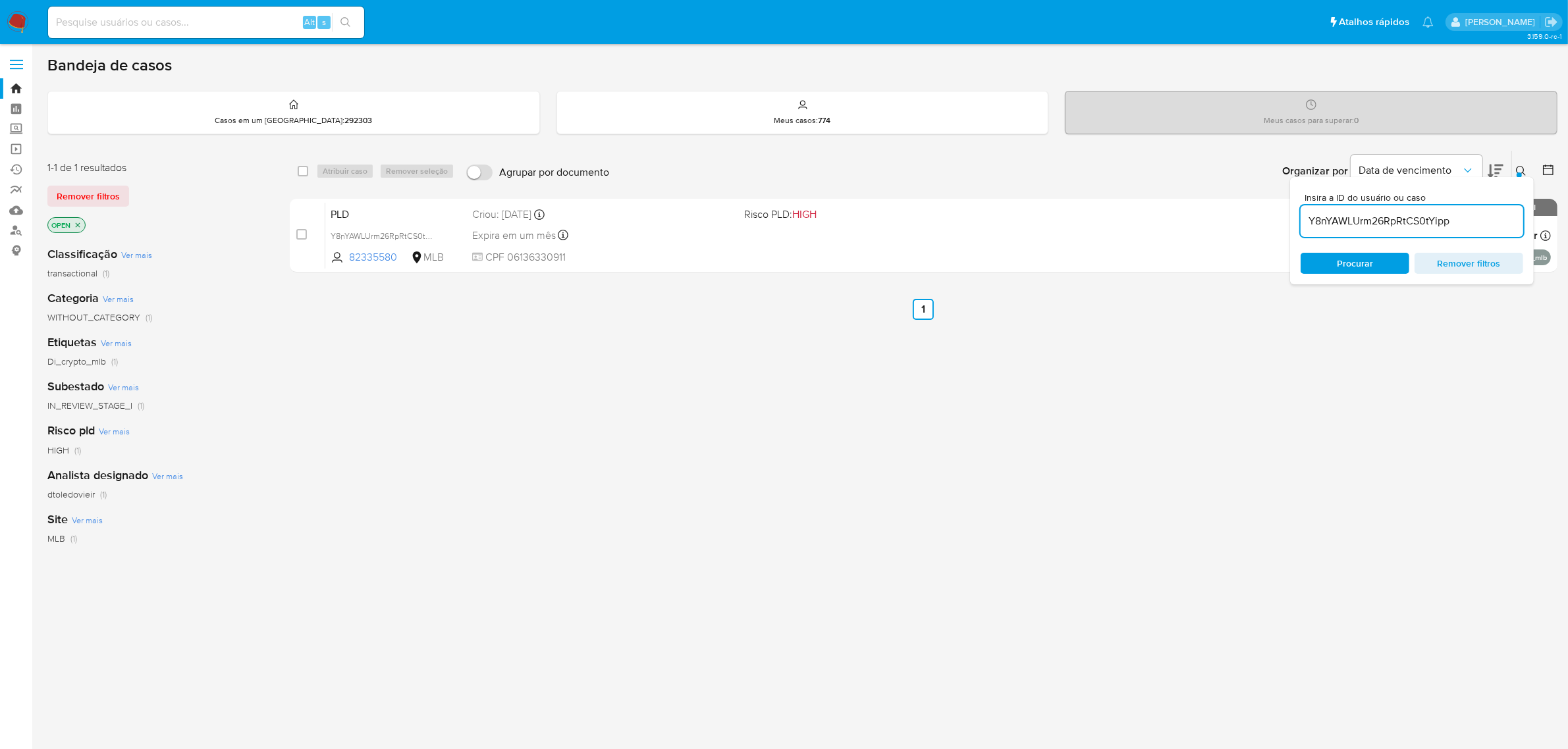
click at [1412, 221] on input "Y8nYAWLUrm26RpRtCS0tYipp" at bounding box center [1412, 222] width 223 height 17
paste input "V1rnBZgnE4pnz7UXWcA3uCnG"
type input "V1rnBZgnE4pnz7UXWcA3uCnG"
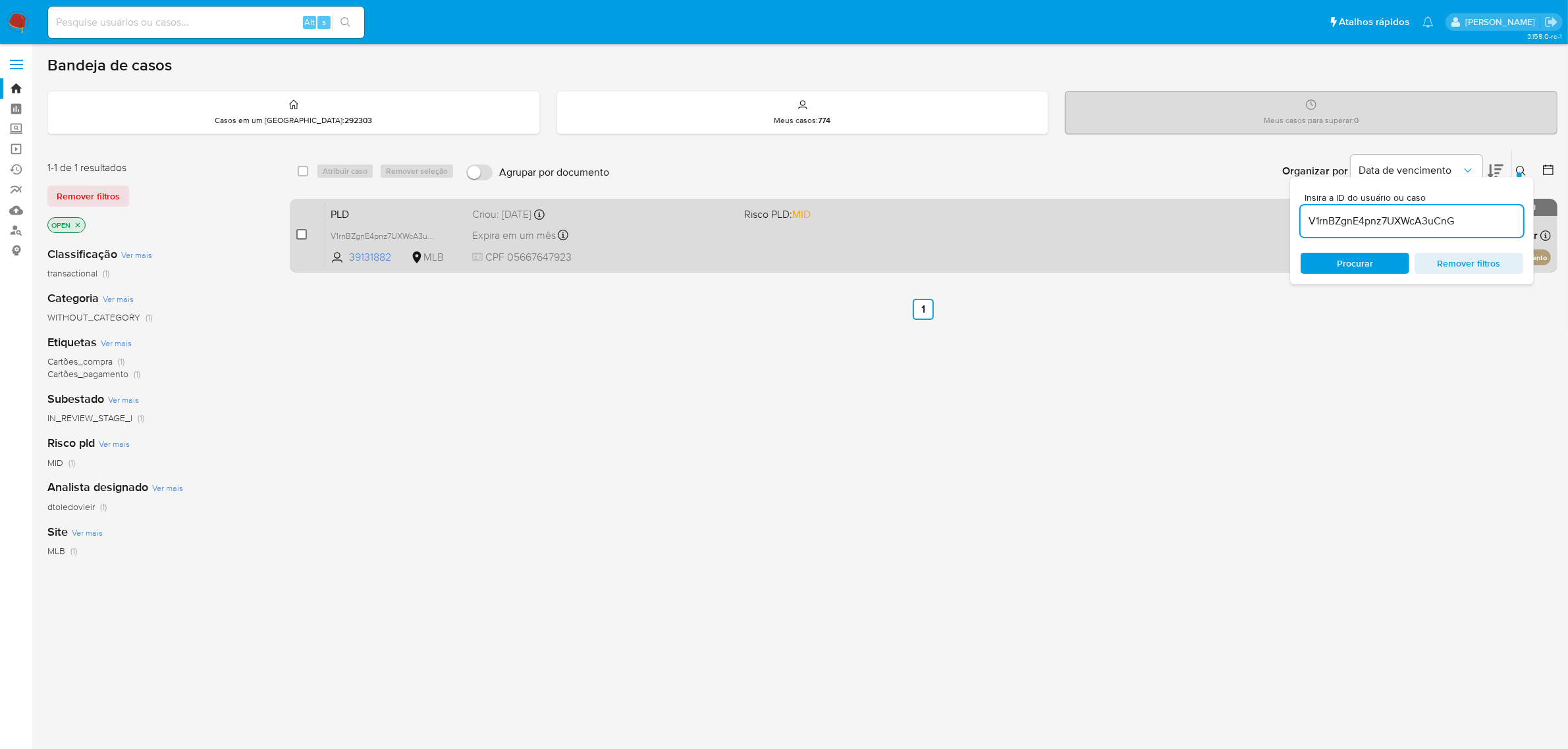
click at [301, 234] on input "checkbox" at bounding box center [301, 234] width 10 height 10
checkbox input "true"
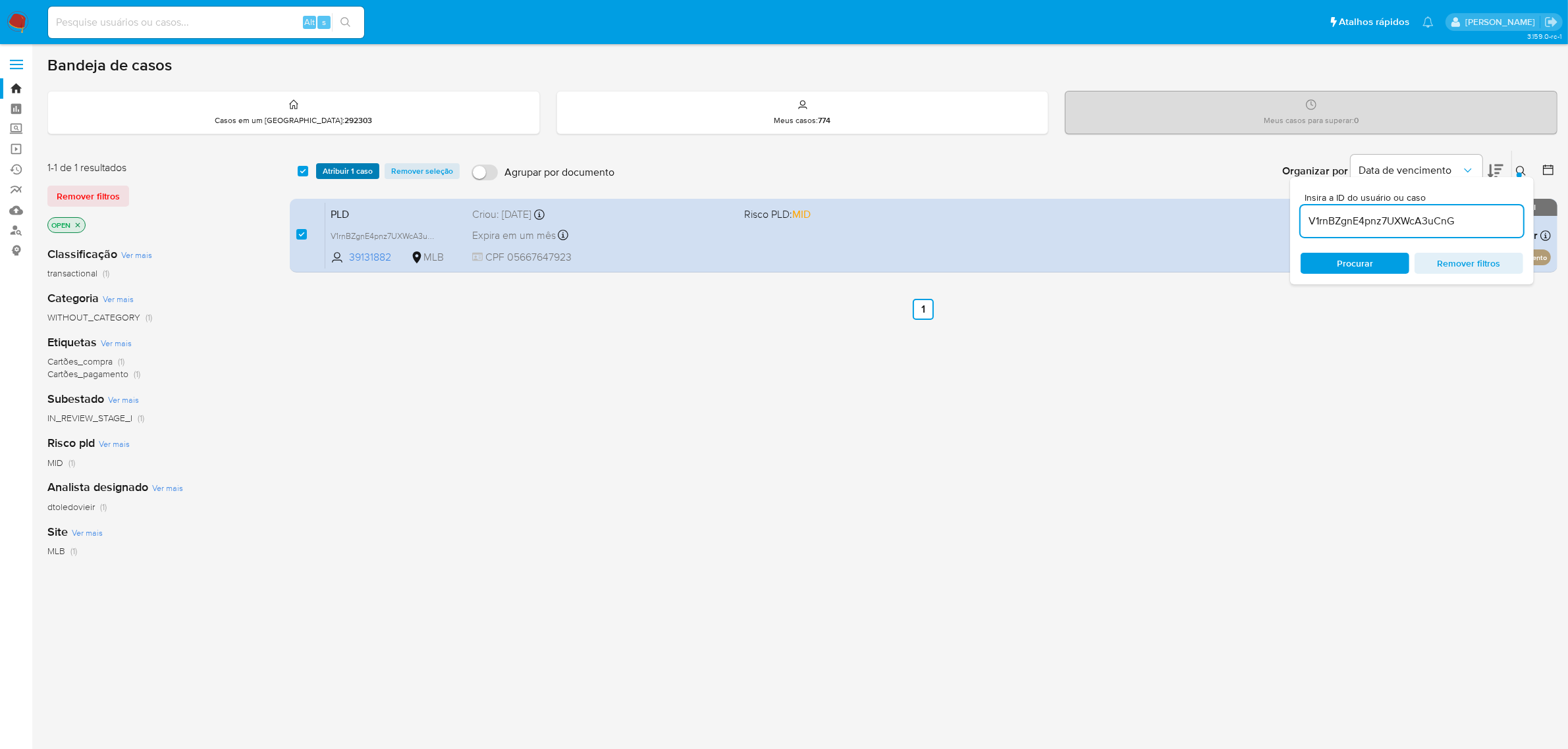
click at [363, 175] on span "Atribuir 1 caso" at bounding box center [347, 170] width 50 height 13
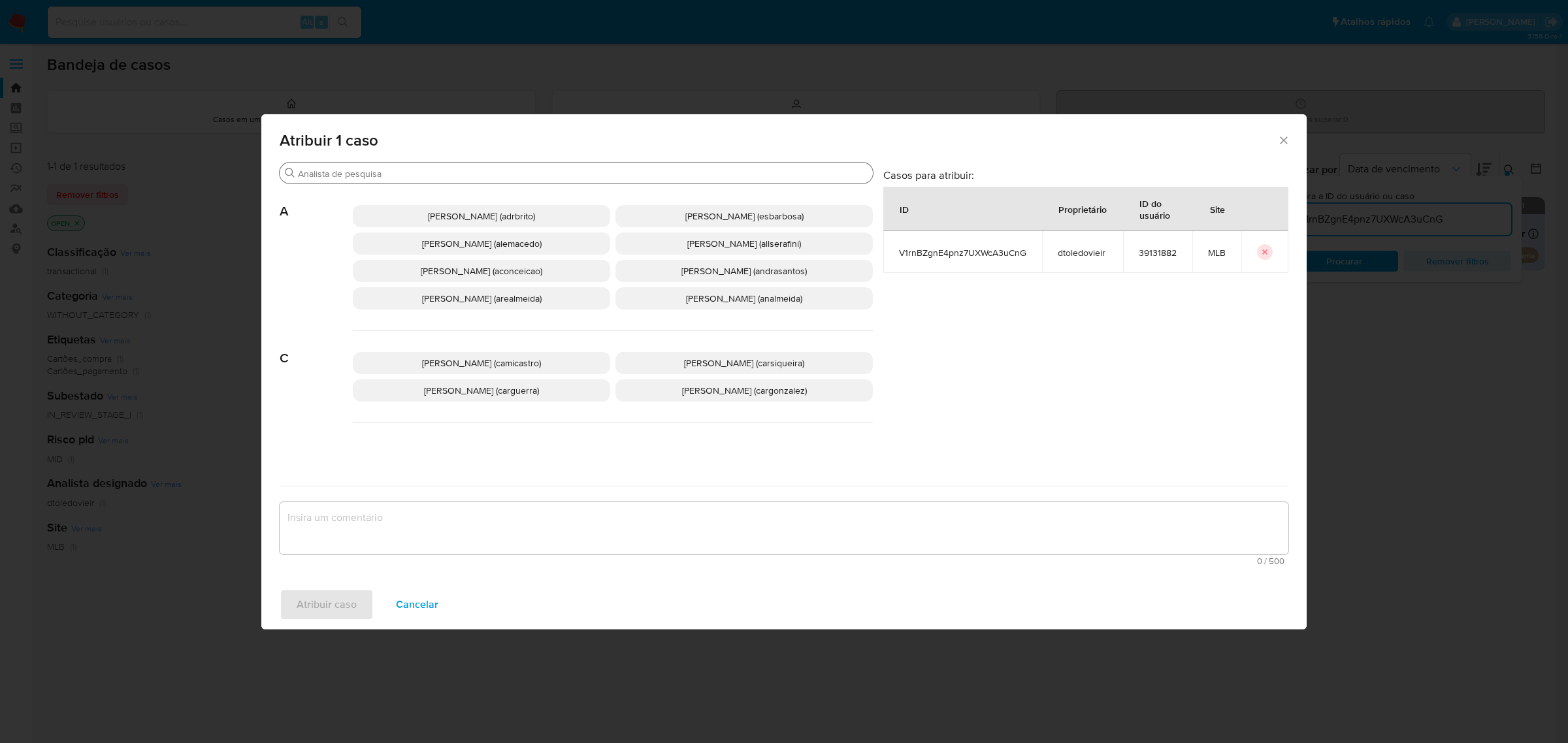
click at [687, 177] on input "Procurar" at bounding box center [582, 174] width 569 height 12
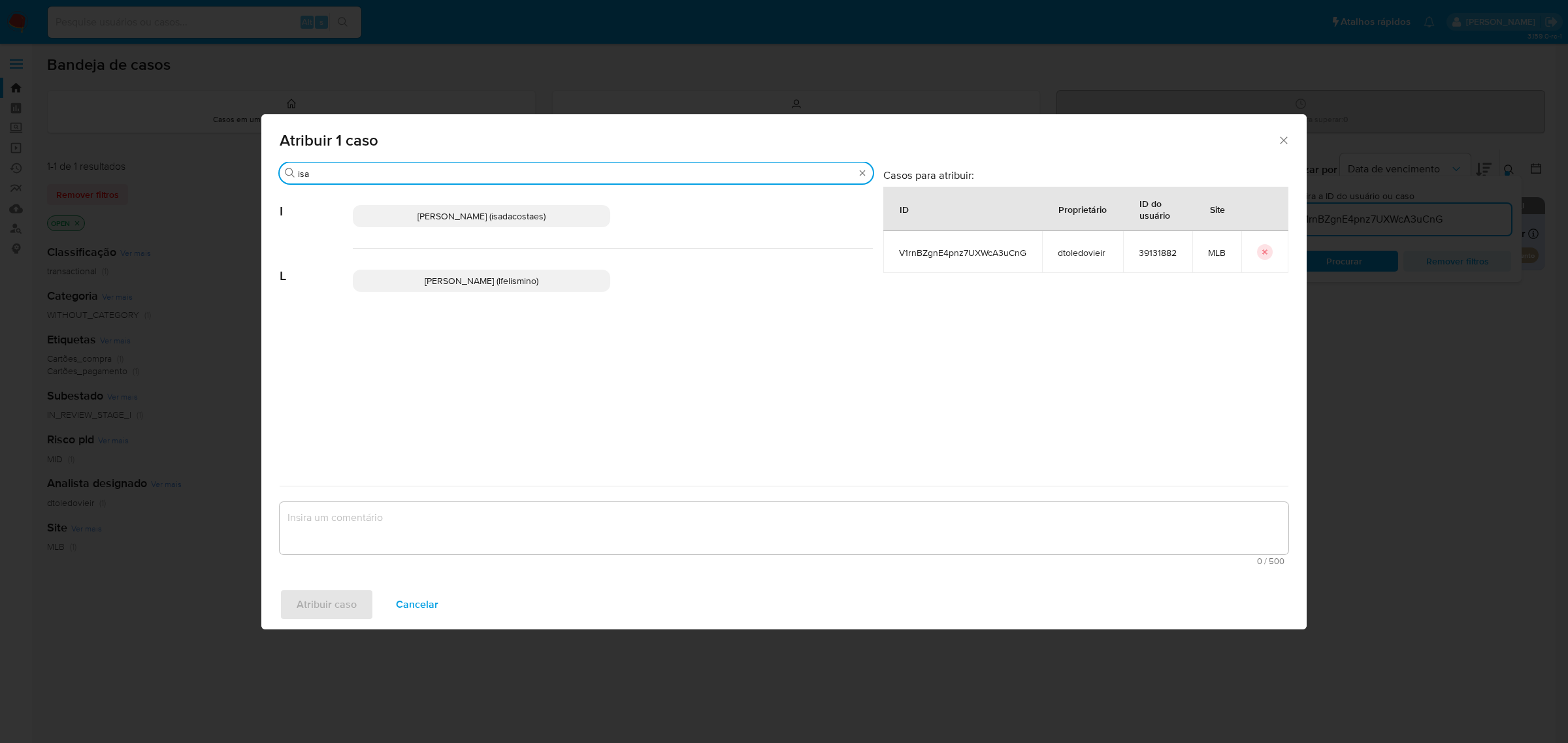
type input "isa"
click at [535, 220] on span "Igor Sa Da Costa E Silva (isadacostaes)" at bounding box center [482, 216] width 128 height 13
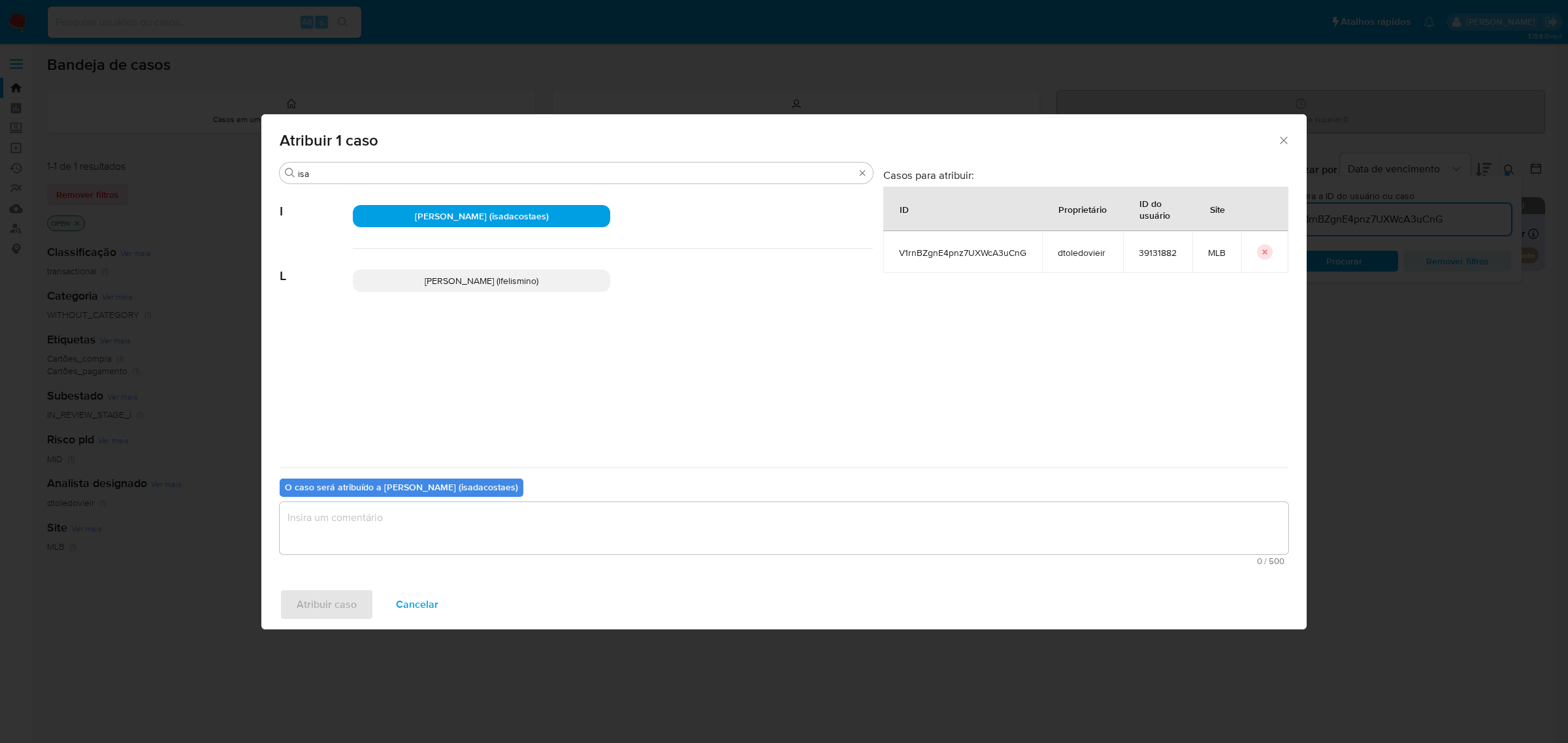
click at [476, 533] on textarea "assign-modal" at bounding box center [784, 528] width 1008 height 52
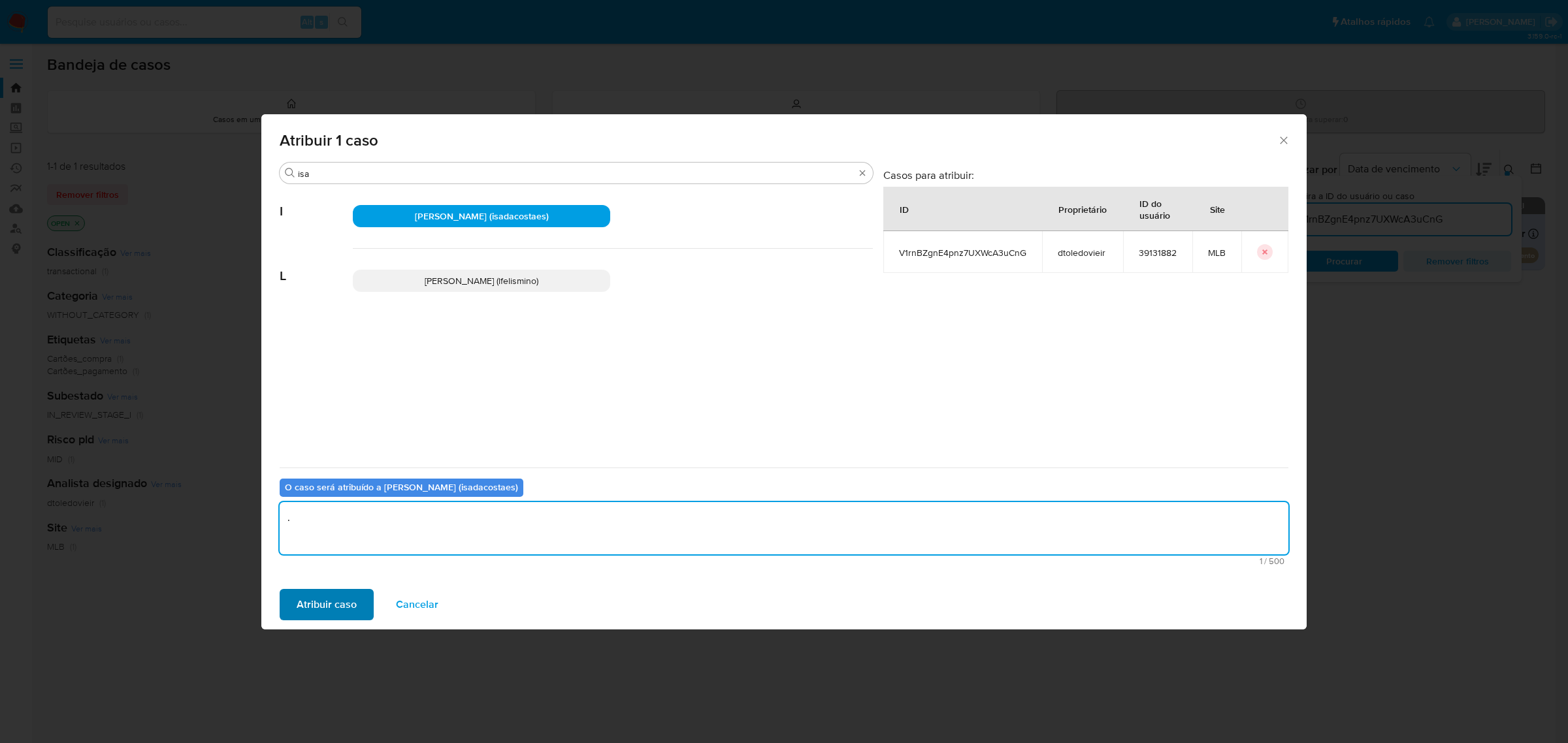
type textarea "."
click at [347, 604] on span "Atribuir caso" at bounding box center [326, 604] width 60 height 29
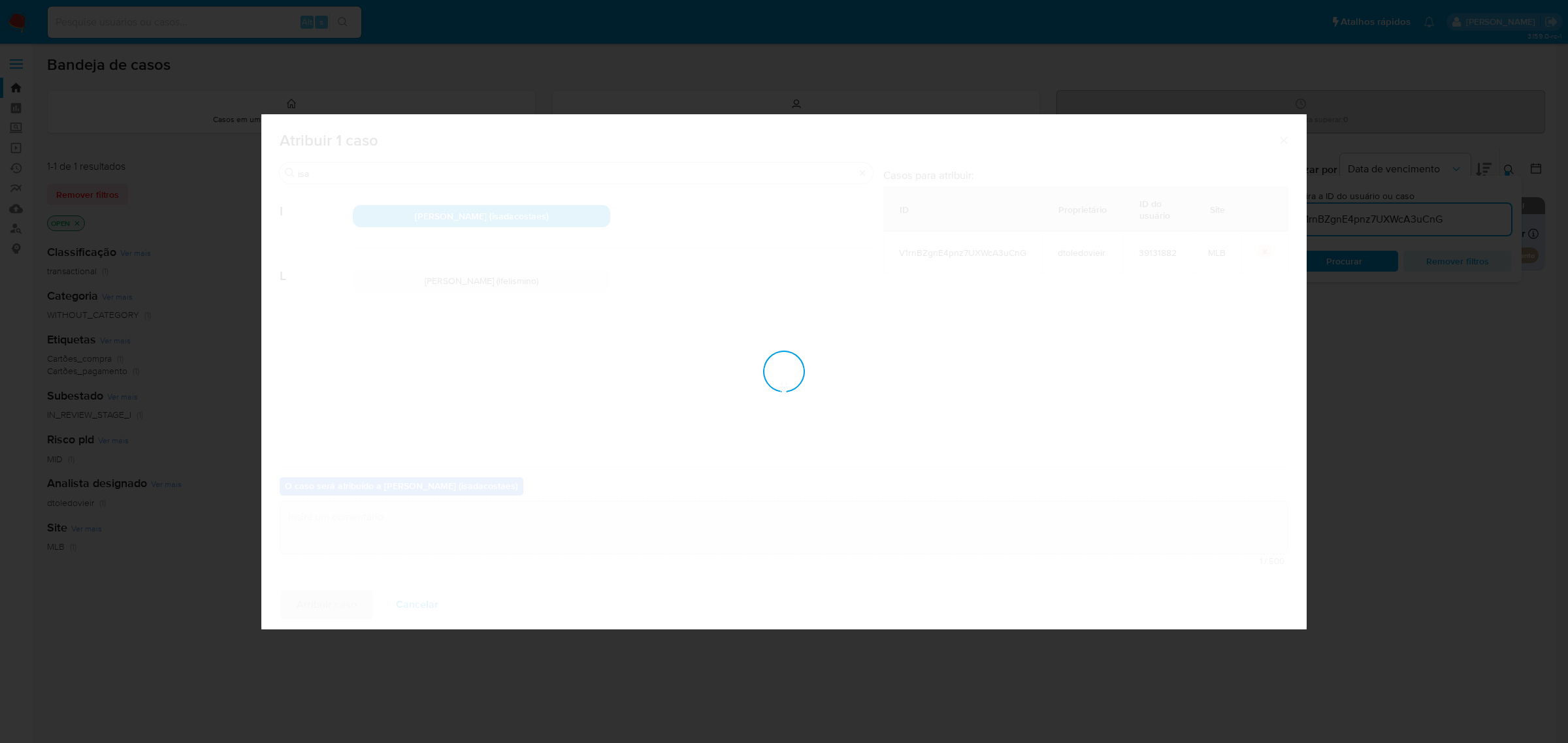
checkbox input "false"
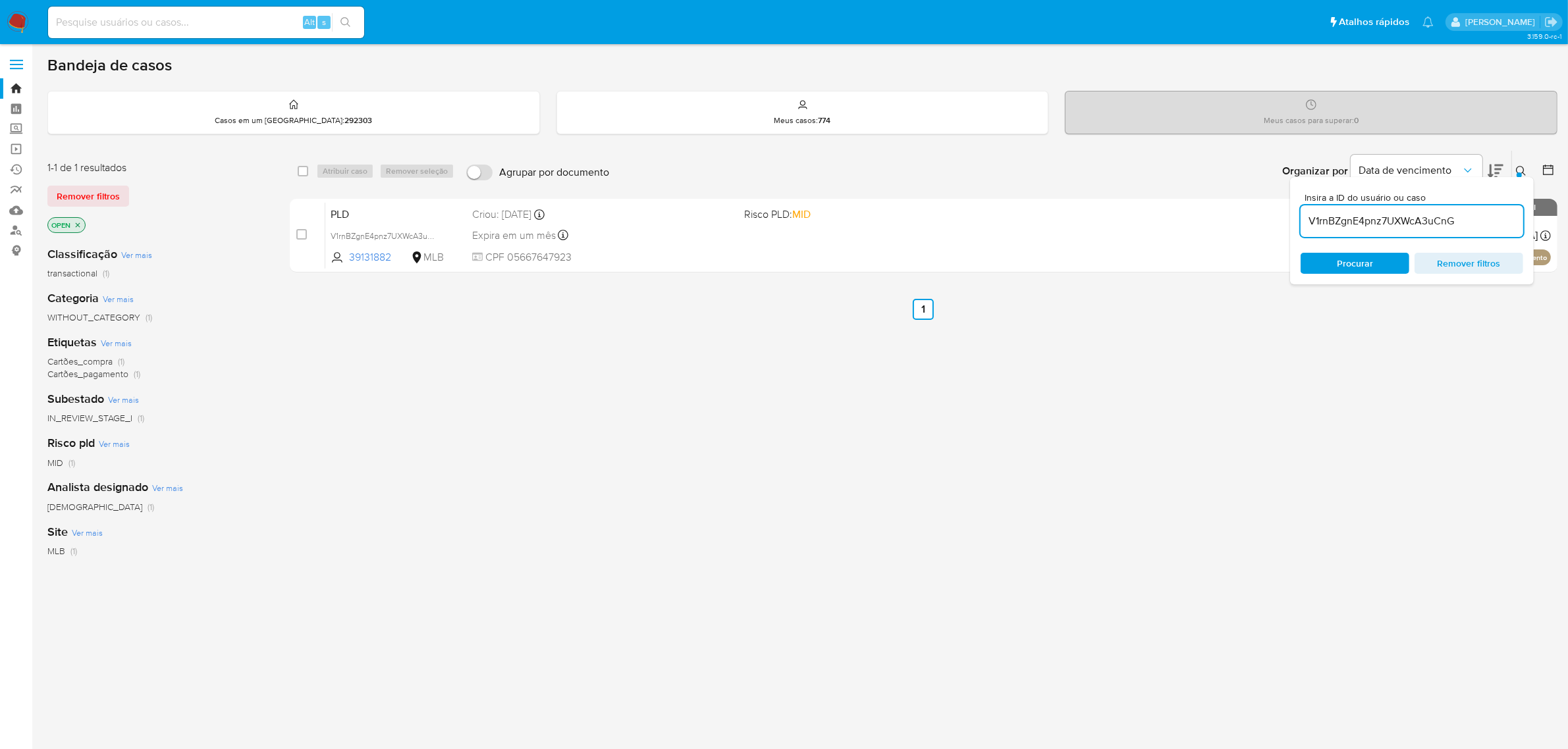
click at [1343, 223] on input "V1rnBZgnE4pnz7UXWcA3uCnG" at bounding box center [1412, 222] width 223 height 17
paste input "f0rzFxmwFkIN8FhzUnxrpu2X"
type input "f0rzFxmwFkIN8FhzUnxrpu2X"
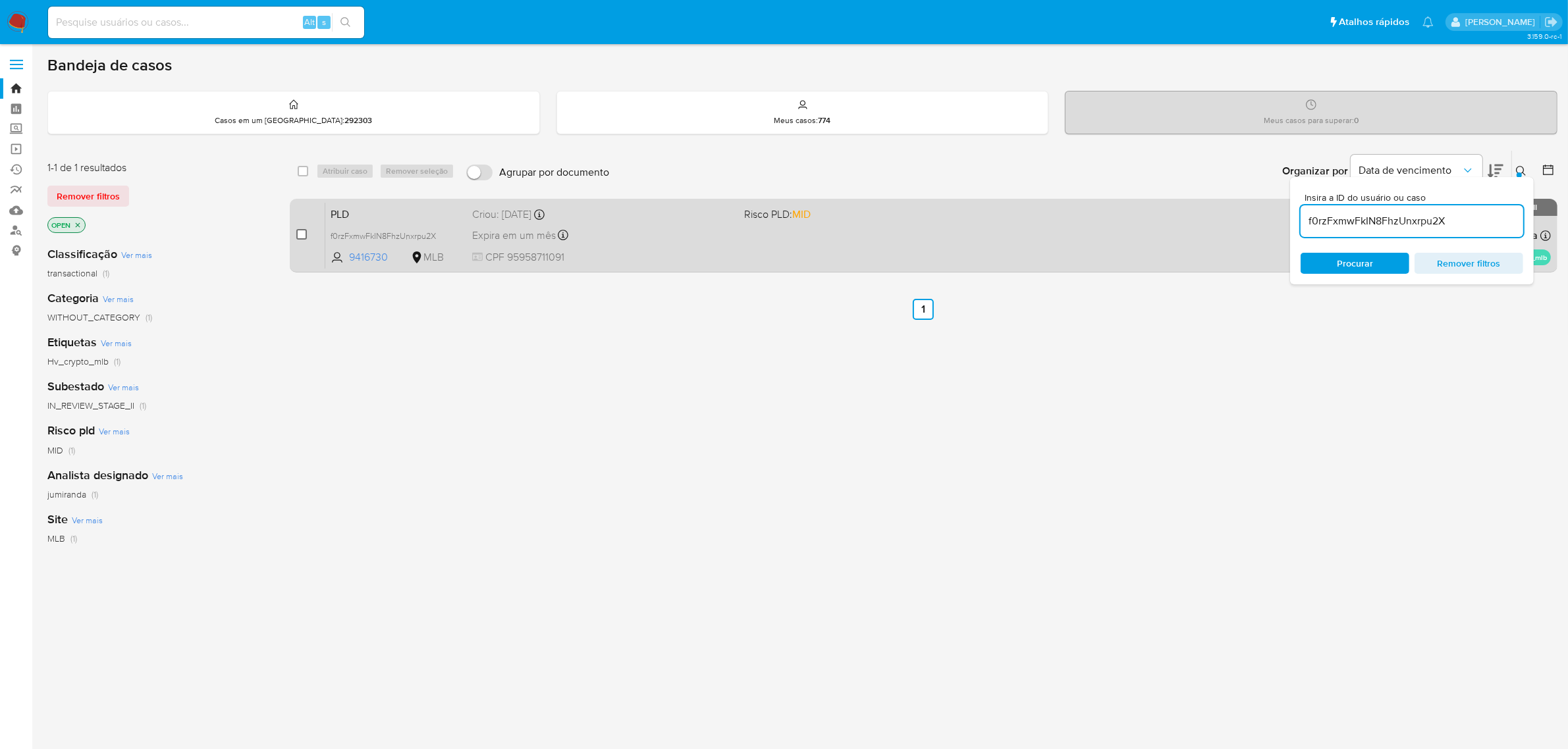
click at [300, 235] on input "checkbox" at bounding box center [301, 234] width 10 height 10
checkbox input "true"
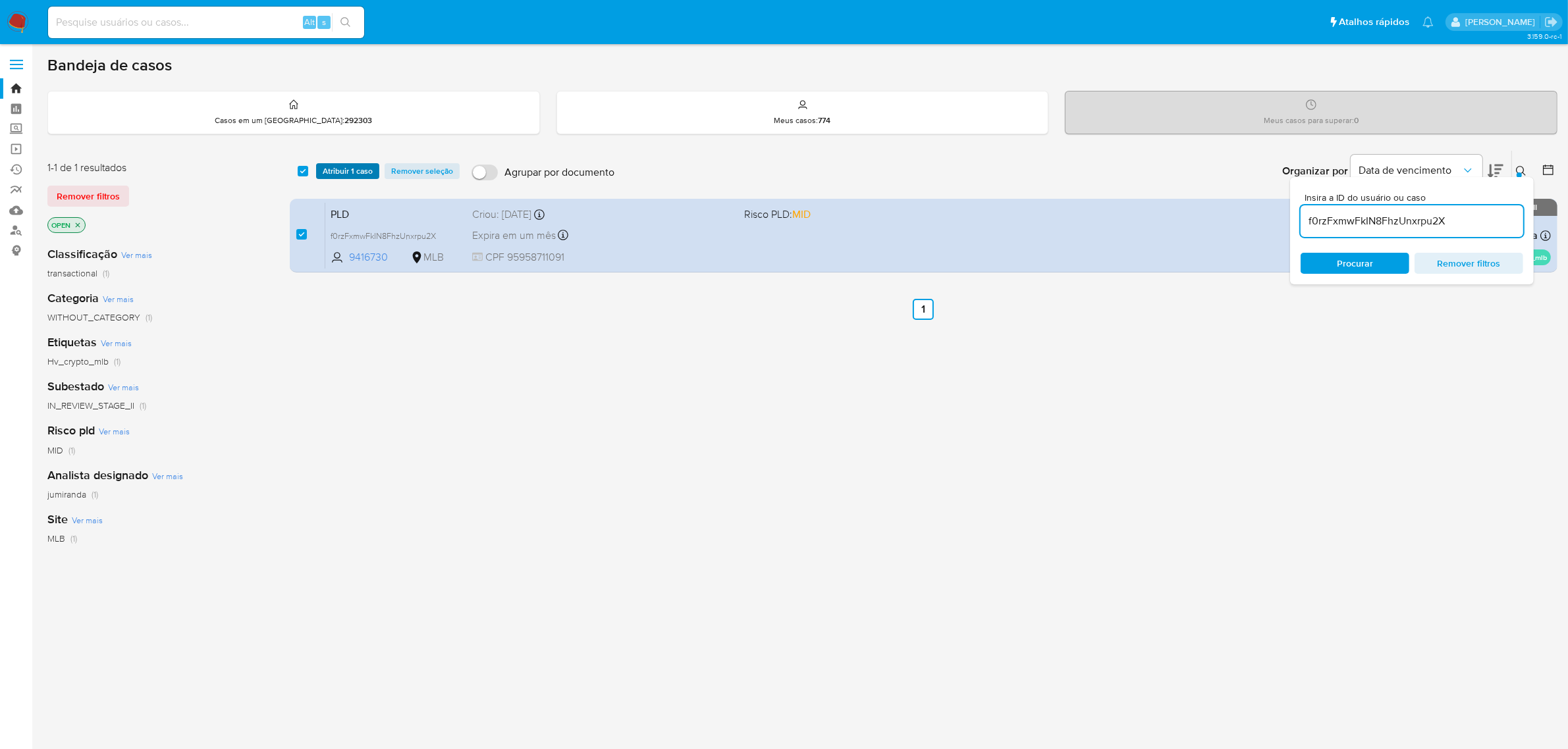
click at [357, 168] on span "Atribuir 1 caso" at bounding box center [347, 170] width 50 height 13
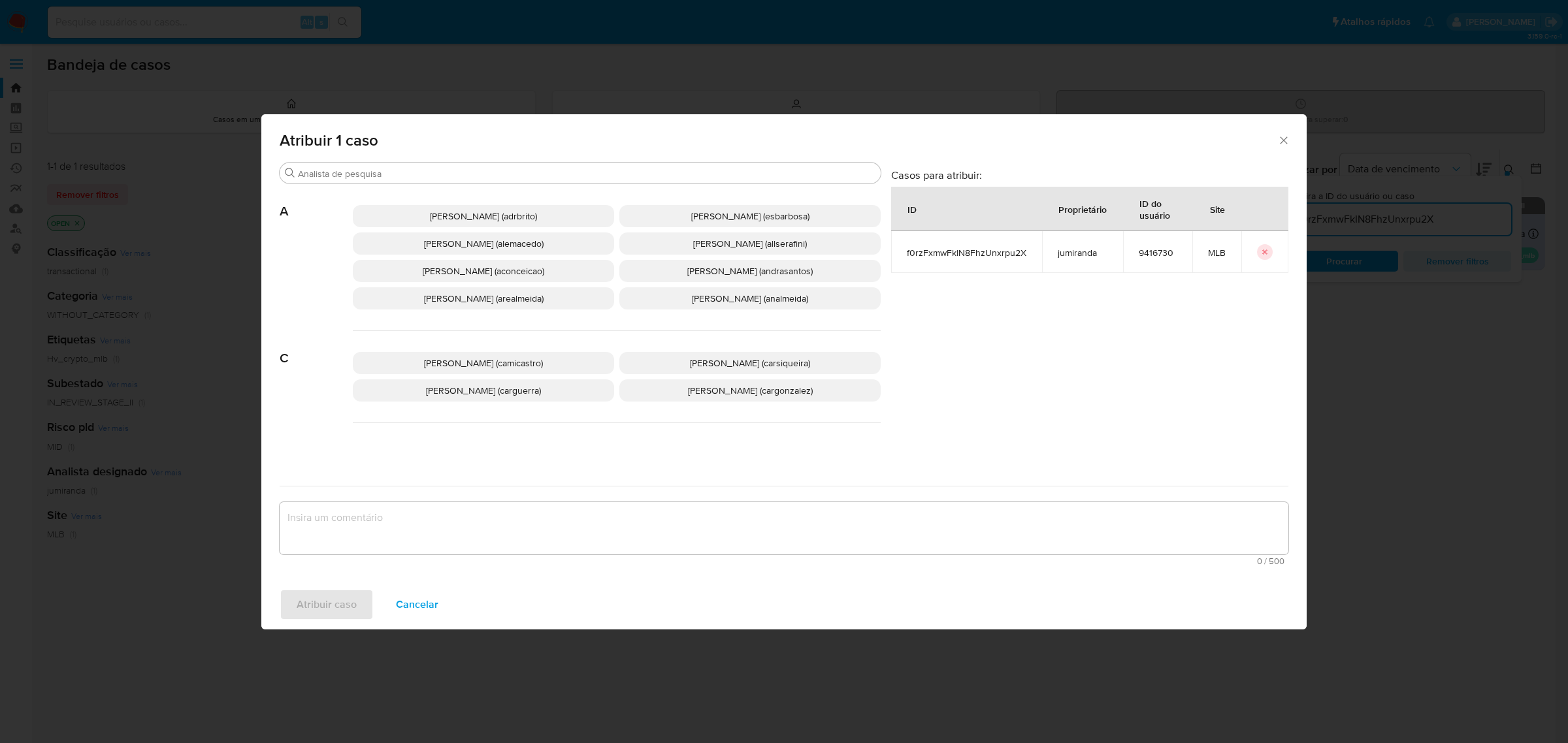
click at [485, 184] on div "Procurar" at bounding box center [580, 173] width 601 height 21
click at [489, 177] on input "Procurar" at bounding box center [586, 174] width 578 height 12
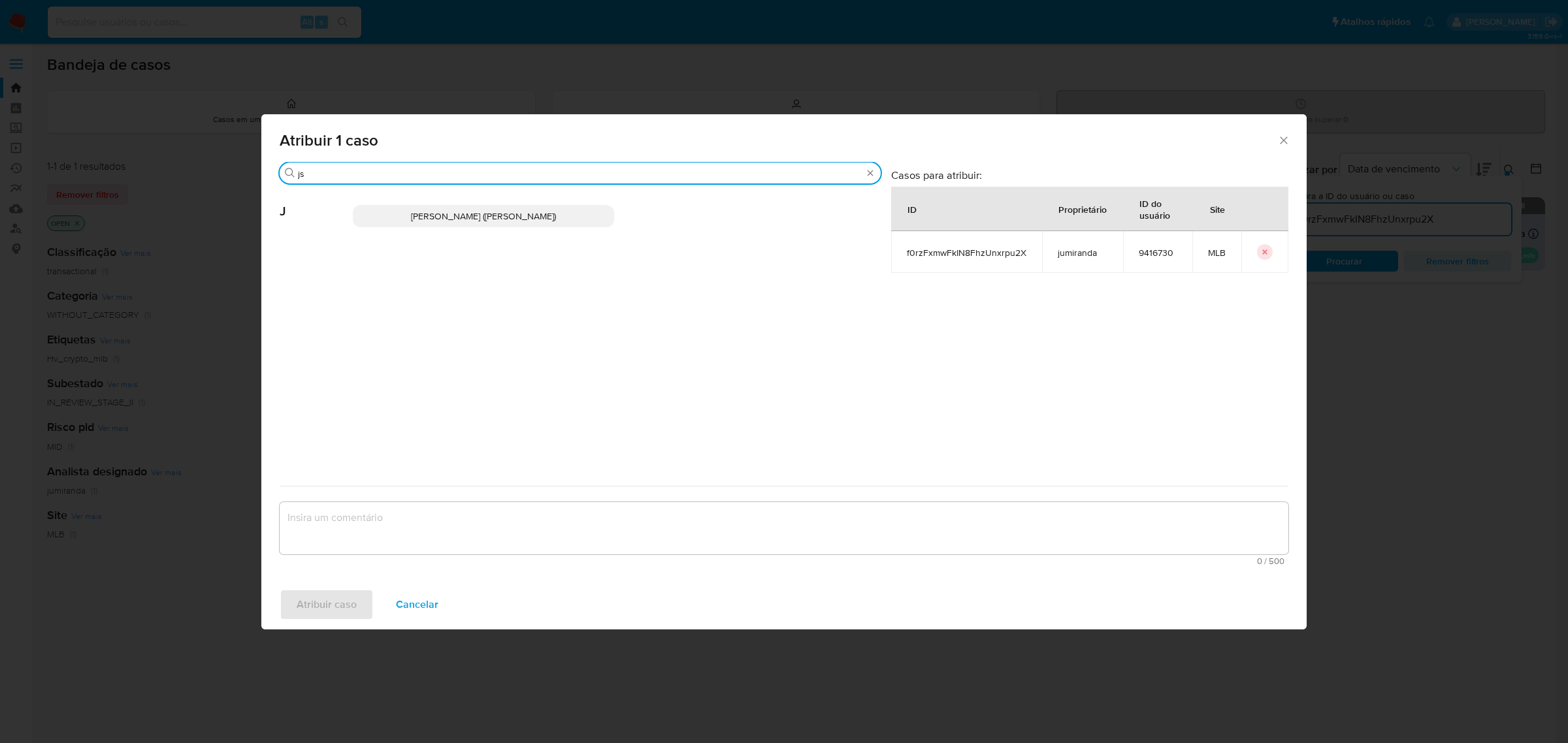
type input "js"
click at [476, 223] on p "Jonathan Hideki Shikay (jshikay)" at bounding box center [483, 216] width 262 height 23
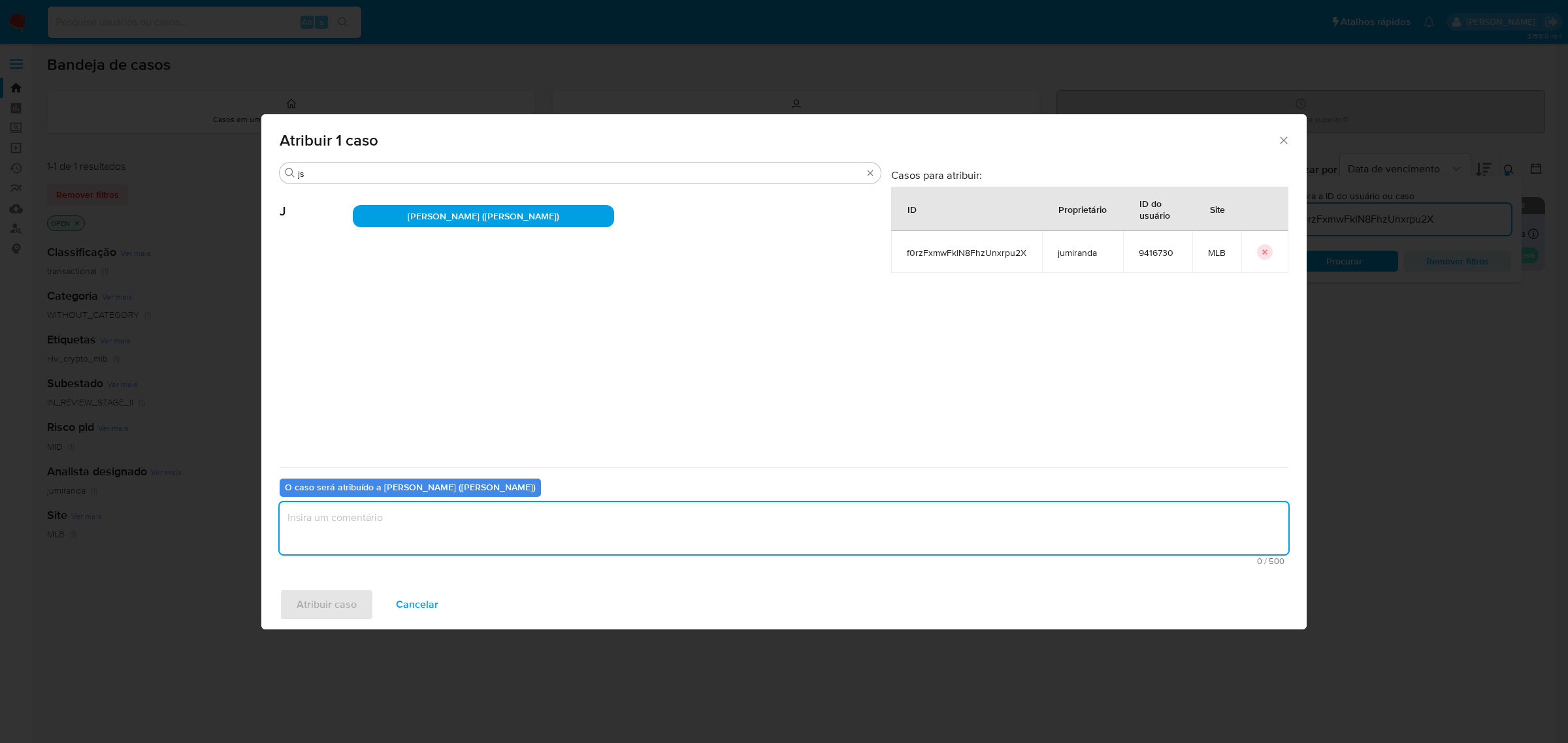
click at [426, 520] on textarea "assign-modal" at bounding box center [784, 528] width 1008 height 52
type textarea "."
click at [325, 598] on span "Atribuir caso" at bounding box center [326, 604] width 60 height 29
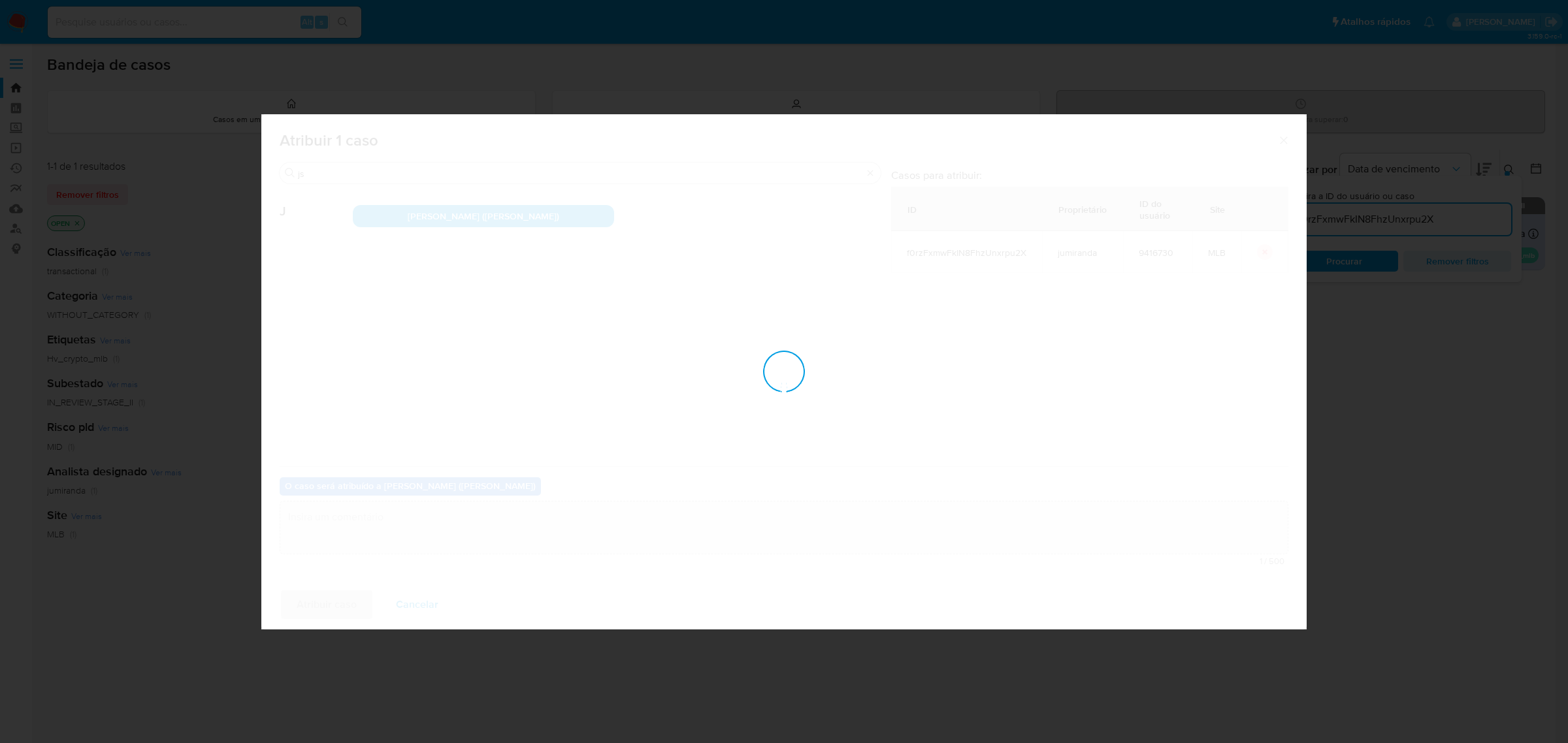
checkbox input "false"
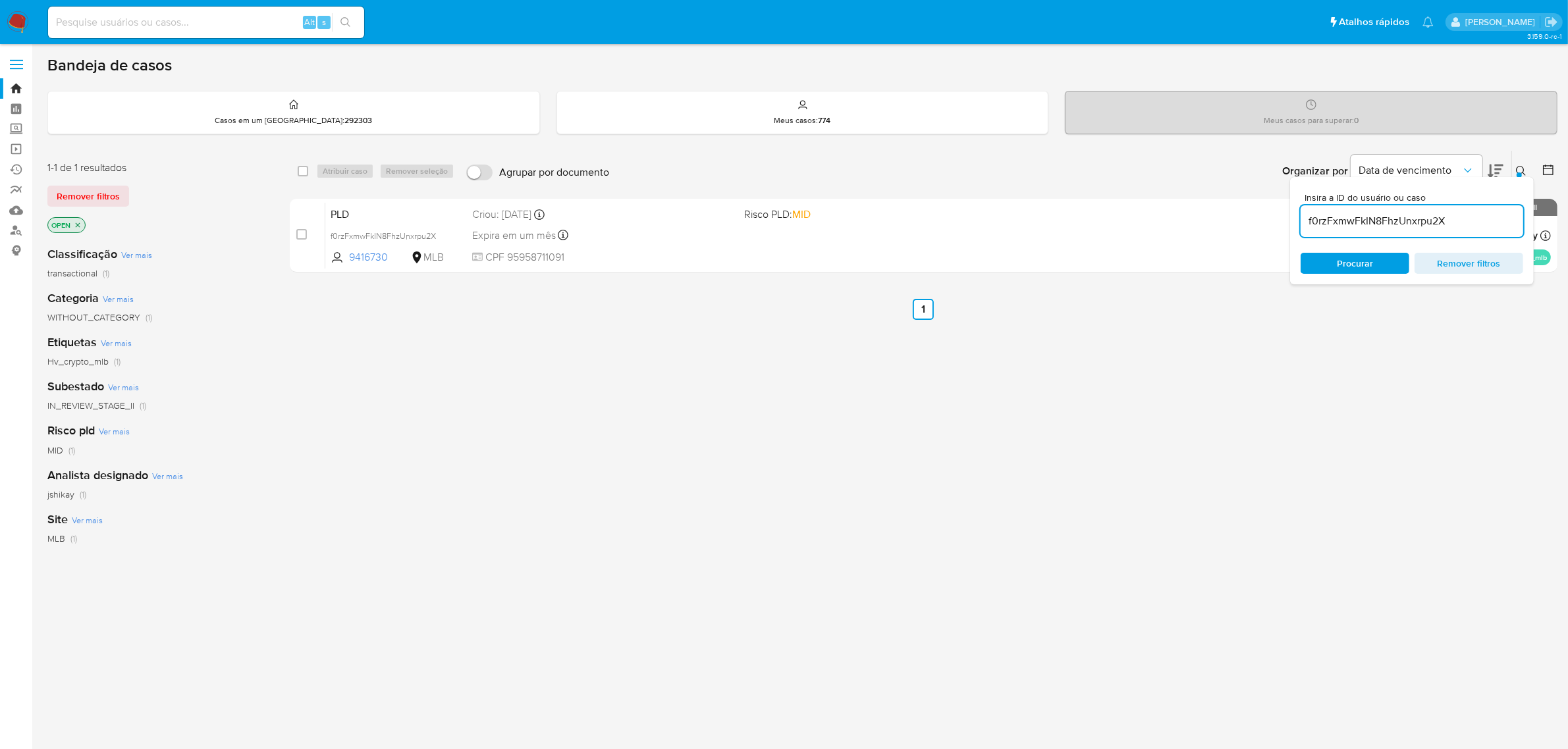
click at [1399, 218] on input "f0rzFxmwFkIN8FhzUnxrpu2X" at bounding box center [1412, 222] width 223 height 17
paste input "QlxRyrNZDoHjimQtydf48yNO"
type input "QlxRyrNZDoHjimQtydf48yNO"
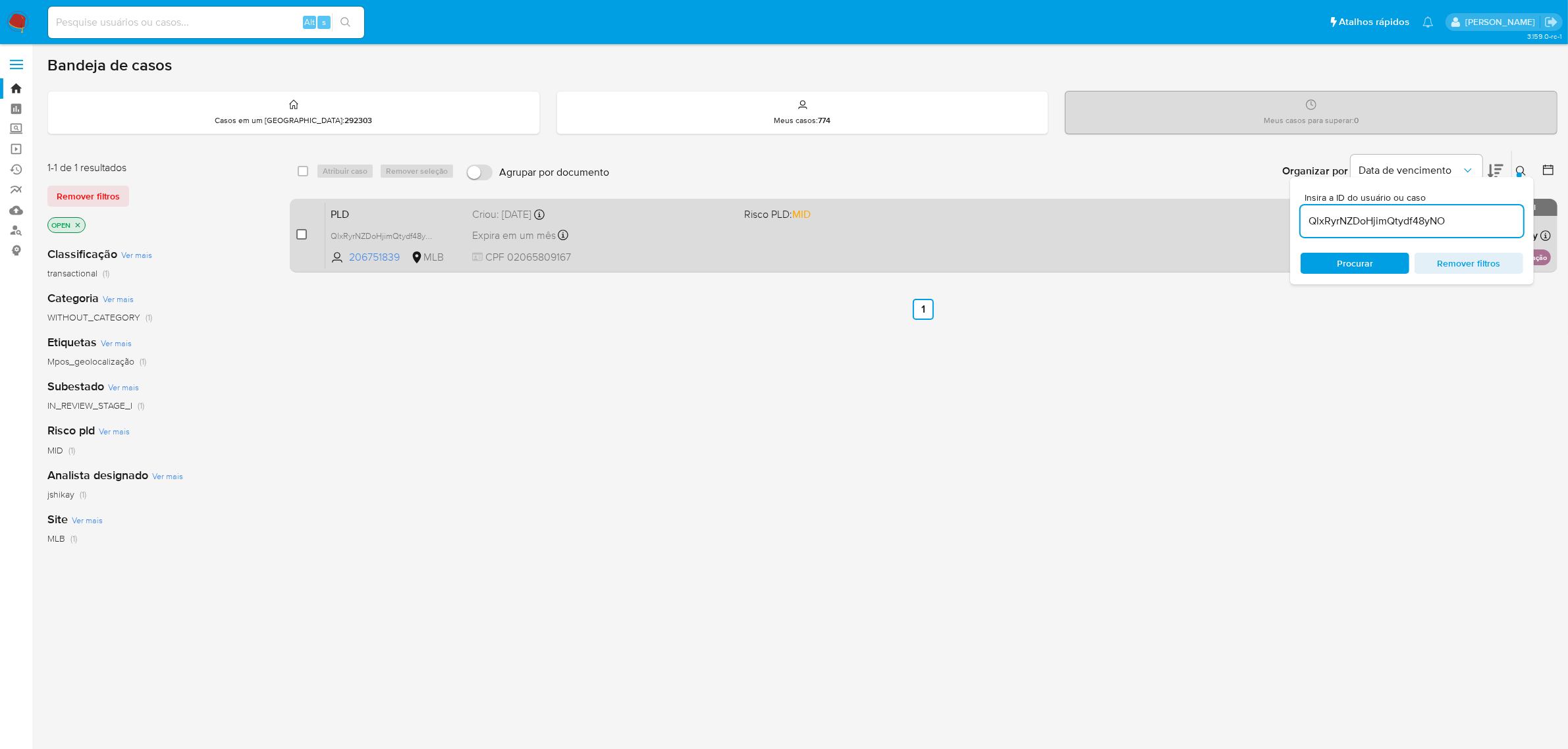
click at [301, 230] on input "checkbox" at bounding box center [301, 234] width 10 height 10
checkbox input "true"
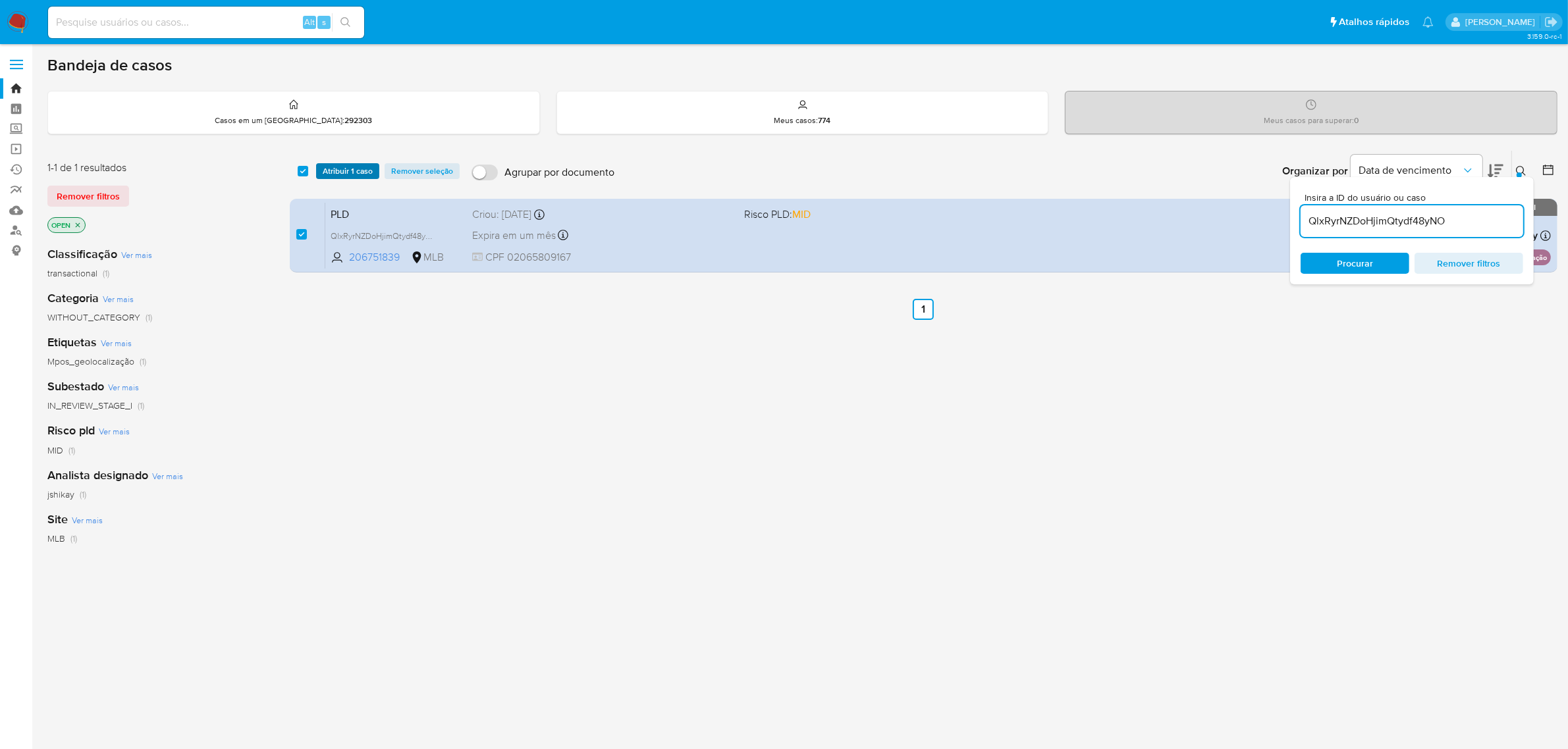
click at [341, 168] on span "Atribuir 1 caso" at bounding box center [347, 170] width 50 height 13
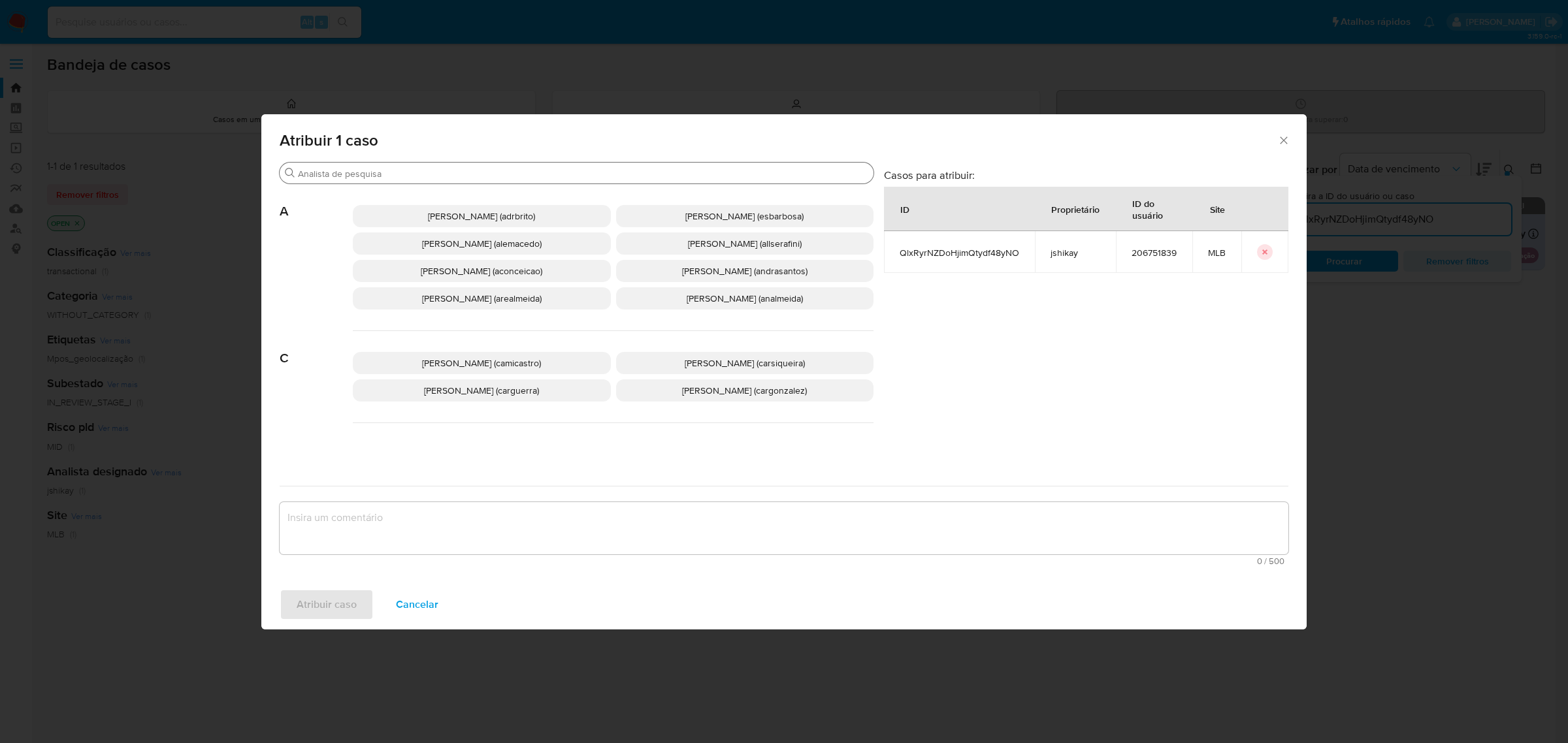
click at [504, 171] on input "Procurar" at bounding box center [583, 174] width 570 height 12
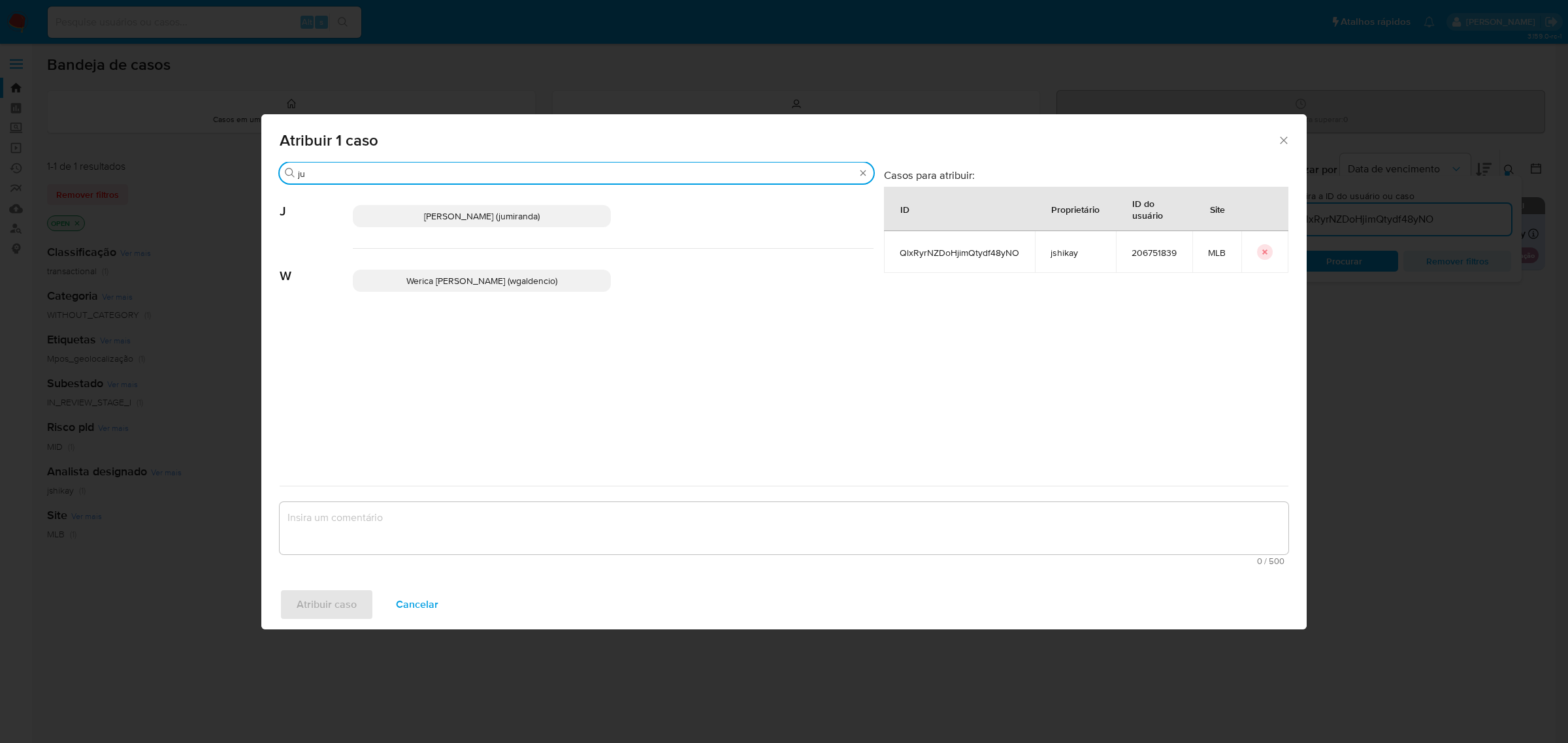
type input "ju"
click at [503, 216] on span "Juliane Cavalcante Miranda (jumiranda)" at bounding box center [481, 216] width 115 height 13
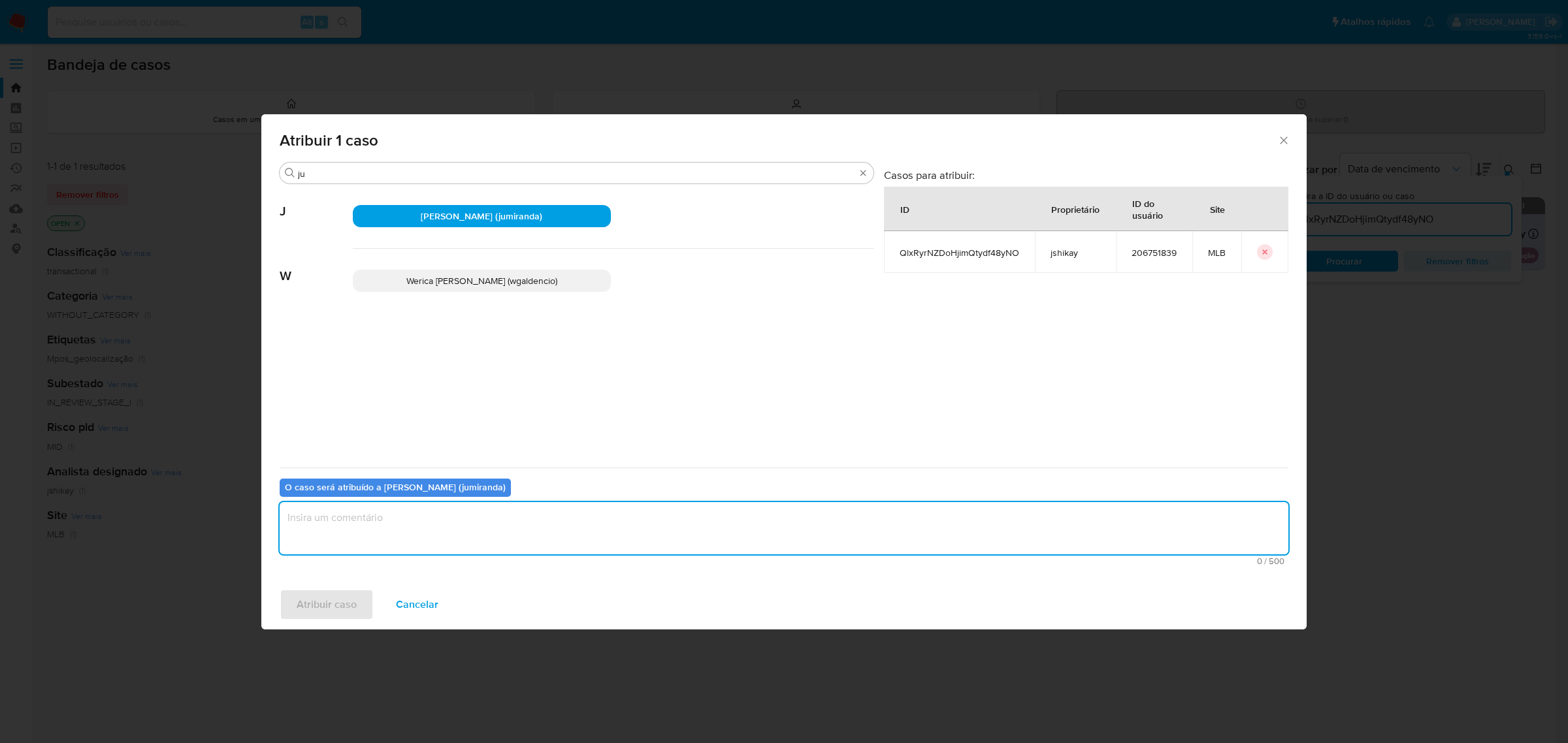
click at [411, 520] on textarea "assign-modal" at bounding box center [784, 528] width 1008 height 52
type textarea ";"
type textarea "."
click at [299, 599] on span "Atribuir caso" at bounding box center [326, 604] width 60 height 29
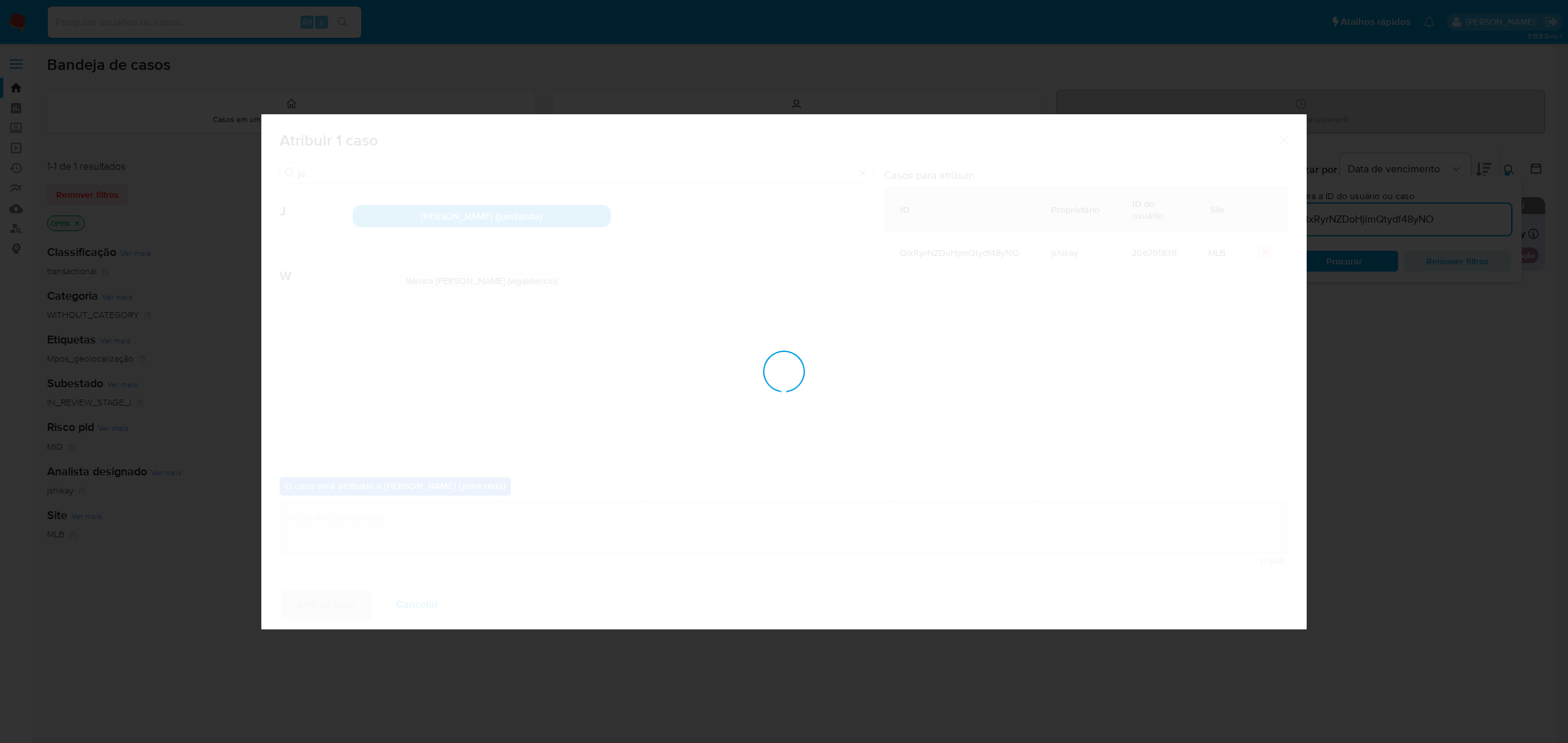
checkbox input "false"
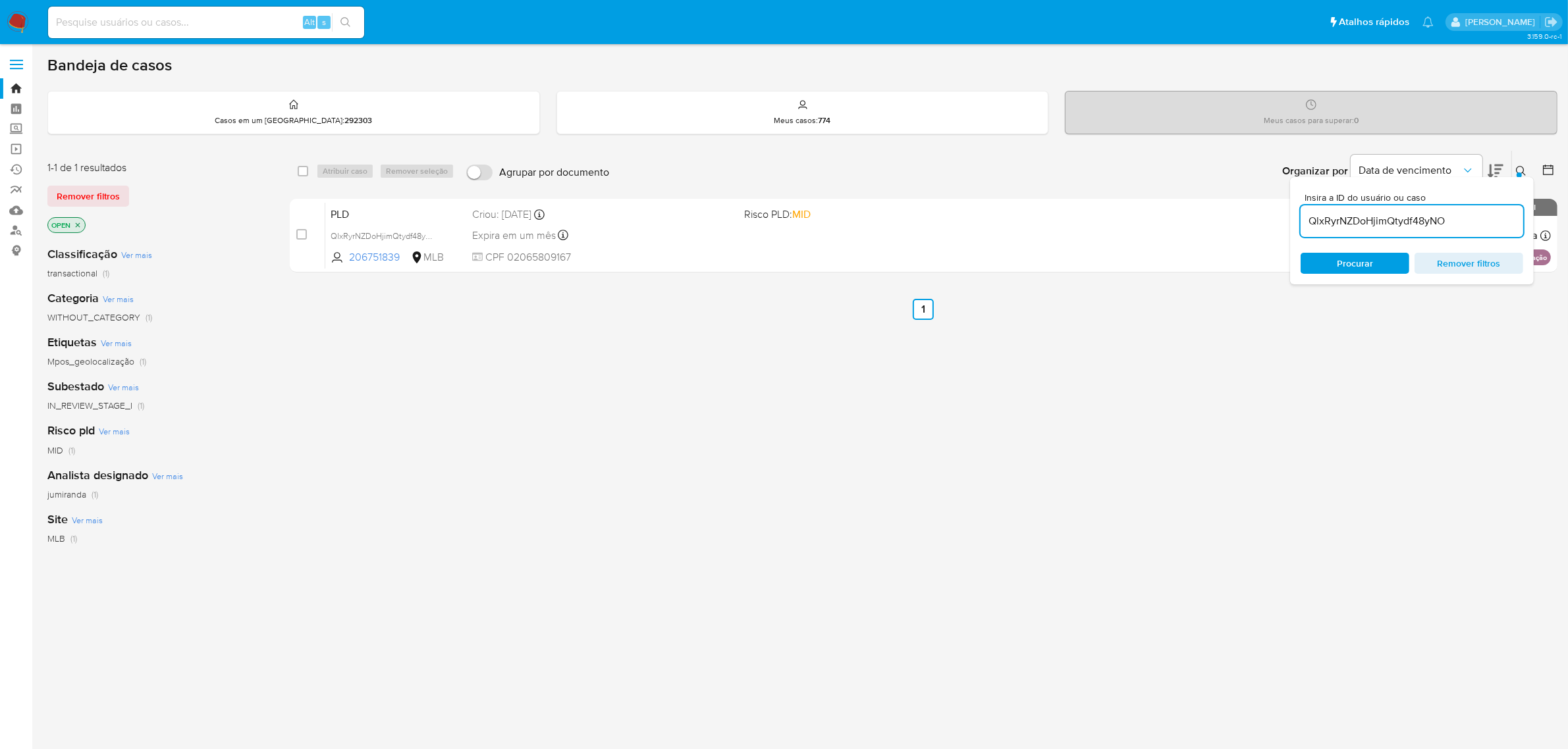
click at [1388, 222] on input "QlxRyrNZDoHjimQtydf48yNO" at bounding box center [1412, 222] width 223 height 17
paste input "WuzSx6nnMbXp1VsojrsjWfxc"
type input "WuzSx6nnMbXp1VsojrsjWfxc"
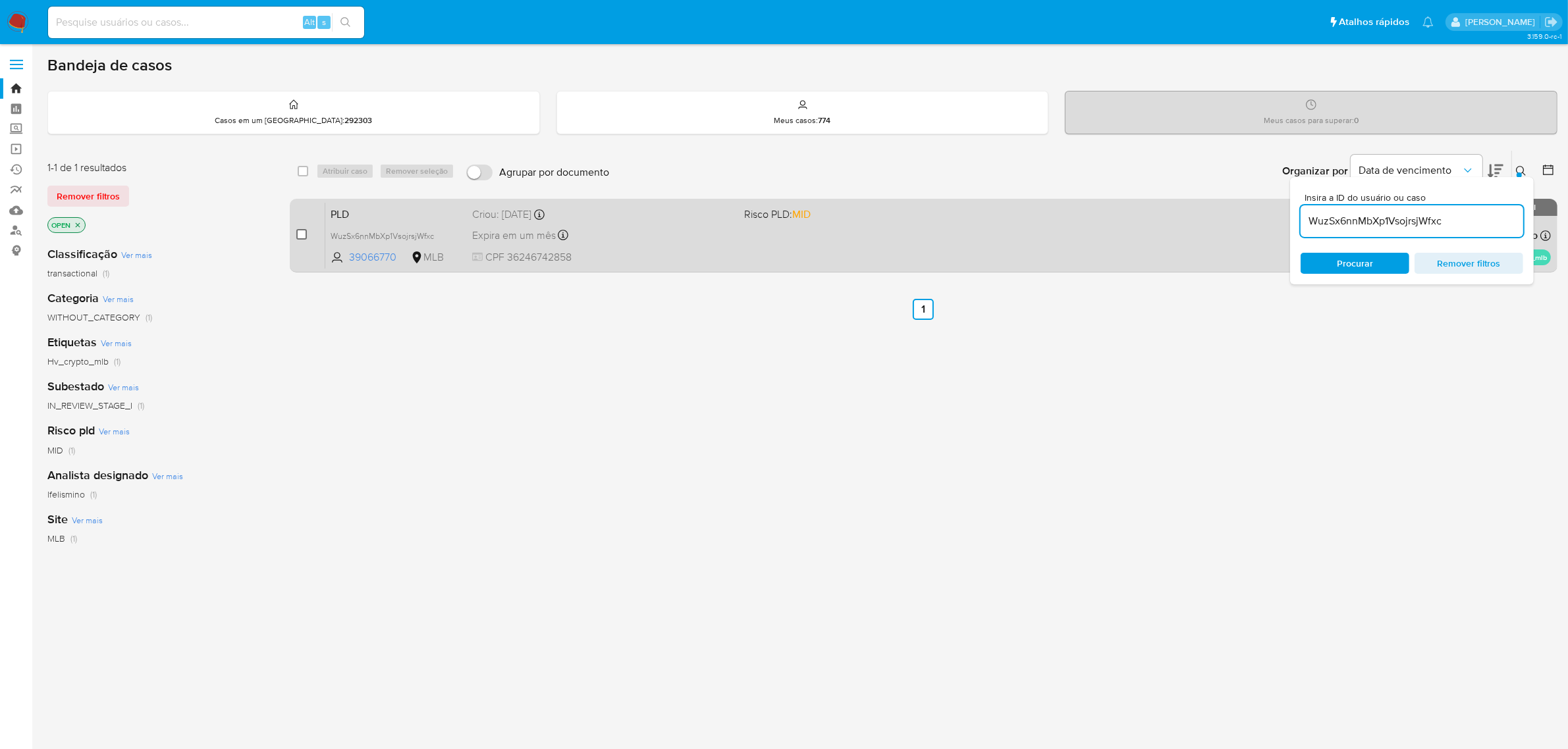
drag, startPoint x: 307, startPoint y: 232, endPoint x: 311, endPoint y: 204, distance: 28.3
click at [305, 232] on input "checkbox" at bounding box center [301, 234] width 10 height 10
checkbox input "true"
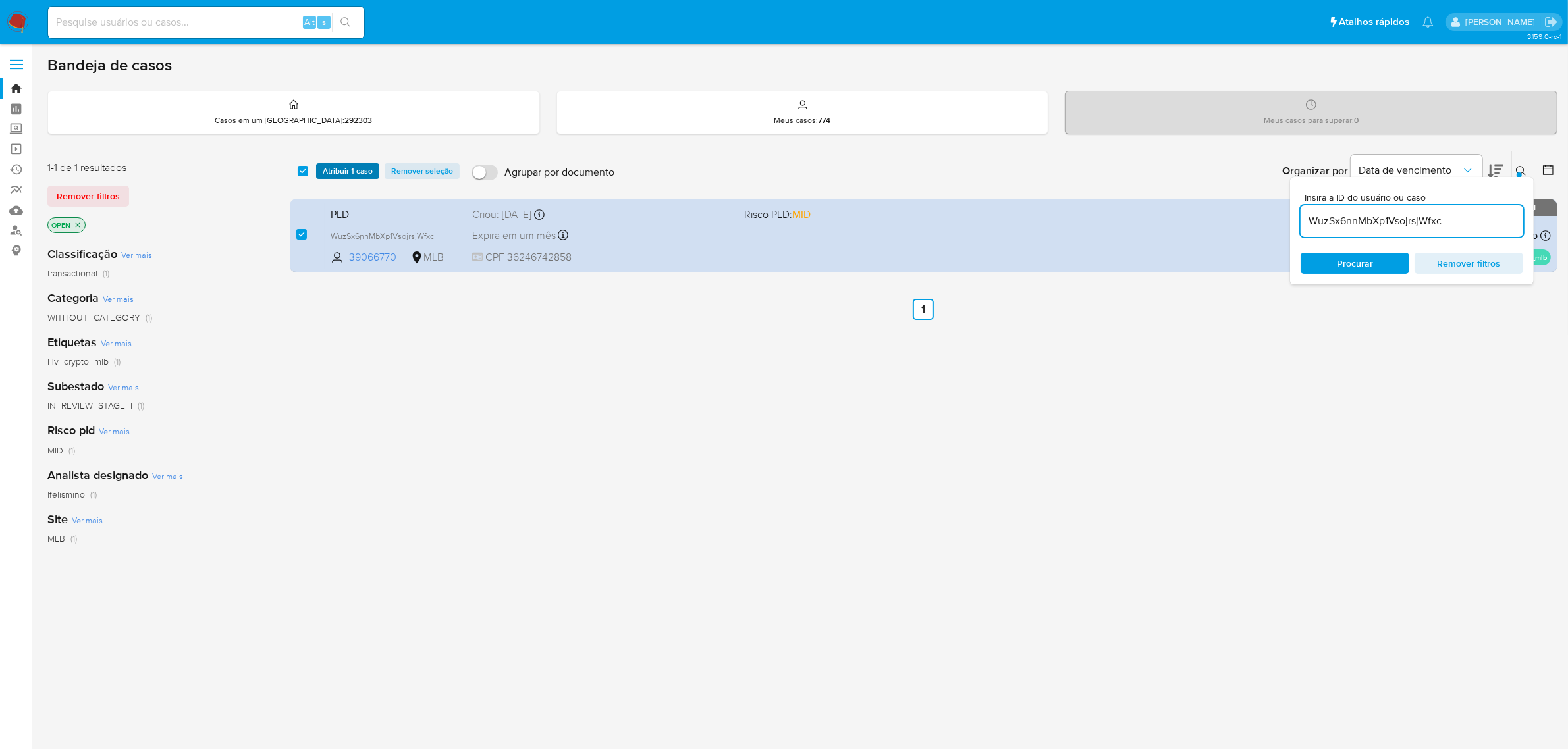
click at [338, 168] on span "Atribuir 1 caso" at bounding box center [347, 170] width 50 height 13
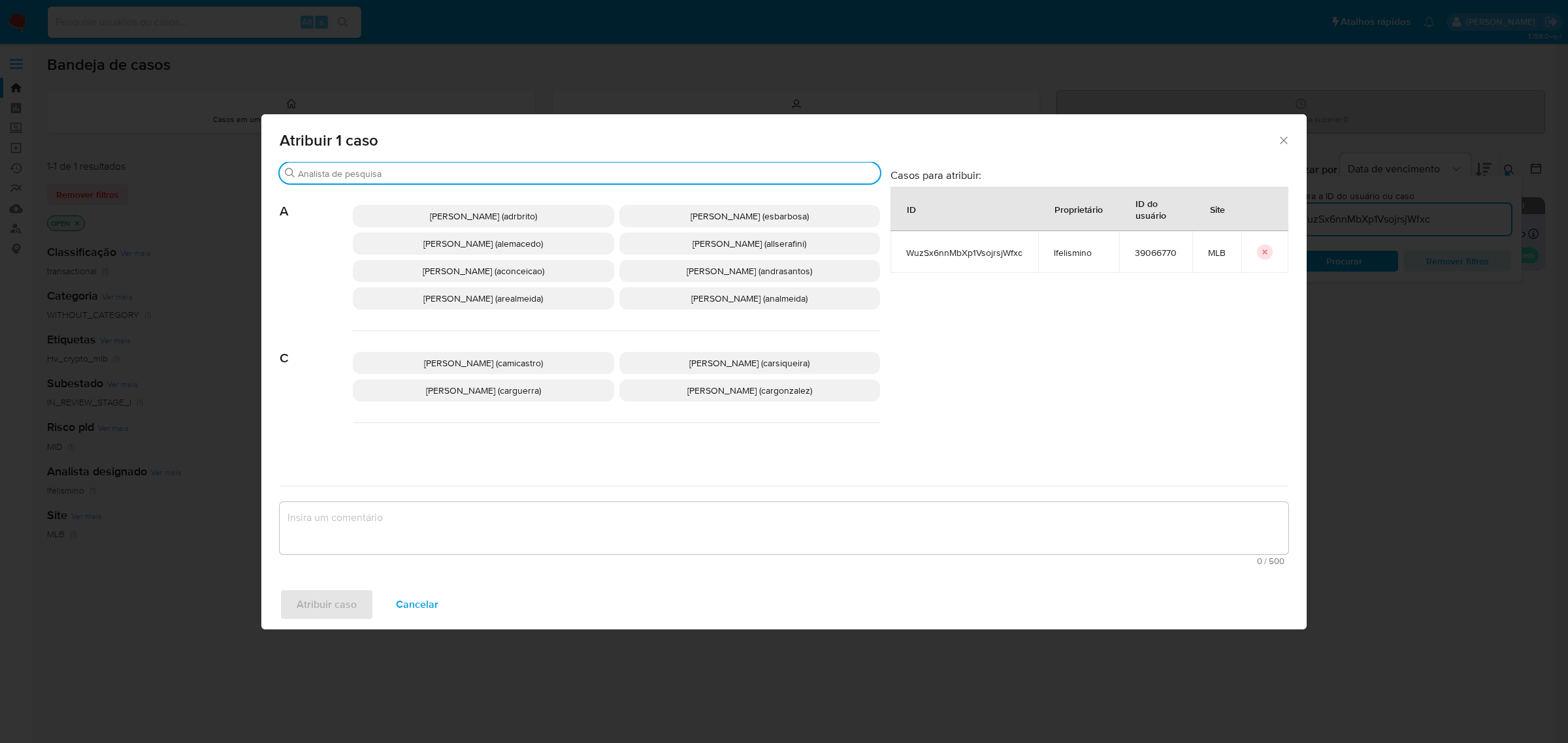
click at [491, 177] on input "Procurar" at bounding box center [586, 174] width 577 height 12
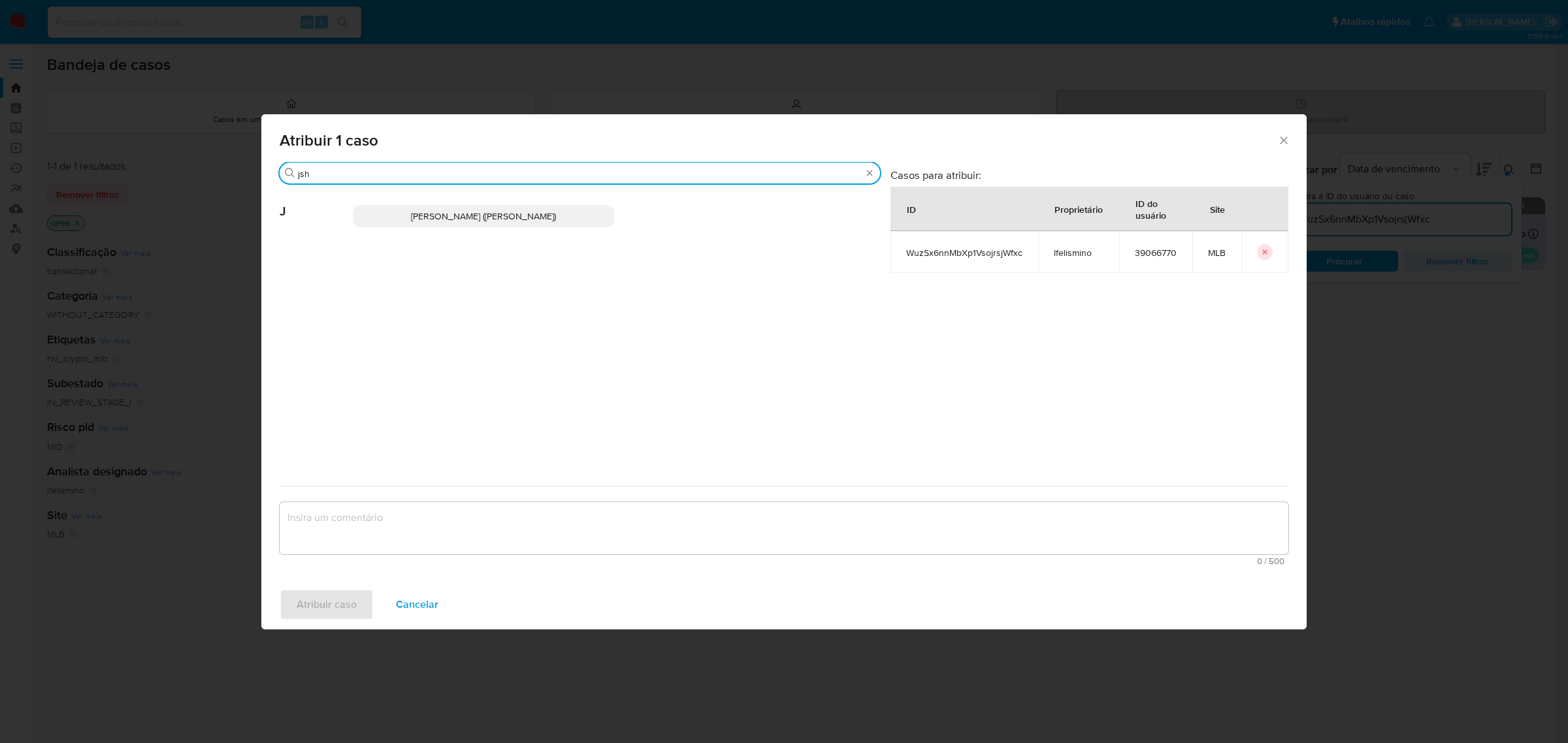
type input "jsh"
click at [478, 219] on span "Jonathan Hideki Shikay (jshikay)" at bounding box center [483, 216] width 145 height 13
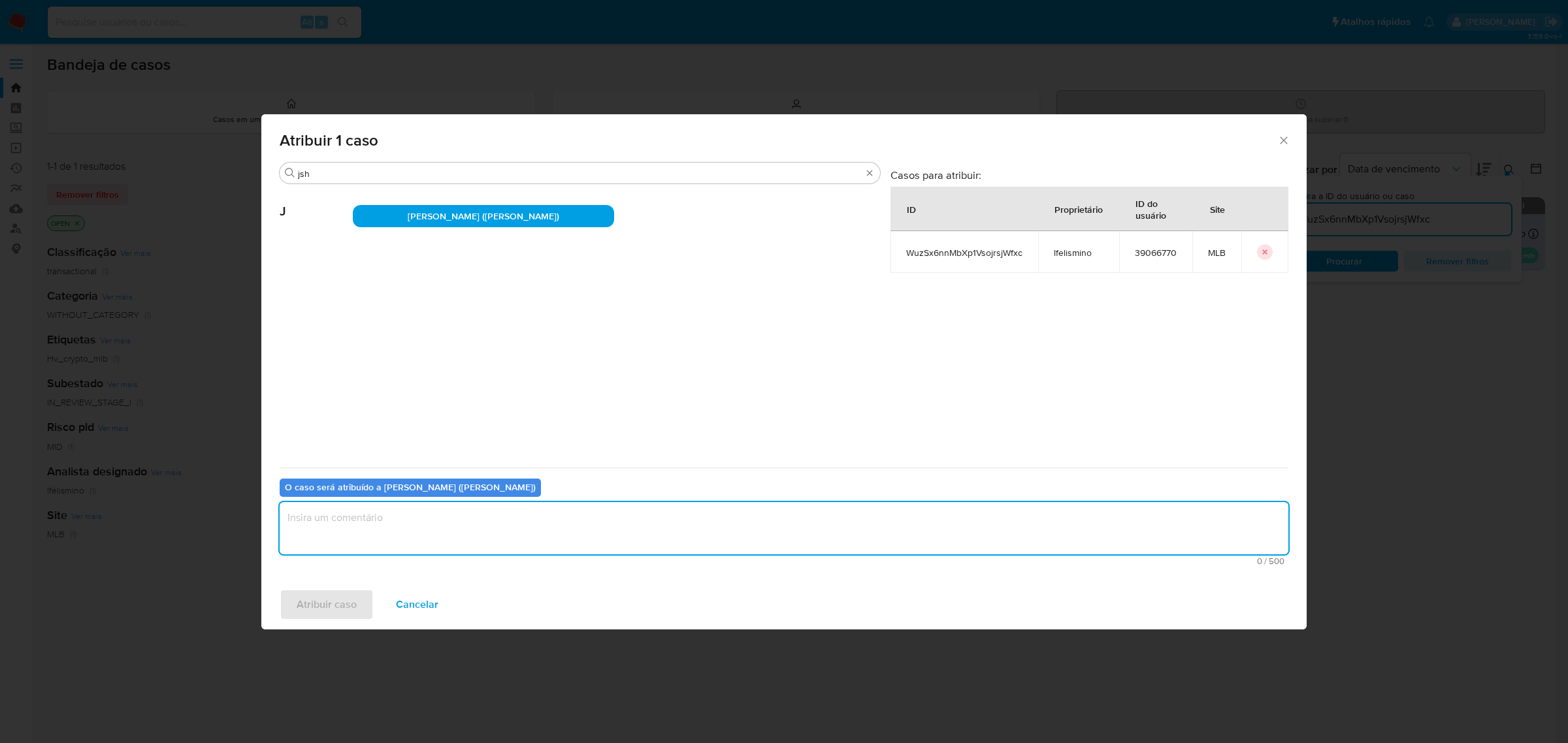
click at [405, 524] on textarea "assign-modal" at bounding box center [784, 528] width 1008 height 52
type textarea "."
click at [331, 598] on span "Atribuir caso" at bounding box center [326, 604] width 60 height 29
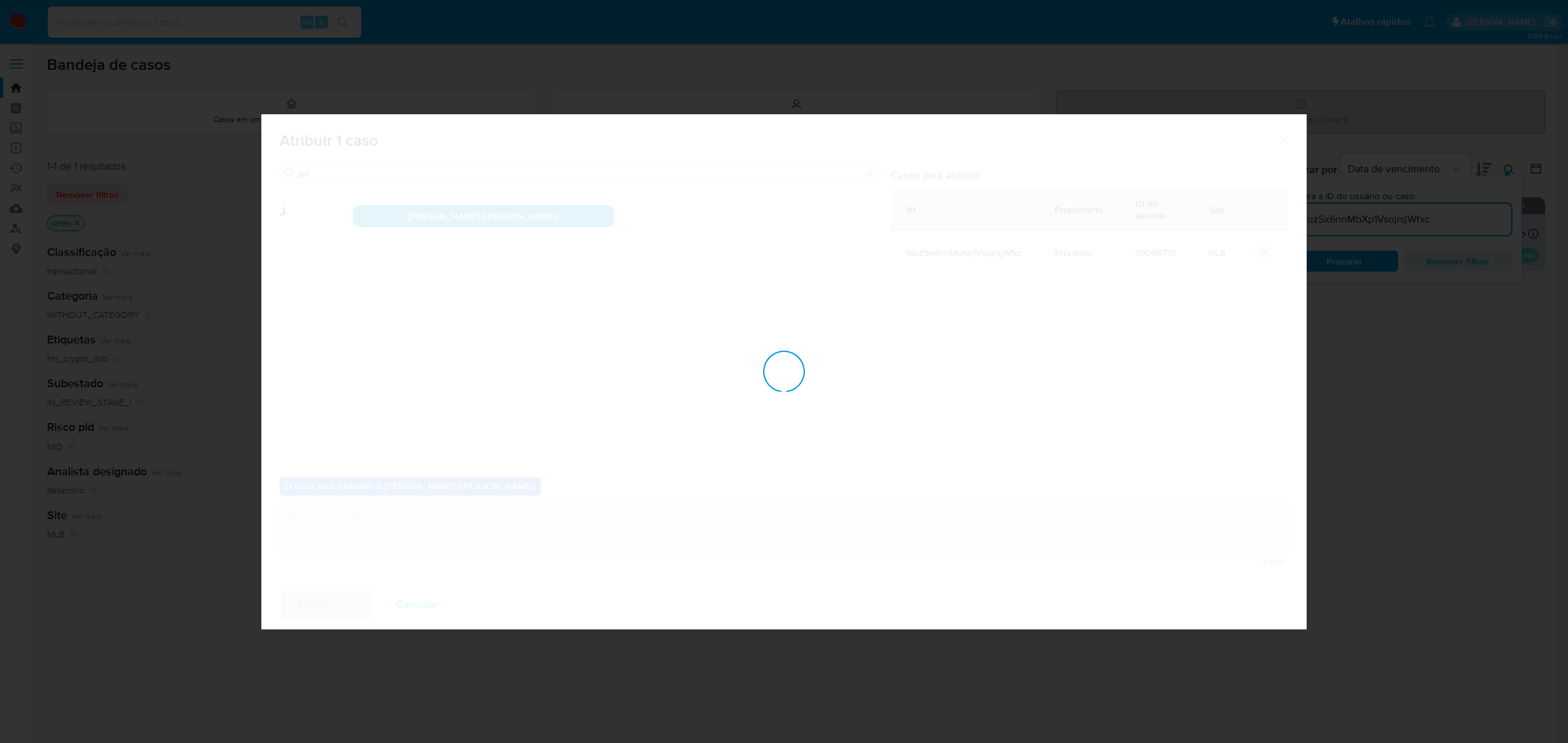
checkbox input "false"
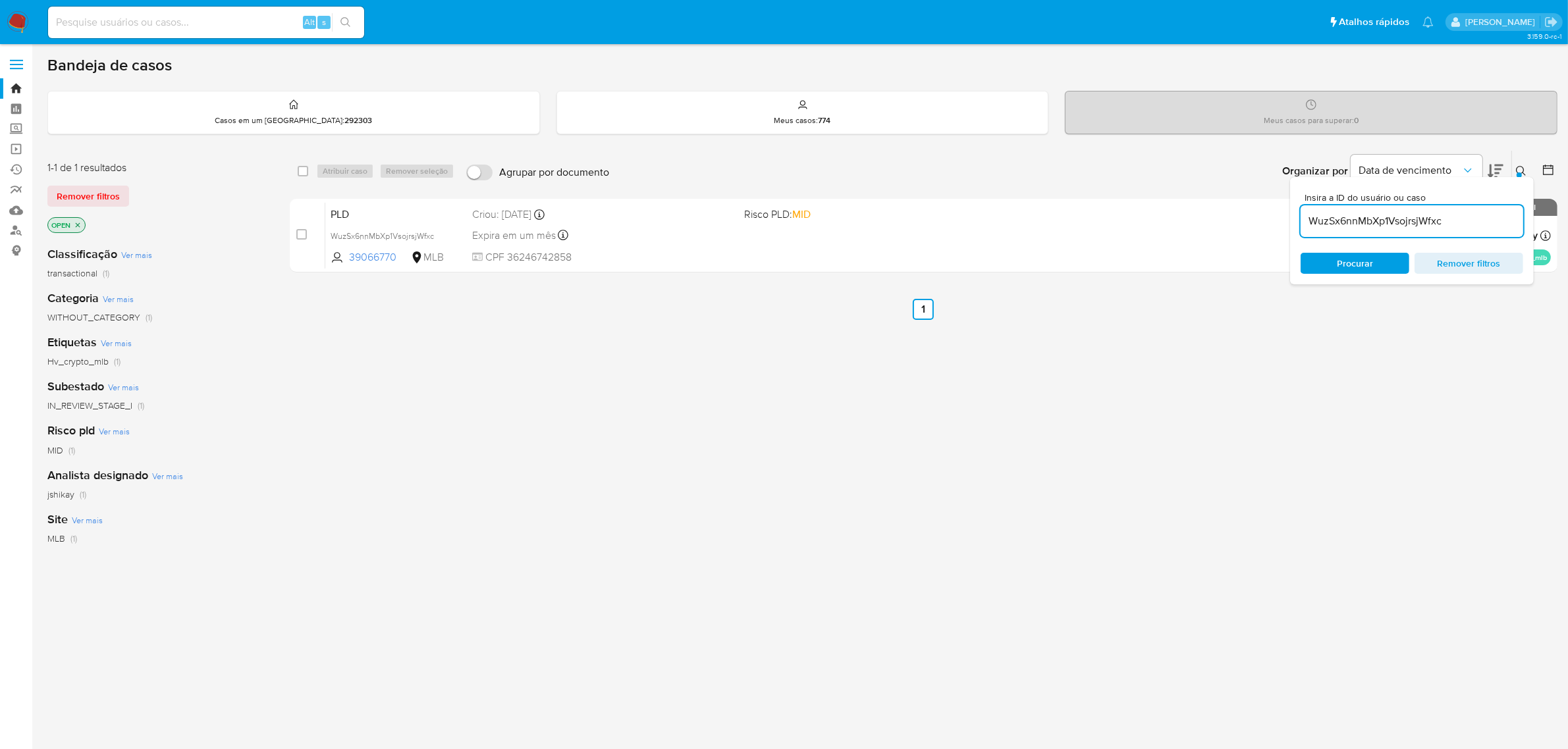
click at [1358, 214] on input "WuzSx6nnMbXp1VsojrsjWfxc" at bounding box center [1412, 222] width 223 height 17
paste input "OdqjOT68m3cHDEkVvjGCpT2Y"
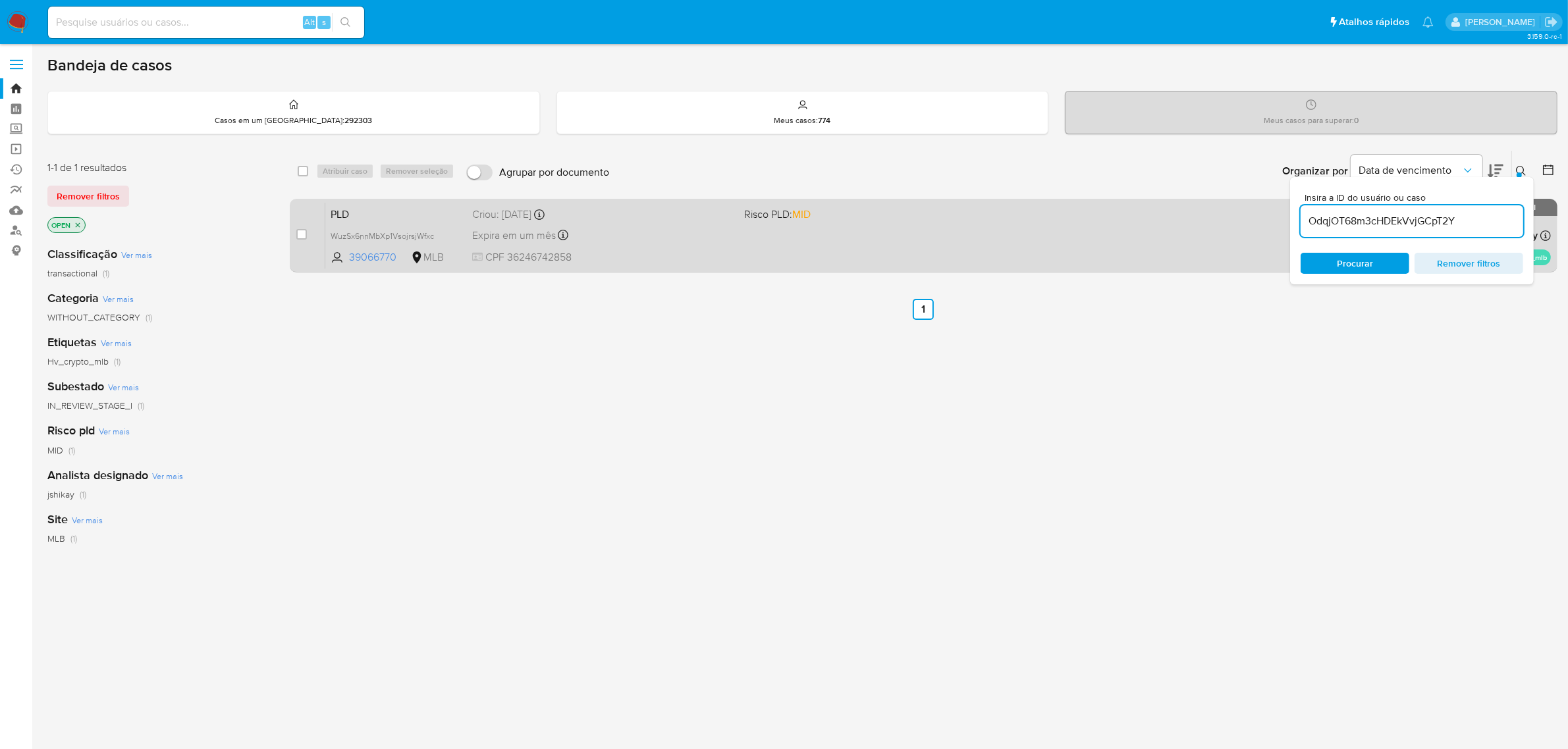
type input "OdqjOT68m3cHDEkVvjGCpT2Y"
drag, startPoint x: 307, startPoint y: 231, endPoint x: 327, endPoint y: 199, distance: 37.7
click at [305, 231] on input "checkbox" at bounding box center [301, 234] width 10 height 10
checkbox input "true"
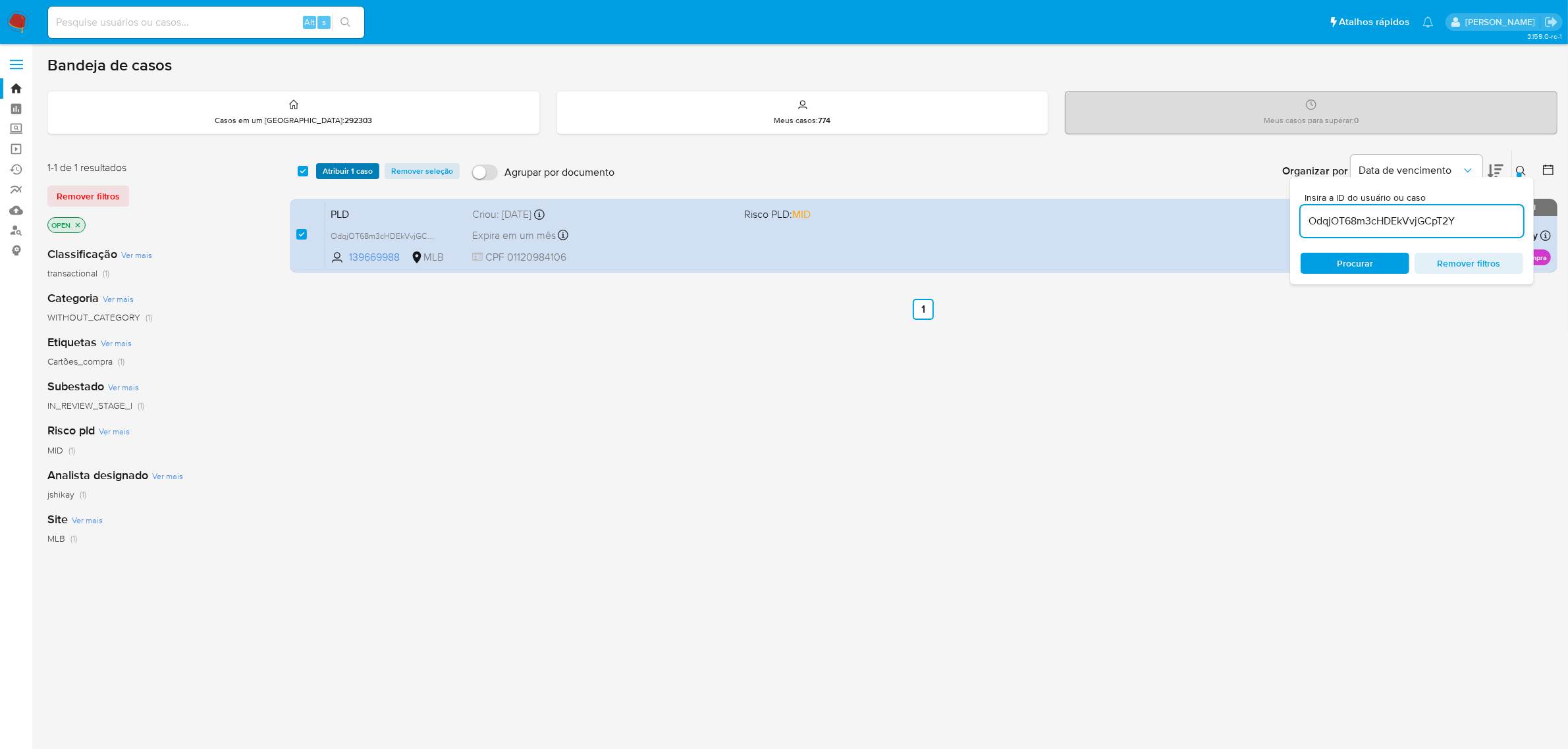
click at [353, 169] on span "Atribuir 1 caso" at bounding box center [347, 170] width 50 height 13
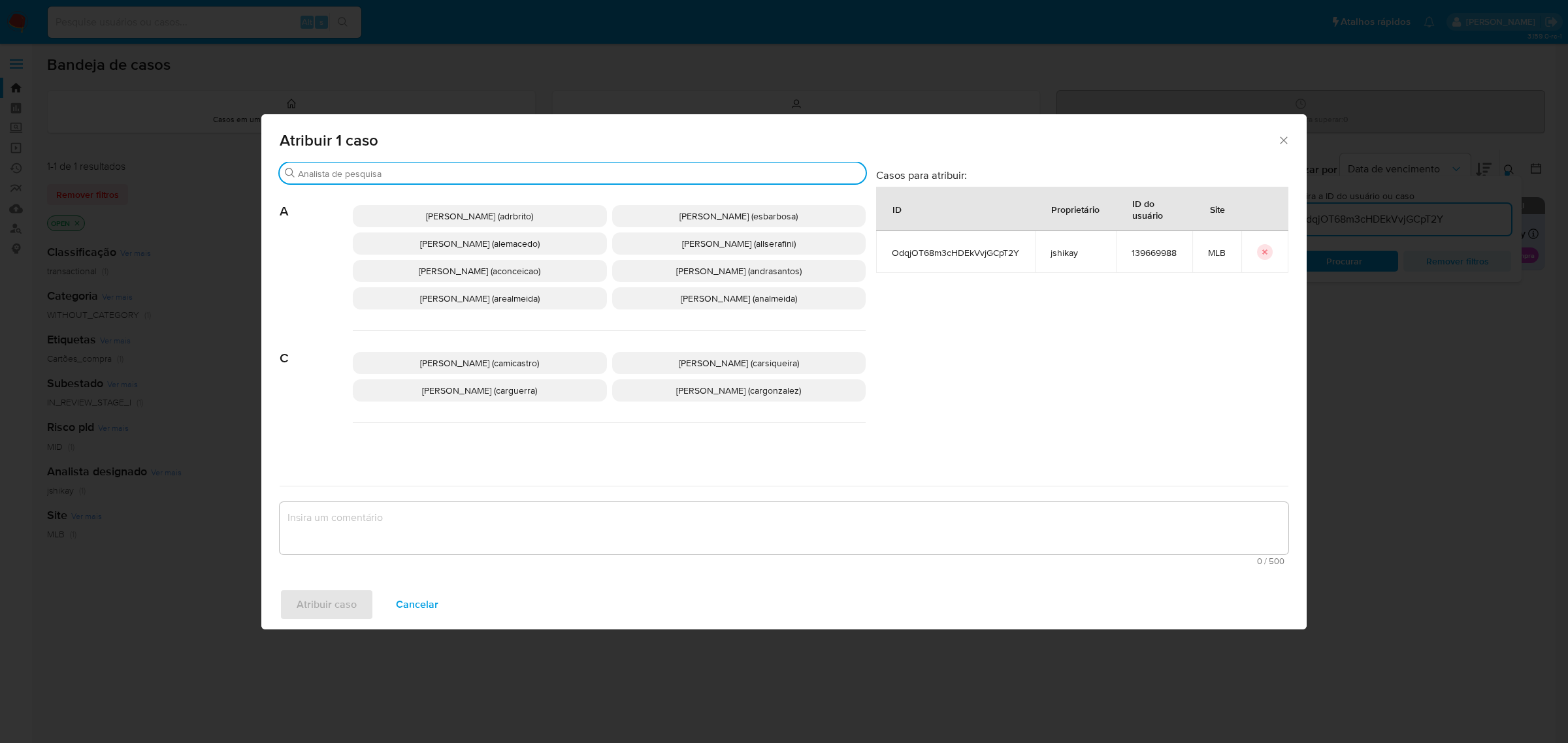
click at [444, 174] on input "Procurar" at bounding box center [579, 174] width 562 height 12
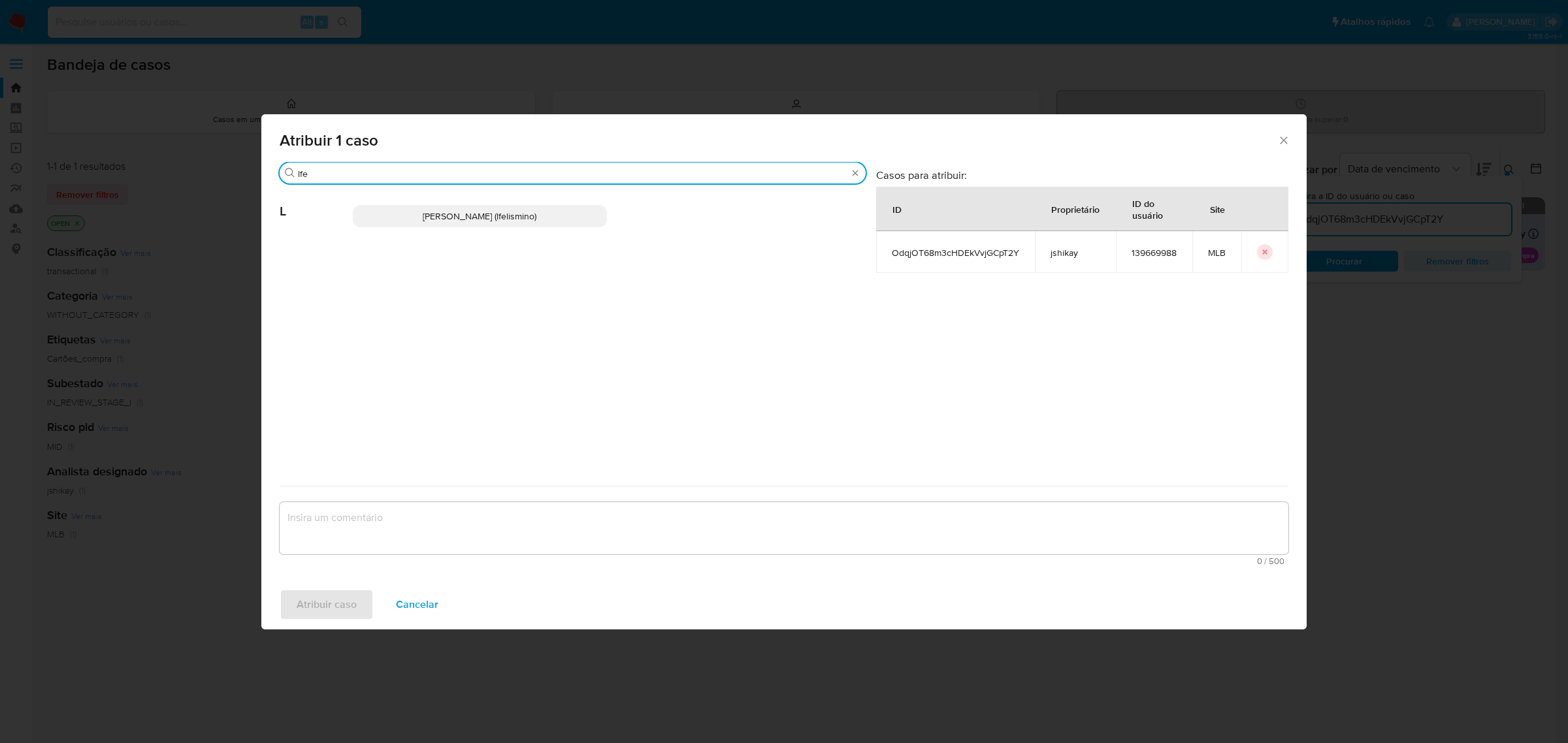
type input "lfe"
click at [453, 216] on span "Laisa Lopes Andrade (lfelismino)" at bounding box center [479, 216] width 113 height 13
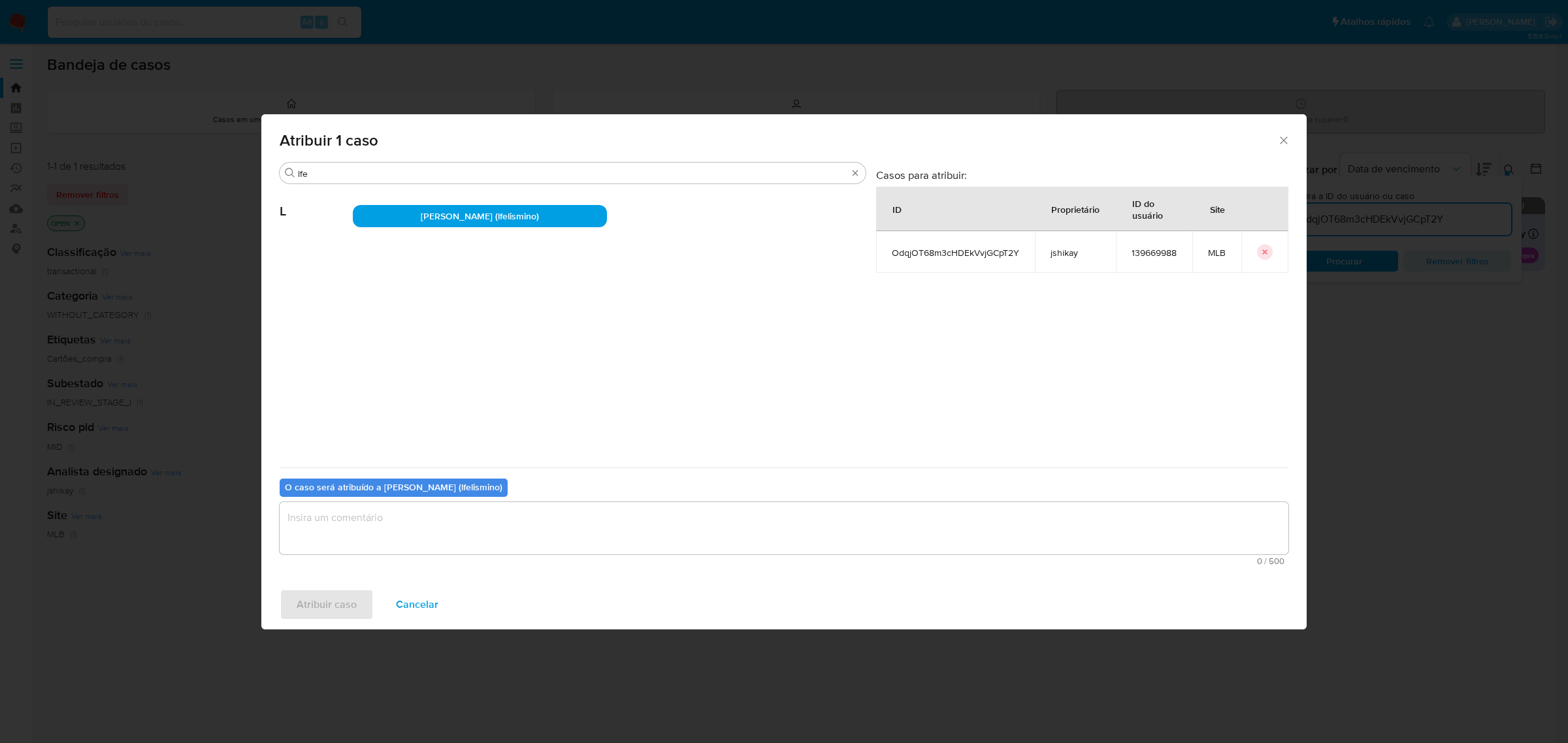
click at [405, 516] on textarea "assign-modal" at bounding box center [784, 528] width 1008 height 52
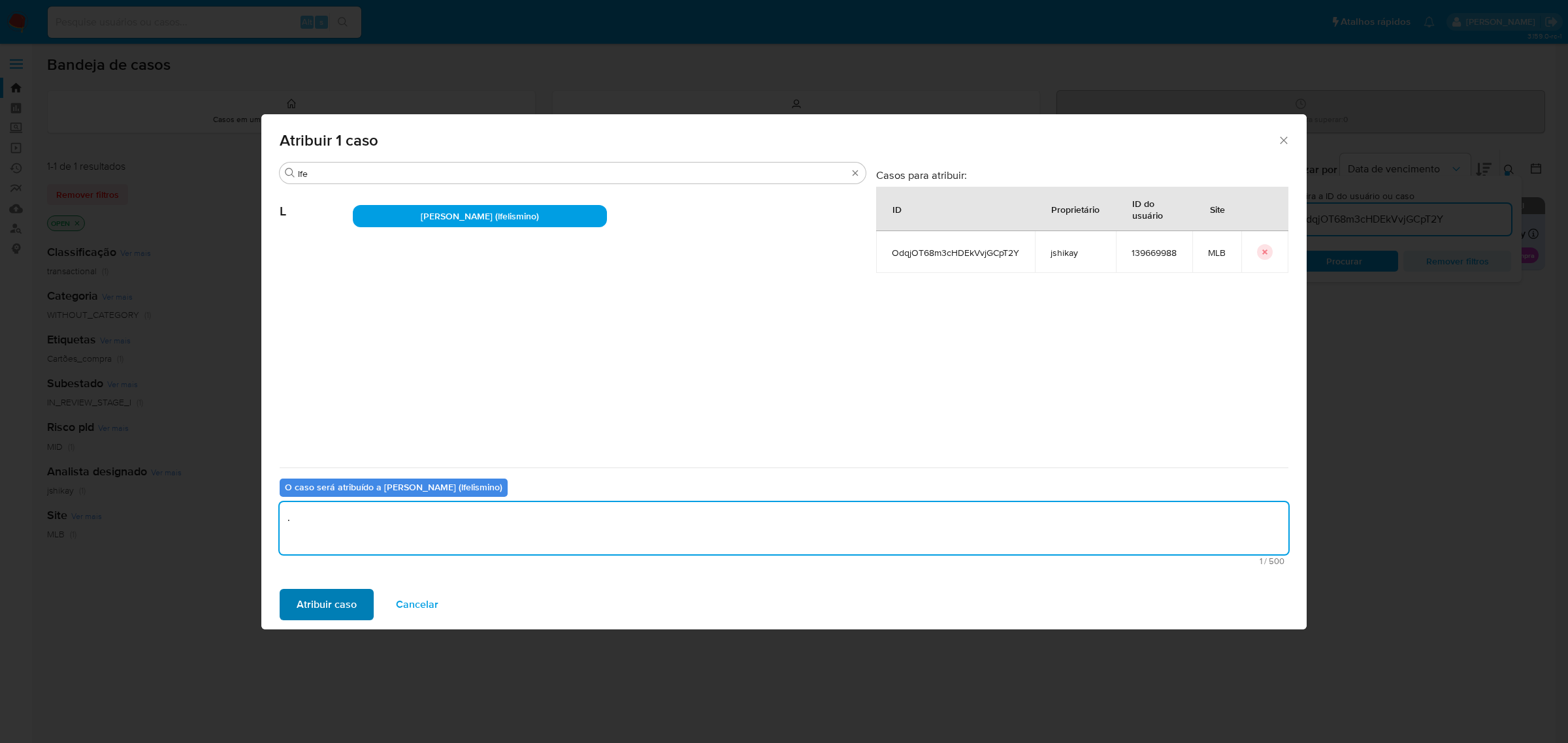
type textarea "."
click at [327, 602] on span "Atribuir caso" at bounding box center [326, 604] width 60 height 29
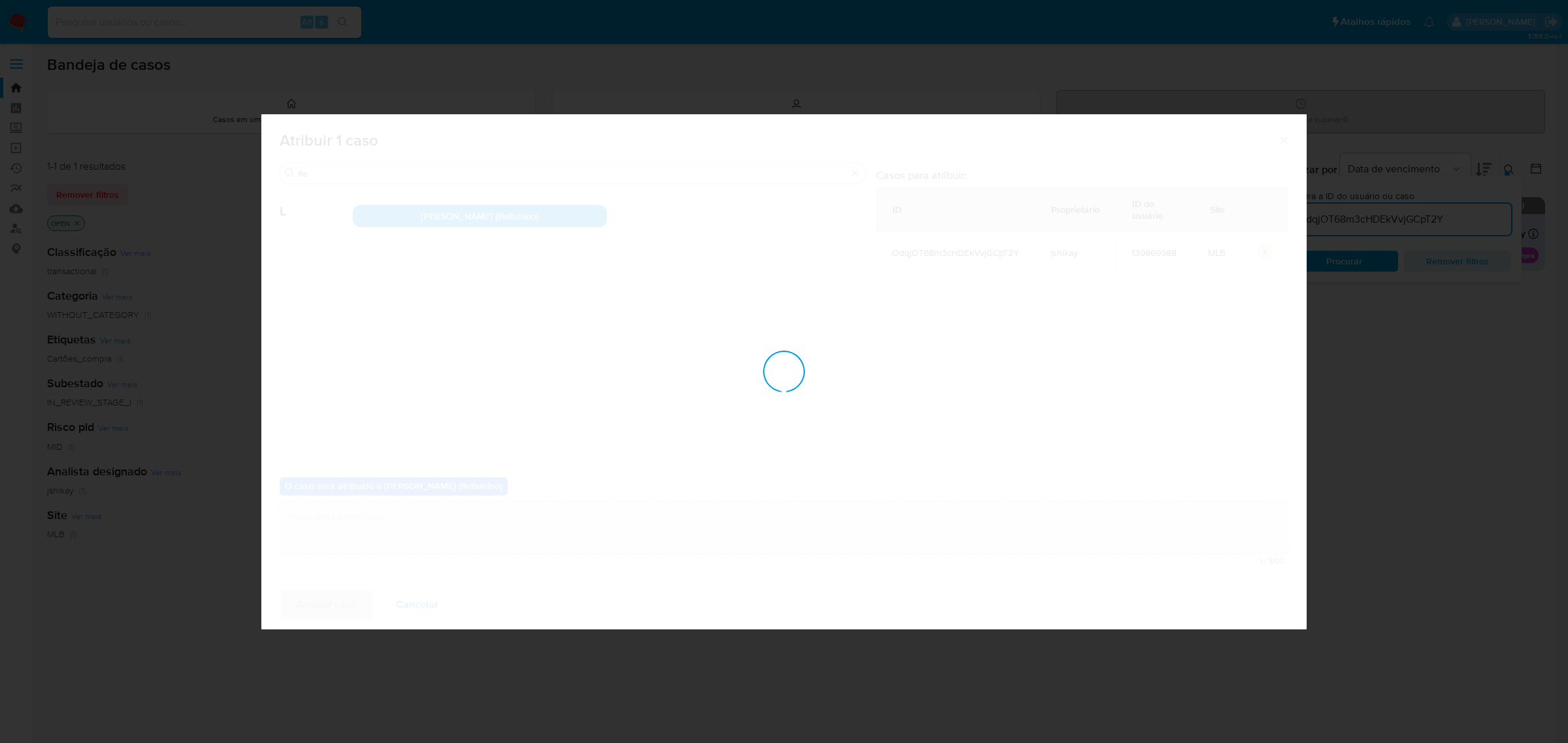
checkbox input "false"
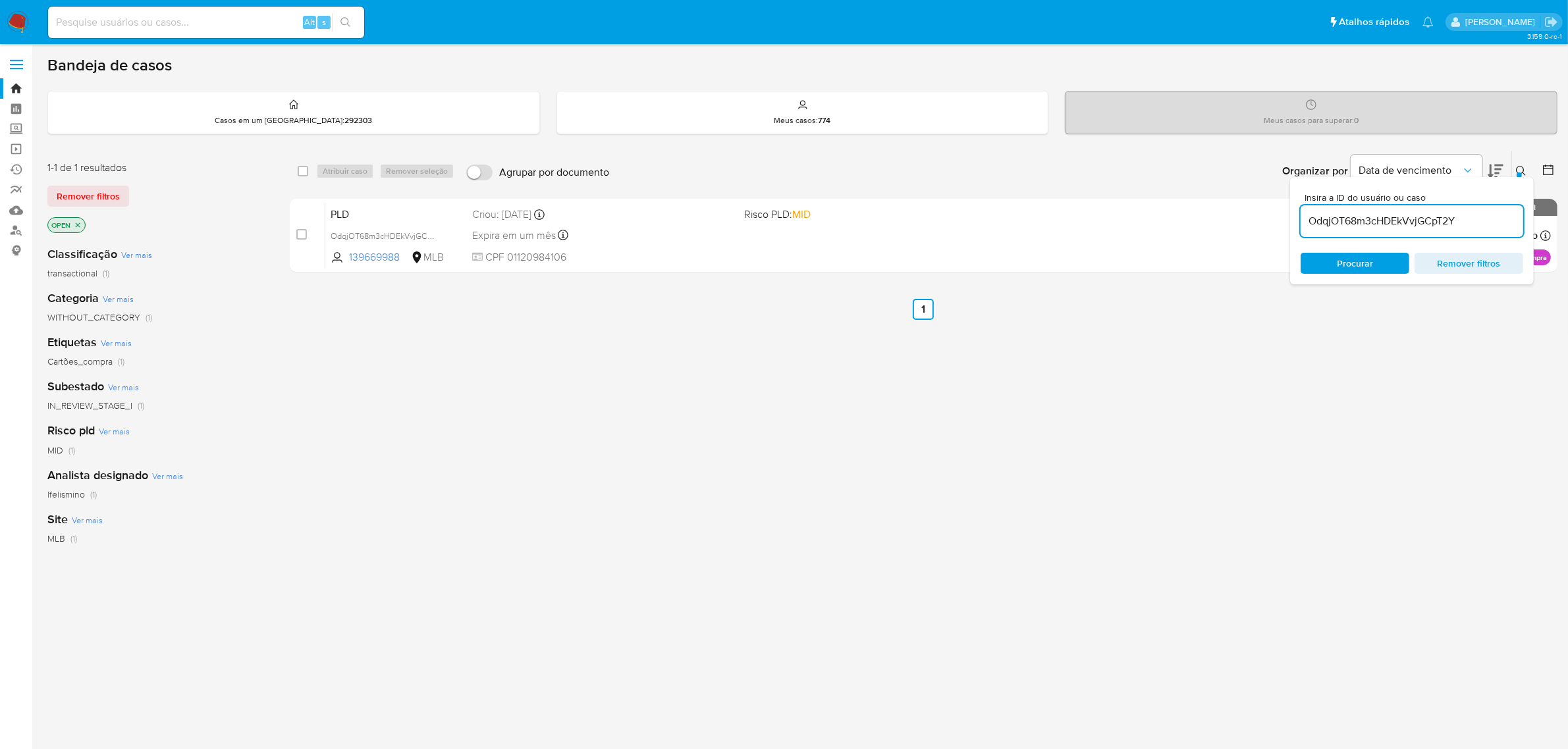
click at [1353, 225] on input "OdqjOT68m3cHDEkVvjGCpT2Y" at bounding box center [1412, 222] width 223 height 17
paste input "QKpmviW4MlCwbHfa3w7WYWGk"
type input "QKpmviW4MlCwbHfa3w7WYWGk"
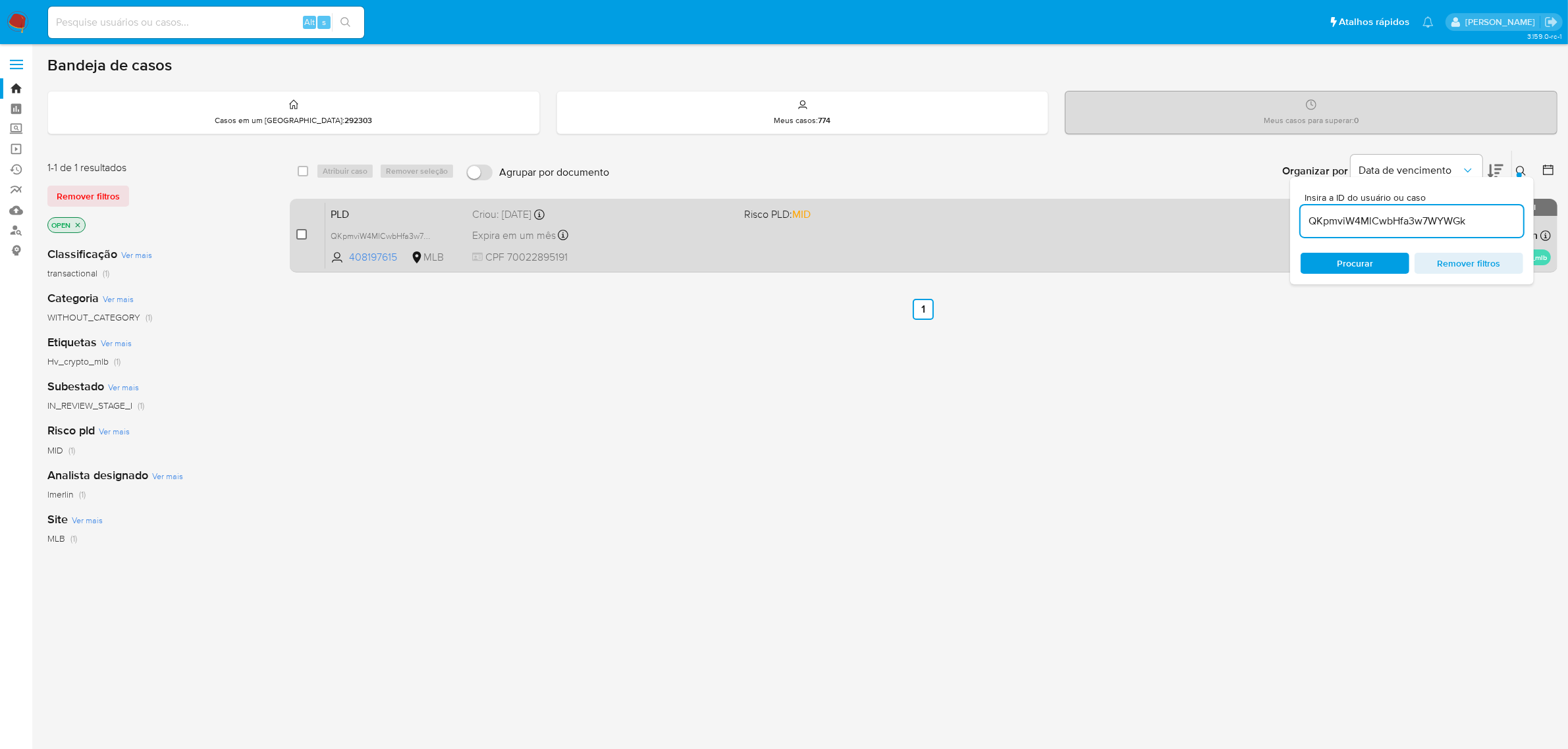
click at [305, 231] on input "checkbox" at bounding box center [301, 234] width 10 height 10
checkbox input "true"
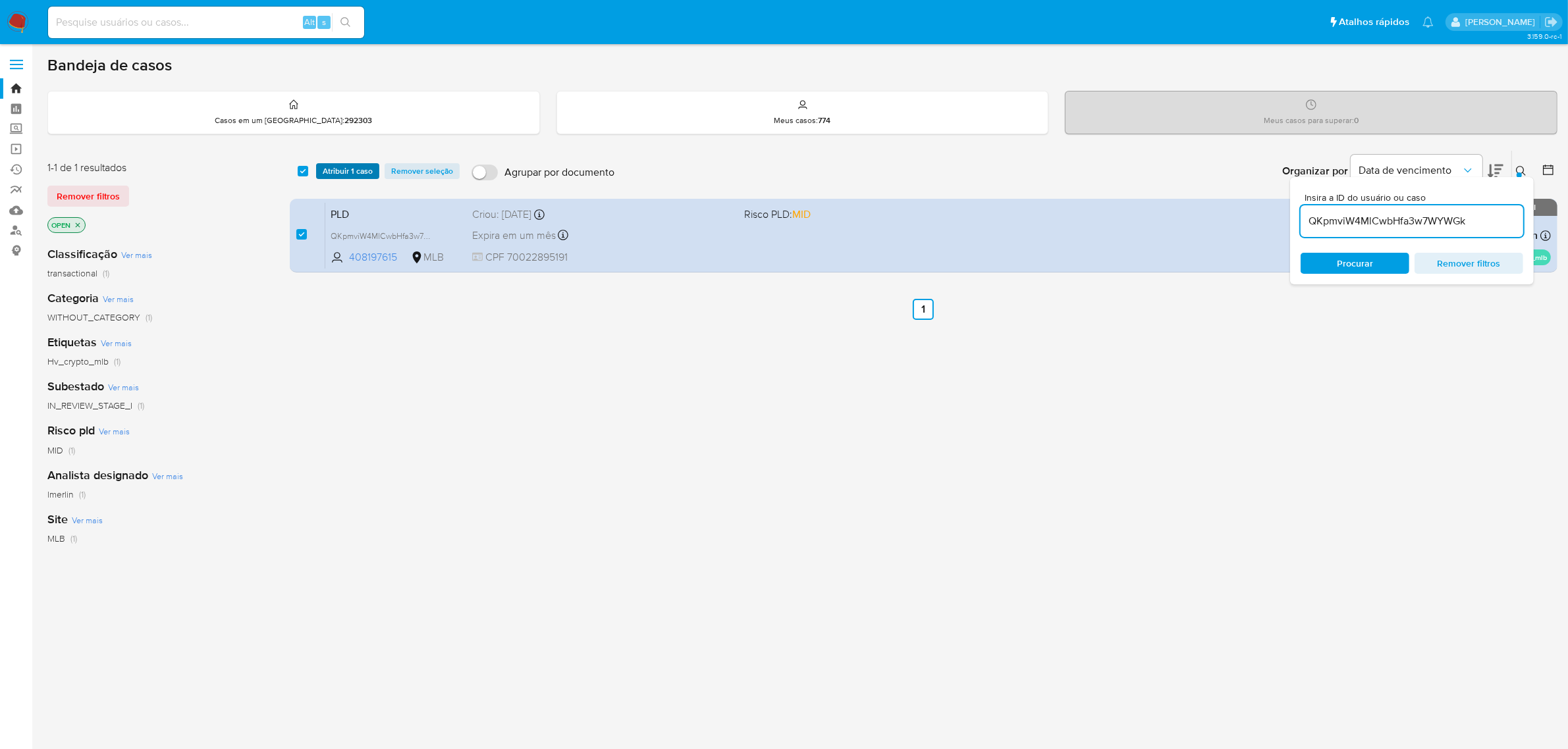
click at [328, 171] on span "Atribuir 1 caso" at bounding box center [347, 170] width 50 height 13
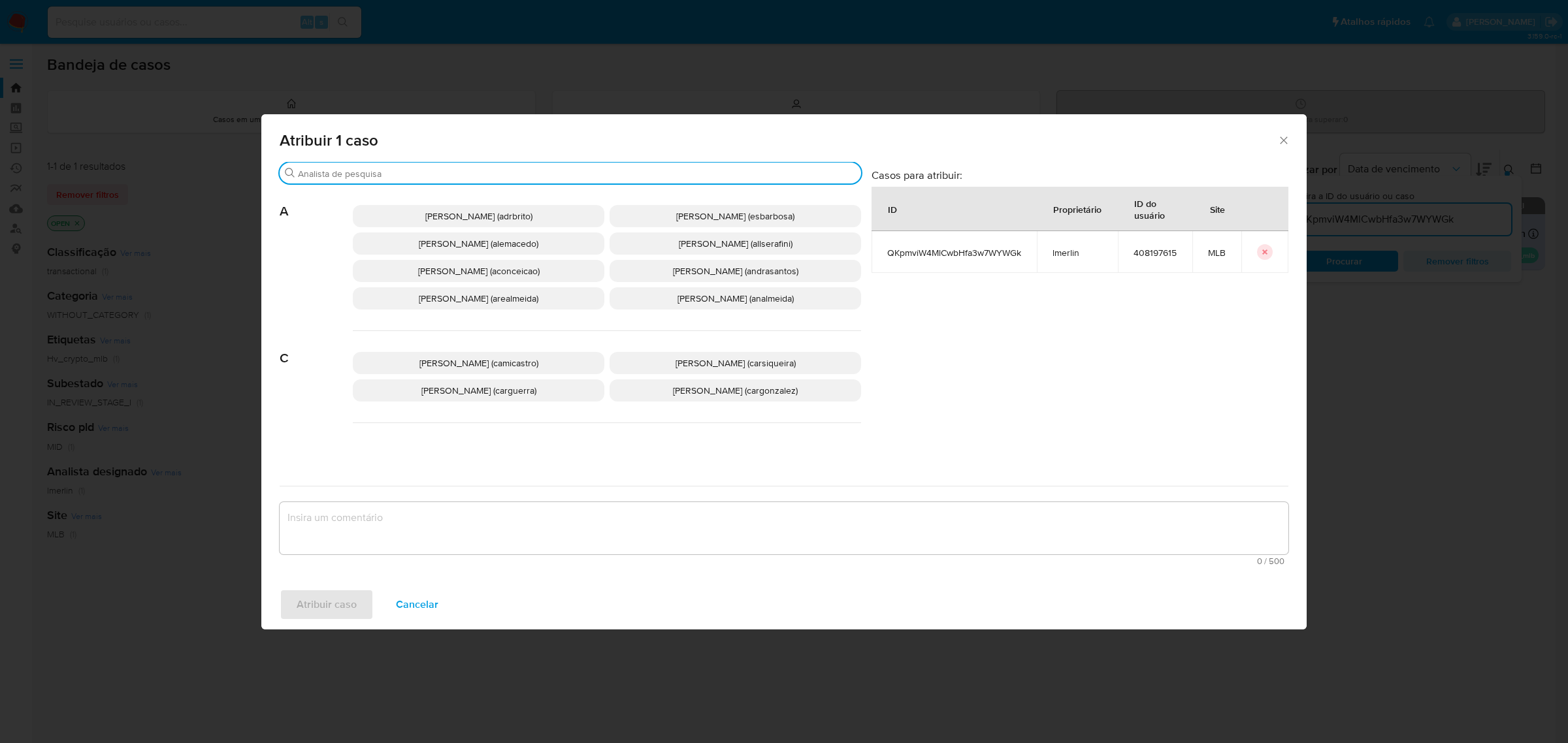
click at [618, 174] on input "Procurar" at bounding box center [577, 174] width 558 height 12
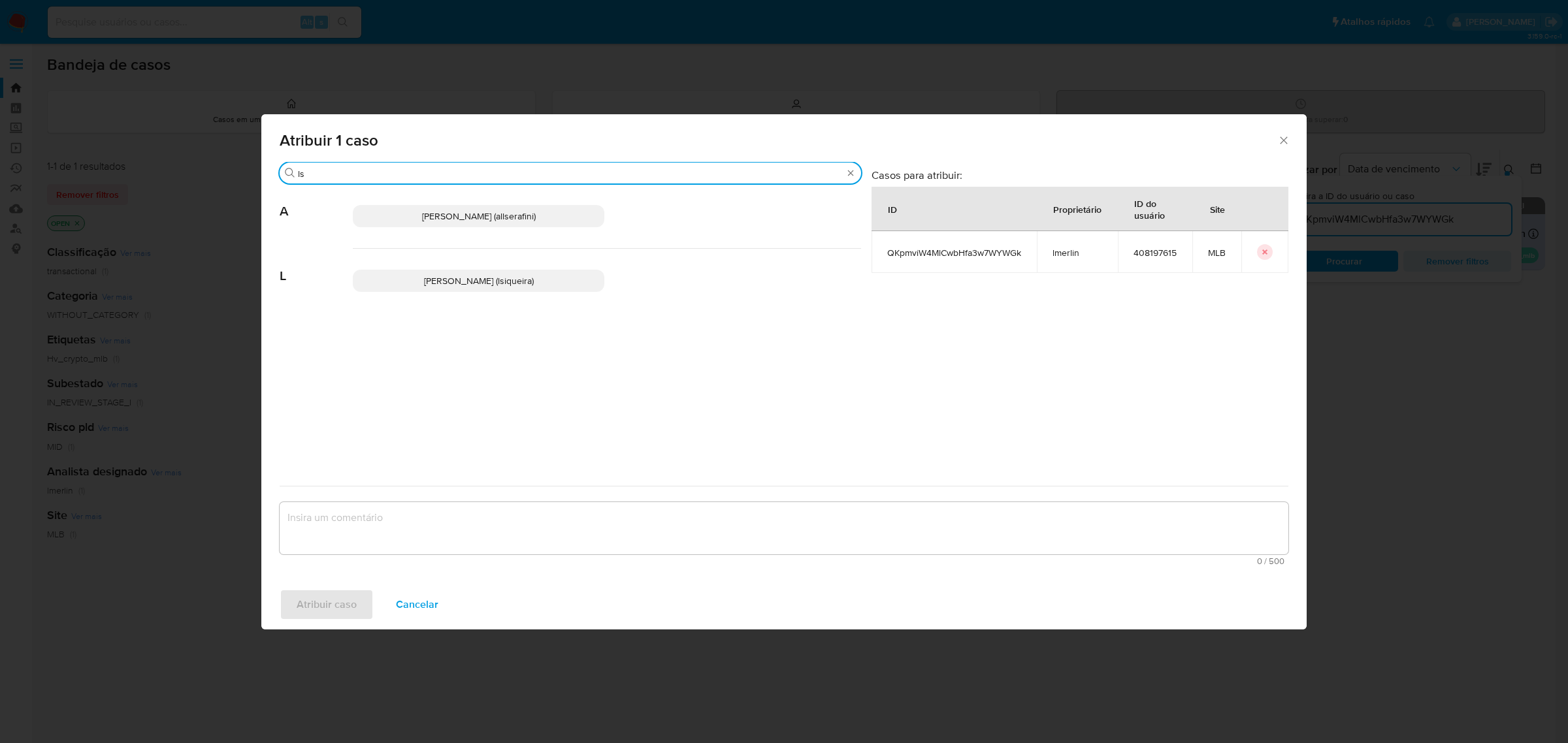
type input "ls"
click at [461, 276] on span "Leticia De Souza Siqueira (lsiqueira)" at bounding box center [478, 281] width 110 height 13
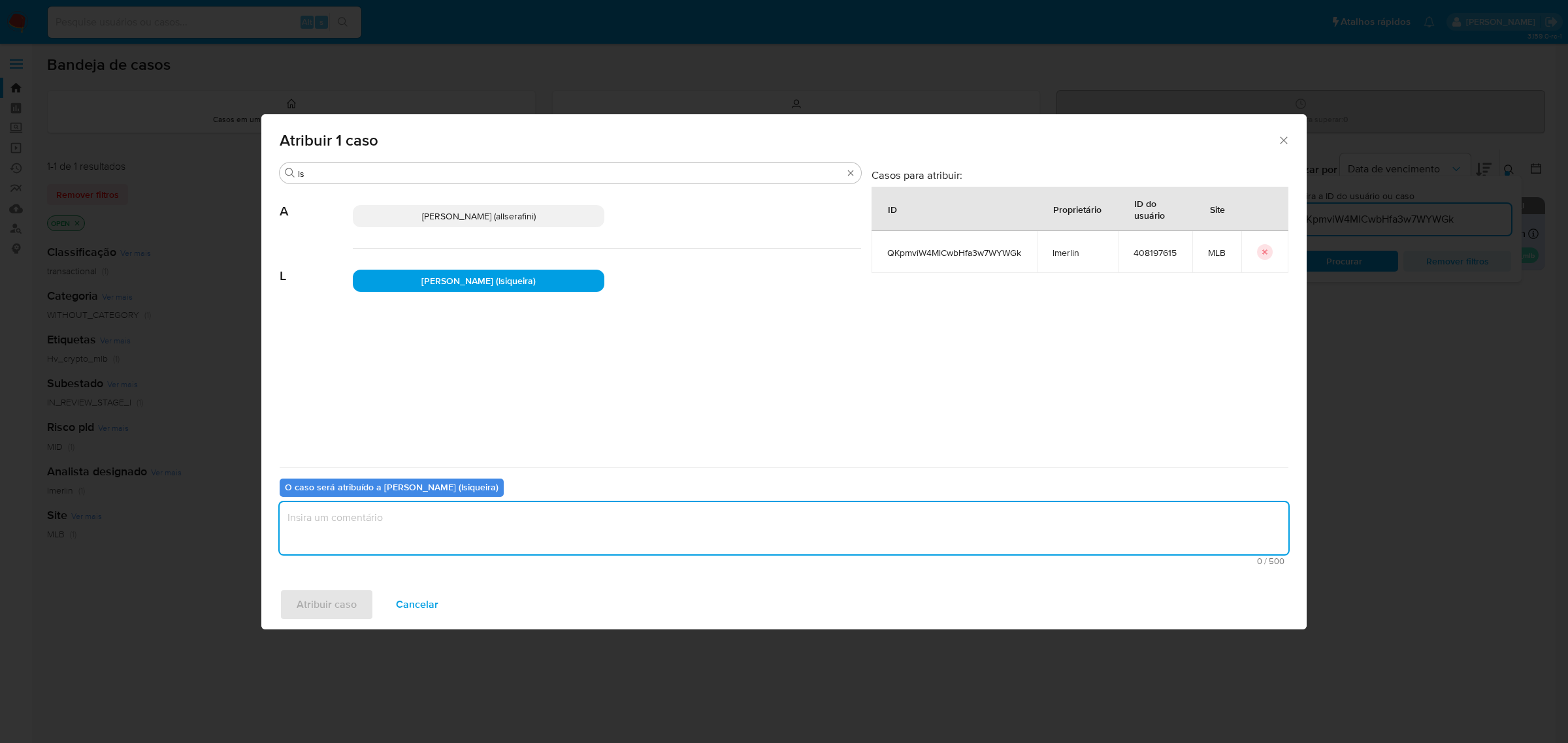
click at [424, 536] on textarea "assign-modal" at bounding box center [784, 528] width 1008 height 52
type textarea "."
click at [325, 598] on span "Atribuir caso" at bounding box center [326, 604] width 60 height 29
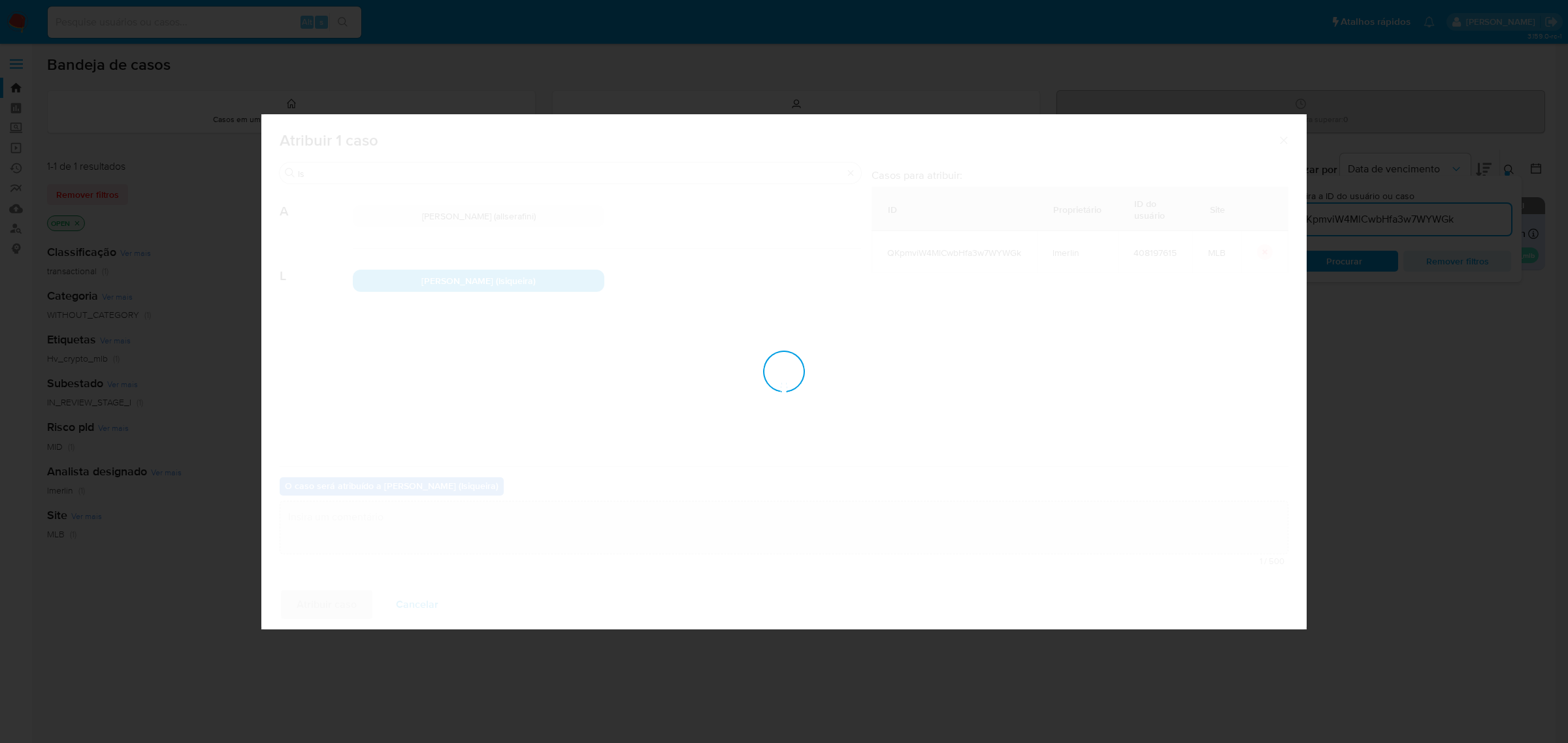
checkbox input "false"
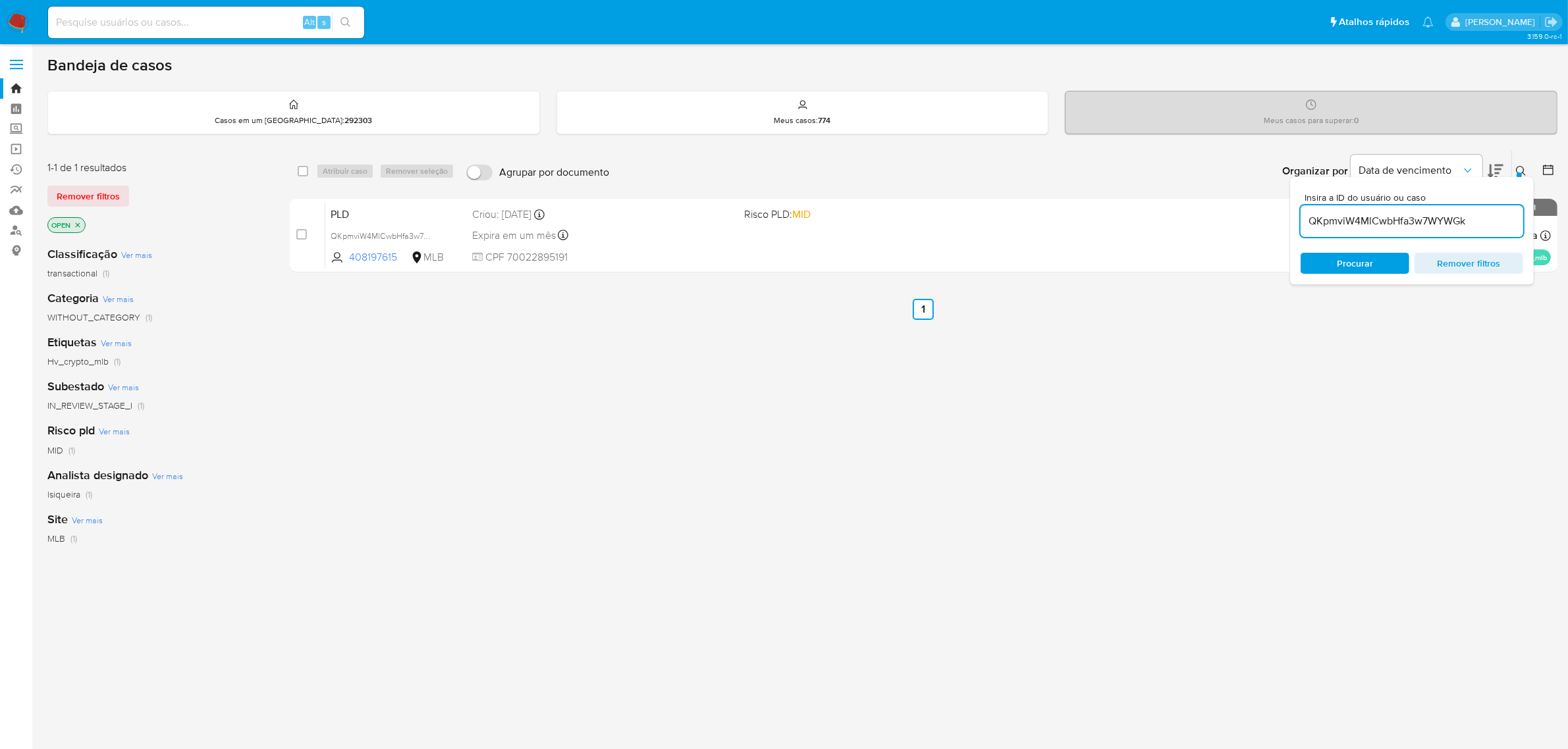
click at [1380, 223] on input "QKpmviW4MlCwbHfa3w7WYWGk" at bounding box center [1412, 222] width 223 height 17
paste input "rqYsftXXGuGi35jxXiZ857Ni"
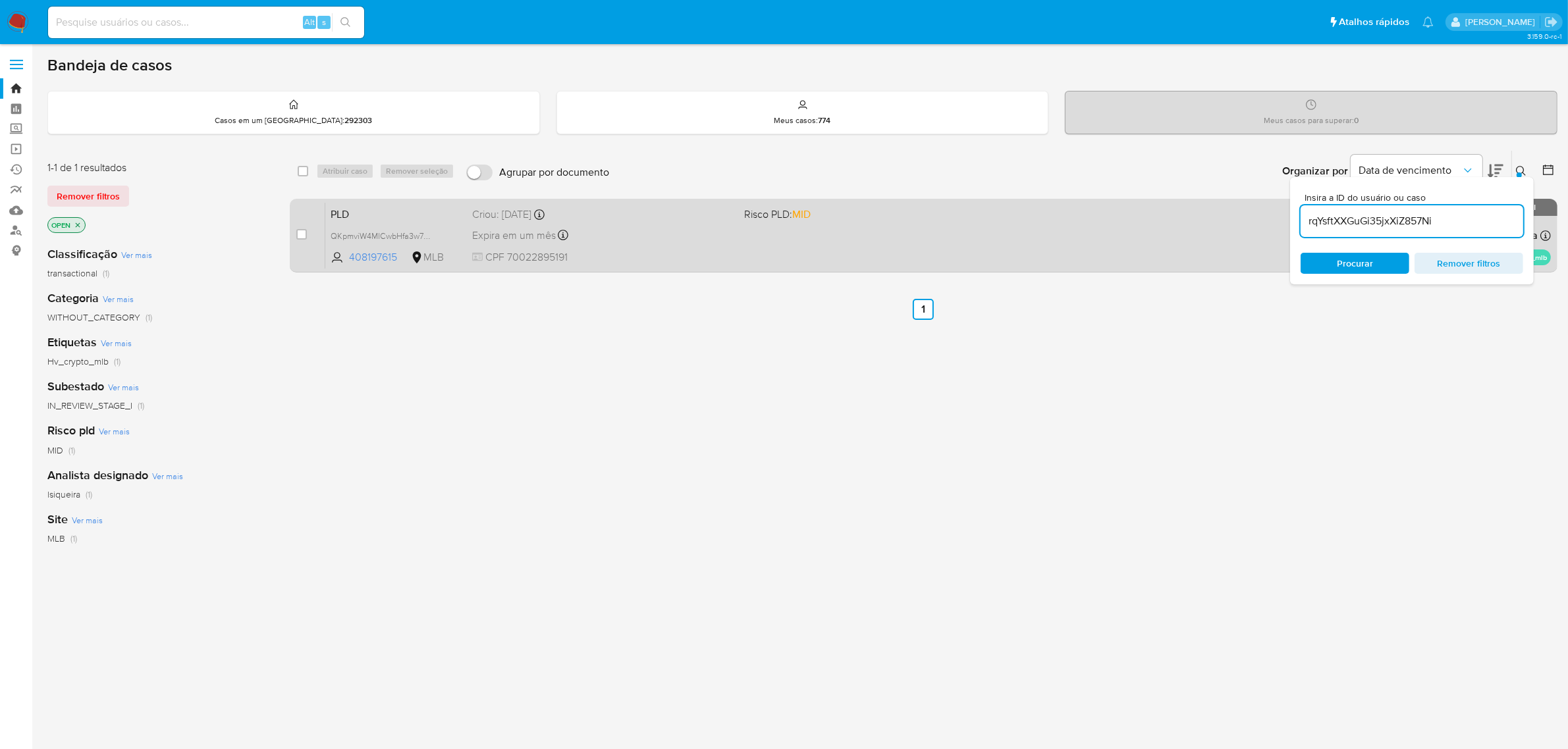
type input "rqYsftXXGuGi35jxXiZ857Ni"
click at [307, 231] on input "checkbox" at bounding box center [301, 234] width 10 height 10
checkbox input "true"
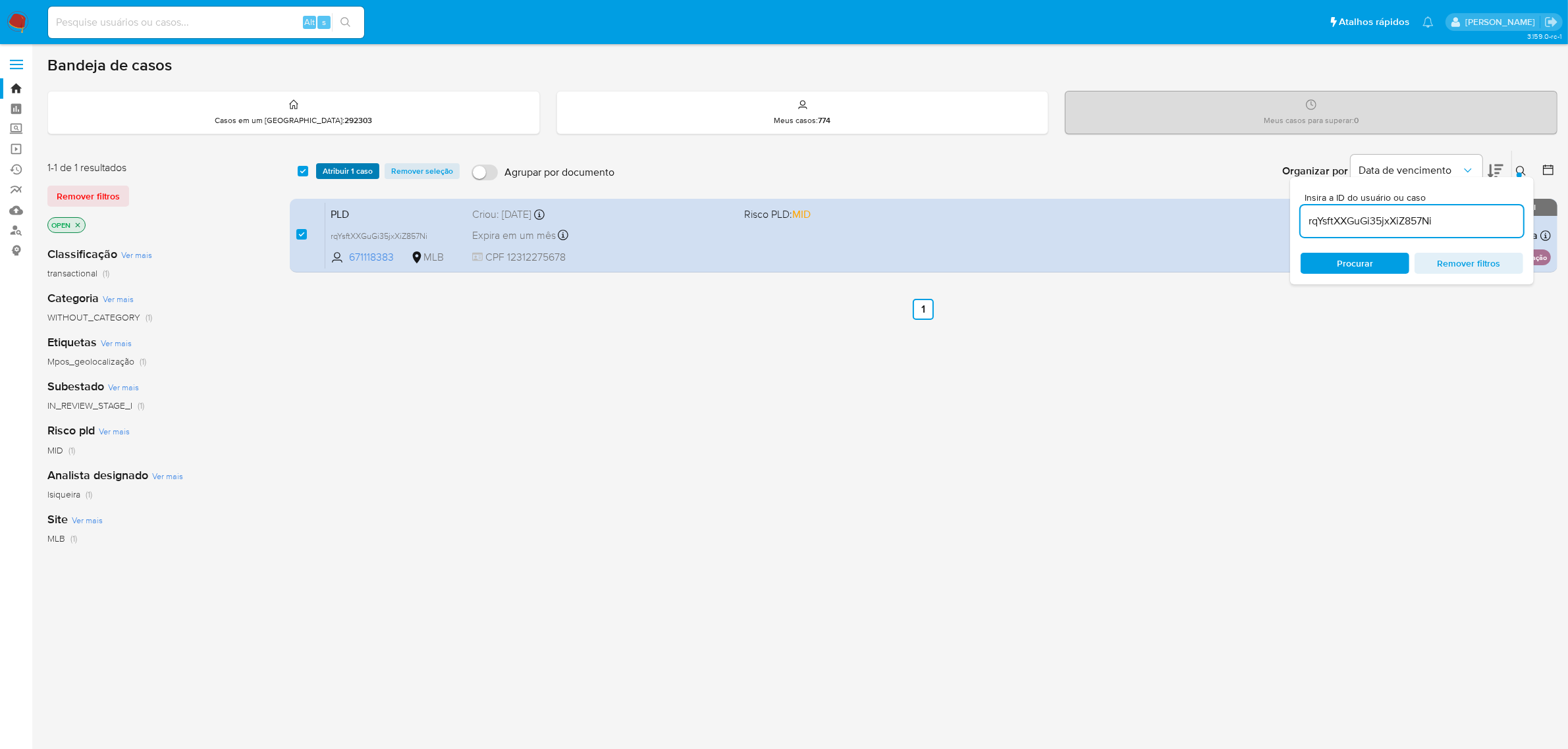
click at [336, 175] on span "Atribuir 1 caso" at bounding box center [347, 170] width 50 height 13
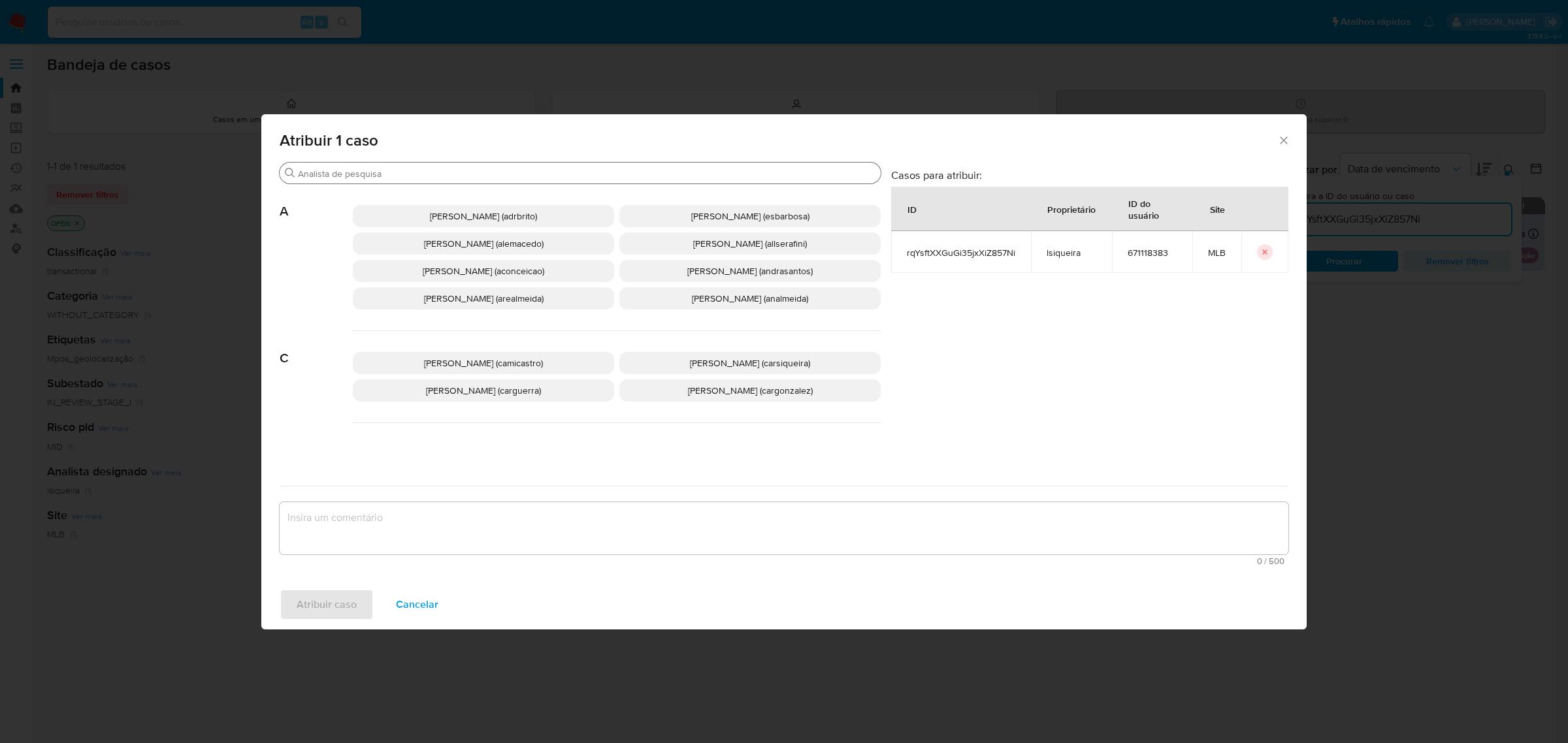
click at [448, 173] on input "Procurar" at bounding box center [586, 174] width 578 height 12
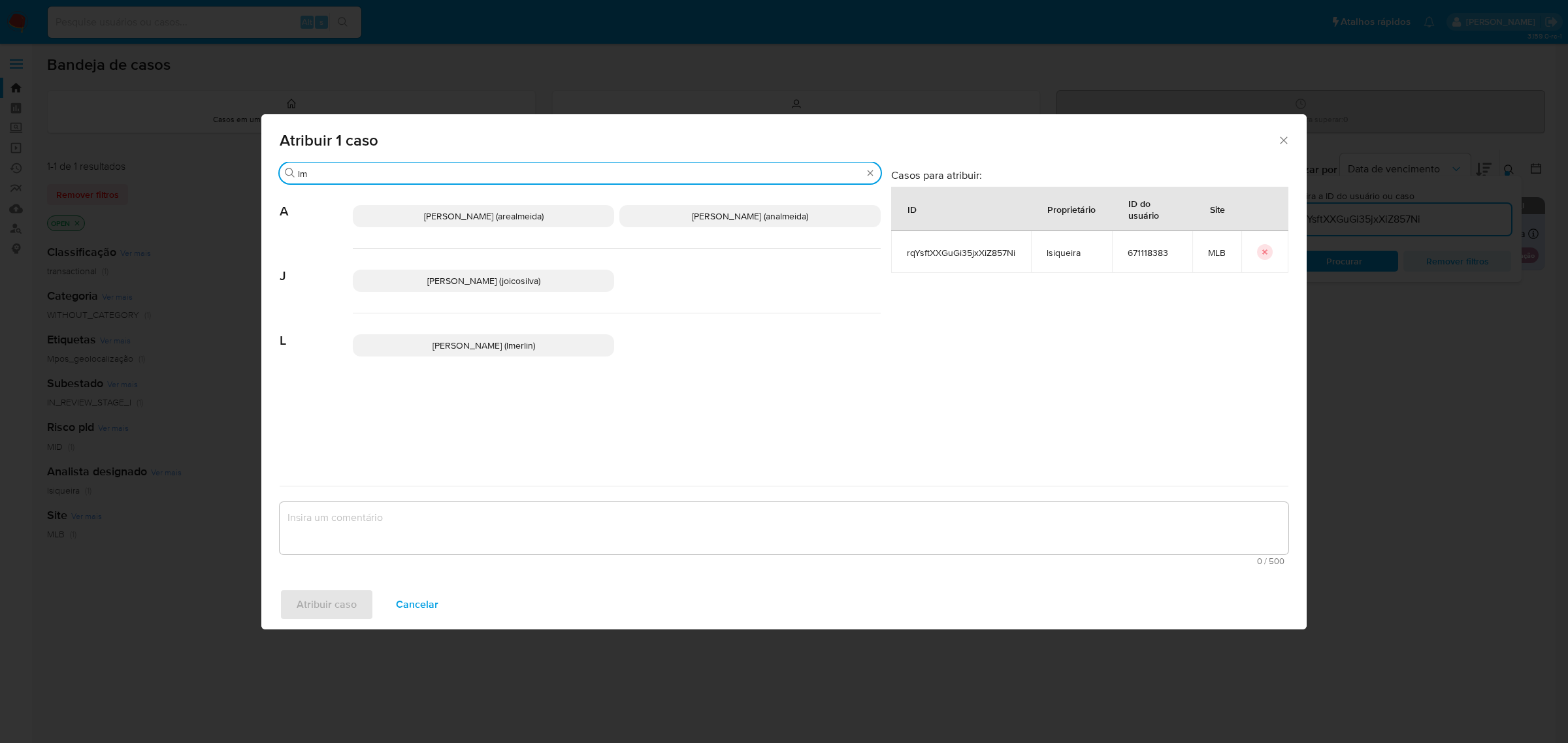
type input "lm"
click at [437, 344] on span "Leticia Bento Merlin (lmerlin)" at bounding box center [483, 345] width 102 height 13
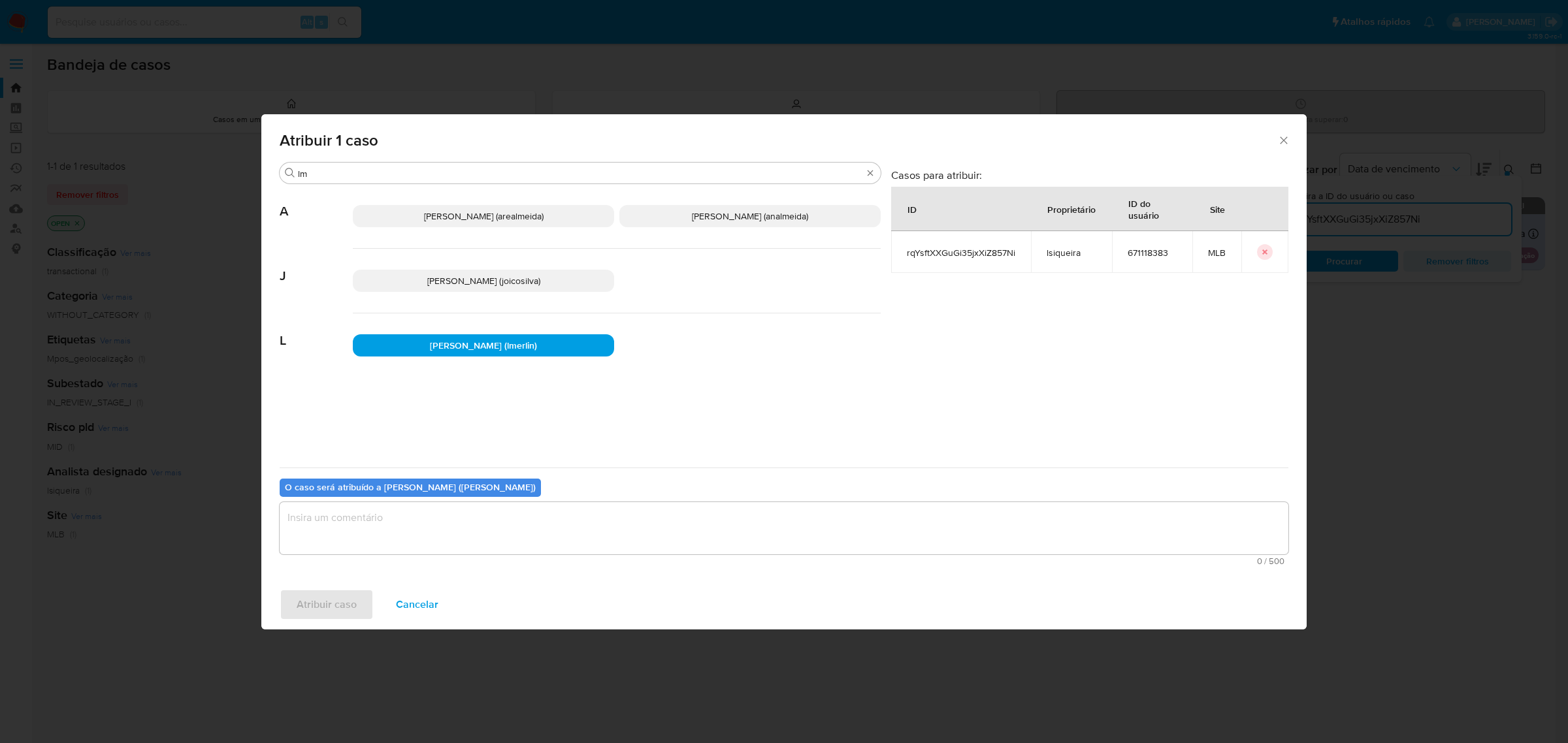
click at [415, 524] on textarea "assign-modal" at bounding box center [784, 528] width 1008 height 52
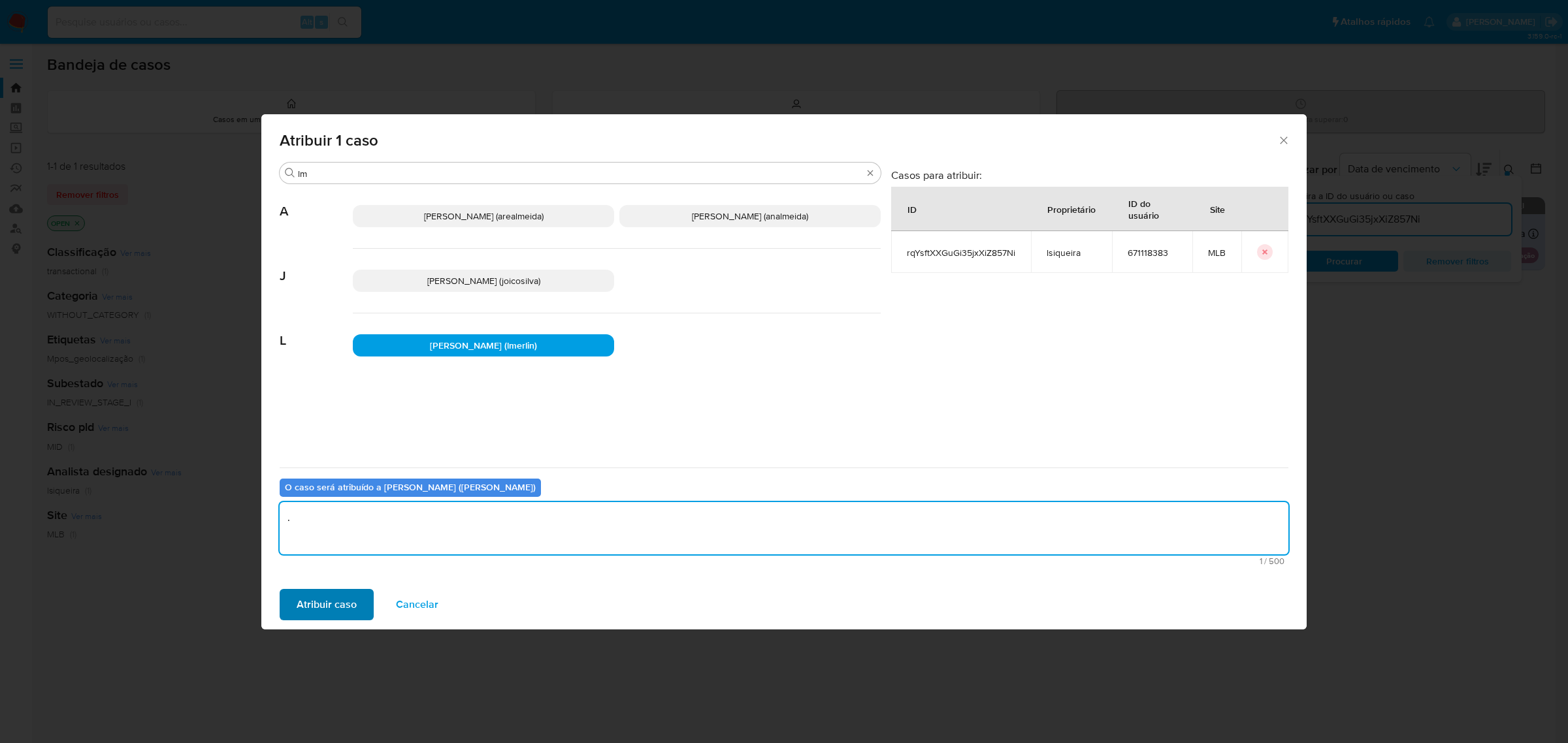
type textarea "."
click at [341, 598] on span "Atribuir caso" at bounding box center [326, 604] width 60 height 29
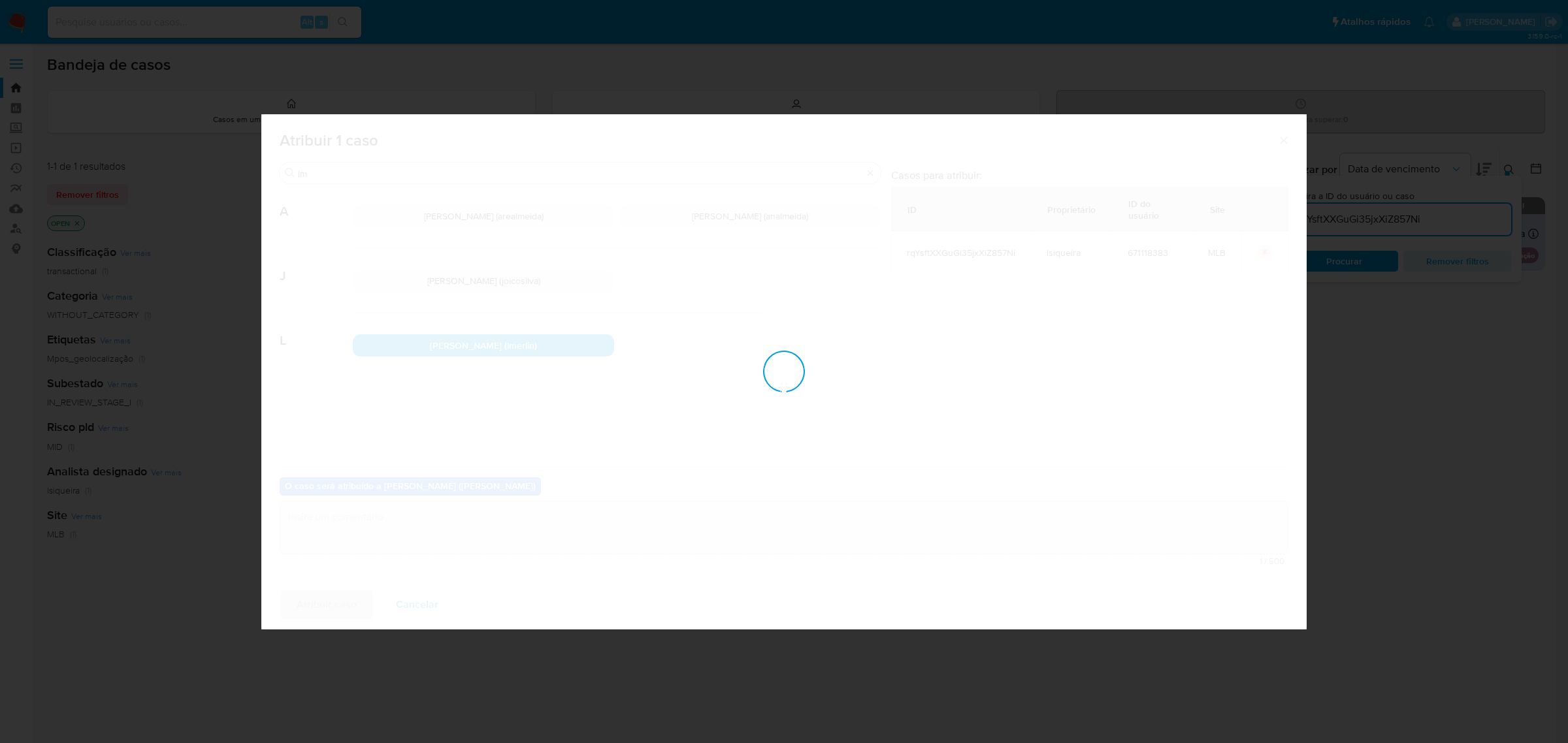
checkbox input "false"
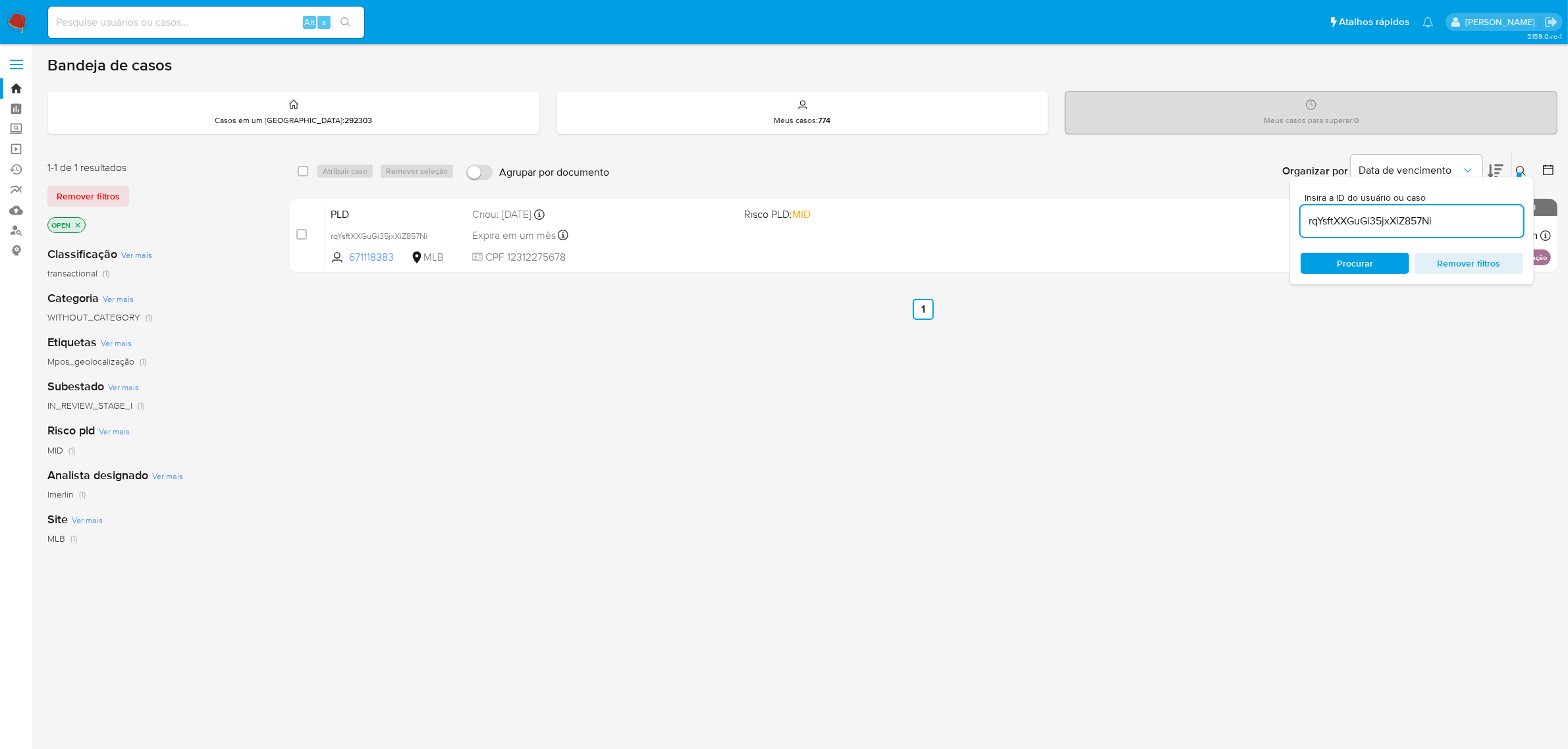
click at [1372, 215] on input "rqYsftXXGuGi35jxXiZ857Ni" at bounding box center [1412, 222] width 223 height 17
paste input "wtjewCuuYQZvi6NOEUf3v3PZ"
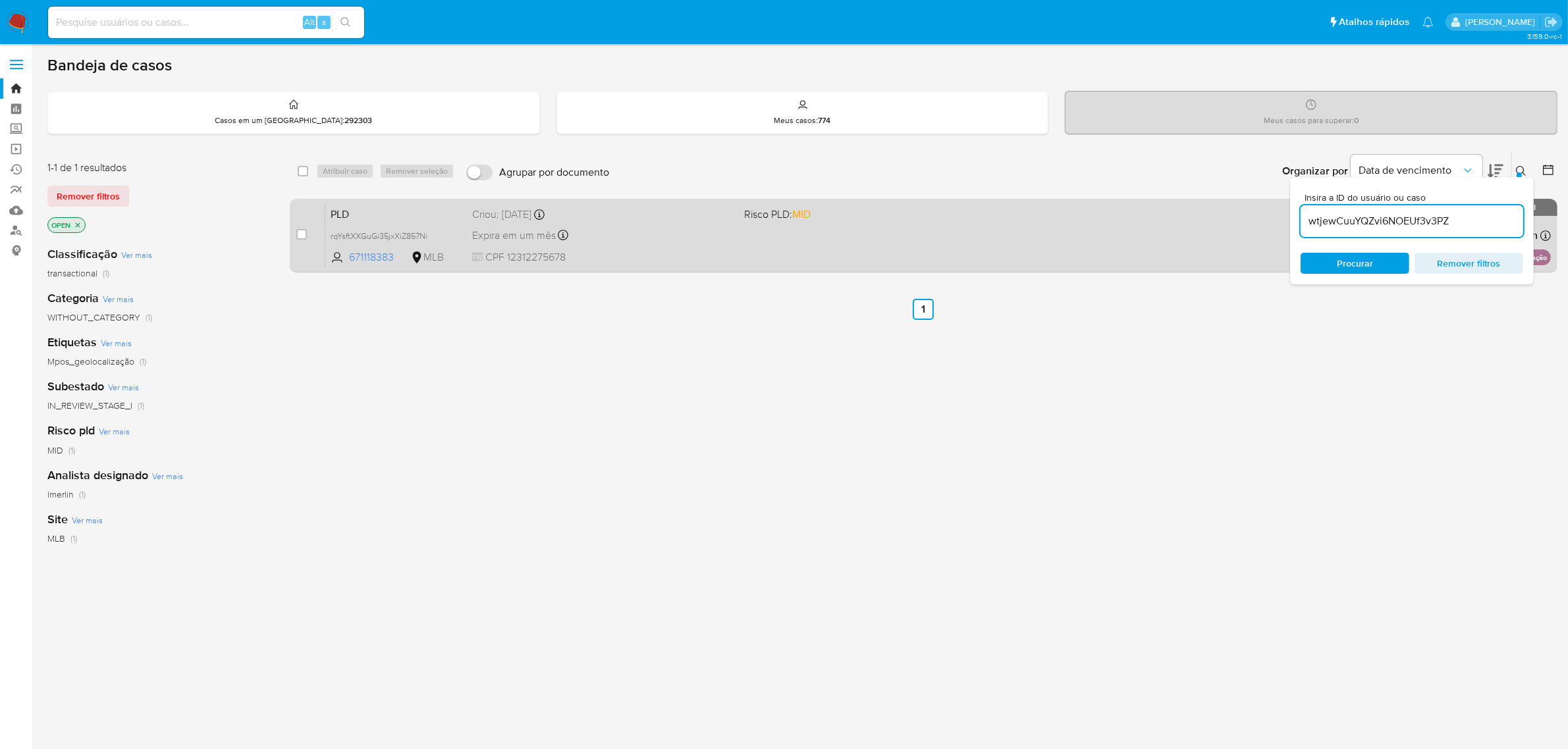
type input "wtjewCuuYQZvi6NOEUf3v3PZ"
click at [307, 232] on div "case-item-checkbox Incapaz de atribuir o caso" at bounding box center [310, 235] width 29 height 66
click at [305, 231] on input "checkbox" at bounding box center [301, 234] width 10 height 10
checkbox input "true"
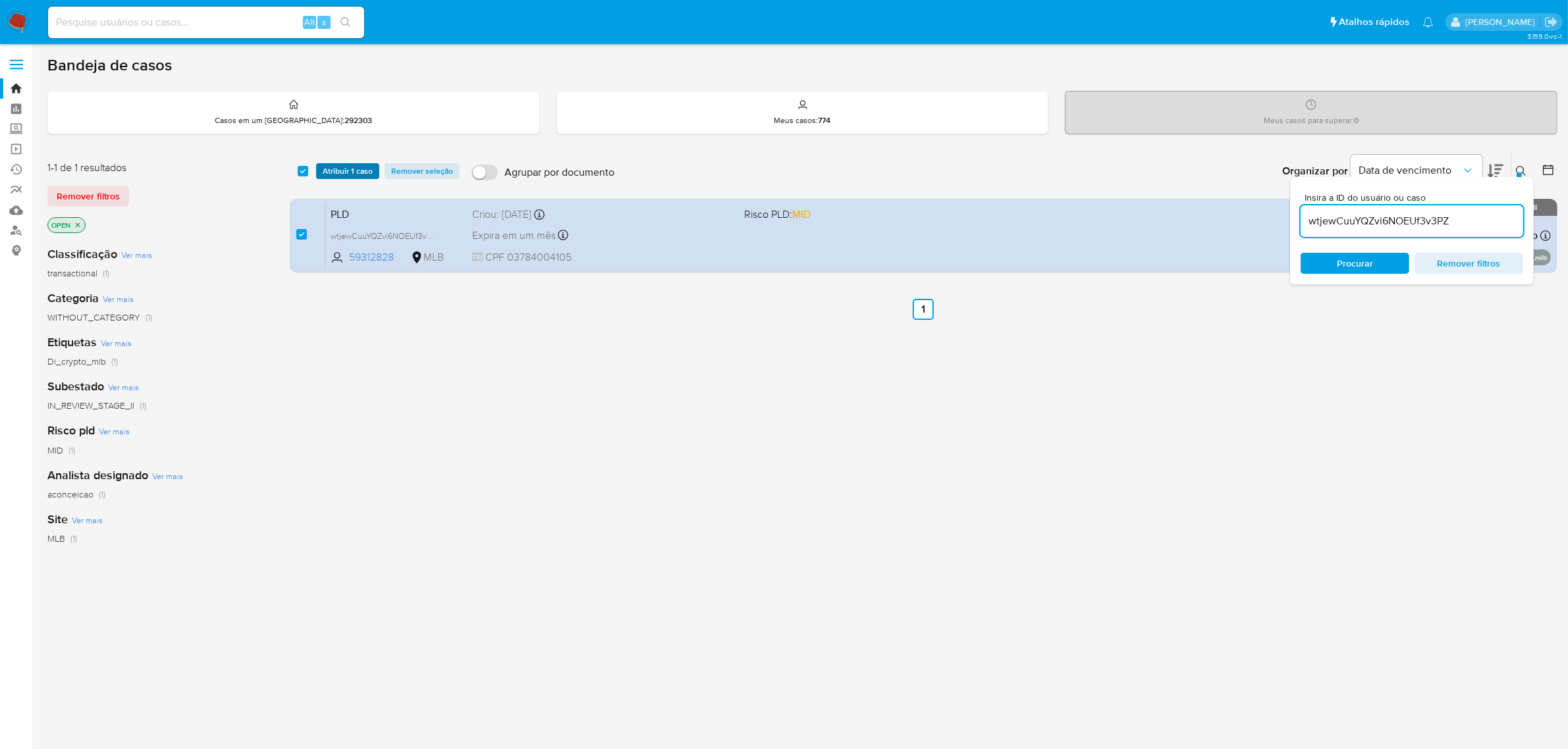
click at [338, 172] on span "Atribuir 1 caso" at bounding box center [347, 170] width 50 height 13
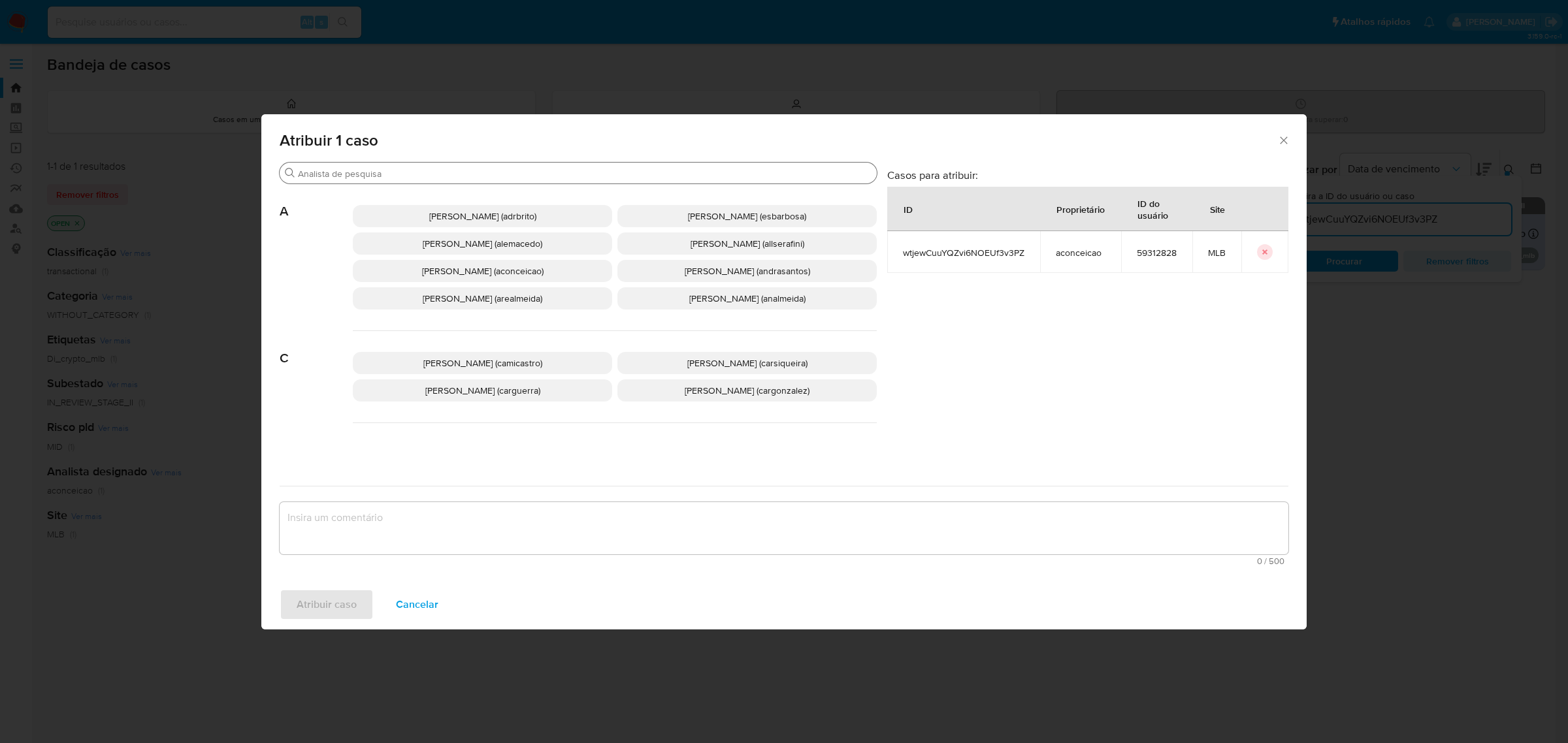
click at [478, 171] on input "Procurar" at bounding box center [585, 174] width 573 height 12
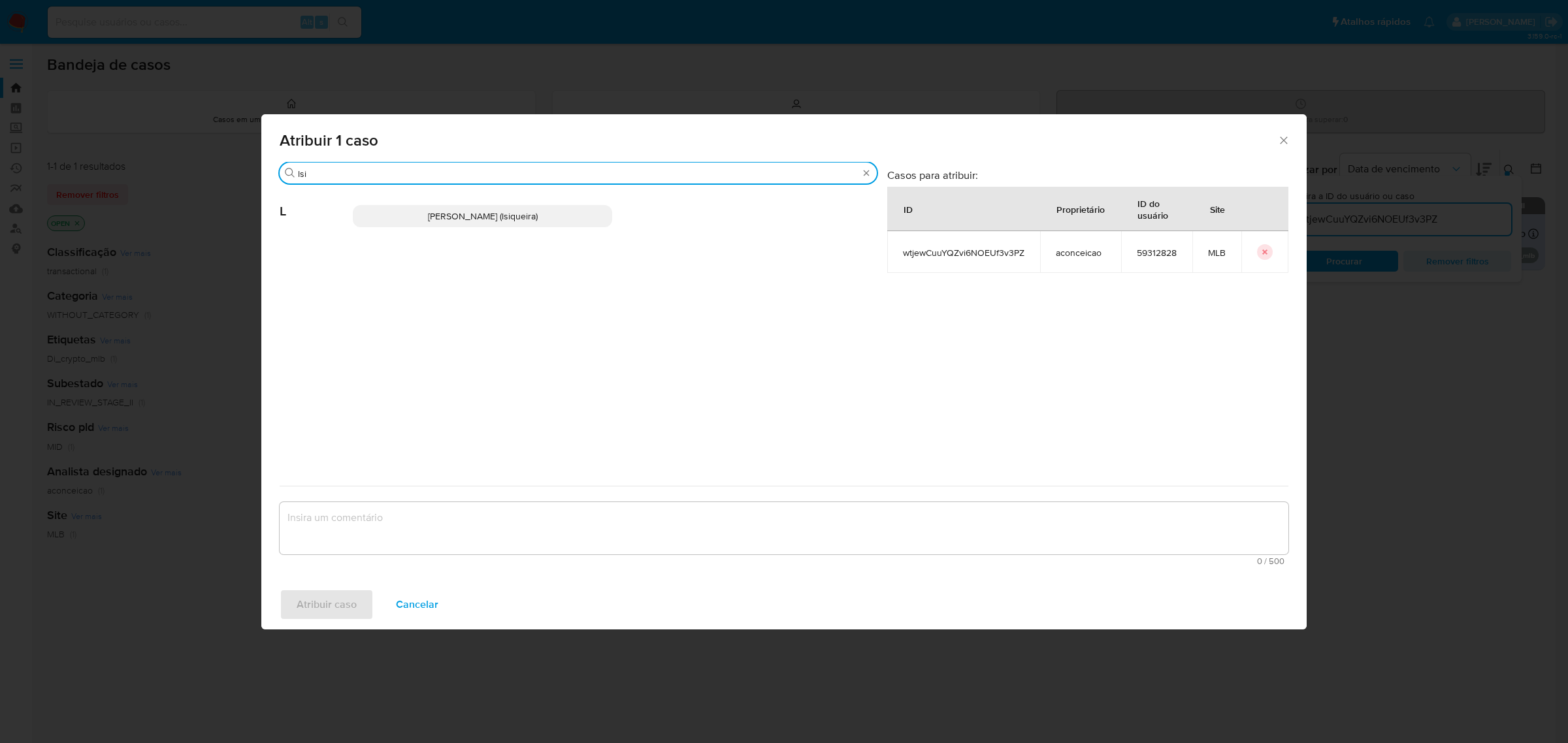
type input "lsi"
click at [478, 219] on span "Leticia De Souza Siqueira (lsiqueira)" at bounding box center [483, 216] width 110 height 13
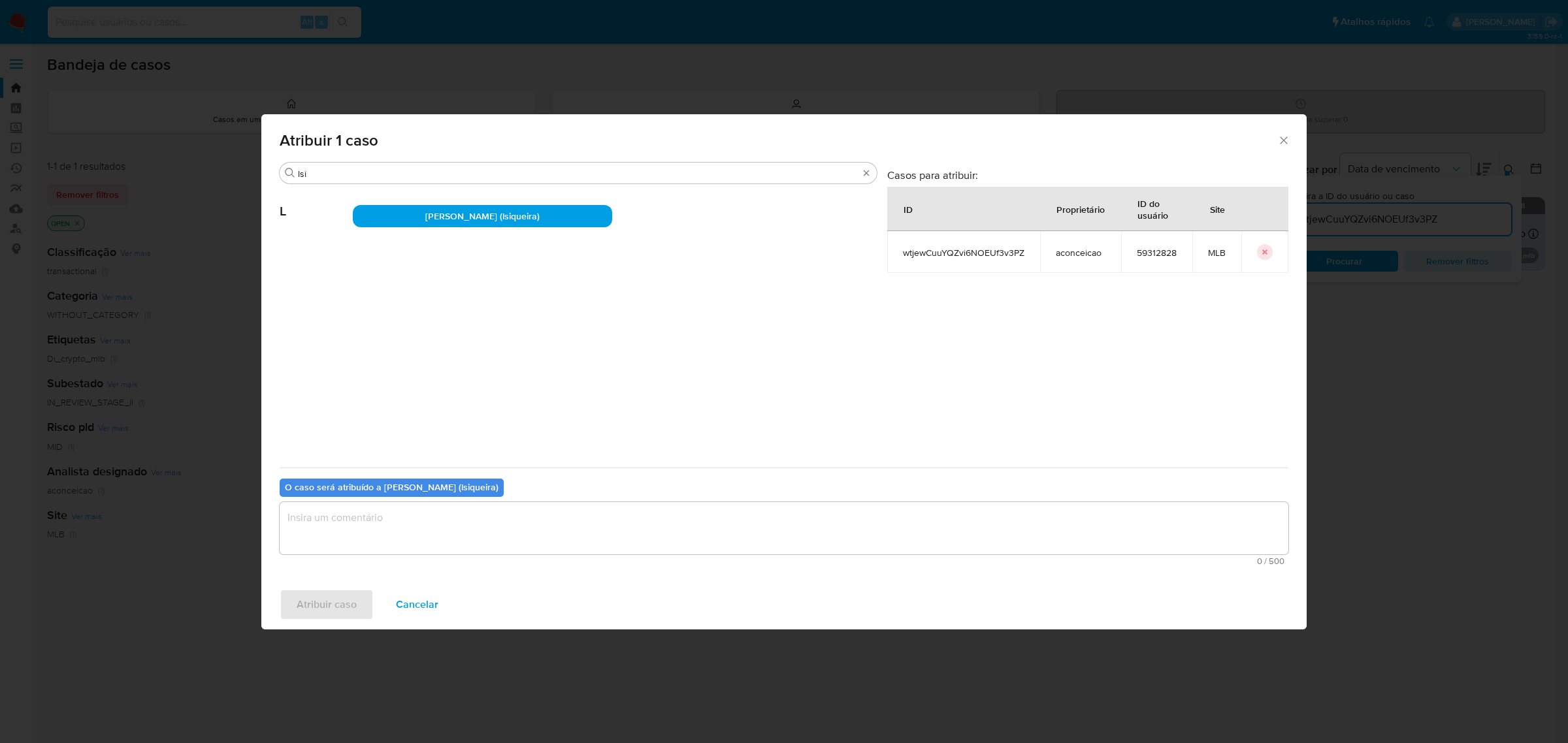
click at [446, 517] on textarea "assign-modal" at bounding box center [784, 528] width 1008 height 52
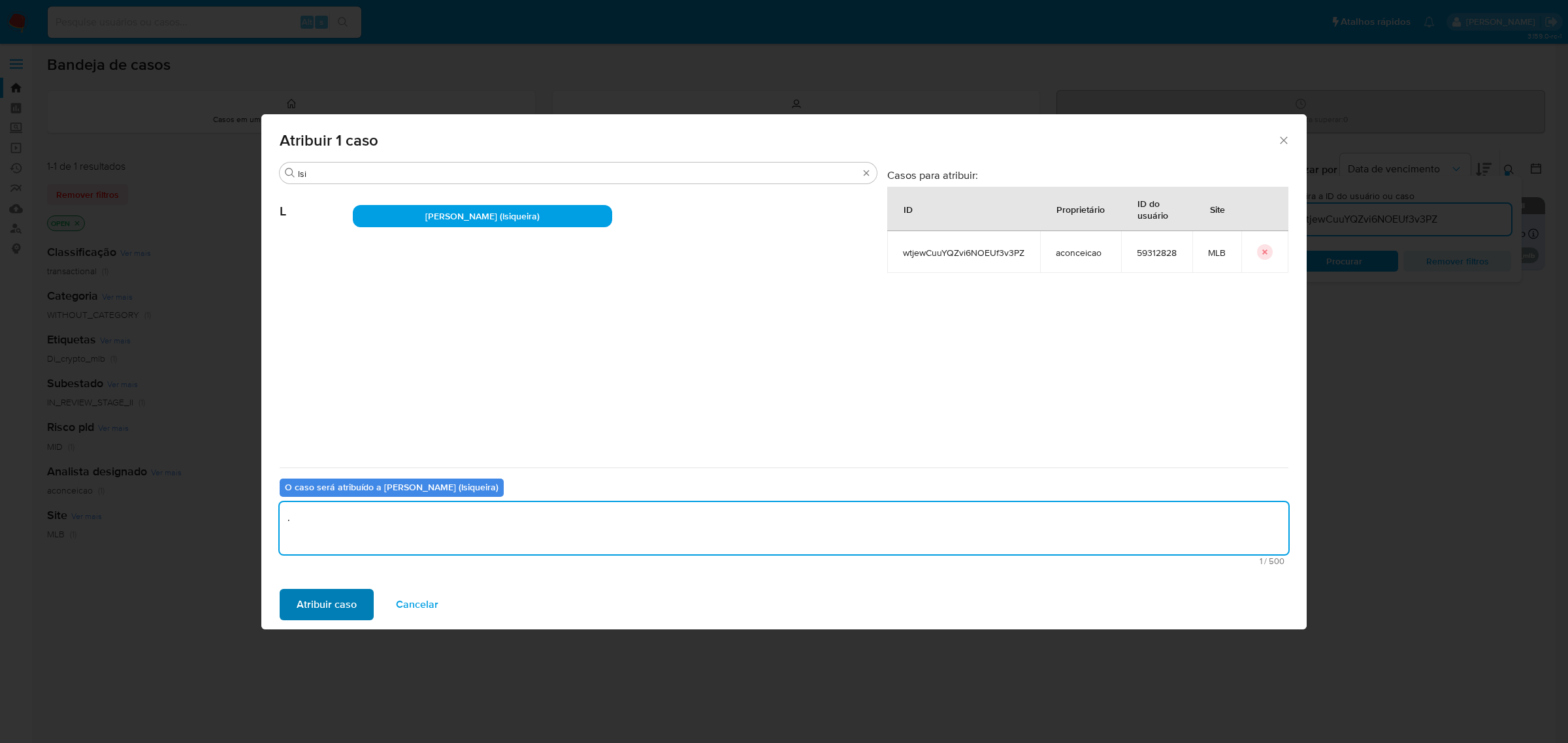
type textarea "."
click at [347, 601] on span "Atribuir caso" at bounding box center [326, 604] width 60 height 29
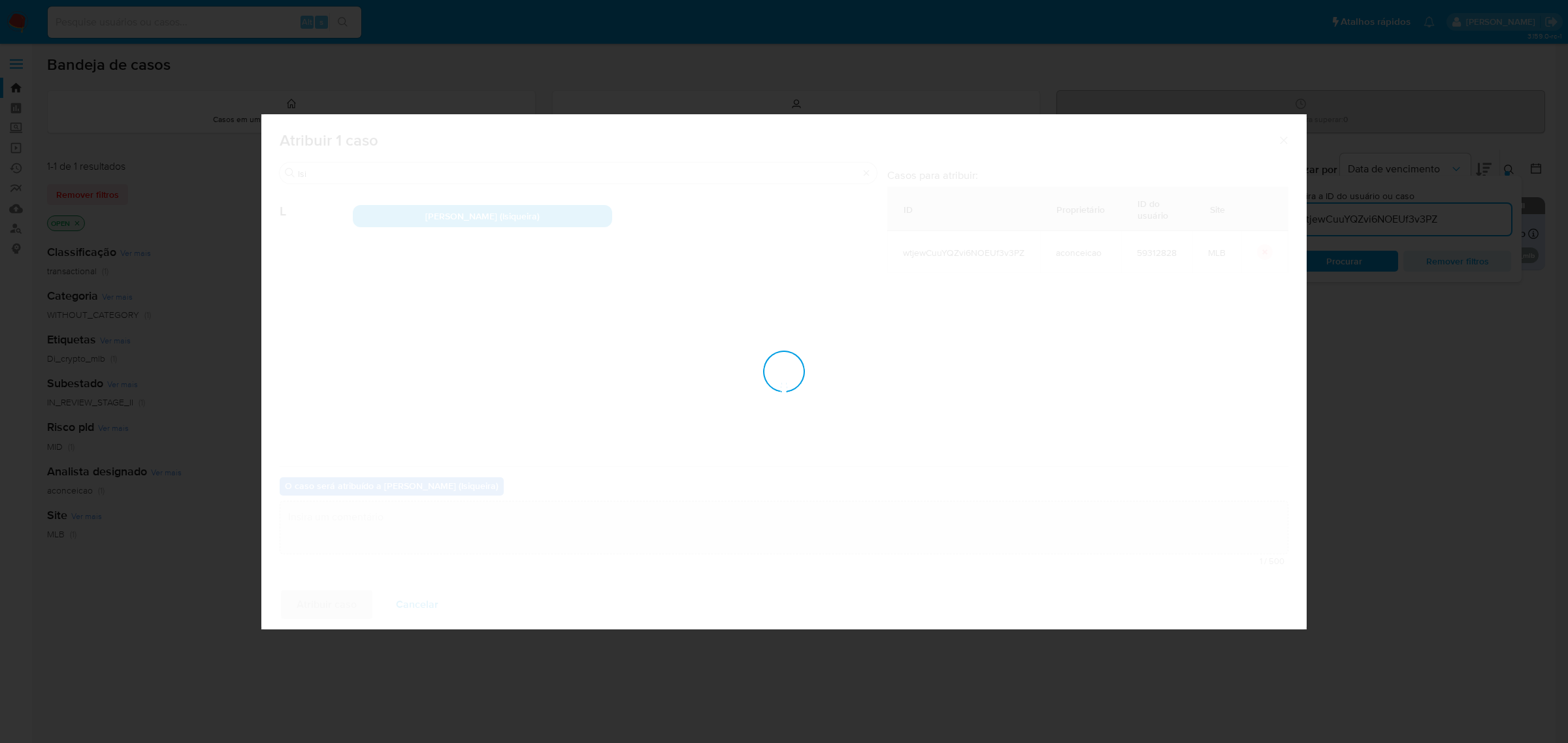
checkbox input "false"
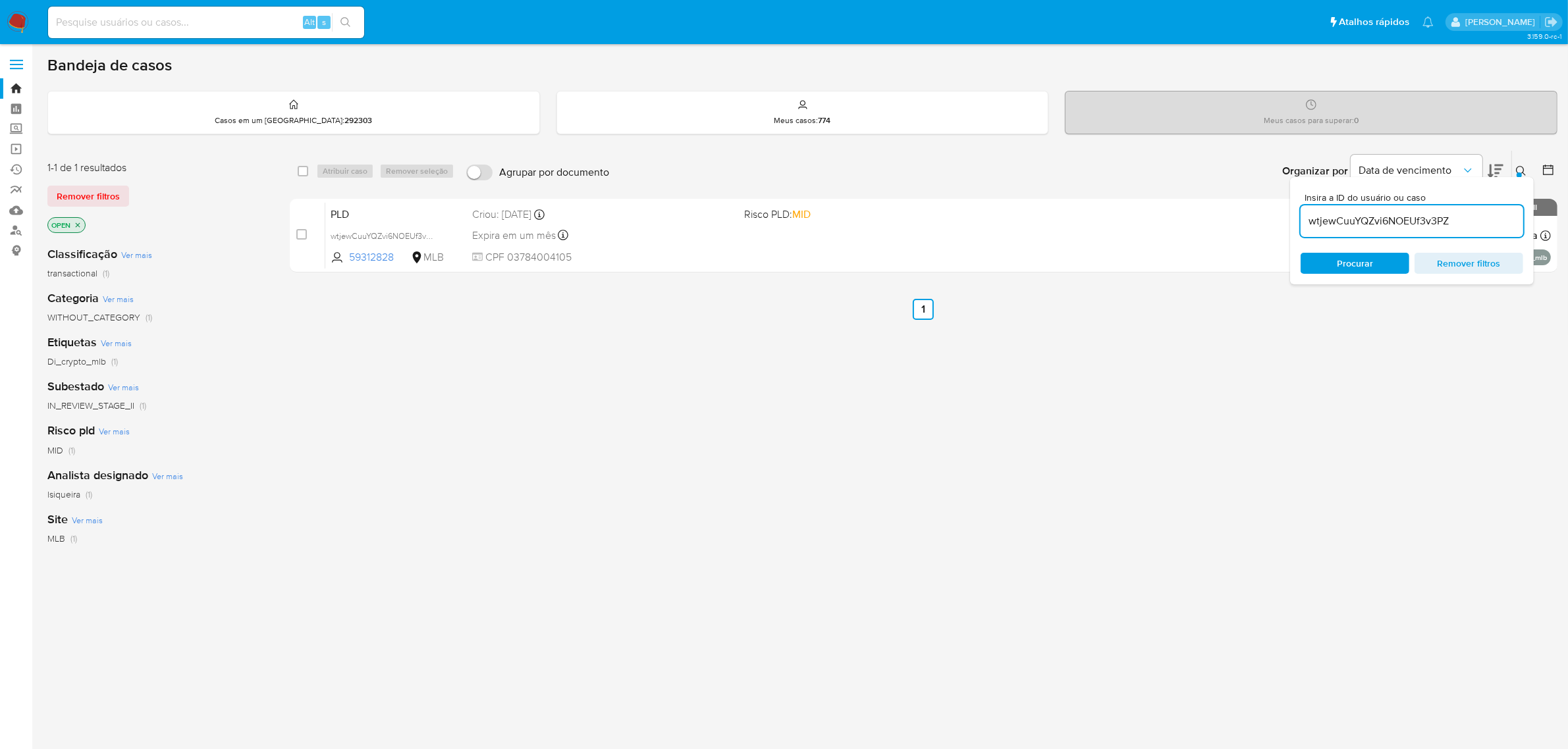
click at [1337, 225] on input "wtjewCuuYQZvi6NOEUf3v3PZ" at bounding box center [1412, 222] width 223 height 17
paste input "cBdIhJesXXPvxDn6Okf1DIvW"
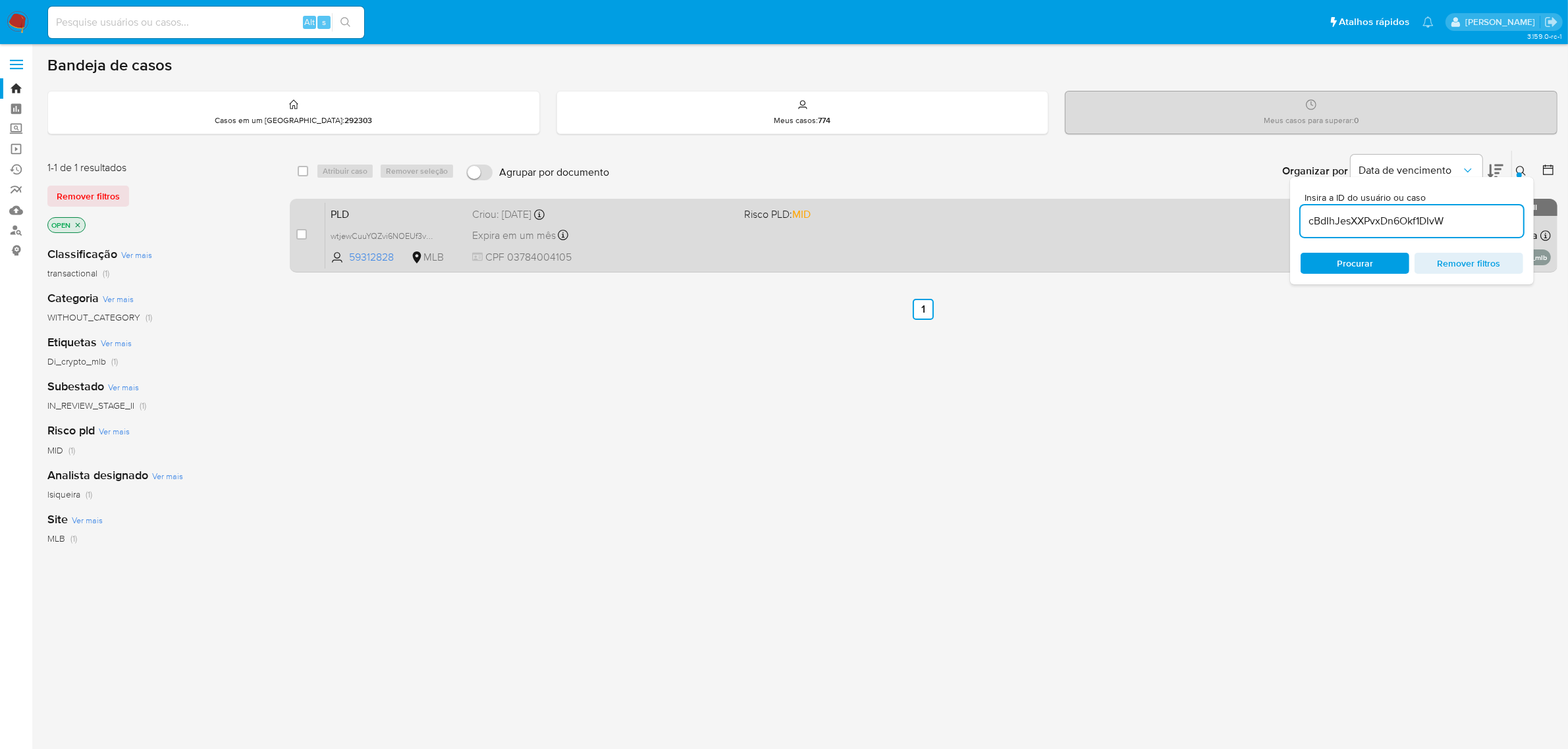
type input "cBdIhJesXXPvxDn6Okf1DIvW"
click at [299, 234] on input "checkbox" at bounding box center [301, 234] width 10 height 10
checkbox input "true"
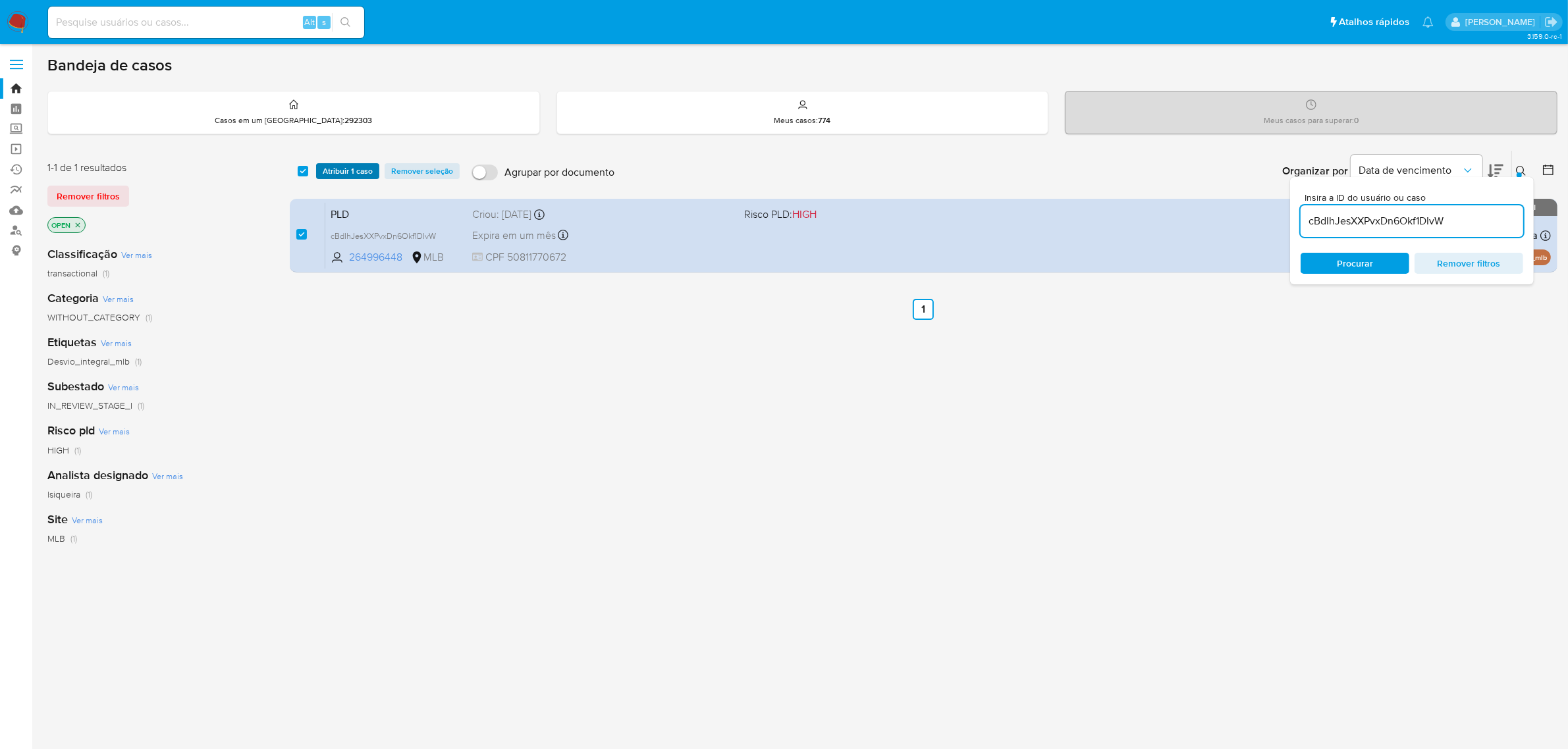
click at [350, 169] on span "Atribuir 1 caso" at bounding box center [347, 170] width 50 height 13
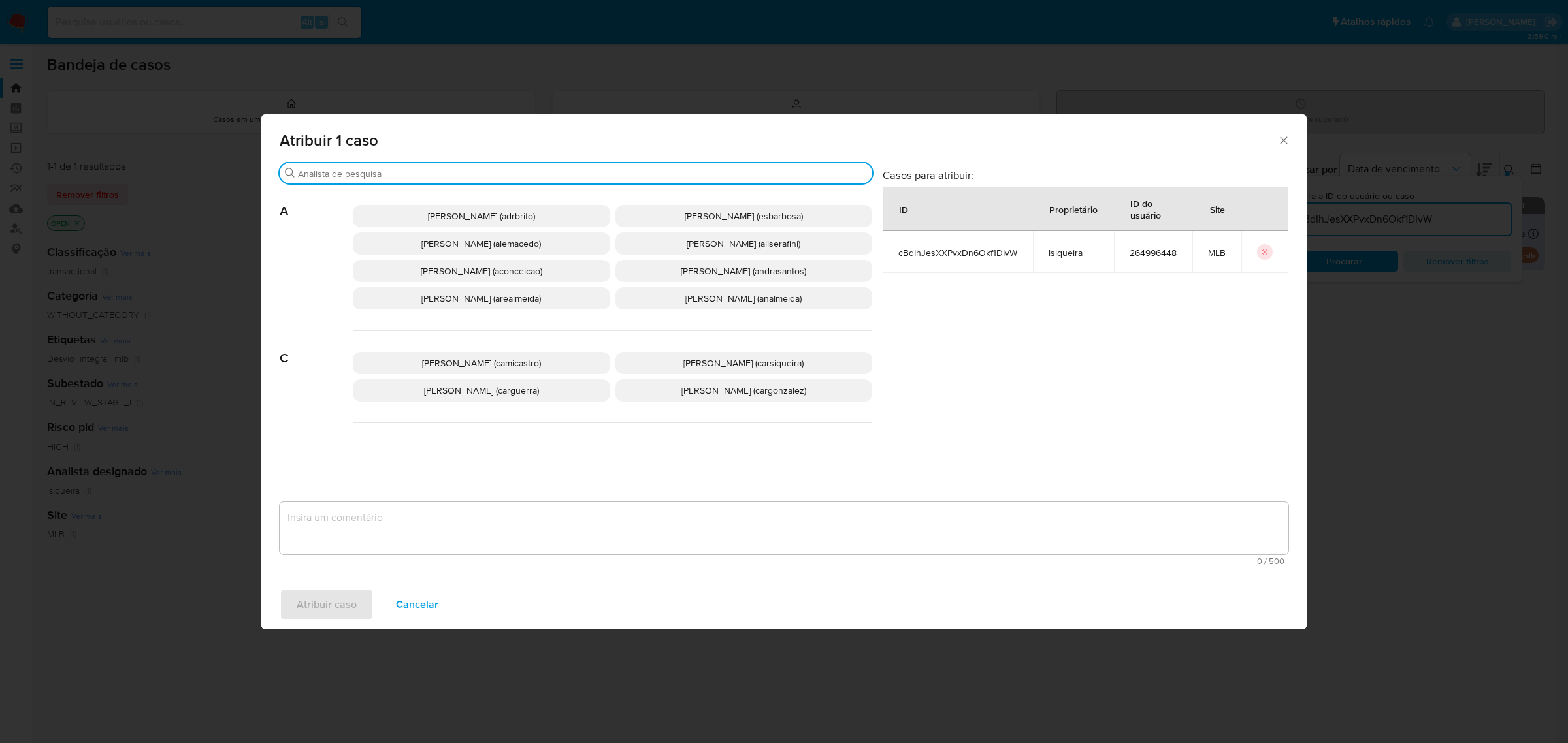
click at [431, 173] on input "Procurar" at bounding box center [582, 174] width 569 height 12
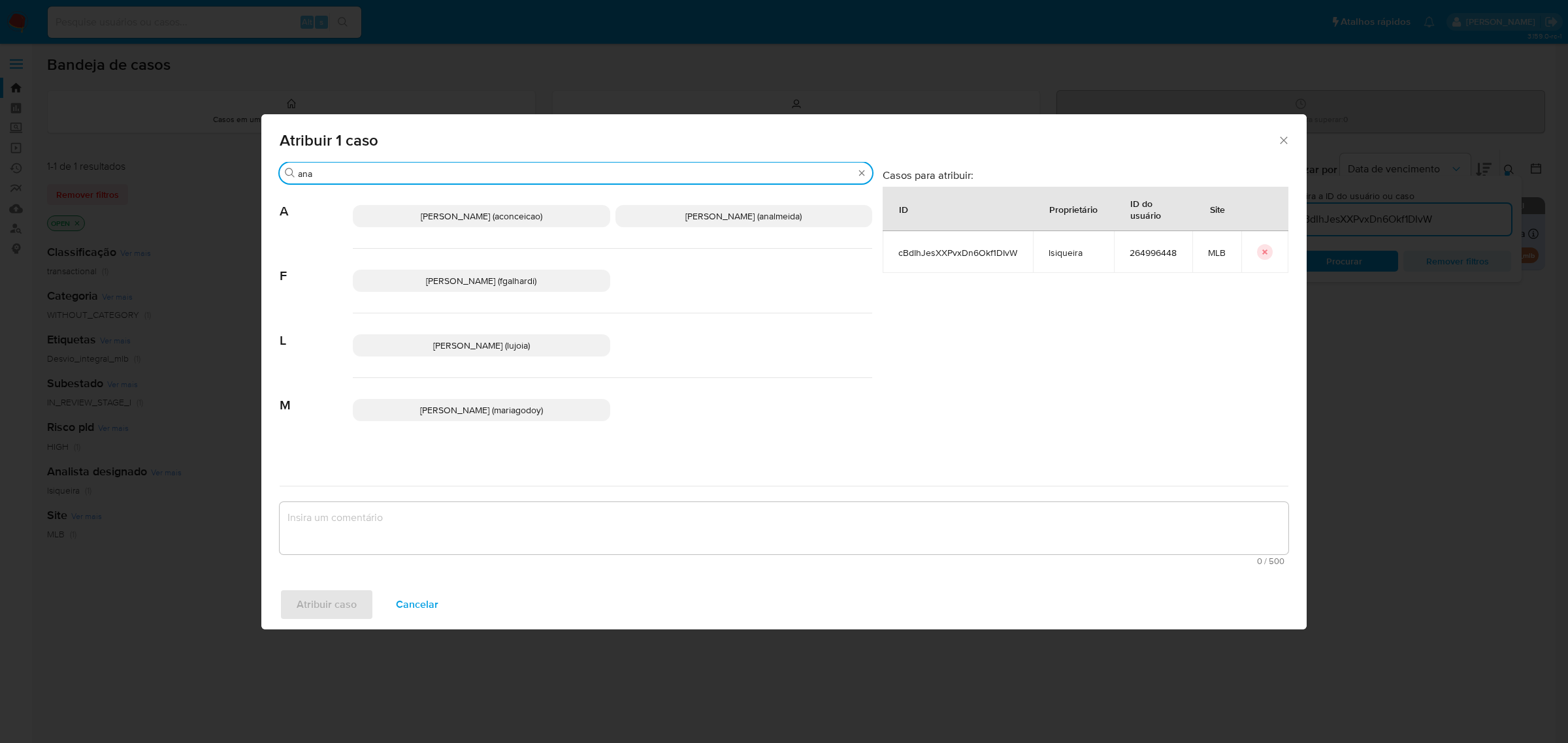
type input "ana"
click at [437, 216] on span "Ana Cristina Da Conceicao (aconceicao)" at bounding box center [482, 216] width 121 height 13
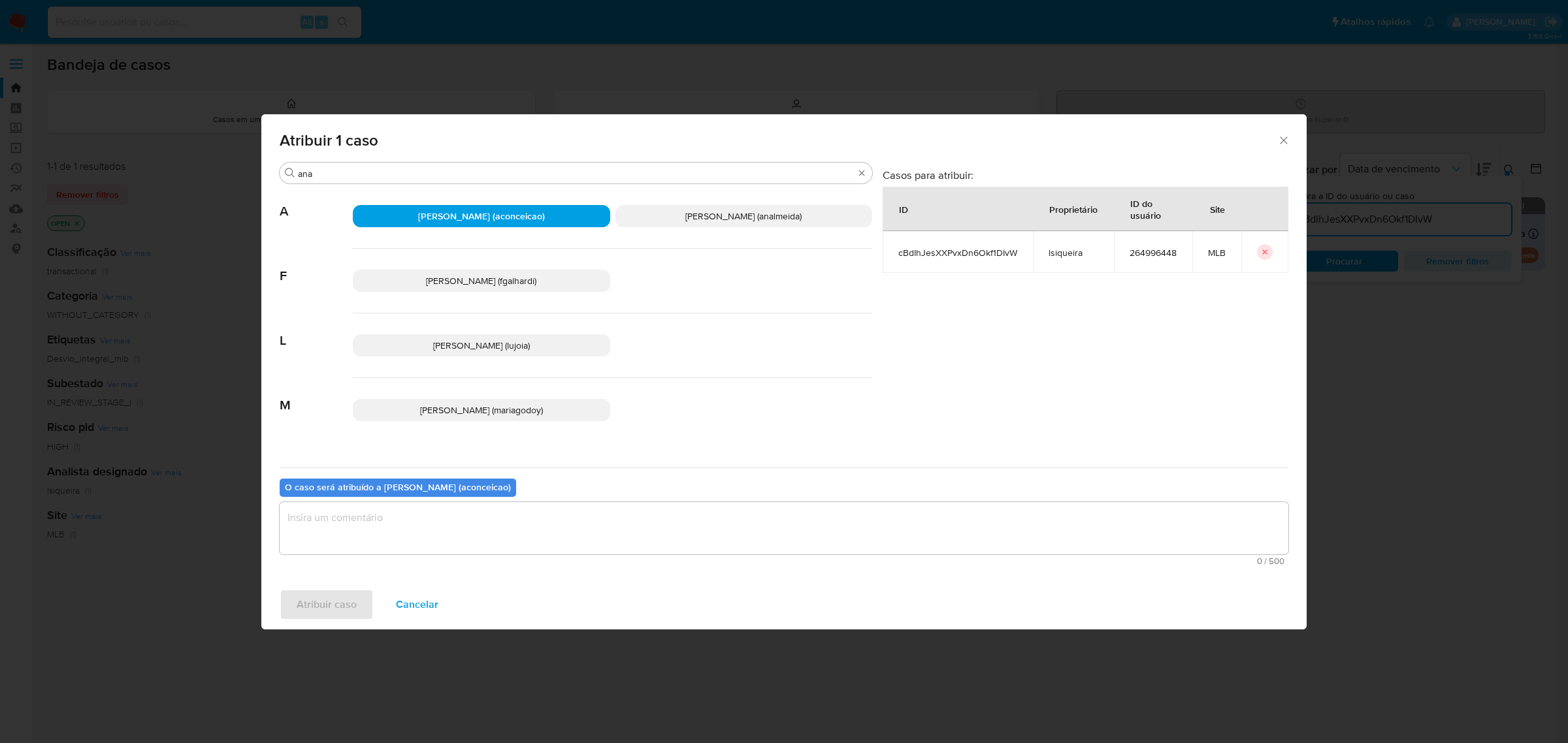
click at [387, 533] on textarea "assign-modal" at bounding box center [784, 528] width 1008 height 52
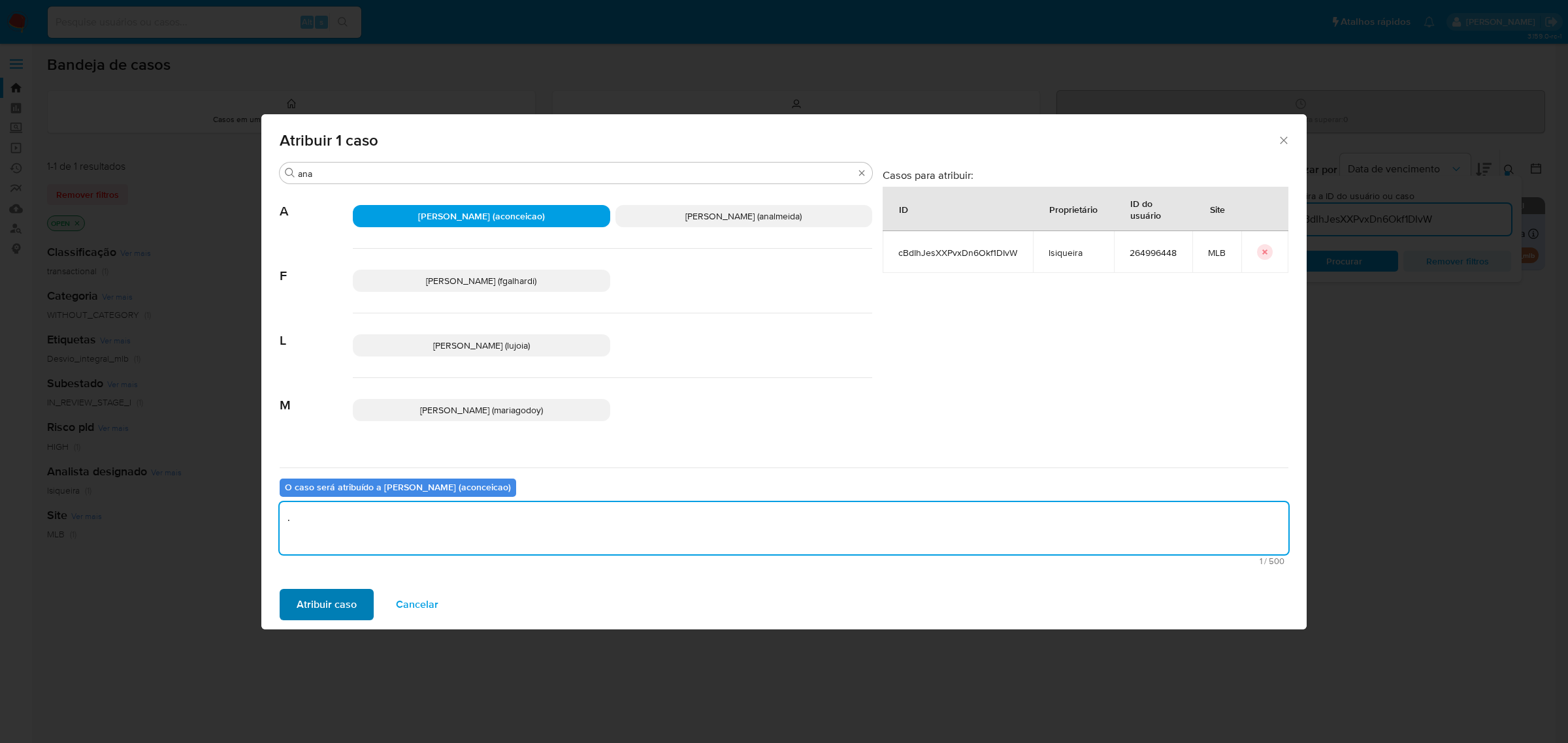
type textarea "."
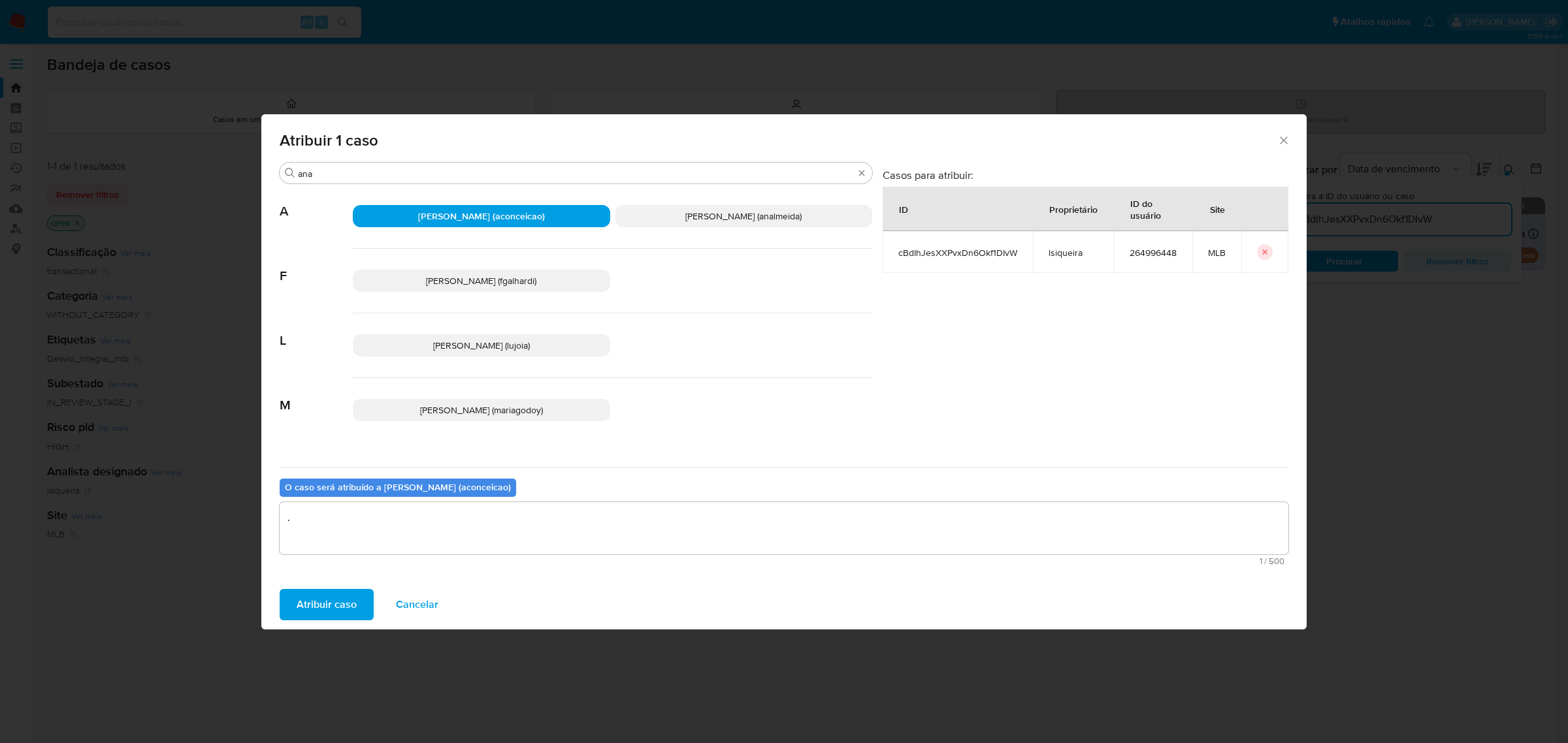
click at [338, 599] on span "Atribuir caso" at bounding box center [326, 604] width 60 height 29
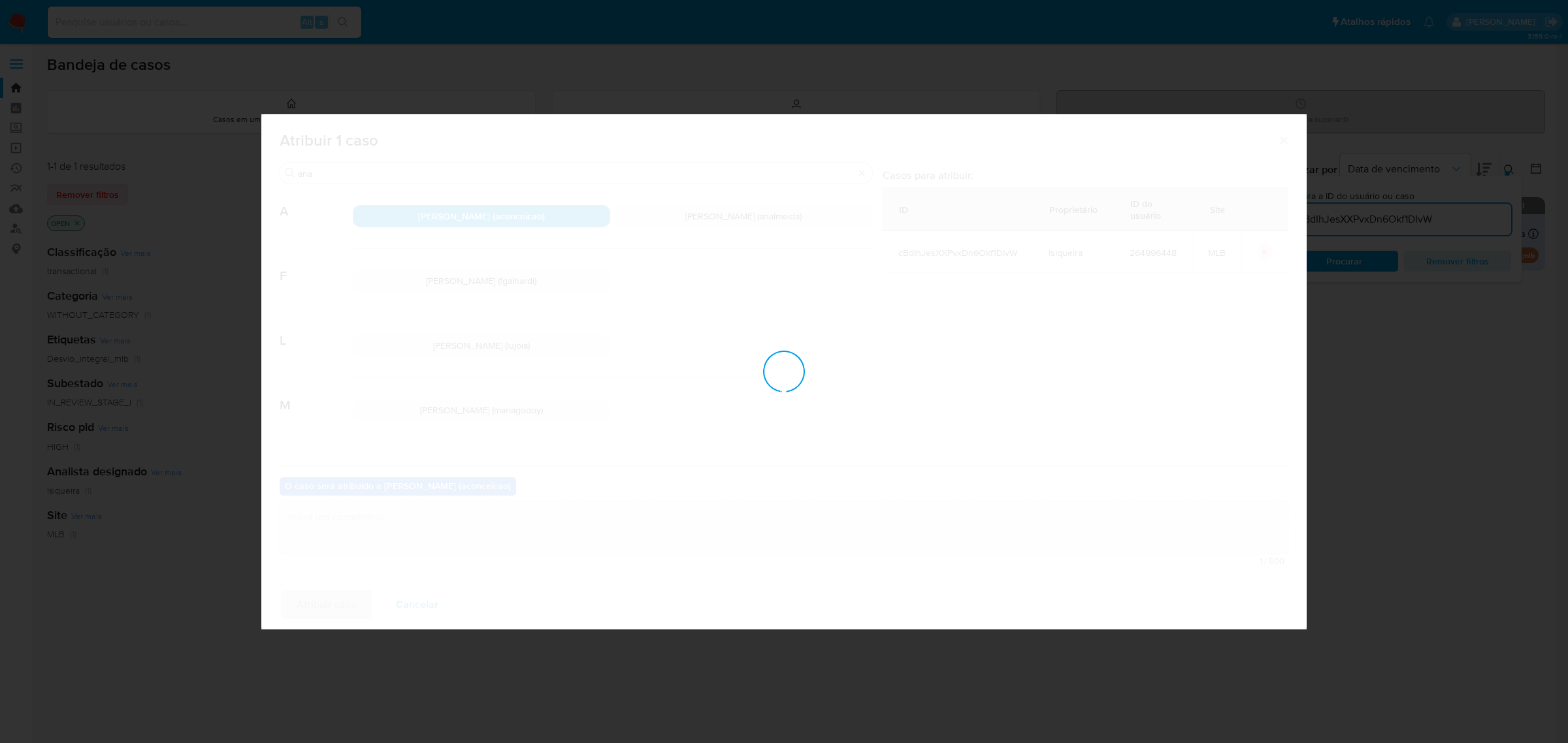
checkbox input "false"
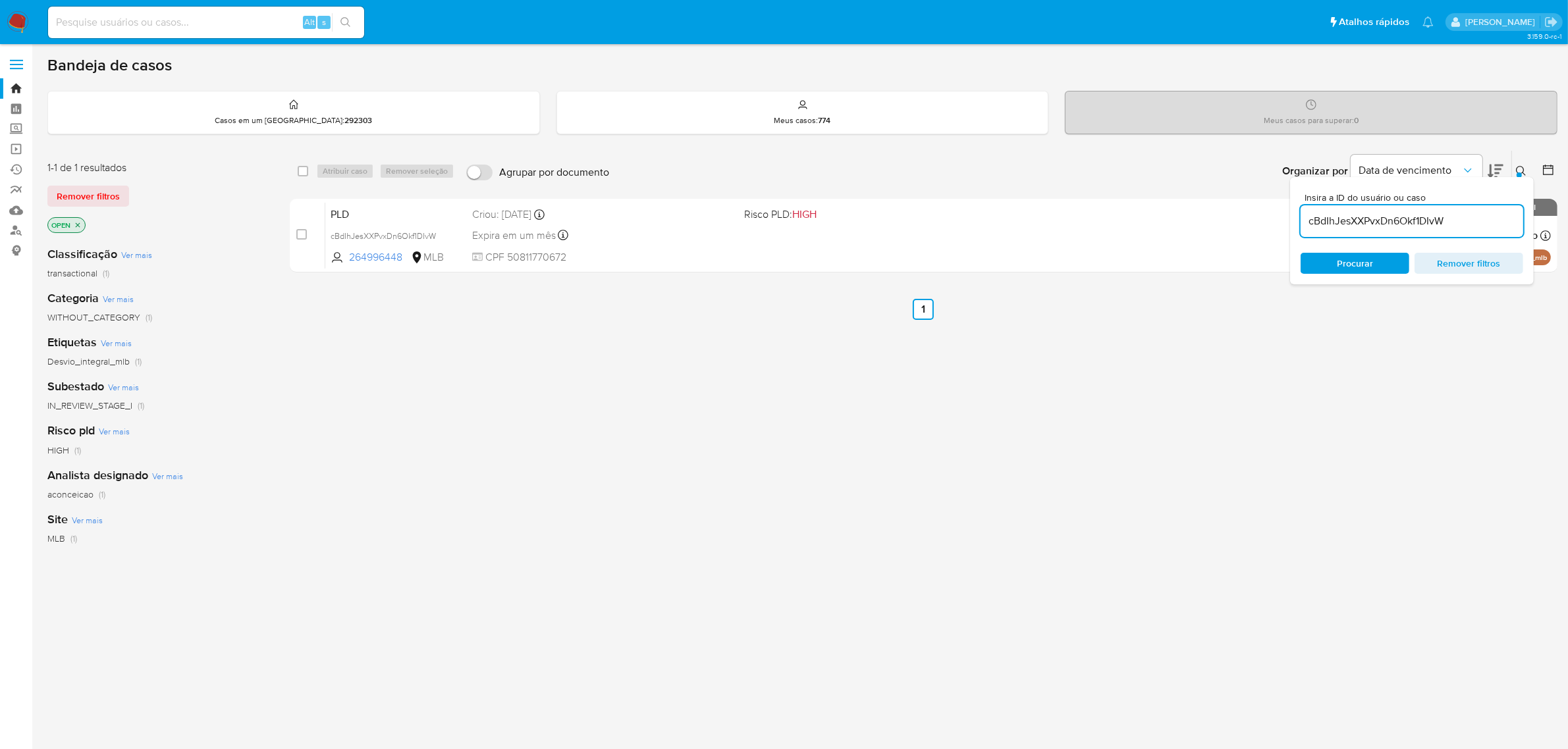
click at [1393, 219] on input "cBdIhJesXXPvxDn6Okf1DIvW" at bounding box center [1412, 222] width 223 height 17
paste input "sfKtkXn1H33TNQpd8ECWkIc3"
type input "sfKtkXn1H33TNQpd8ECWkIc3"
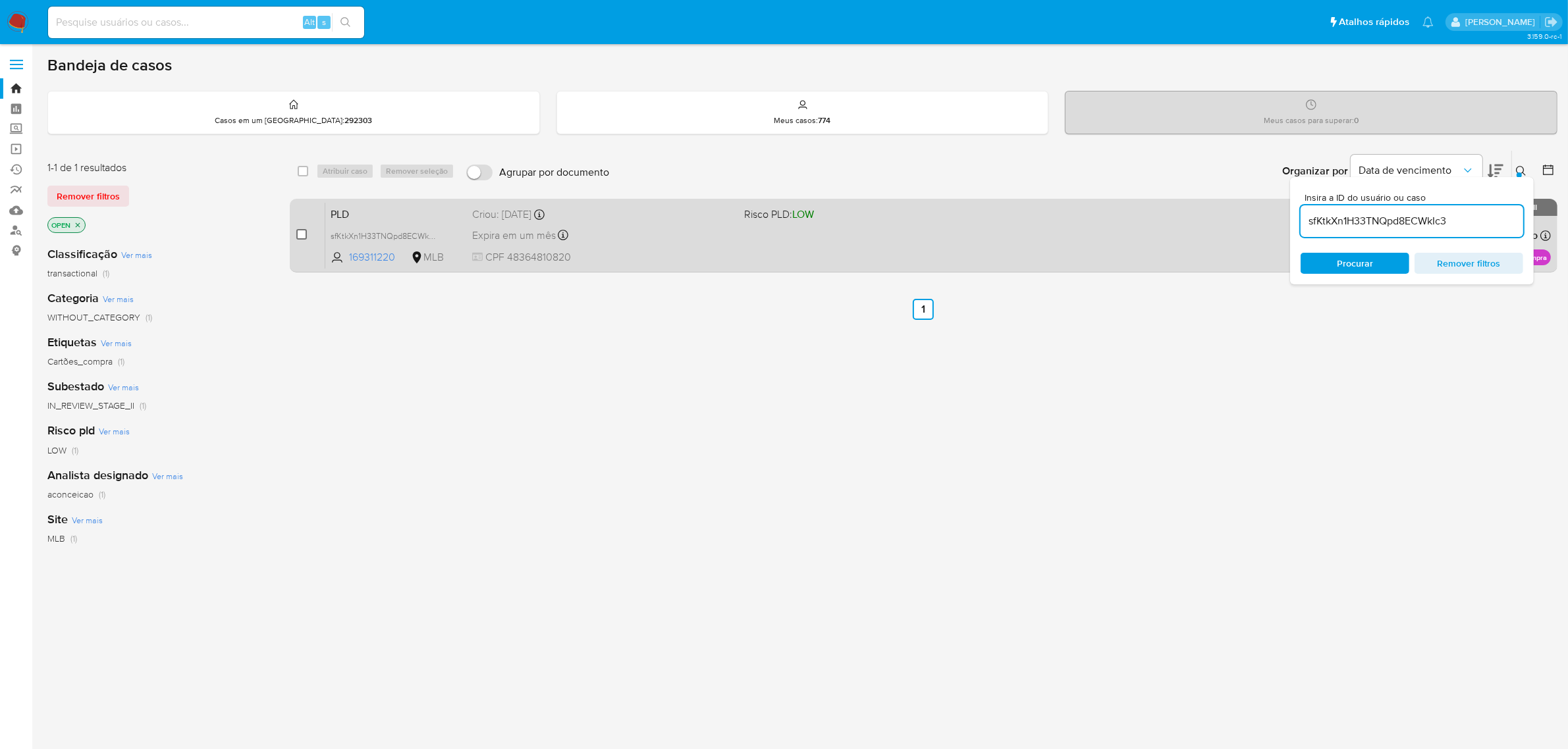
click at [304, 230] on input "checkbox" at bounding box center [301, 234] width 10 height 10
checkbox input "true"
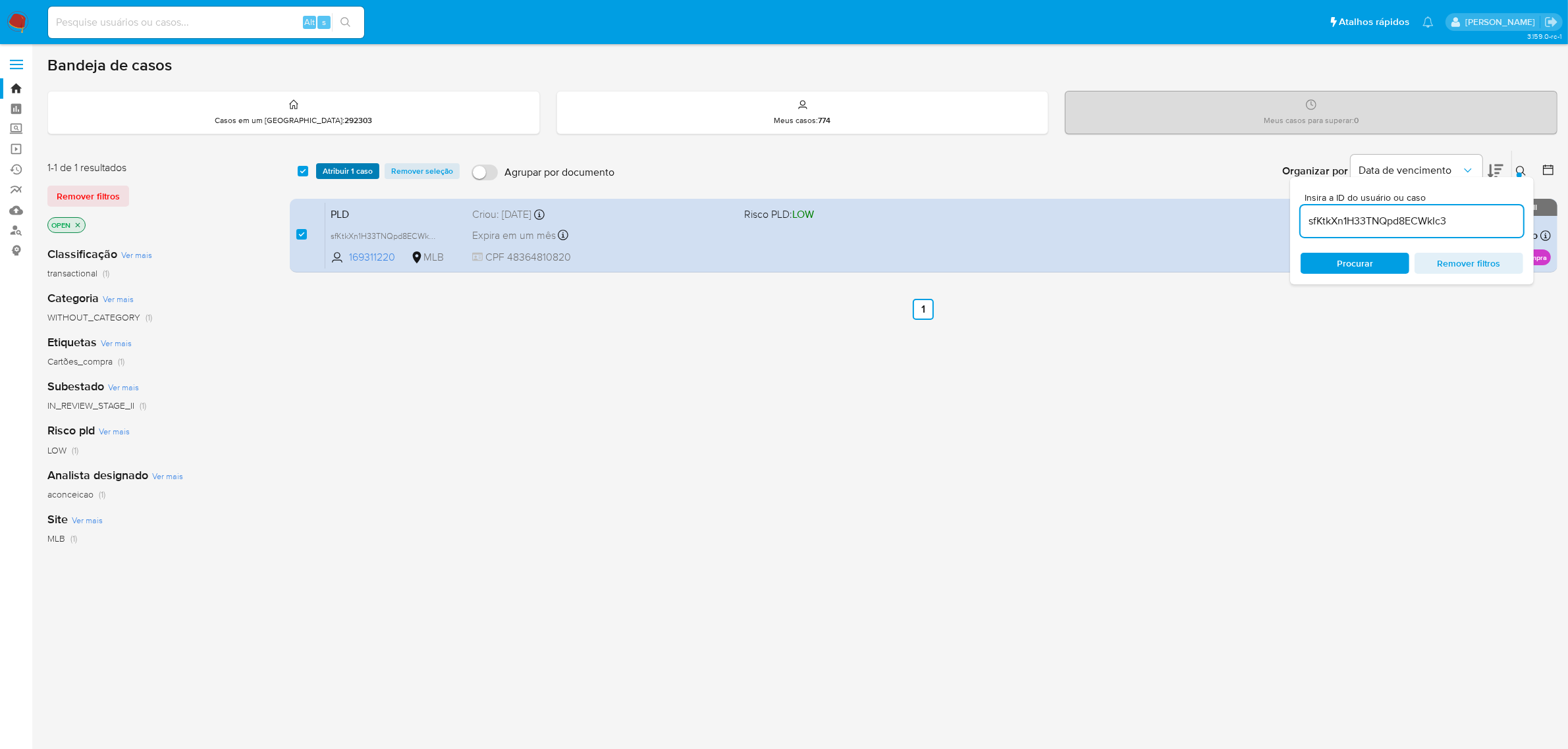
click at [344, 171] on span "Atribuir 1 caso" at bounding box center [347, 170] width 50 height 13
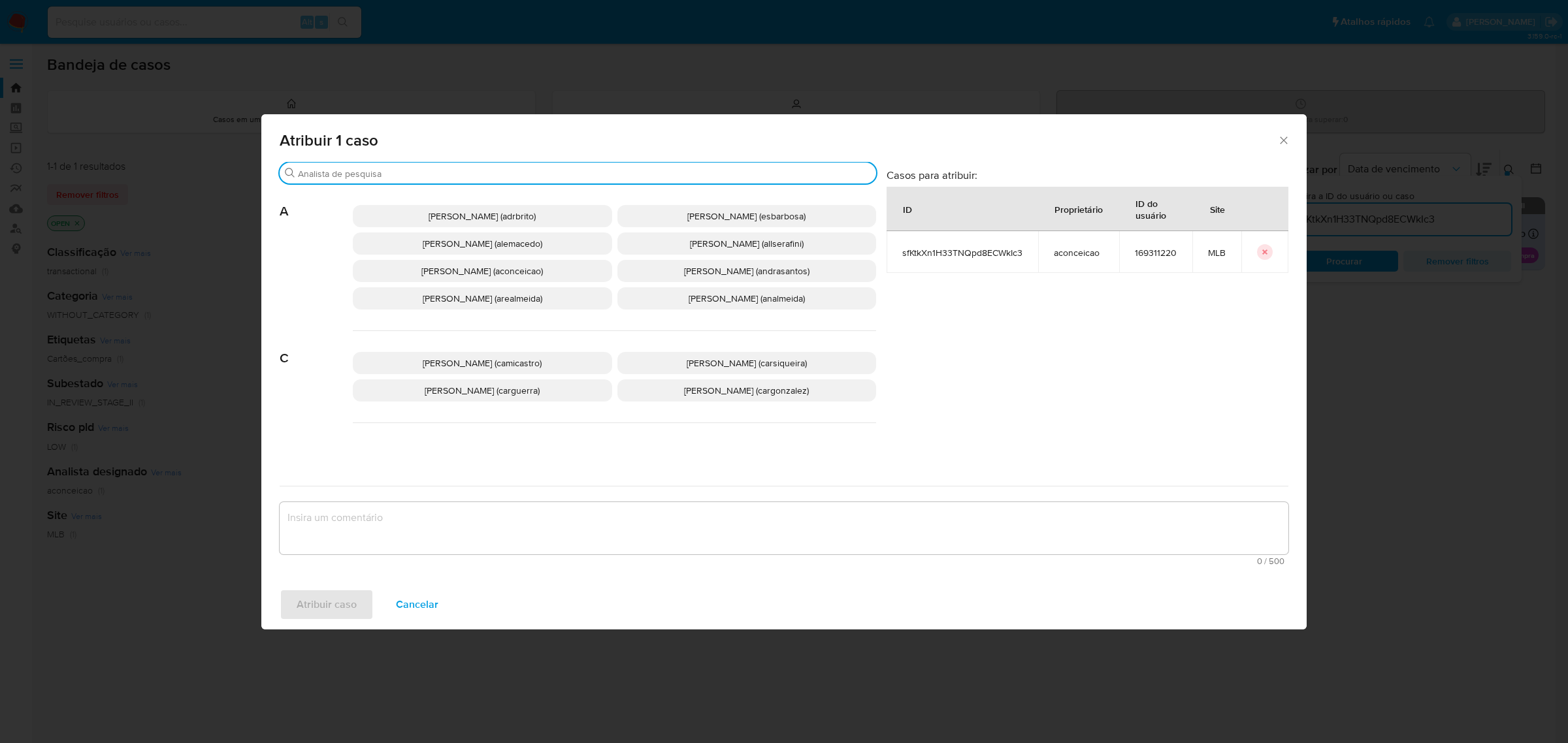
click at [384, 174] on input "Procurar" at bounding box center [584, 174] width 573 height 12
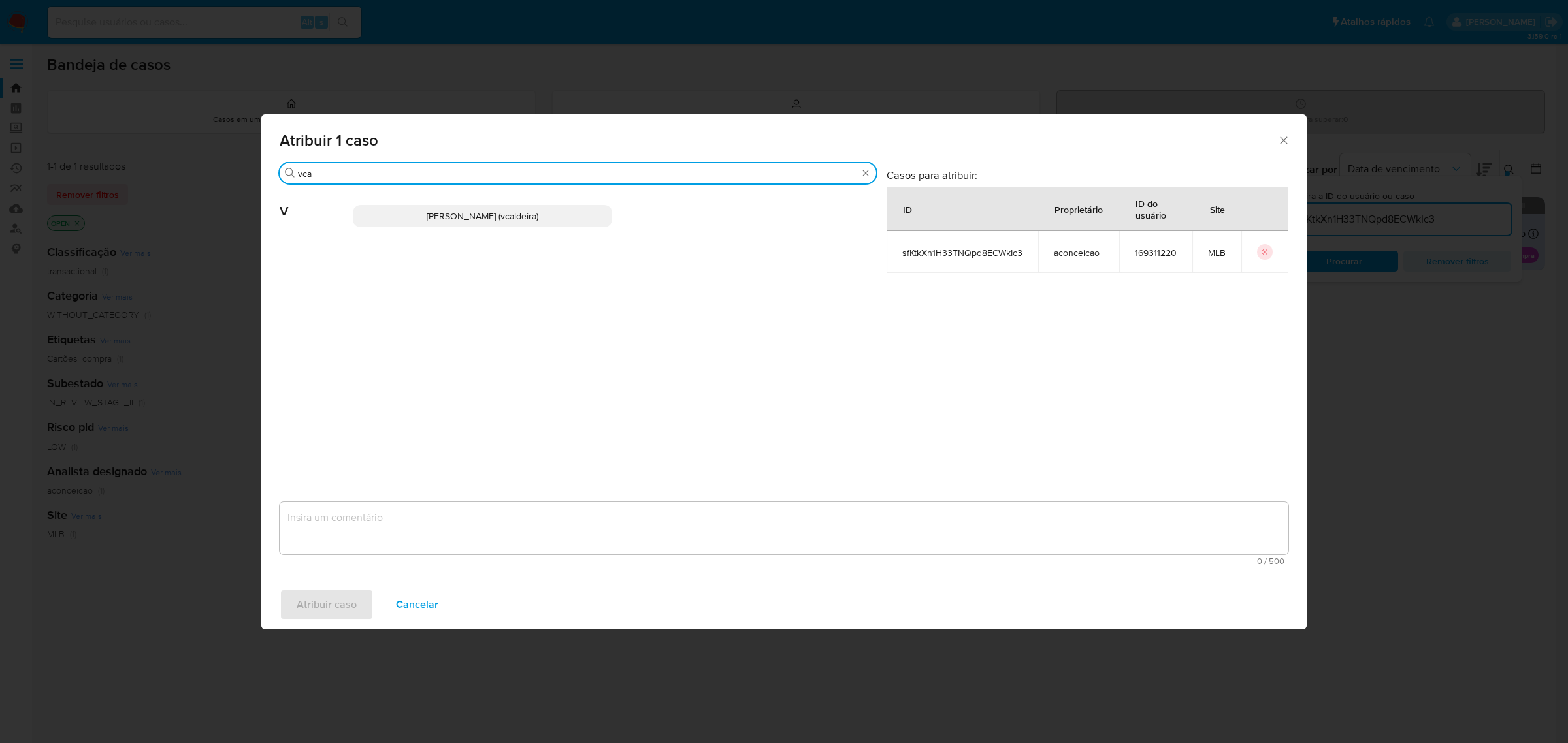
type input "vca"
click at [444, 223] on span "Vitoria Rodrigues Caldeira (vcaldeira)" at bounding box center [482, 216] width 112 height 13
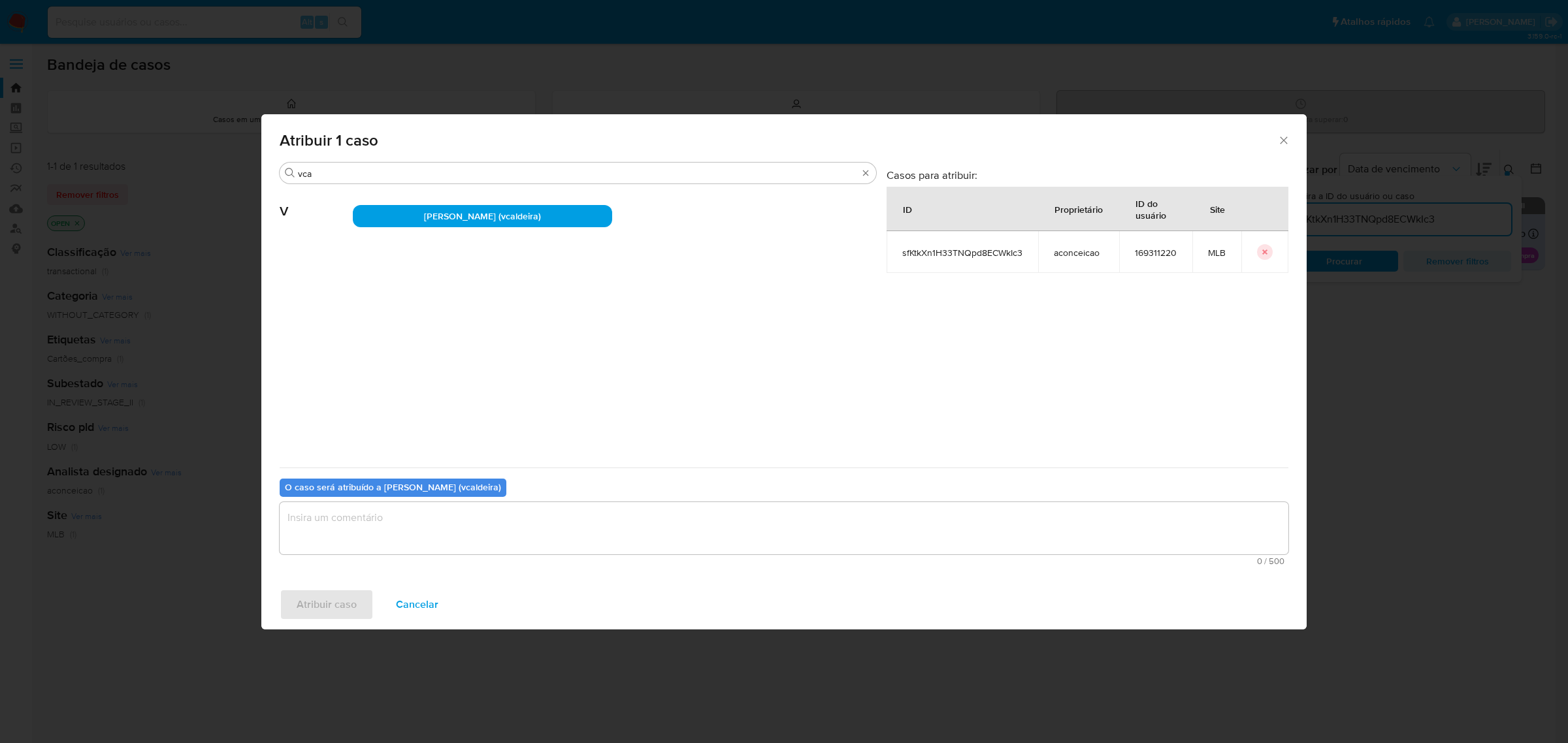
click at [415, 516] on textarea "assign-modal" at bounding box center [784, 528] width 1008 height 52
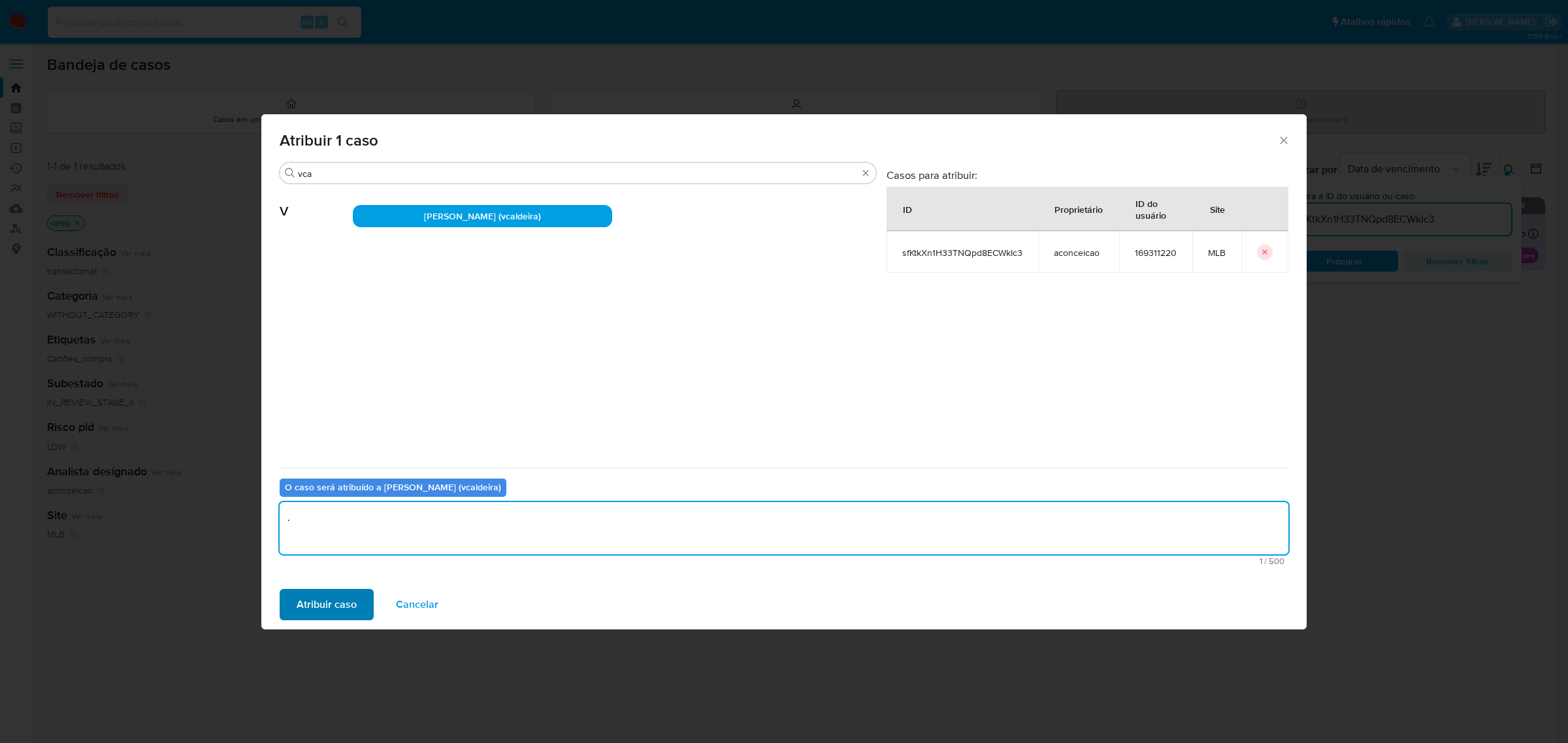
type textarea "."
click at [353, 601] on span "Atribuir caso" at bounding box center [326, 604] width 60 height 29
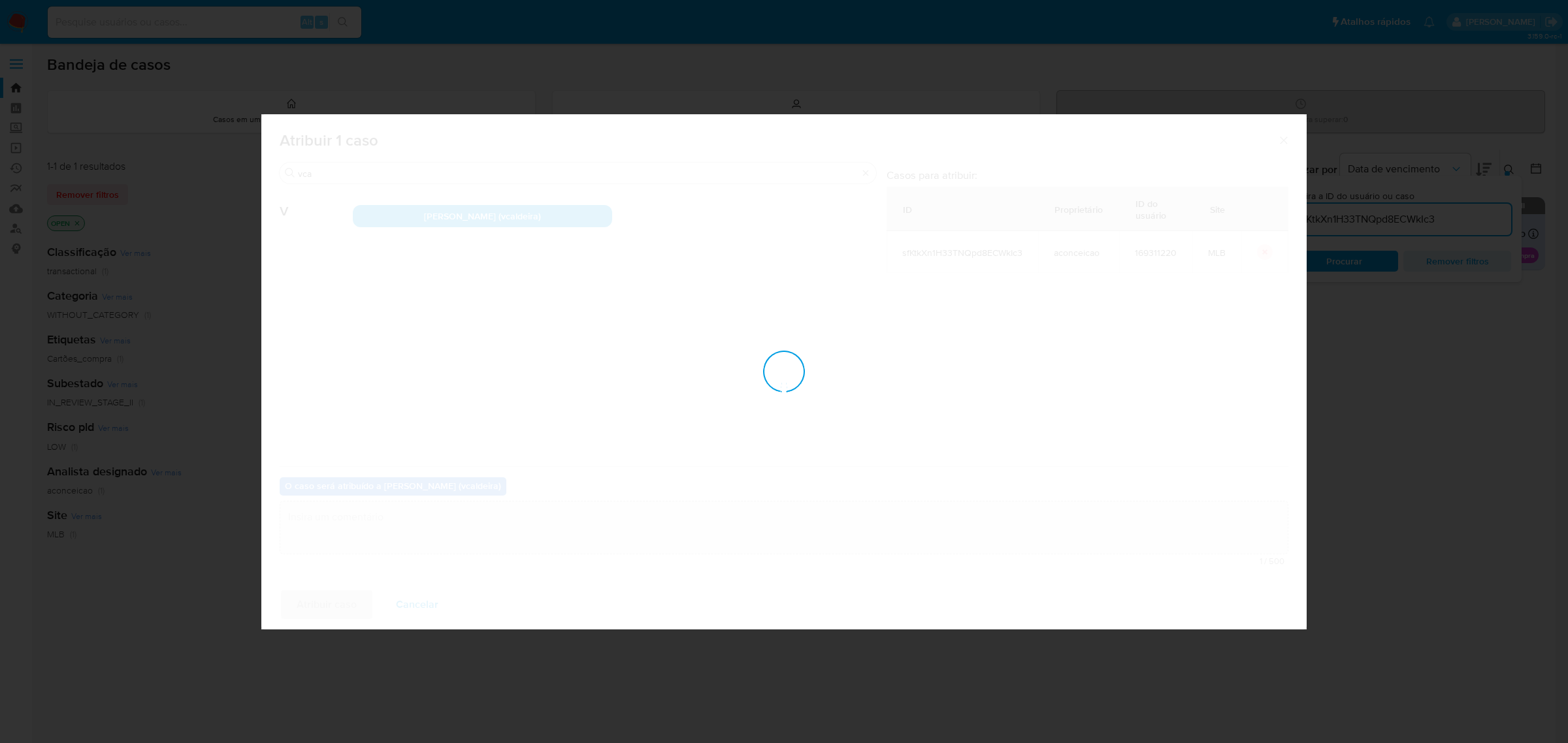
checkbox input "false"
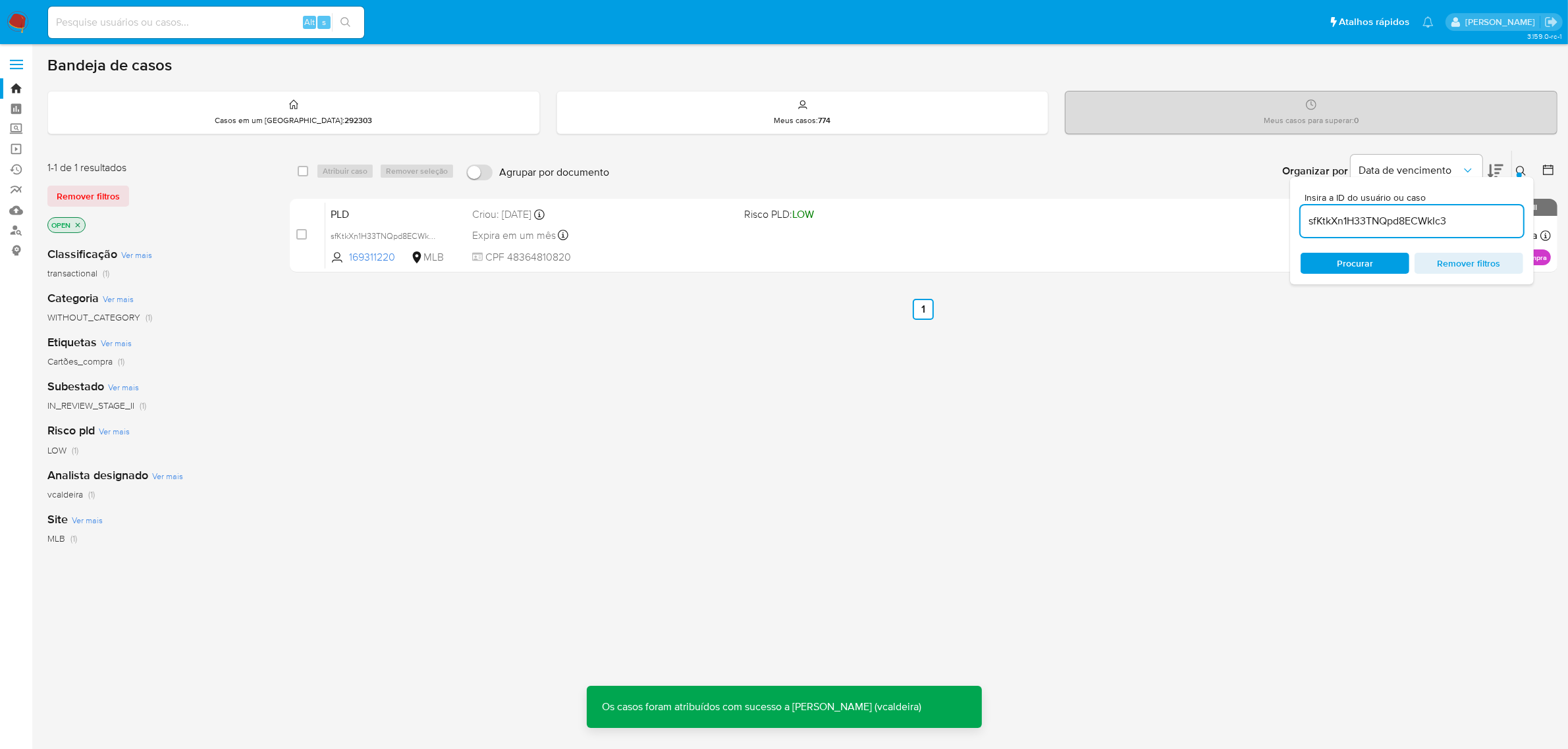
click at [1388, 218] on input "sfKtkXn1H33TNQpd8ECWkIc3" at bounding box center [1412, 222] width 223 height 17
paste input "HdoGGjvLDUSTxS4gur7jZmea"
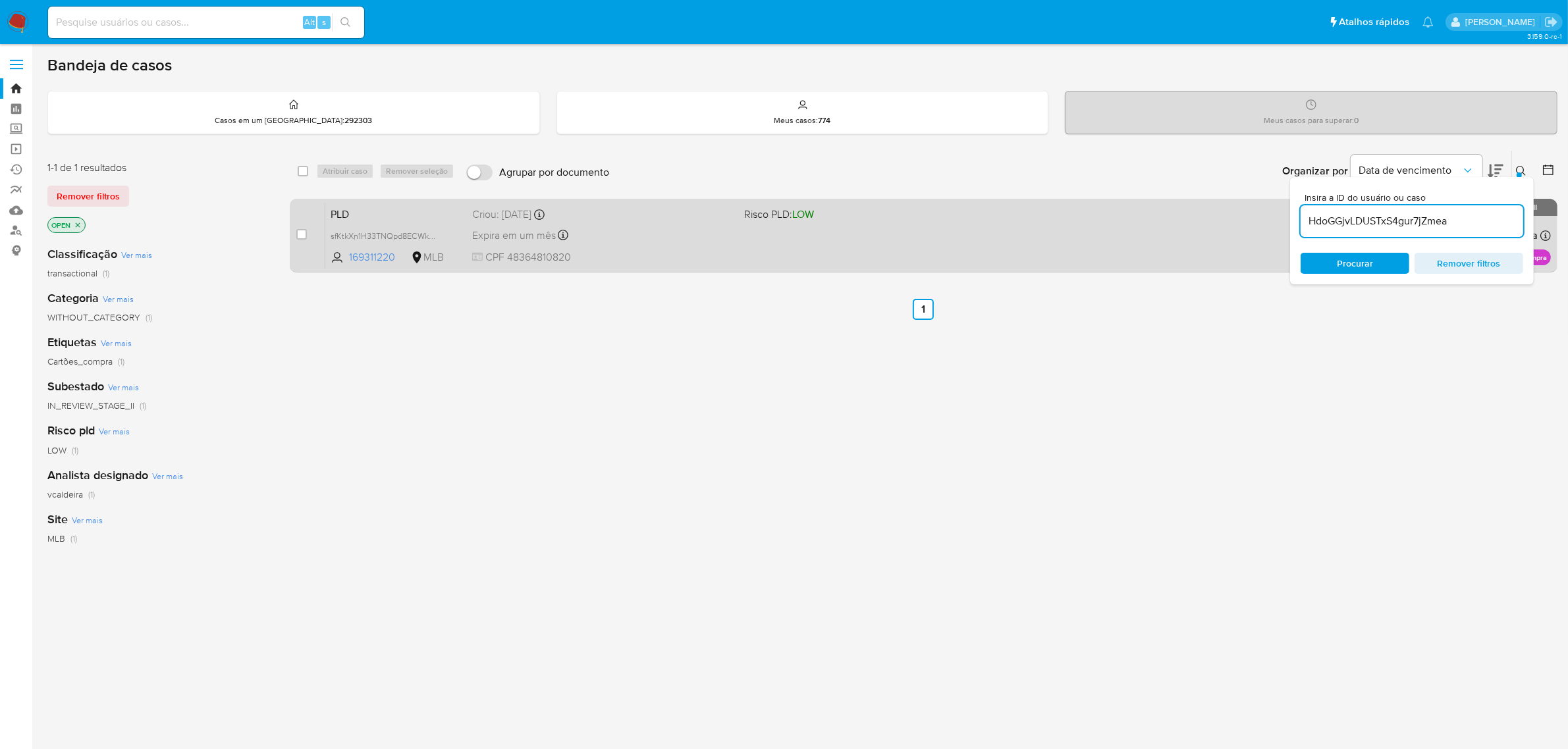
type input "HdoGGjvLDUSTxS4gur7jZmea"
click at [304, 234] on input "checkbox" at bounding box center [301, 234] width 10 height 10
checkbox input "true"
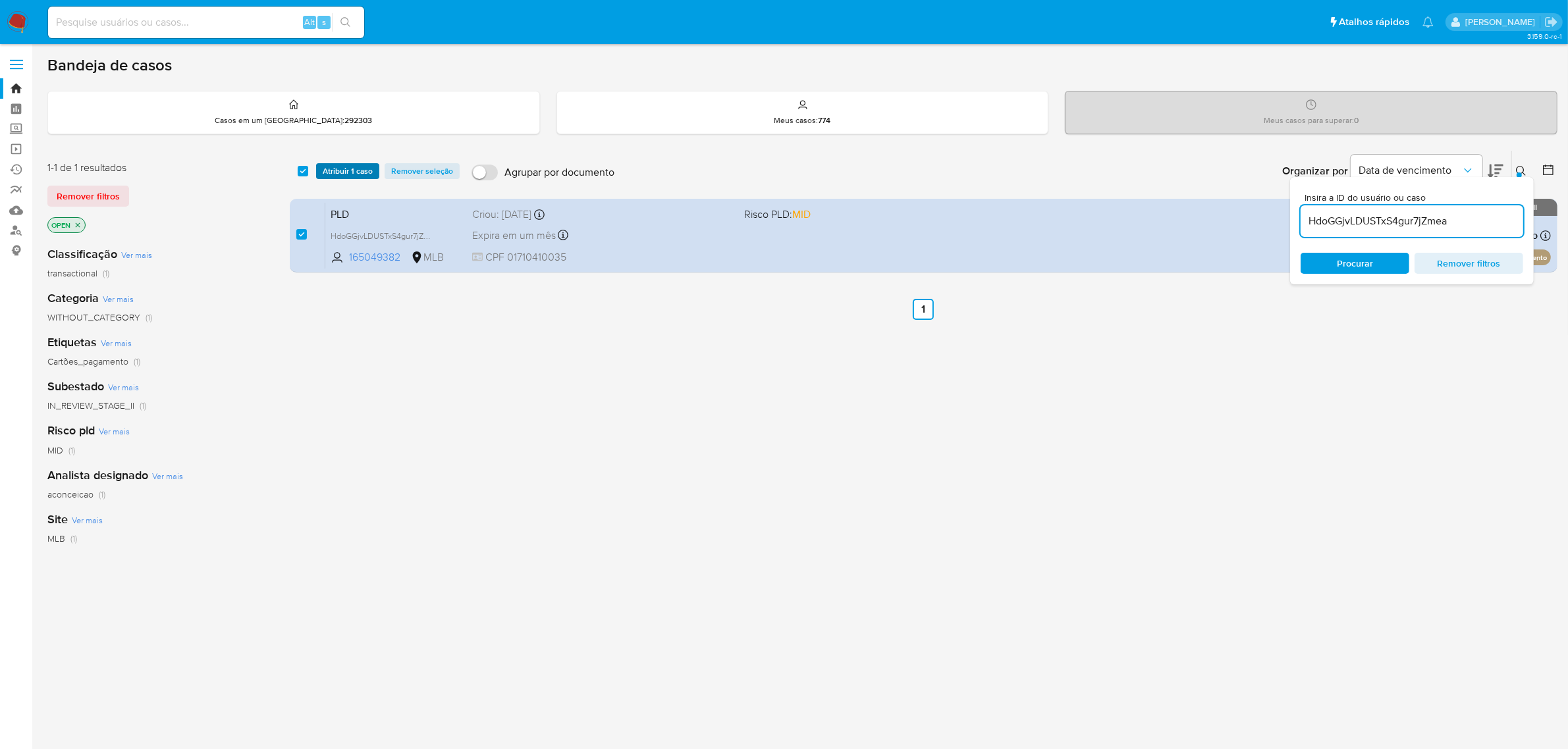
click at [347, 172] on span "Atribuir 1 caso" at bounding box center [347, 170] width 50 height 13
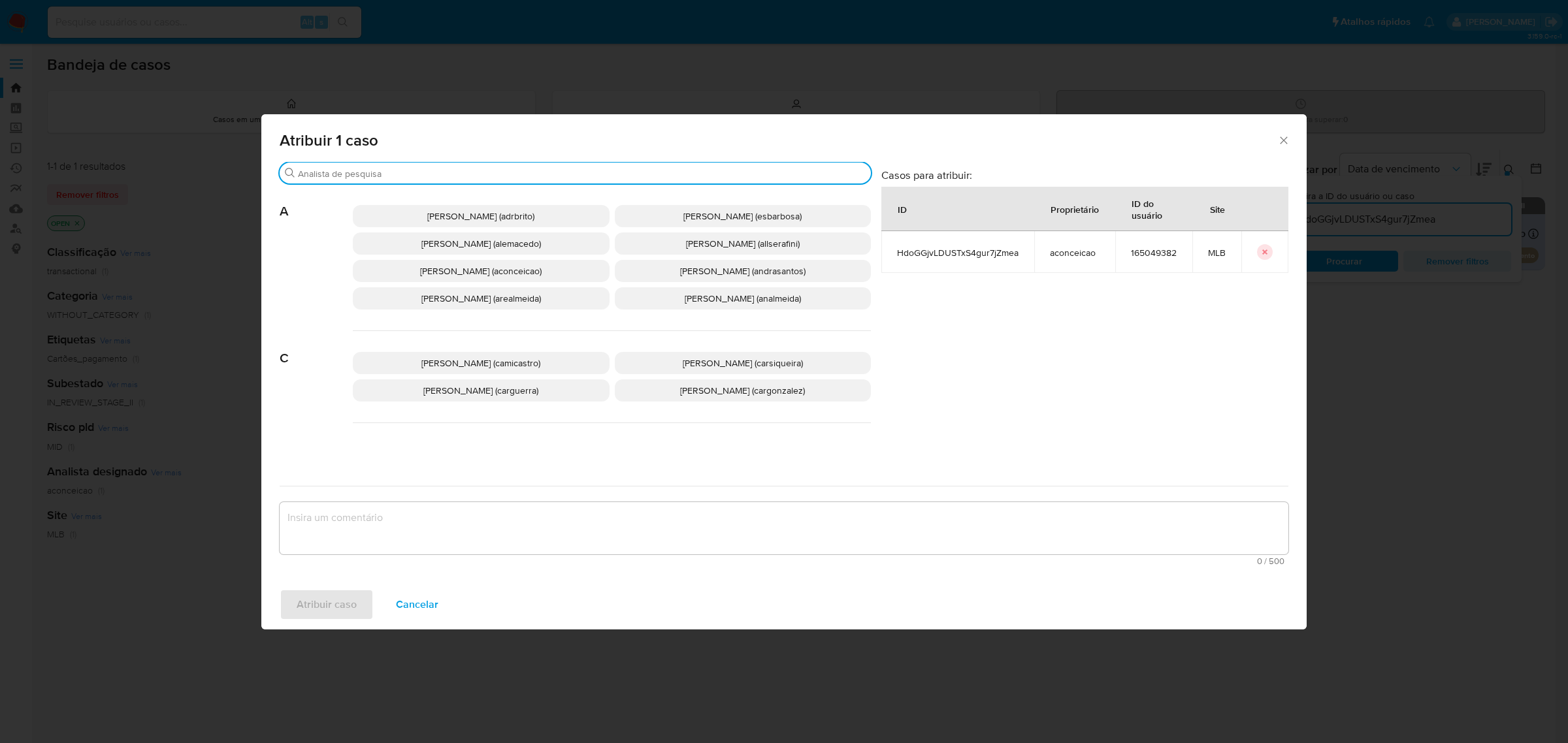
click at [459, 178] on input "Procurar" at bounding box center [581, 174] width 567 height 12
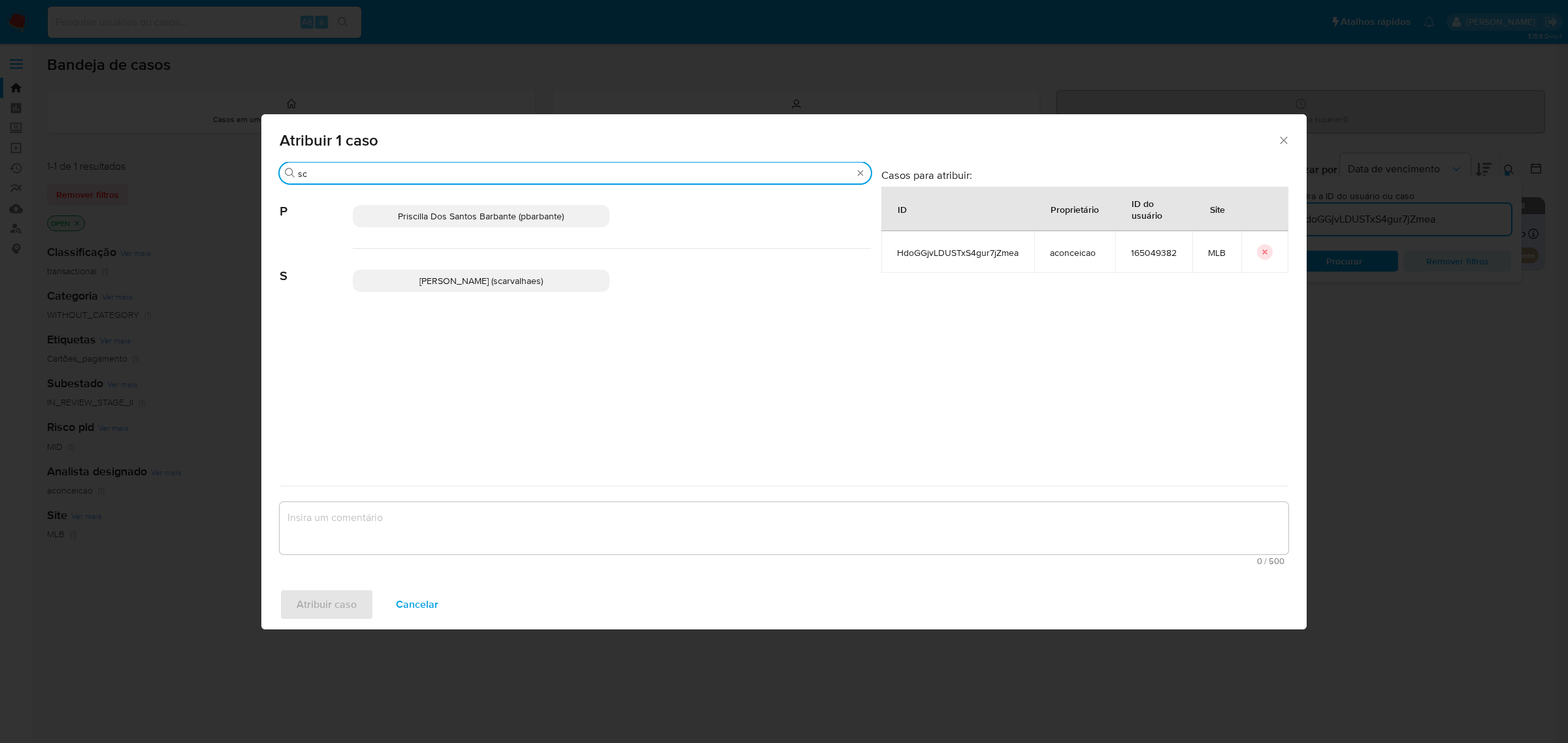
type input "sc"
click at [424, 286] on span "Sara Heide Carvalhaes Gomes Teixeira (scarvalhaes)" at bounding box center [481, 281] width 124 height 13
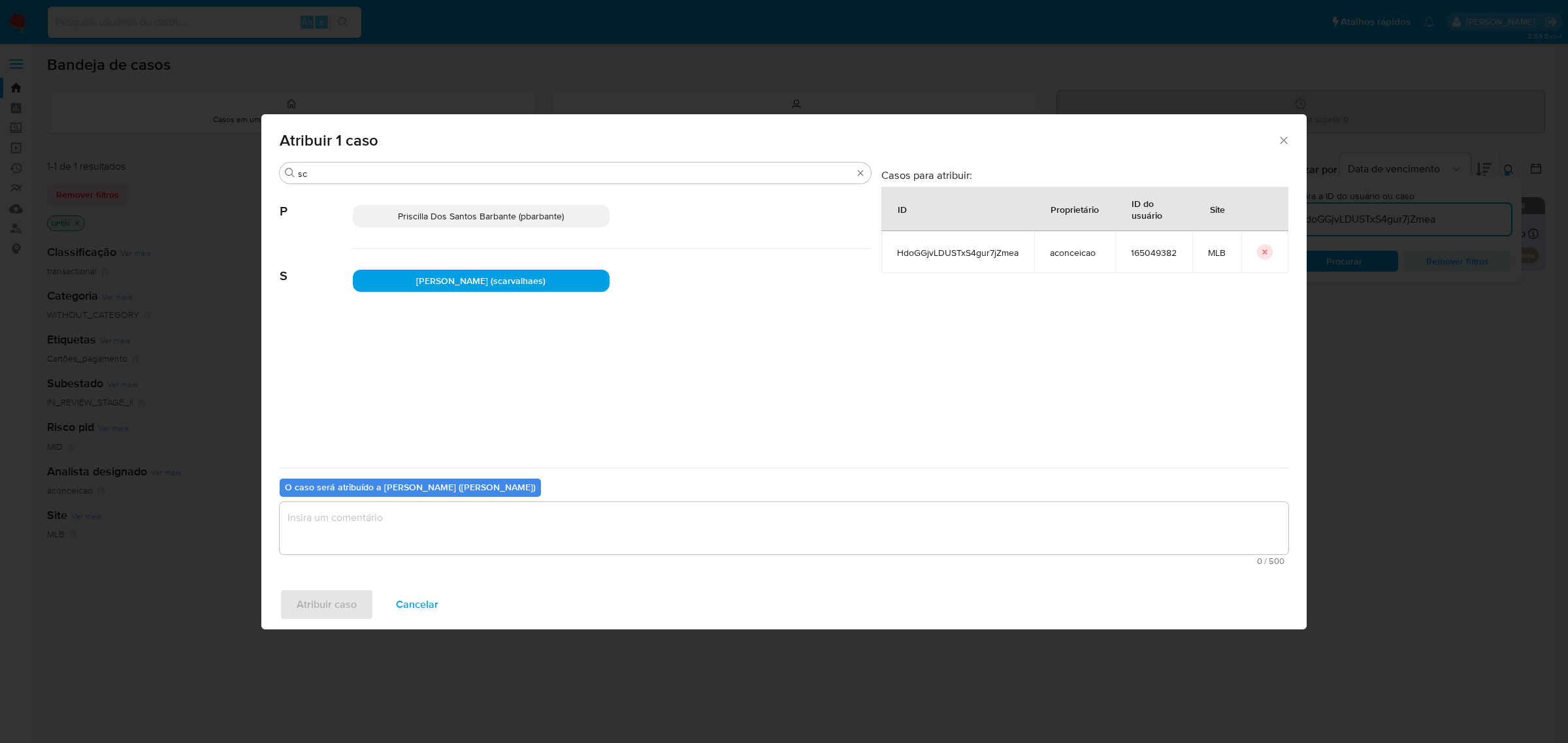
click at [394, 520] on textarea "assign-modal" at bounding box center [784, 528] width 1008 height 52
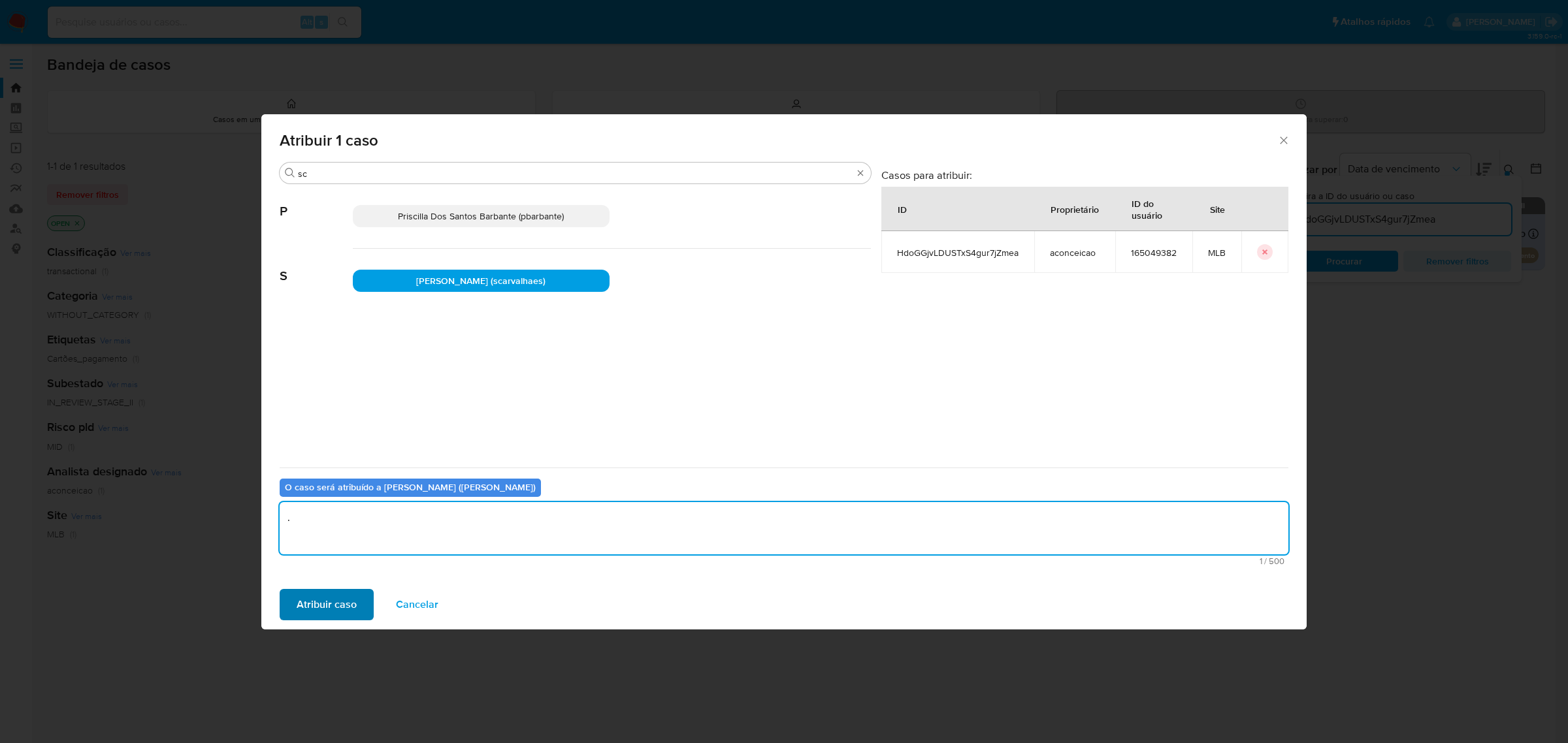
type textarea "."
click at [338, 593] on span "Atribuir caso" at bounding box center [326, 604] width 60 height 29
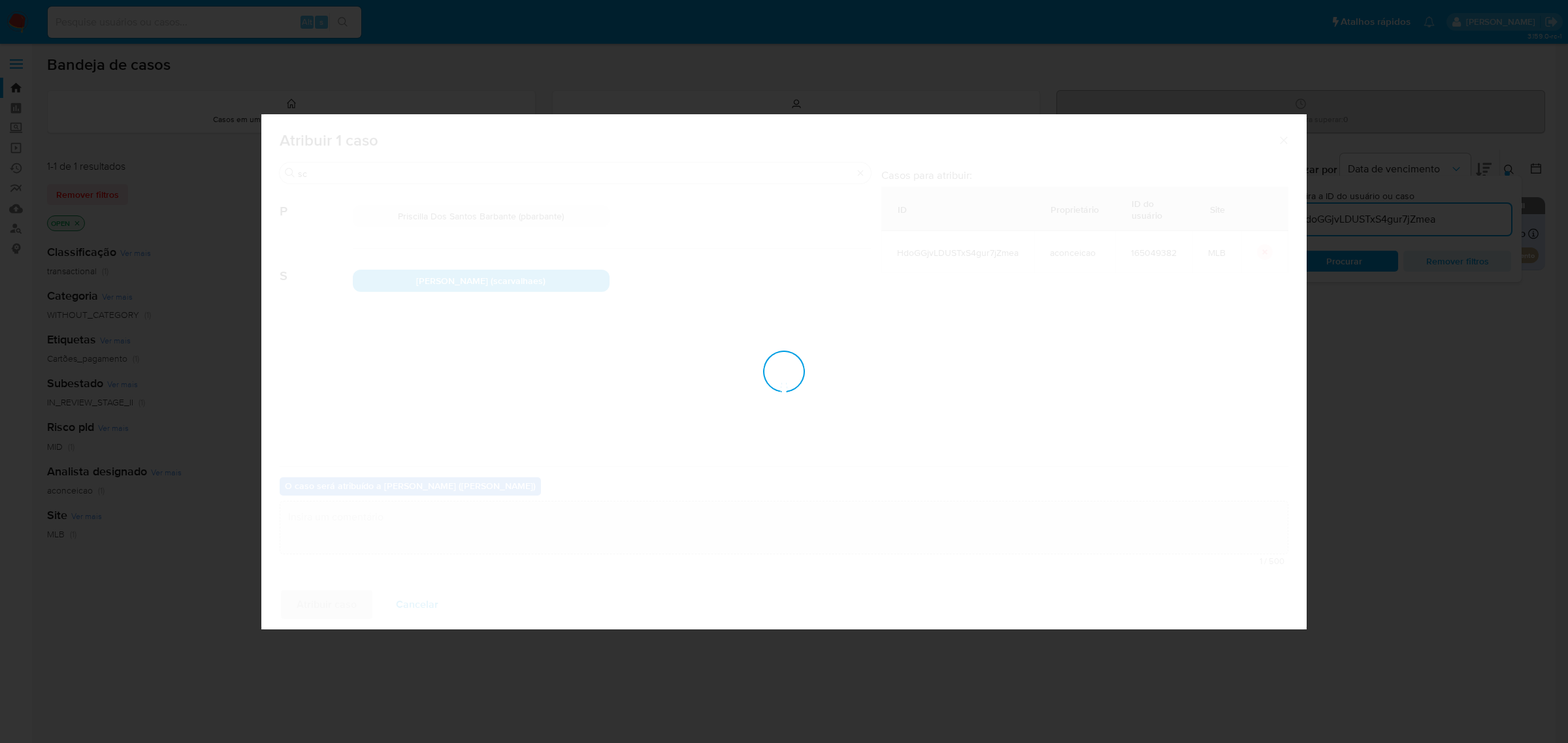
checkbox input "false"
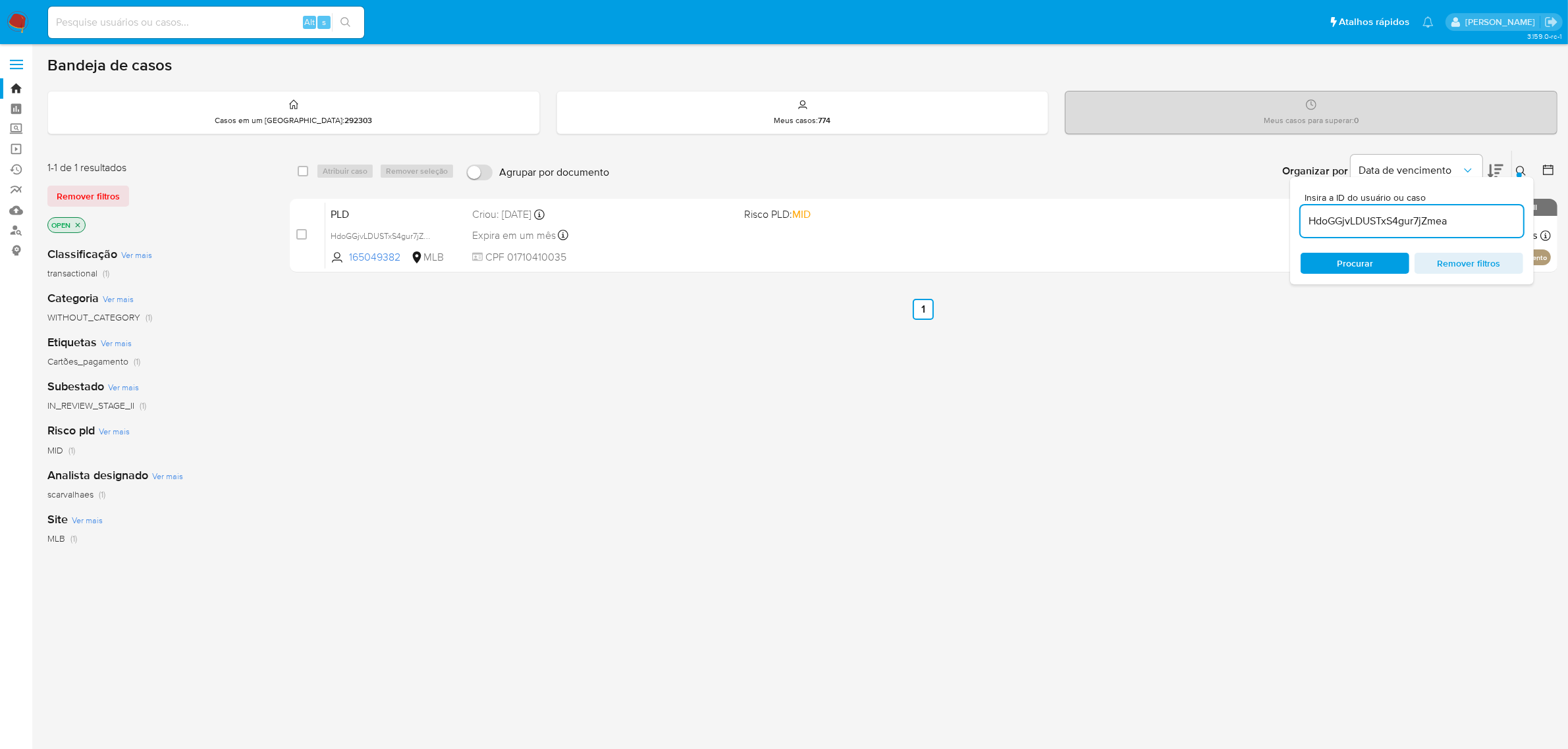
click at [1410, 218] on input "HdoGGjvLDUSTxS4gur7jZmea" at bounding box center [1412, 222] width 223 height 17
paste input "K4kDuoVp7sGexQMXnuRzbpLh"
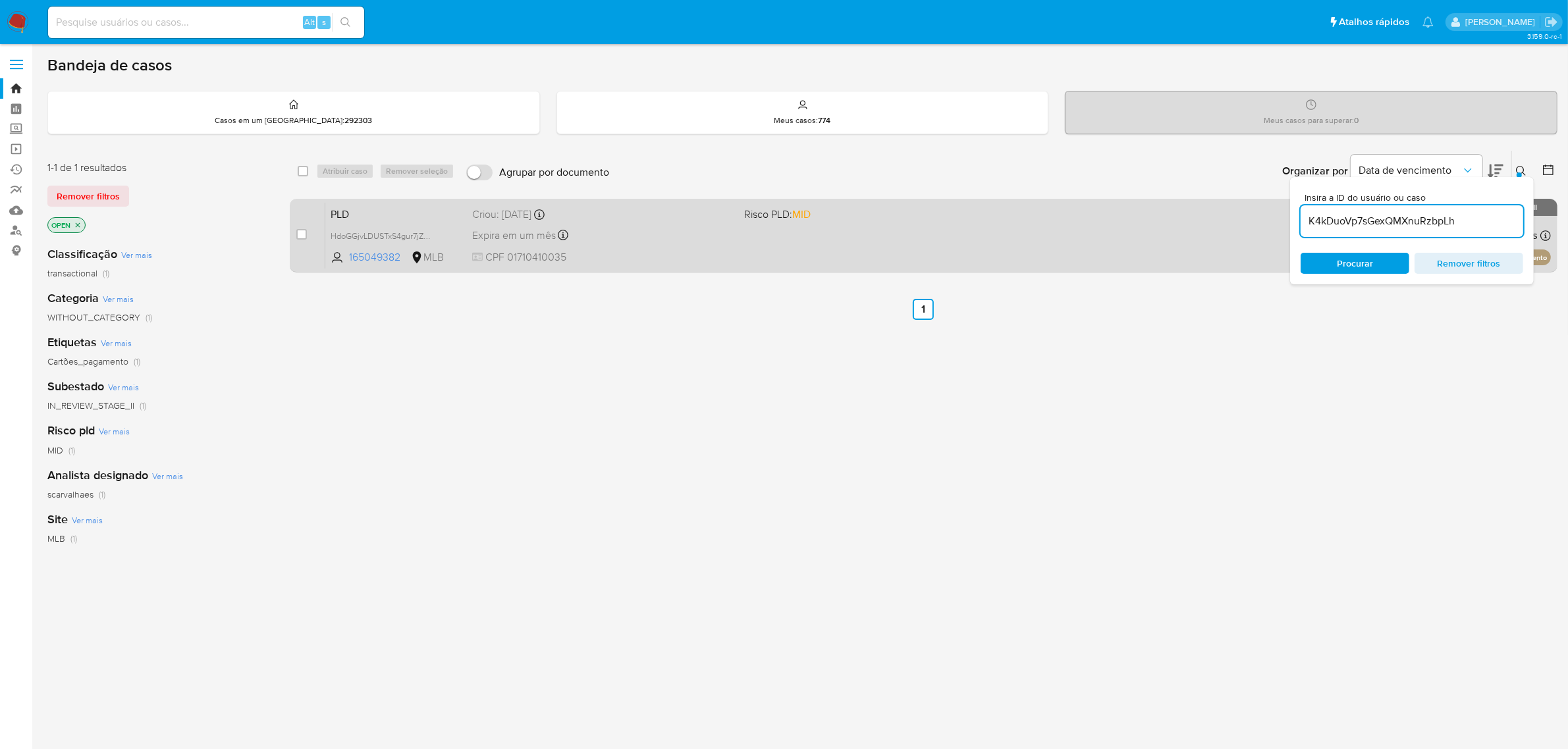
type input "K4kDuoVp7sGexQMXnuRzbpLh"
click at [304, 237] on input "checkbox" at bounding box center [301, 234] width 10 height 10
checkbox input "true"
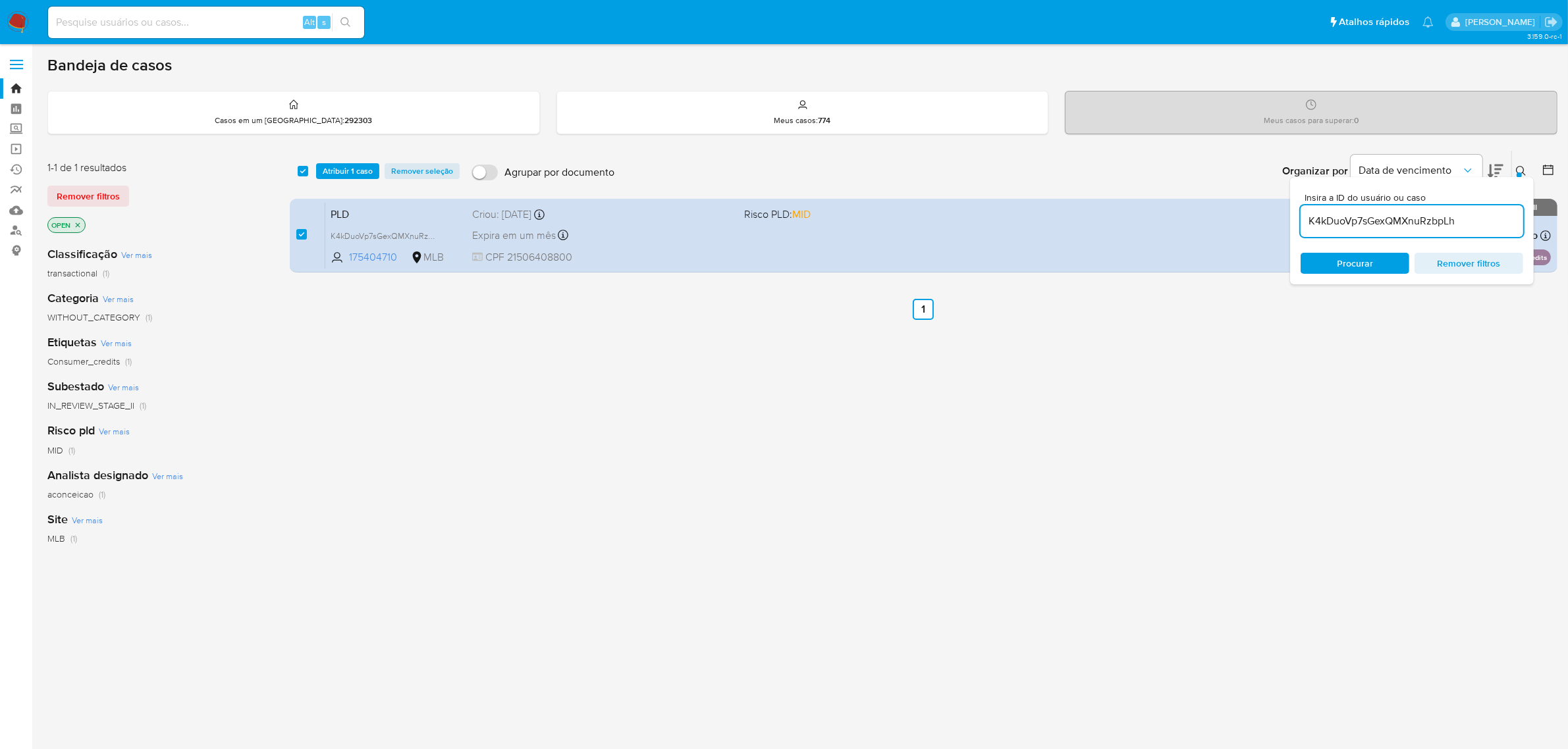
click at [342, 180] on div "select-all-cases-checkbox Atribuir 1 caso Remover seleção Agrupar por documento…" at bounding box center [923, 171] width 1268 height 41
click at [347, 171] on span "Atribuir 1 caso" at bounding box center [347, 170] width 50 height 13
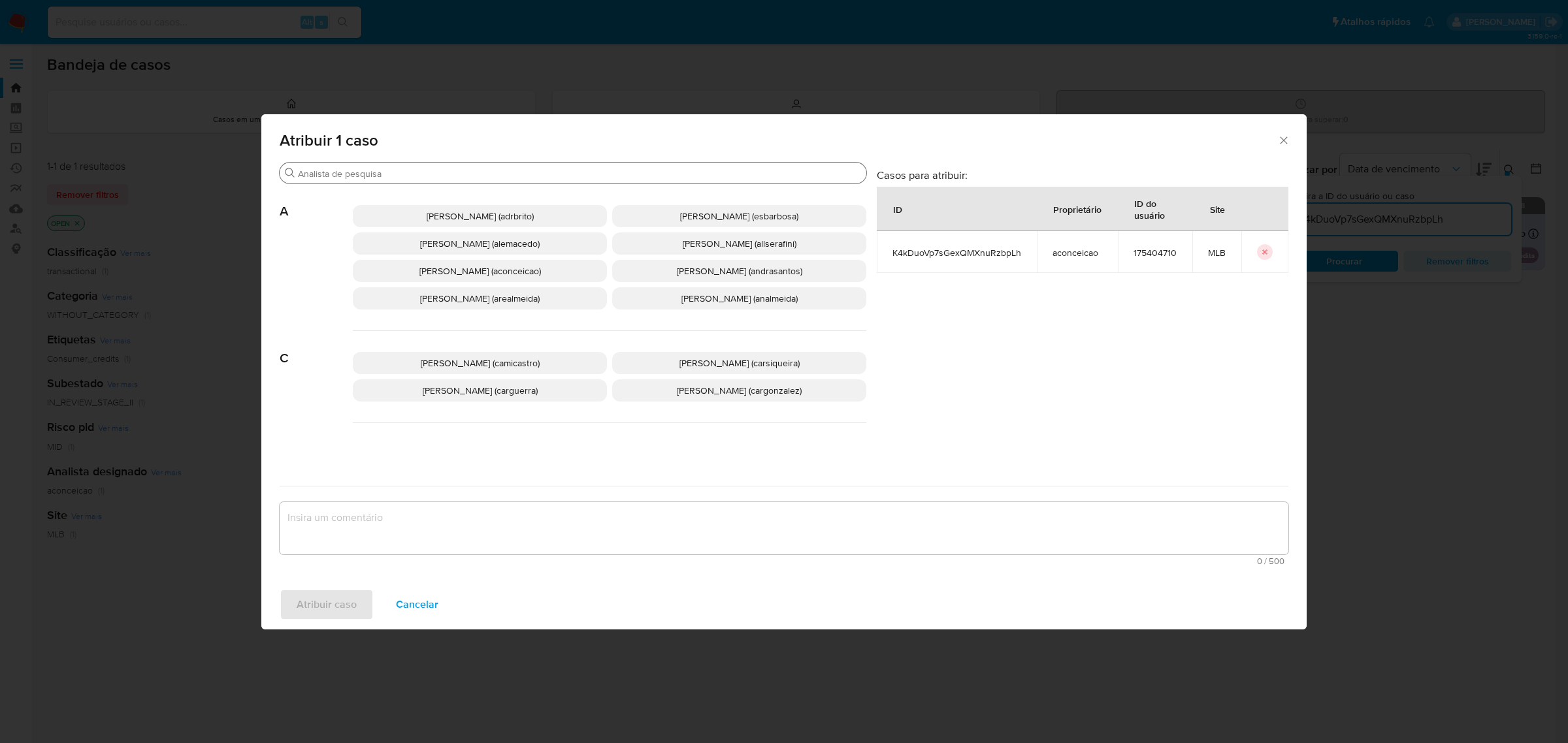
click at [429, 165] on div "Procurar" at bounding box center [573, 173] width 586 height 21
click at [426, 171] on input "Procurar" at bounding box center [580, 174] width 563 height 12
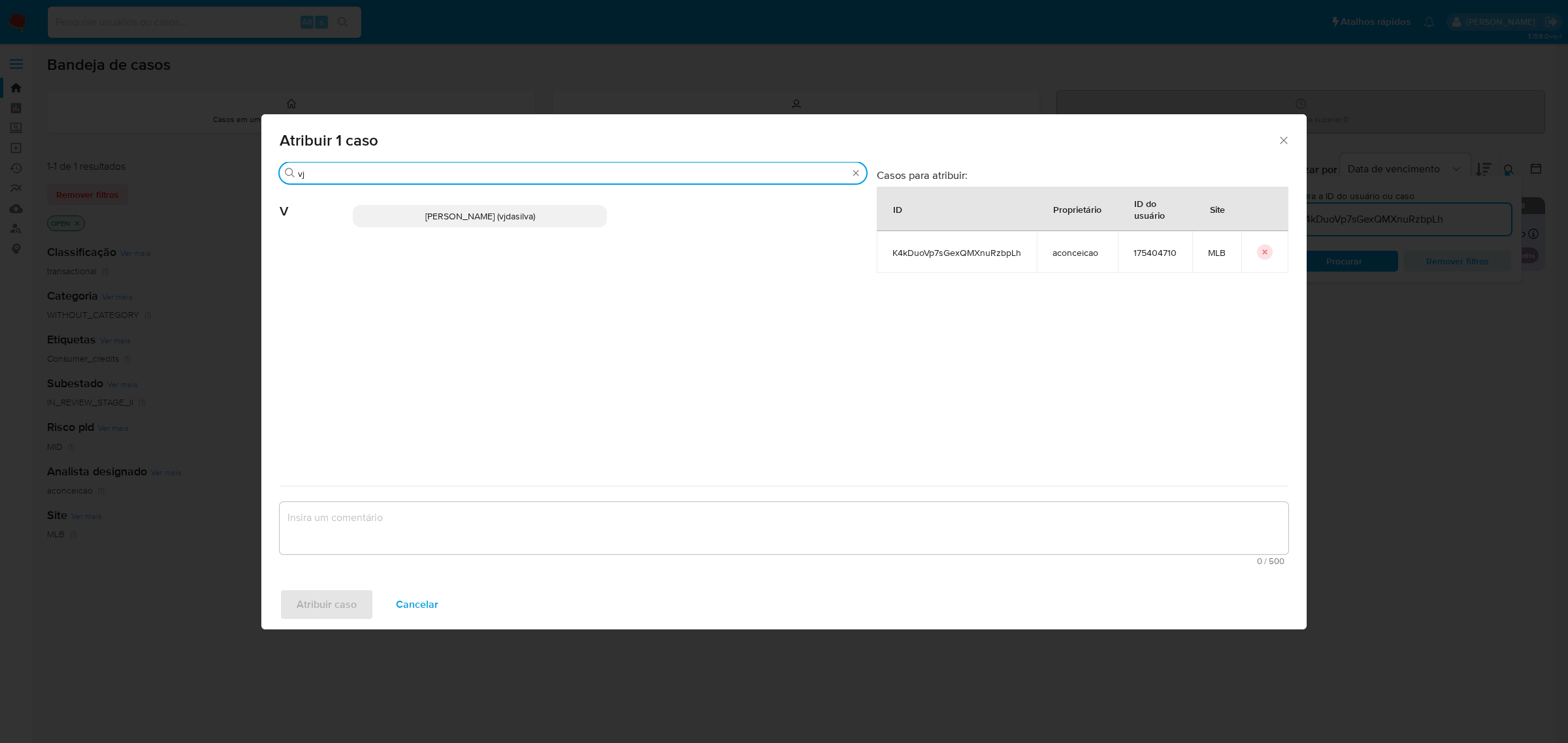
type input "vj"
click at [471, 220] on span "Viviane Jesus Da Silva (vjdasilva)" at bounding box center [480, 216] width 110 height 13
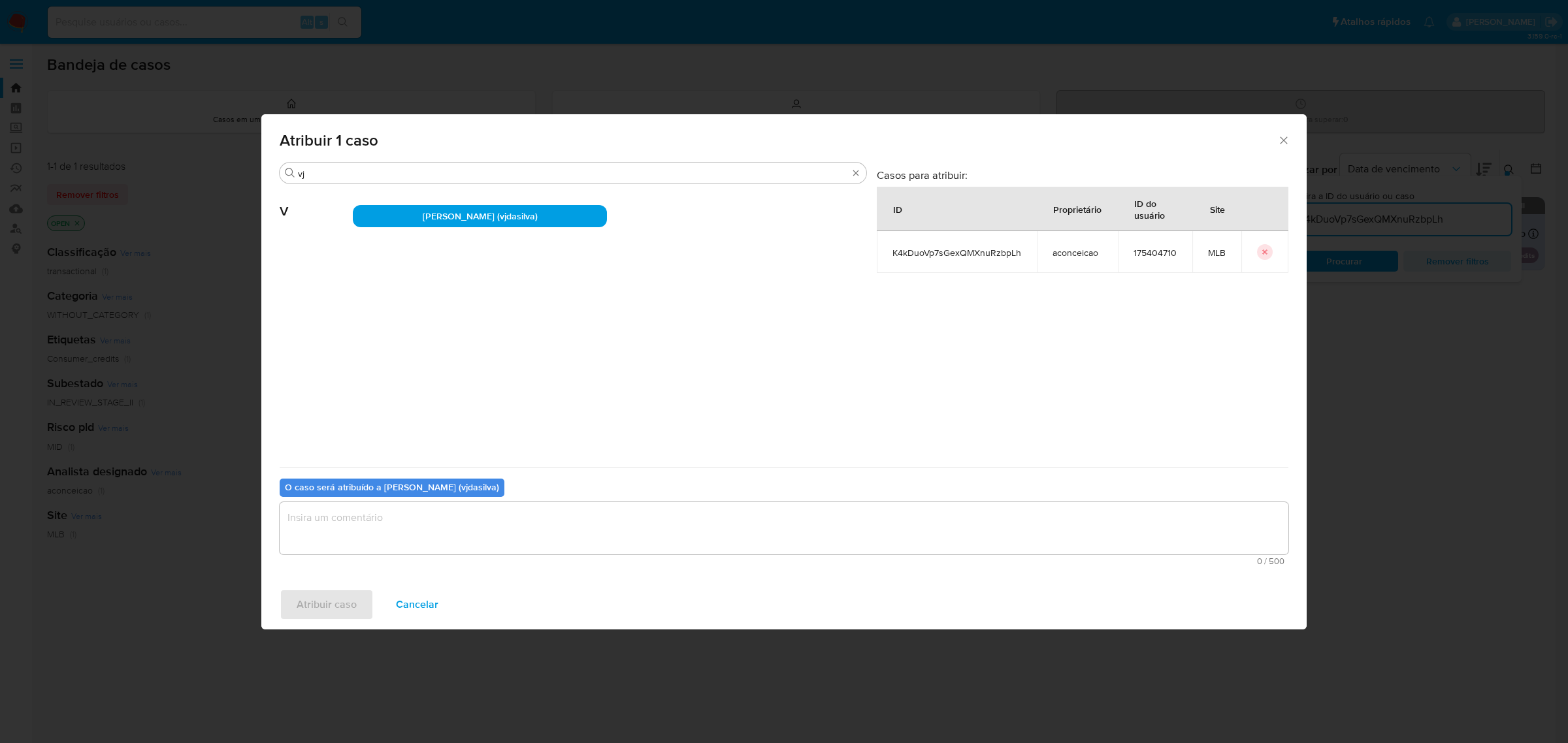
click at [371, 520] on textarea "assign-modal" at bounding box center [784, 528] width 1008 height 52
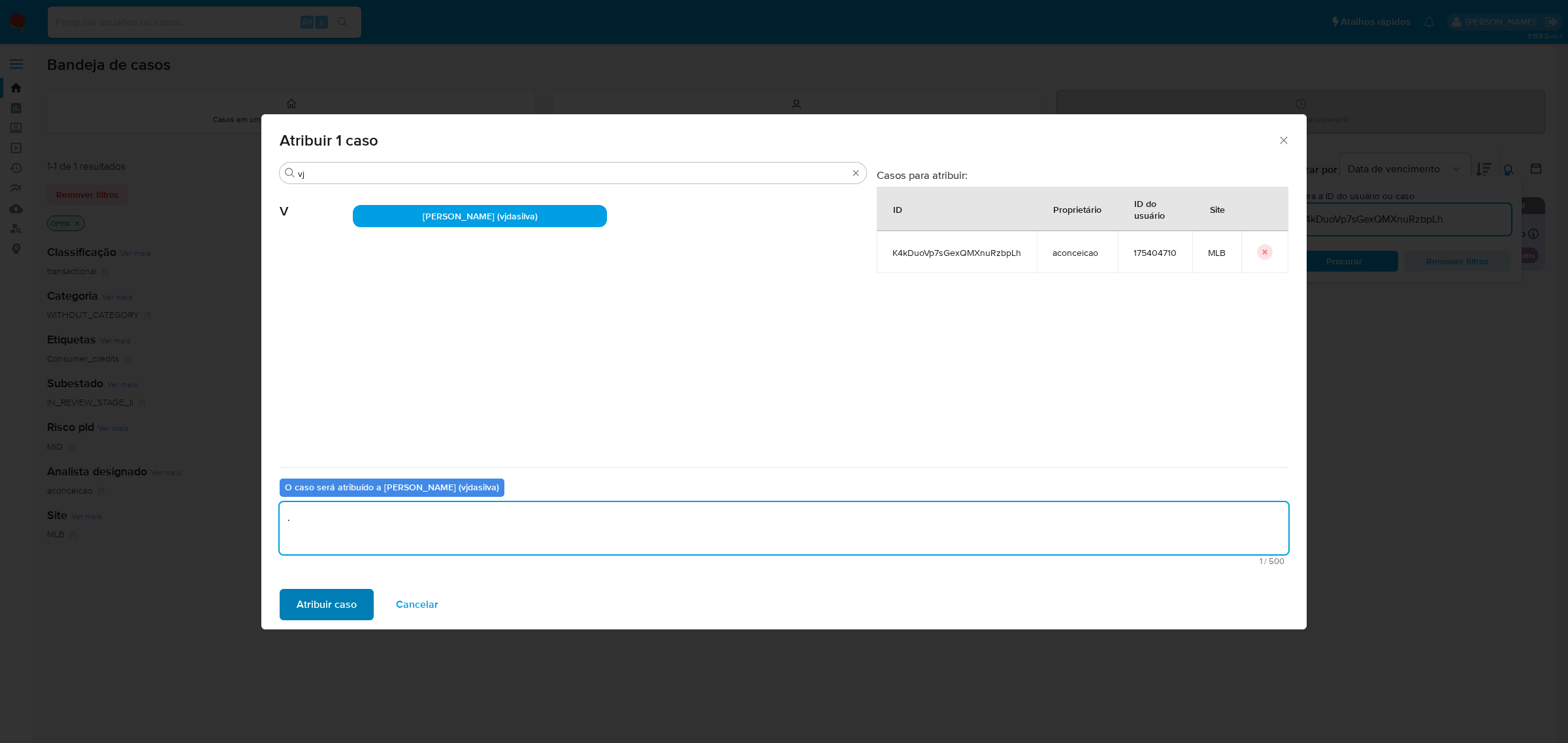
type textarea "."
click at [323, 596] on span "Atribuir caso" at bounding box center [326, 604] width 60 height 29
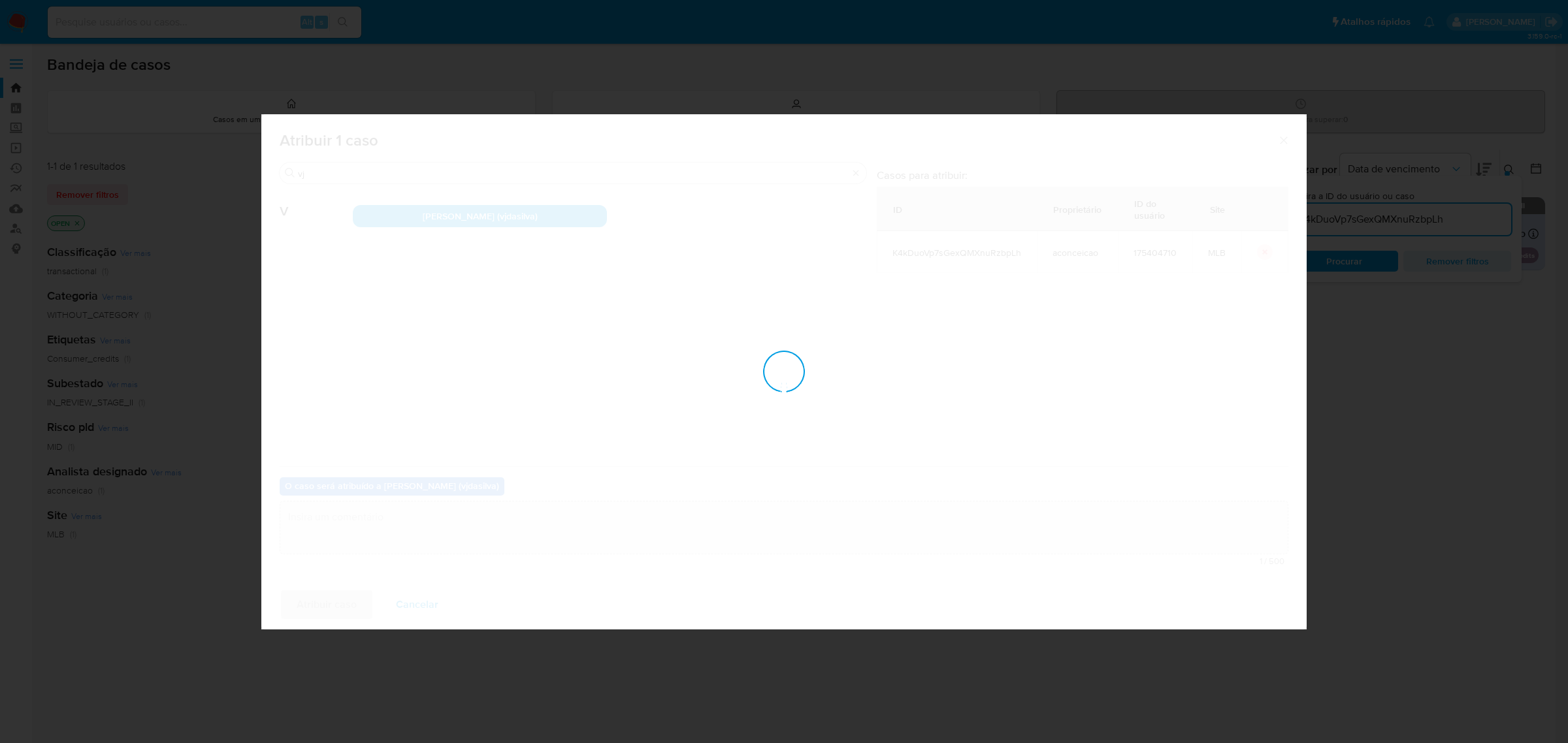
checkbox input "false"
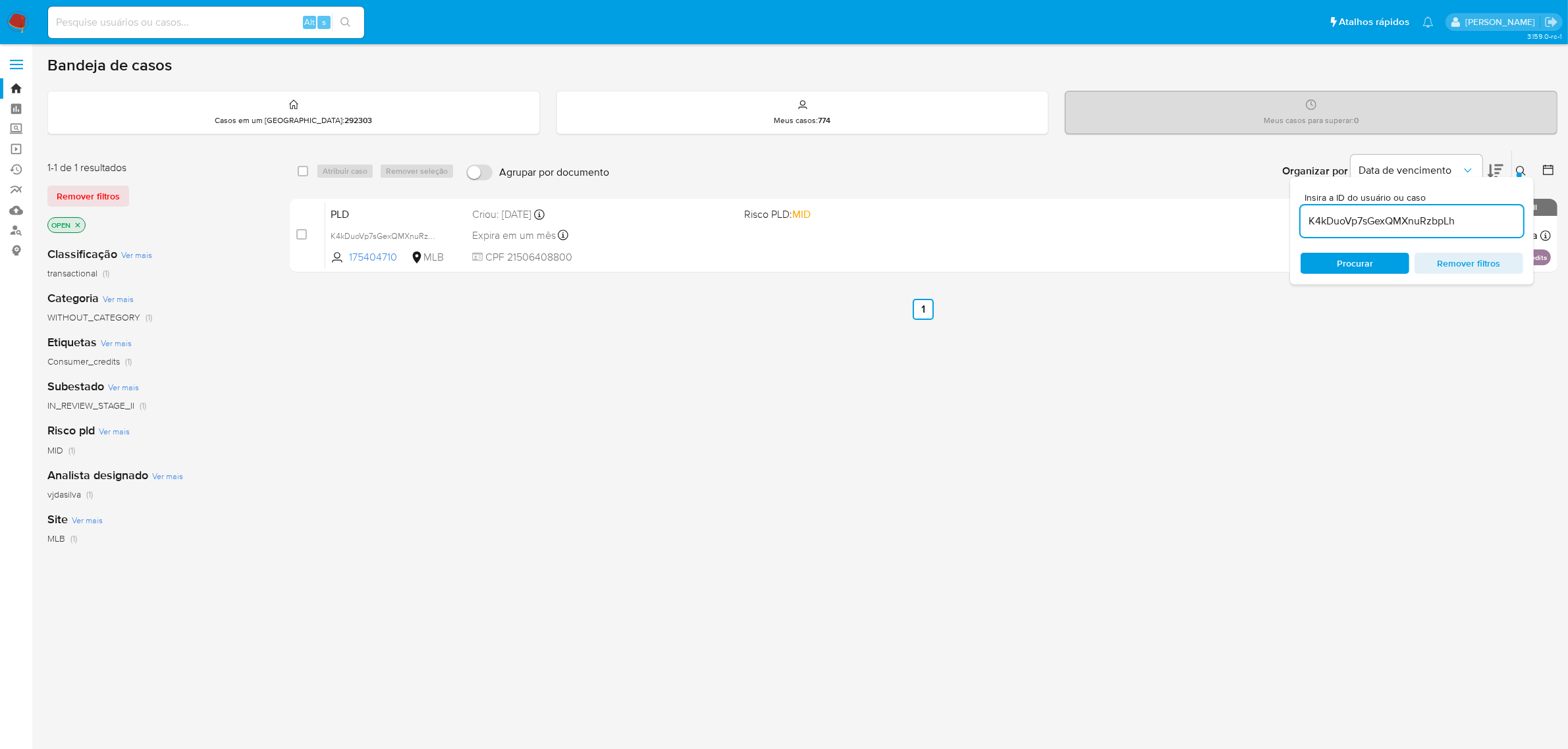
click at [1371, 221] on input "K4kDuoVp7sGexQMXnuRzbpLh" at bounding box center [1412, 222] width 223 height 17
paste input "k61xa9PVOvNd8WfHenXQ2h1z"
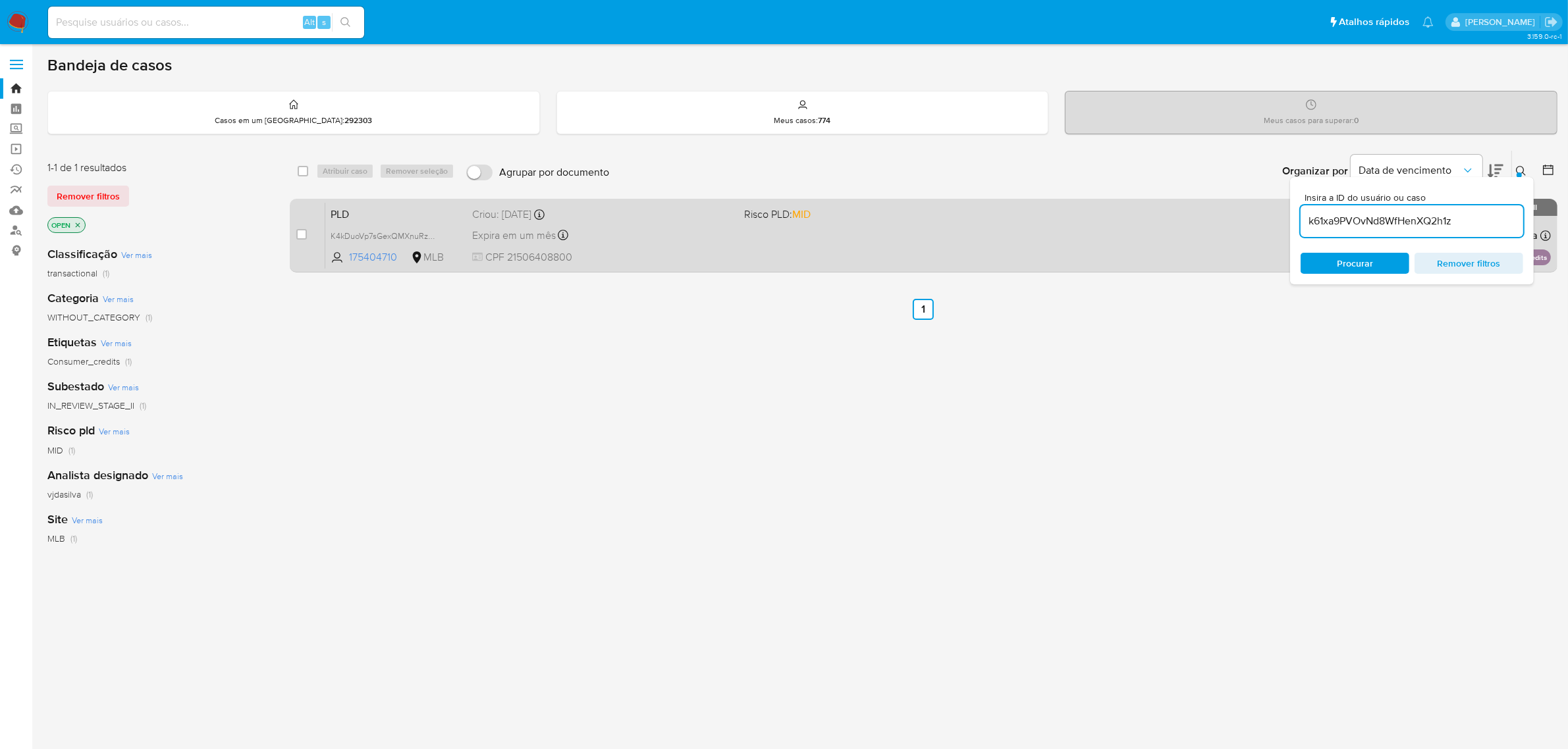
type input "k61xa9PVOvNd8WfHenXQ2h1z"
click at [307, 232] on div "case-item-checkbox Incapaz de atribuir o caso" at bounding box center [310, 235] width 29 height 66
click at [305, 232] on input "checkbox" at bounding box center [301, 234] width 10 height 10
checkbox input "true"
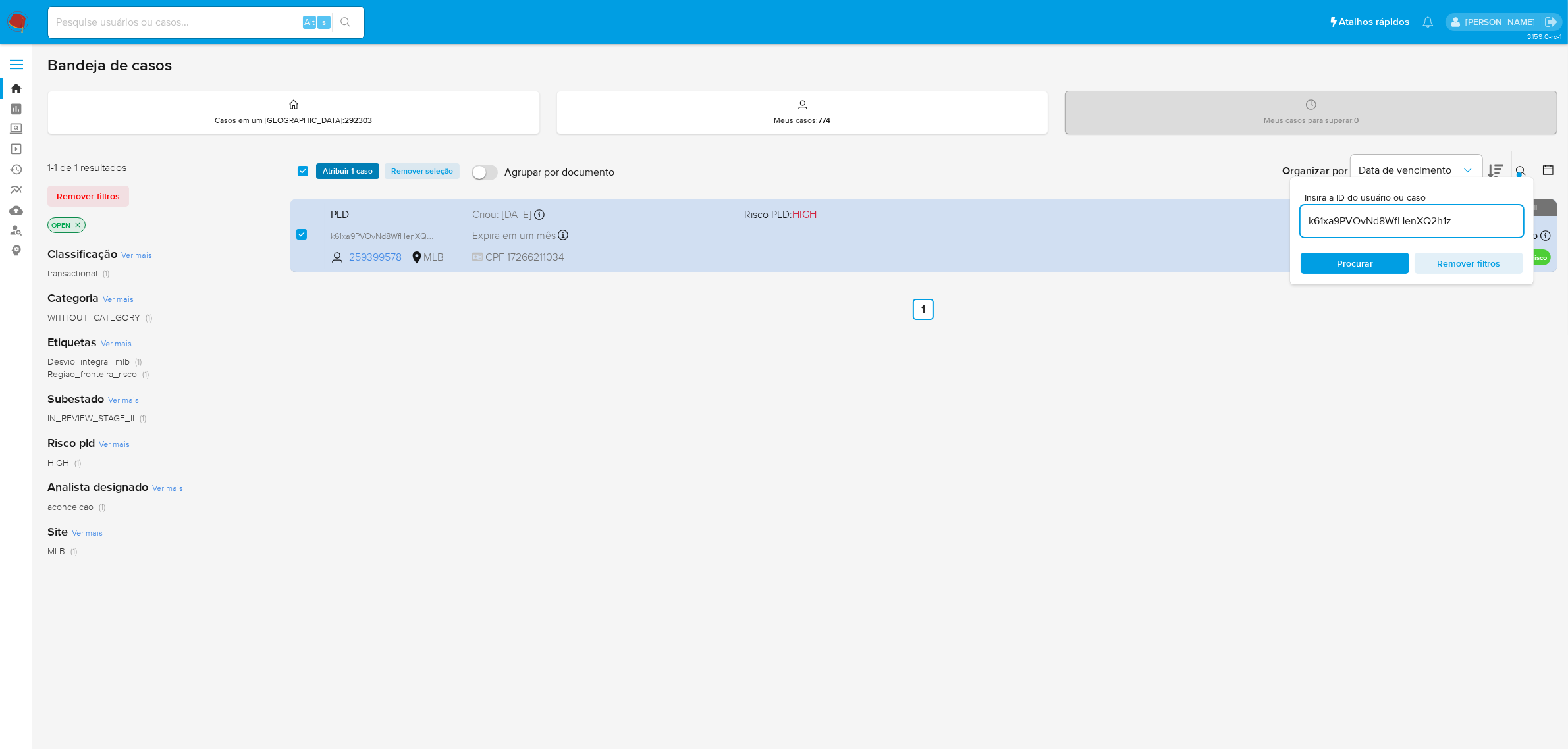
click at [344, 178] on span "Atribuir 1 caso" at bounding box center [347, 170] width 50 height 13
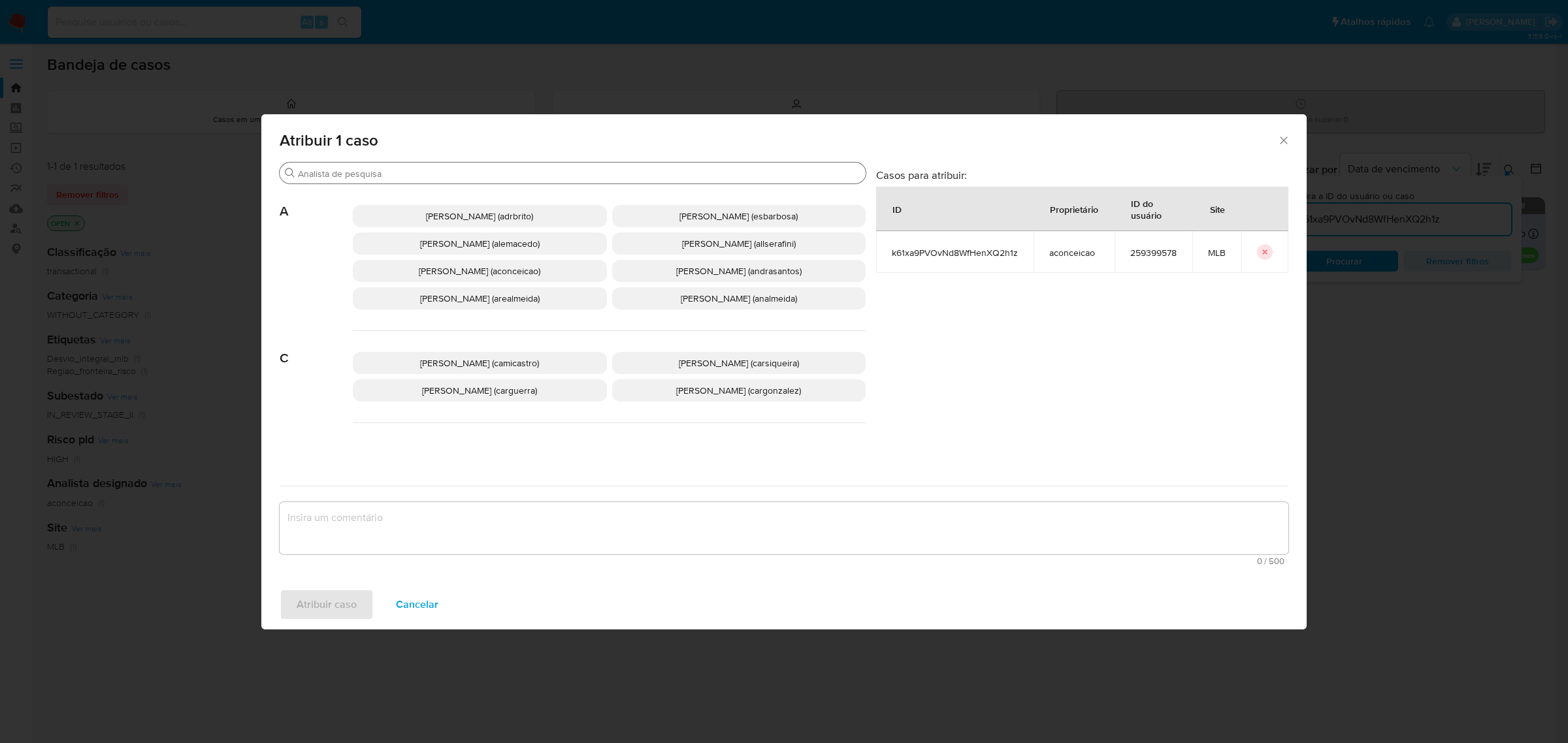
click at [364, 175] on input "Procurar" at bounding box center [579, 174] width 562 height 12
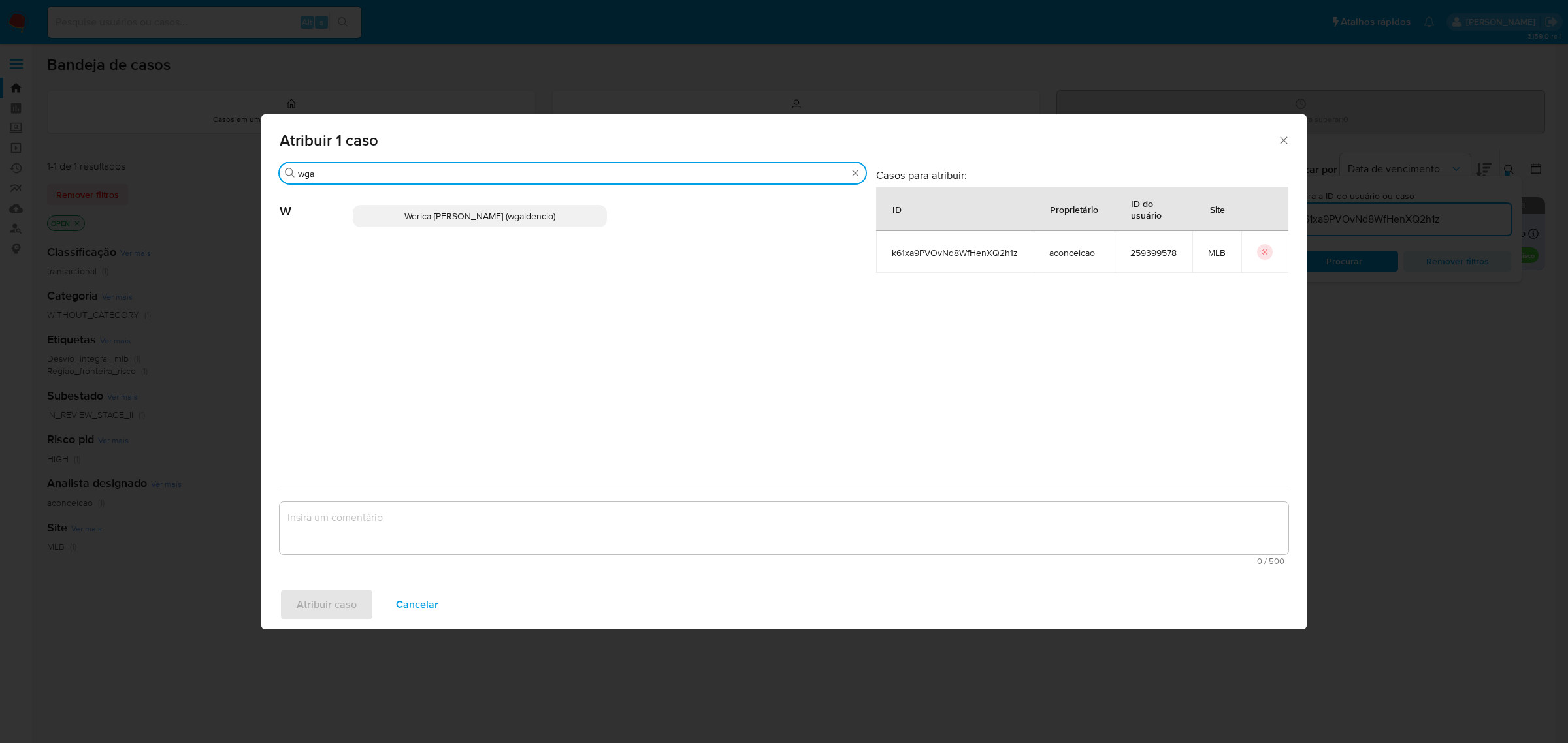
type input "wga"
click at [447, 217] on span "Werica Juliana Galdencio (wgaldencio)" at bounding box center [480, 216] width 151 height 13
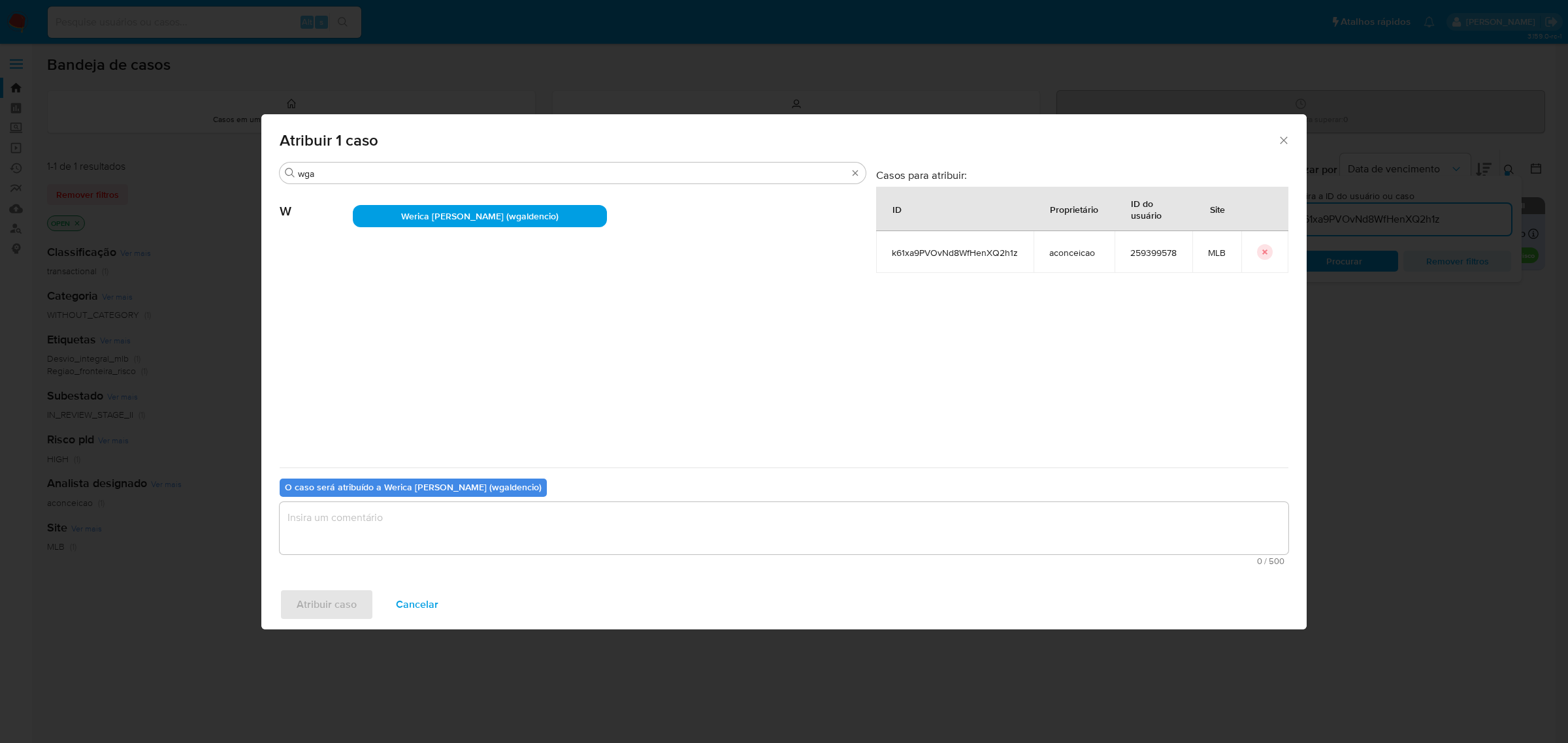
click at [419, 516] on textarea "assign-modal" at bounding box center [784, 528] width 1008 height 52
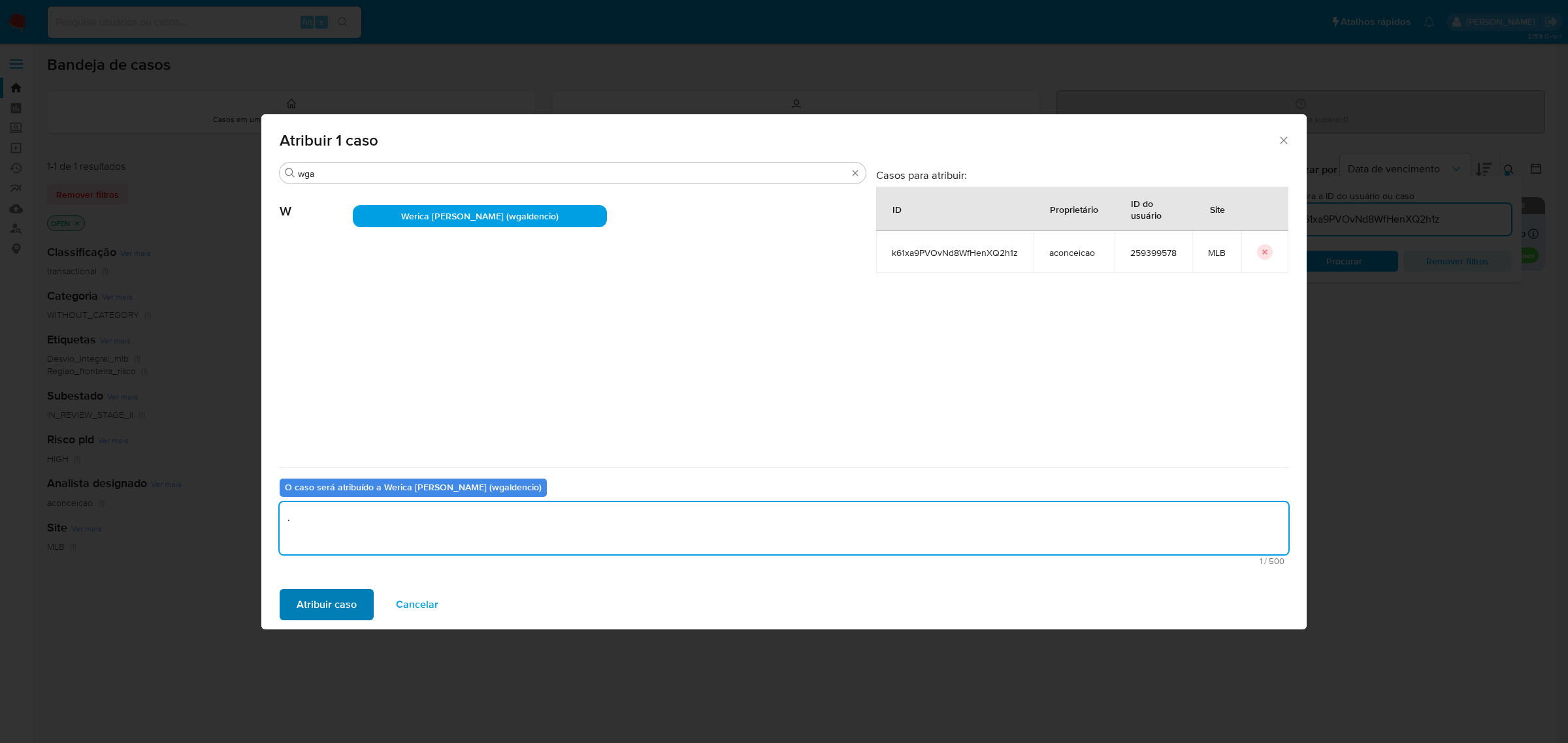
type textarea "."
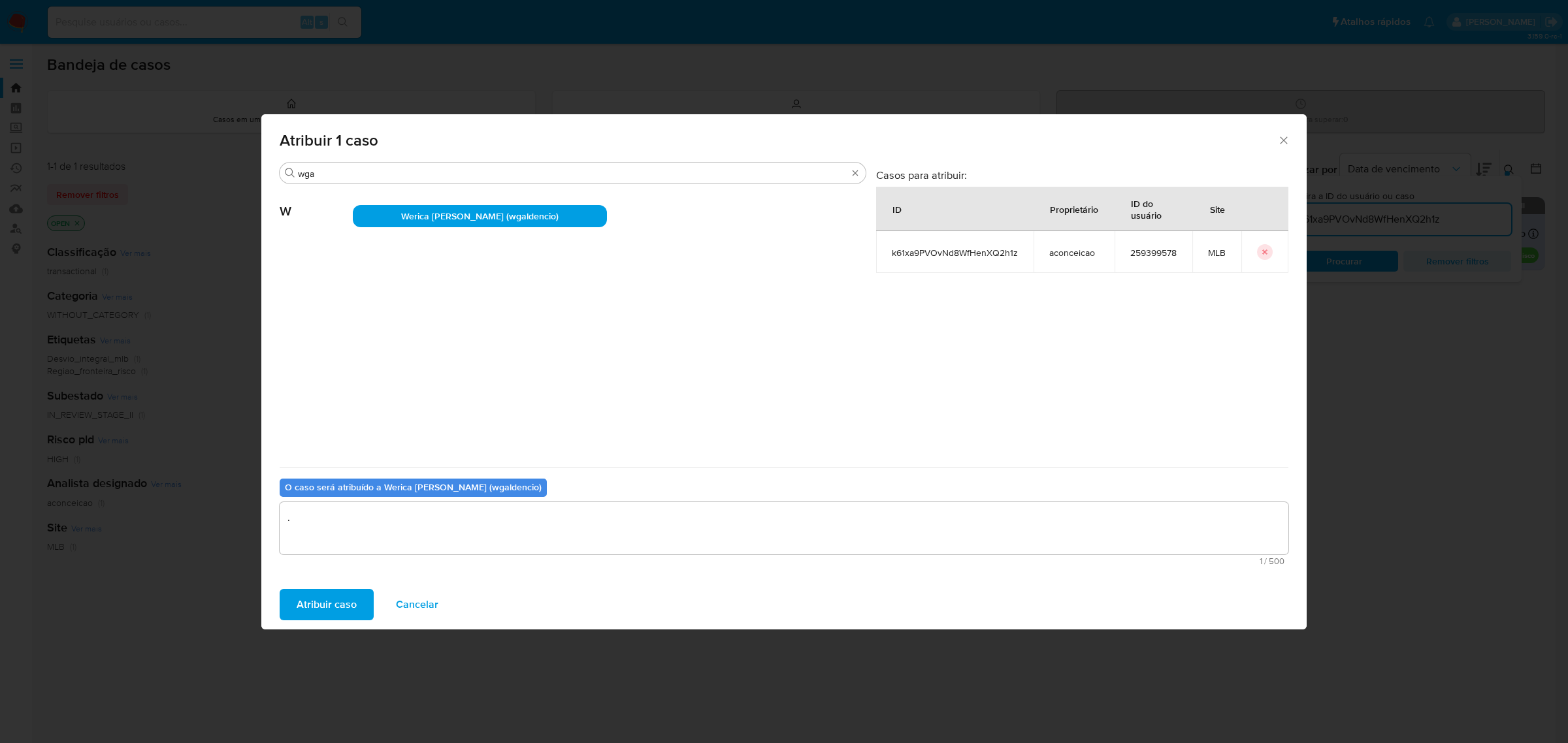
click at [344, 596] on span "Atribuir caso" at bounding box center [326, 604] width 60 height 29
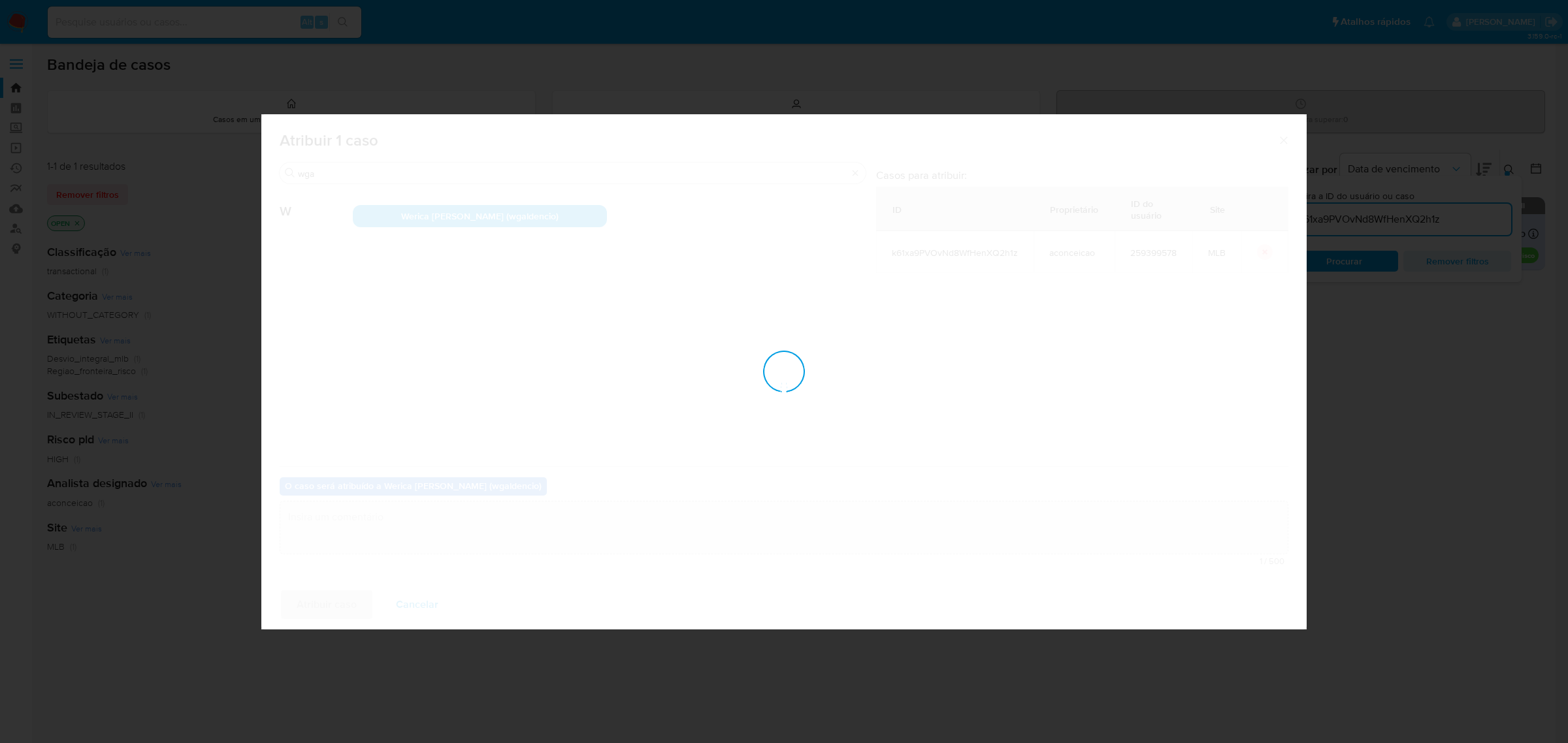
checkbox input "false"
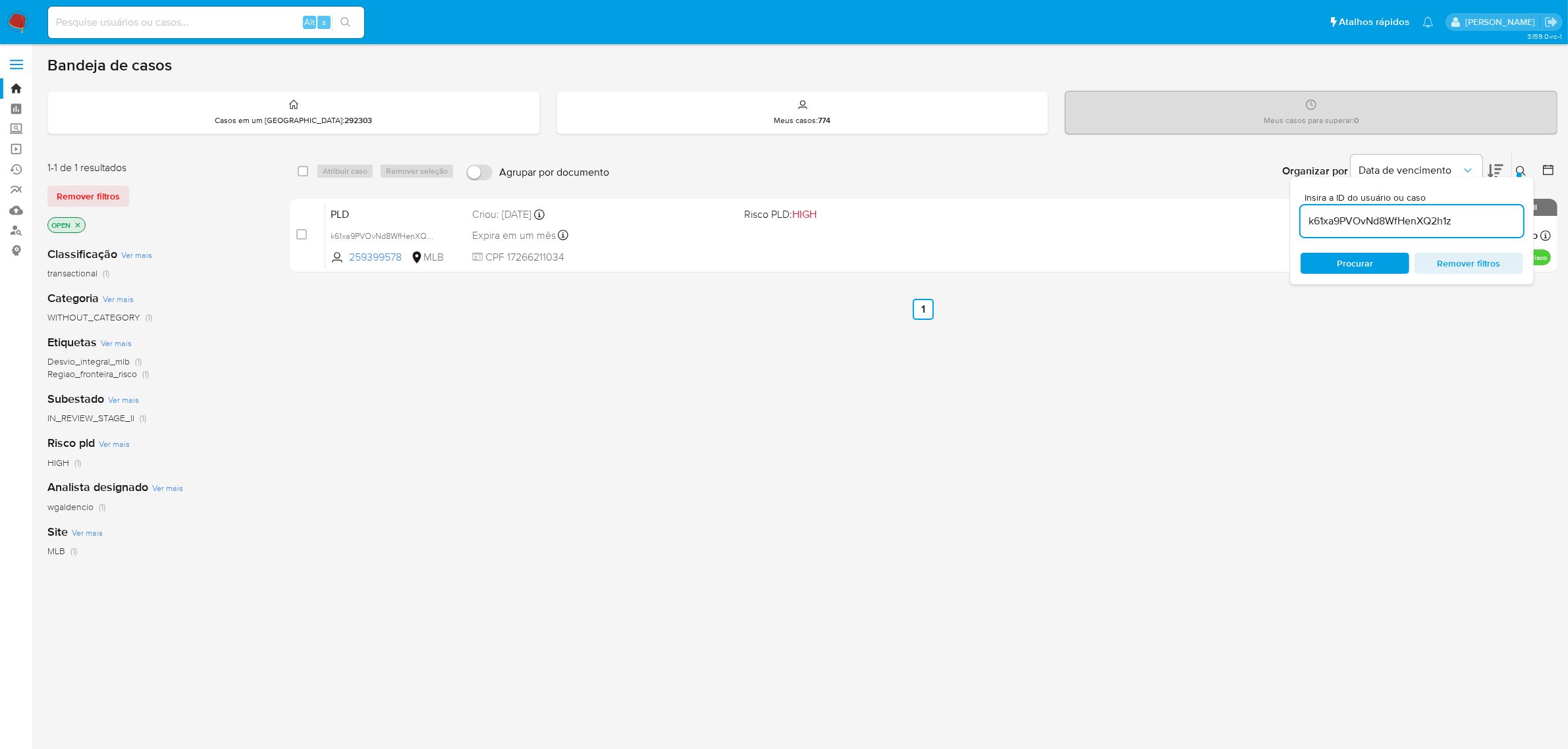
click at [1371, 223] on input "k61xa9PVOvNd8WfHenXQ2h1z" at bounding box center [1412, 222] width 223 height 17
click at [1371, 222] on input "k61xa9PVOvNd8WfHenXQ2h1z" at bounding box center [1412, 222] width 223 height 17
paste input "cBdIhJesXXPvxDn6Okf1DIvW"
type input "cBdIhJesXXPvxDn6Okf1DIvW"
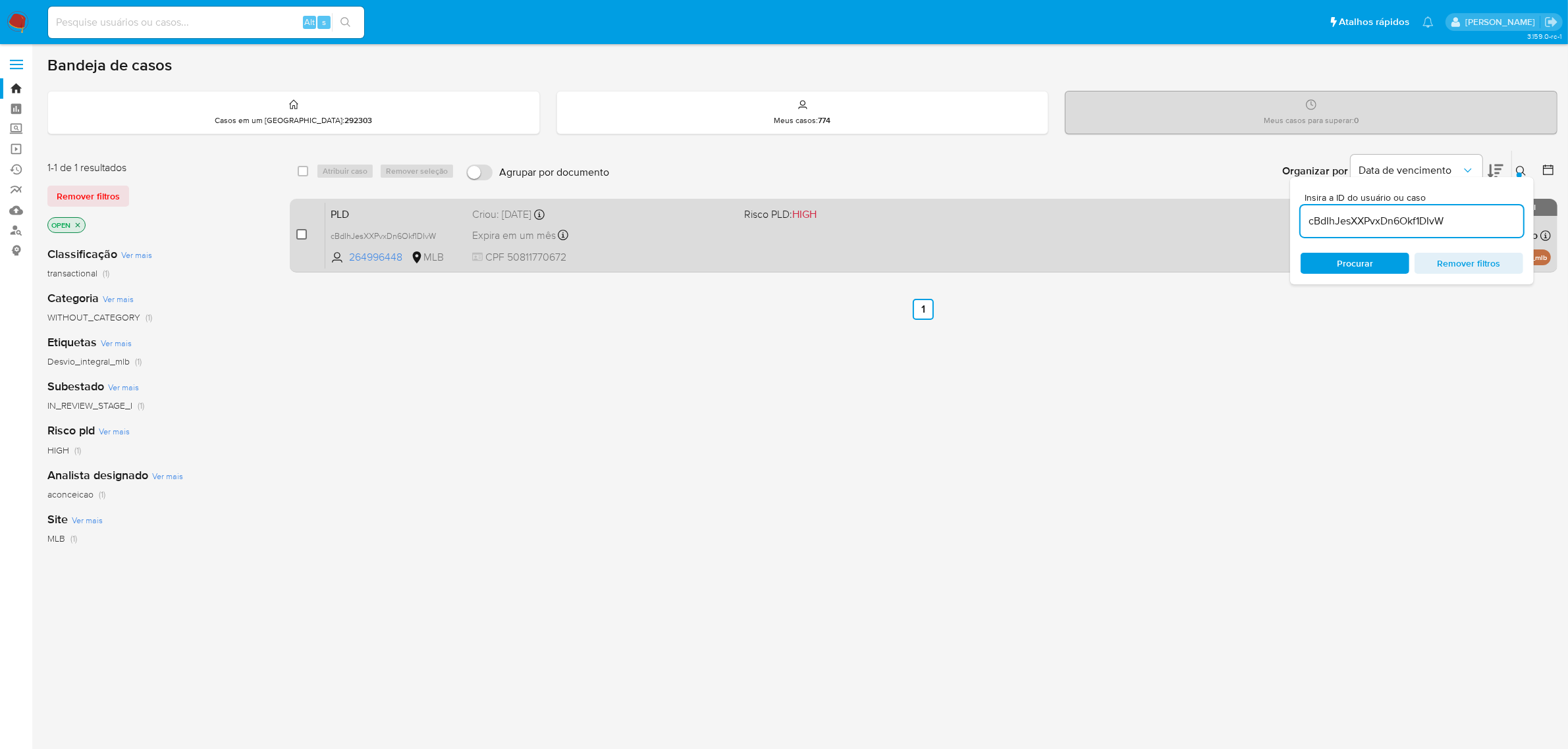
click at [300, 231] on input "checkbox" at bounding box center [301, 234] width 10 height 10
checkbox input "true"
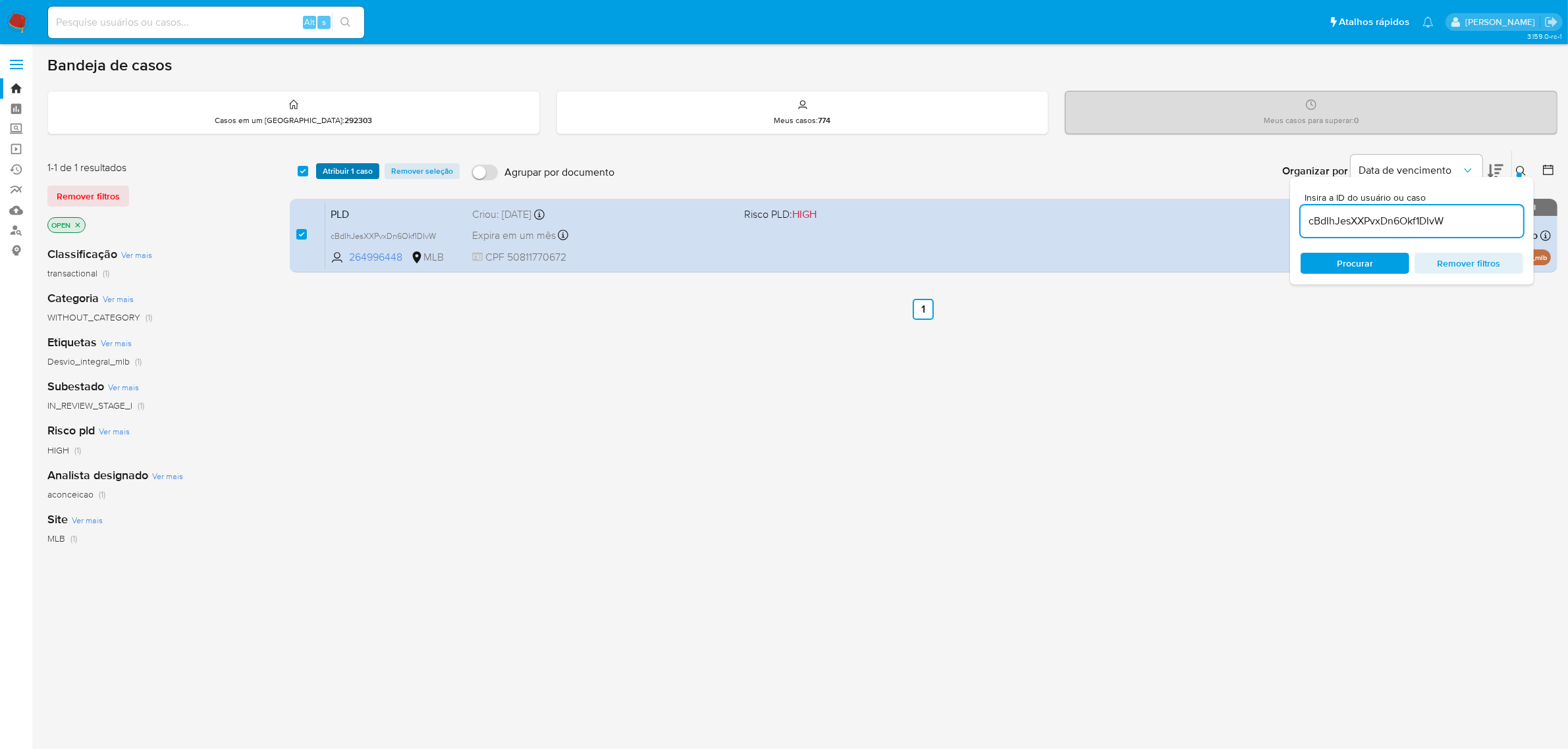
click at [360, 170] on span "Atribuir 1 caso" at bounding box center [347, 170] width 50 height 13
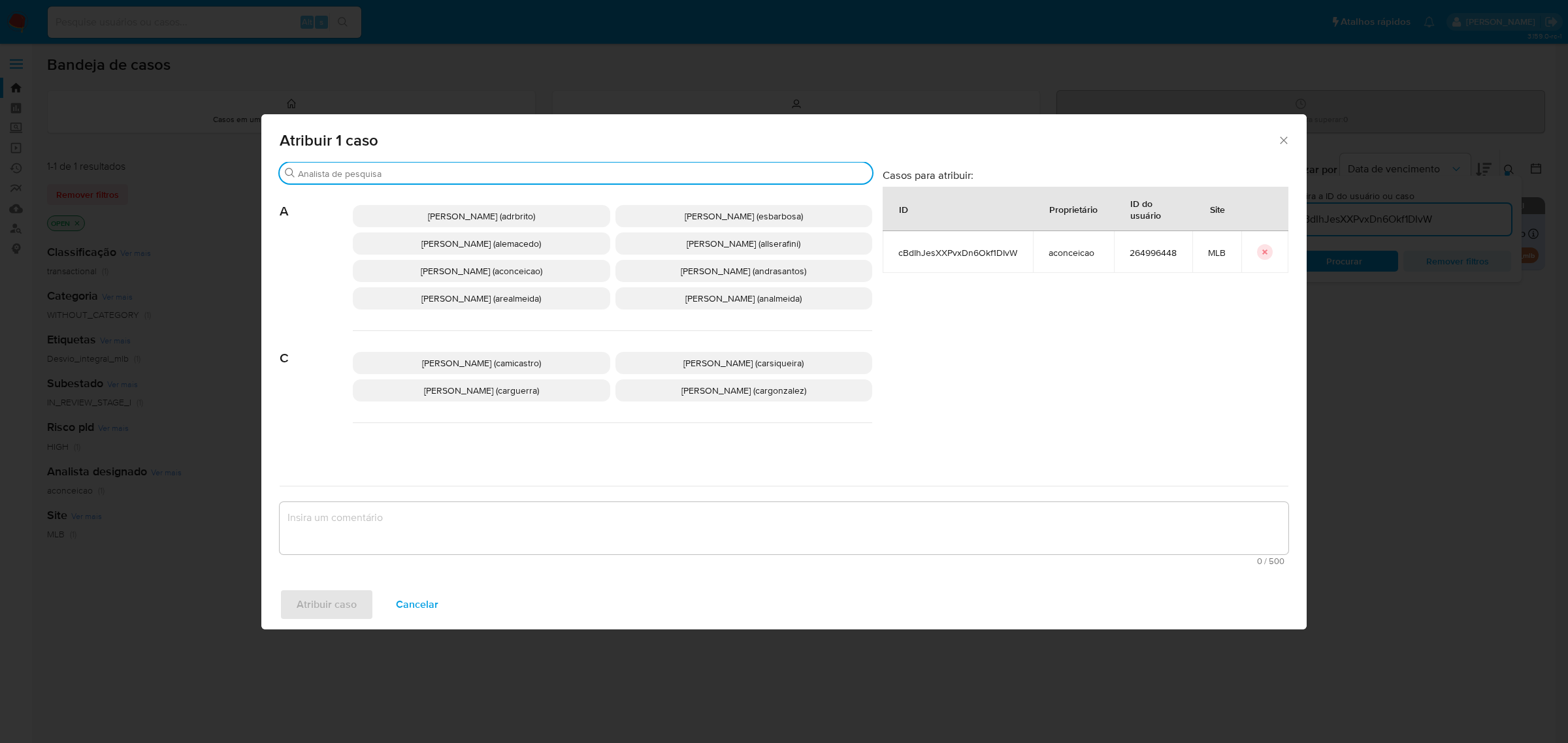
click at [386, 174] on input "Procurar" at bounding box center [582, 174] width 569 height 12
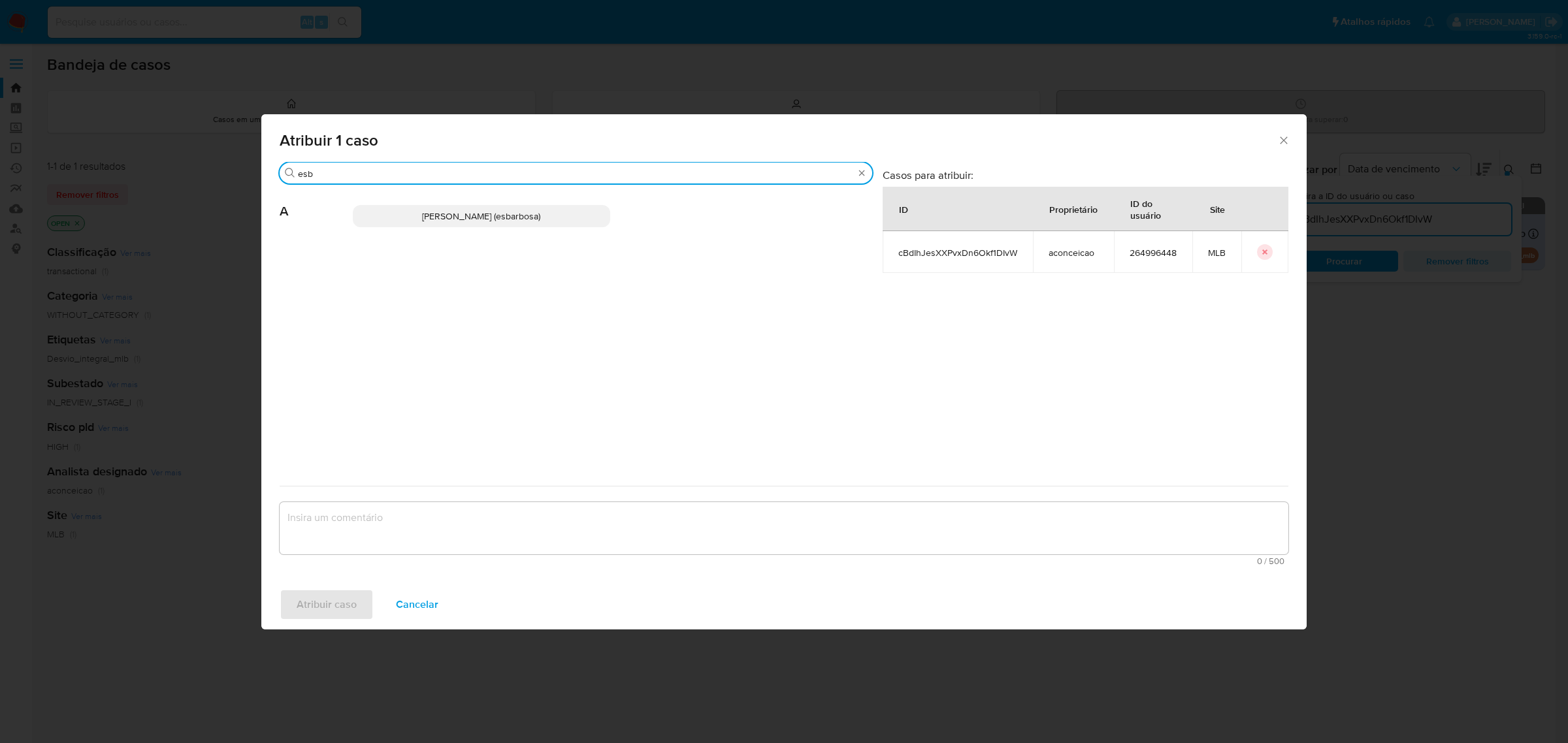
type input "esb"
click at [422, 213] on span "Alessandra Da Silva Barbosa (esbarbosa)" at bounding box center [481, 216] width 118 height 13
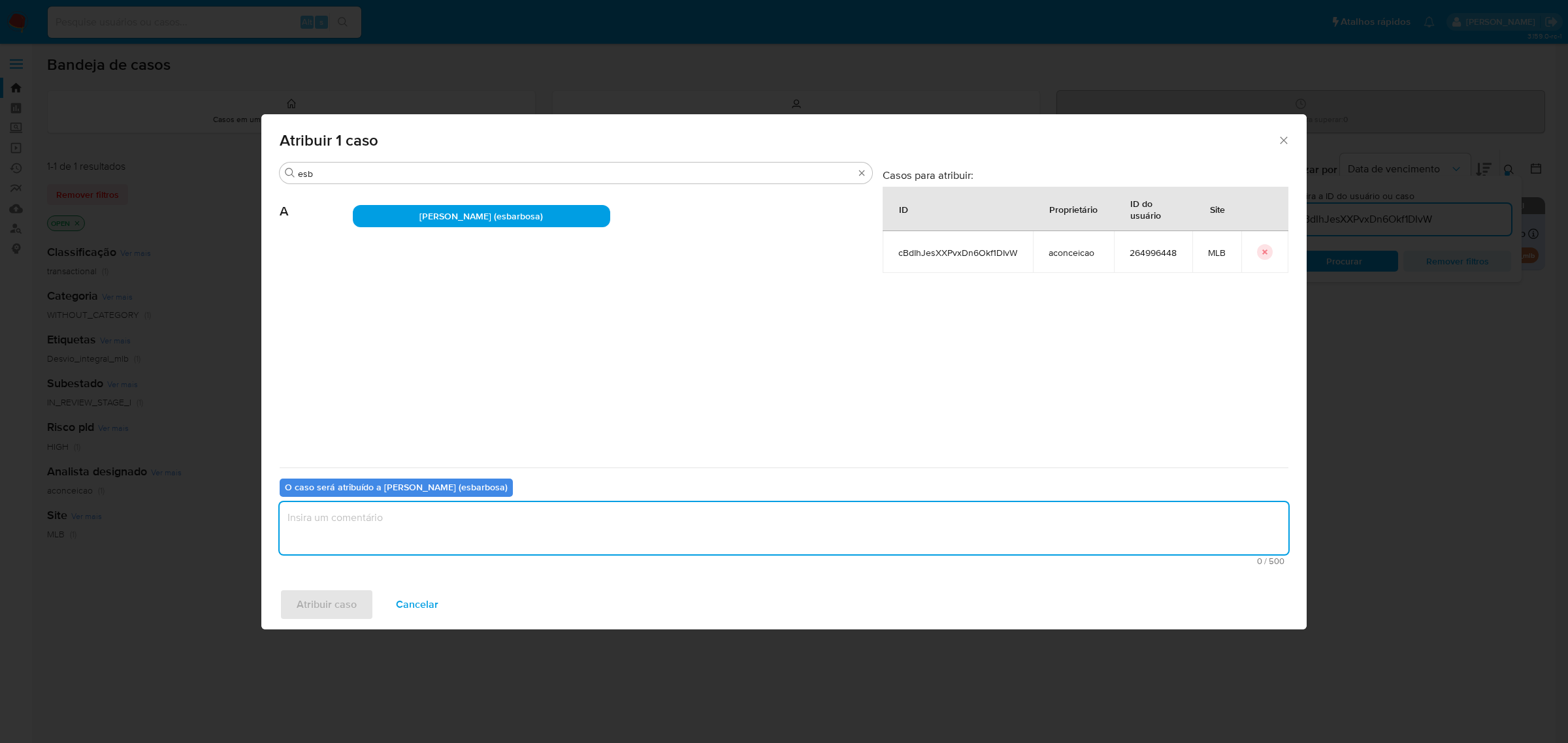
click at [393, 521] on textarea "assign-modal" at bounding box center [784, 528] width 1008 height 52
type textarea "."
click at [344, 593] on span "Atribuir caso" at bounding box center [326, 604] width 60 height 29
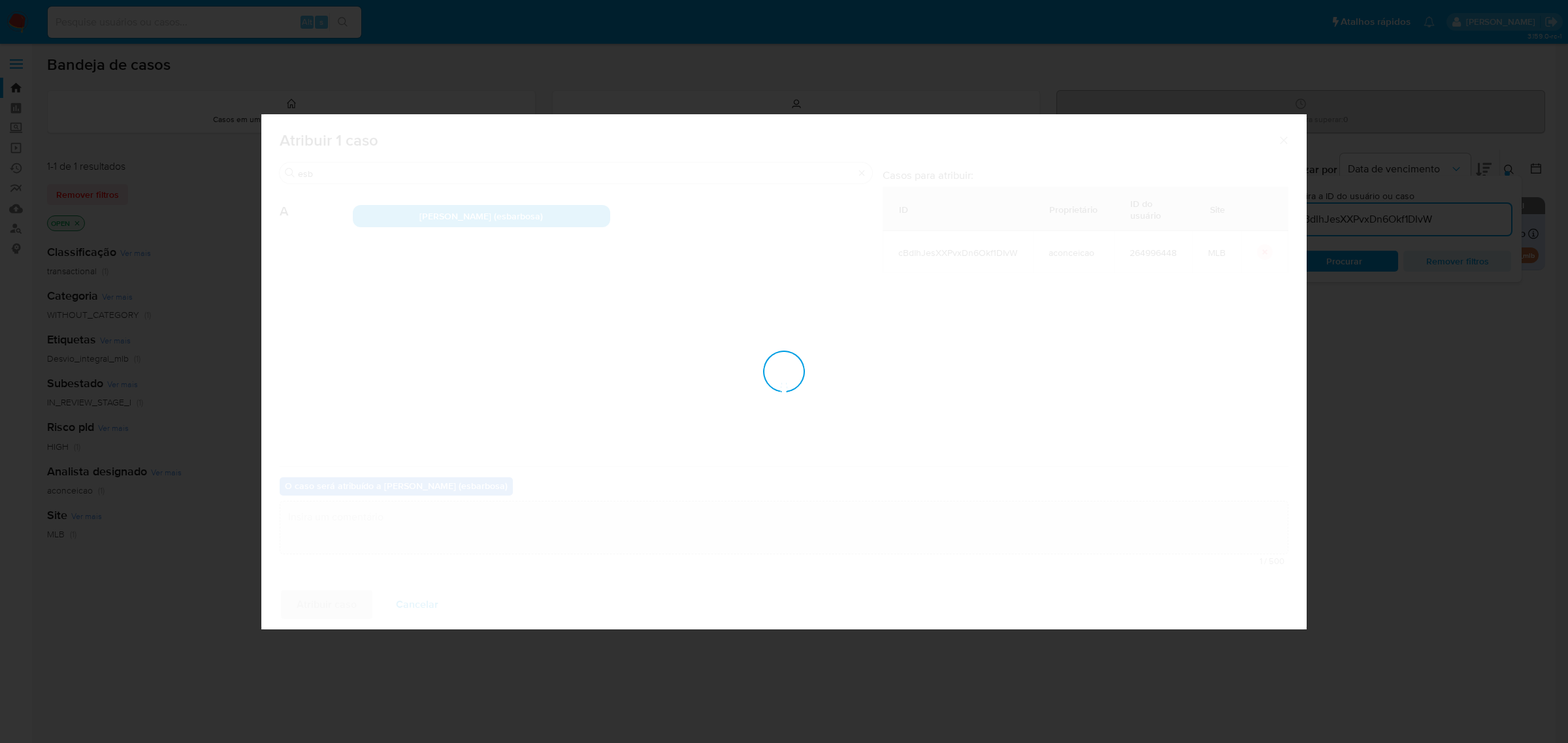
checkbox input "false"
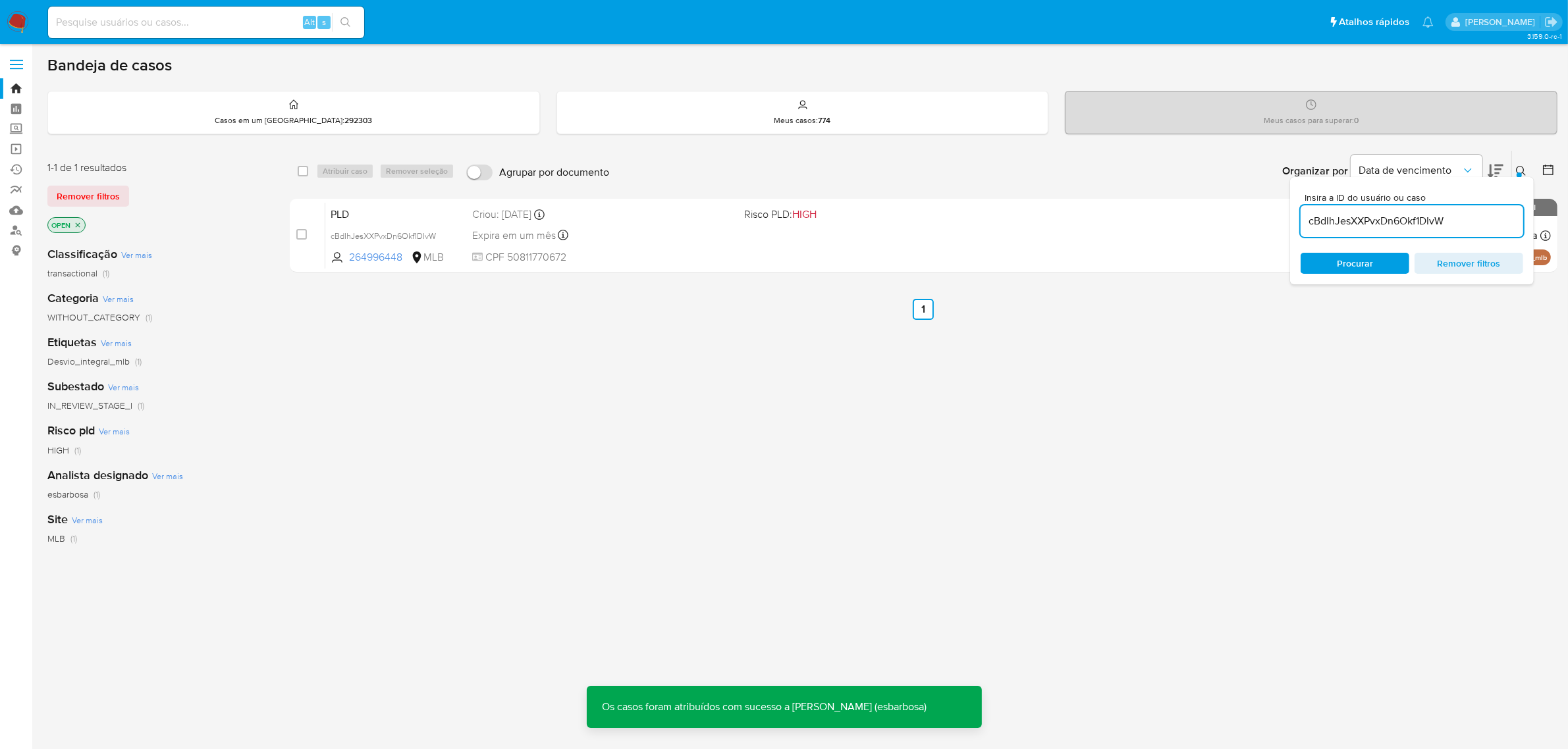
click at [1348, 229] on input "cBdIhJesXXPvxDn6Okf1DIvW" at bounding box center [1412, 222] width 223 height 17
paste input "11pAxIVhMy2lUbycTLRBFL0p"
type input "11pAxIVhMy2lUbycTLRBFL0p"
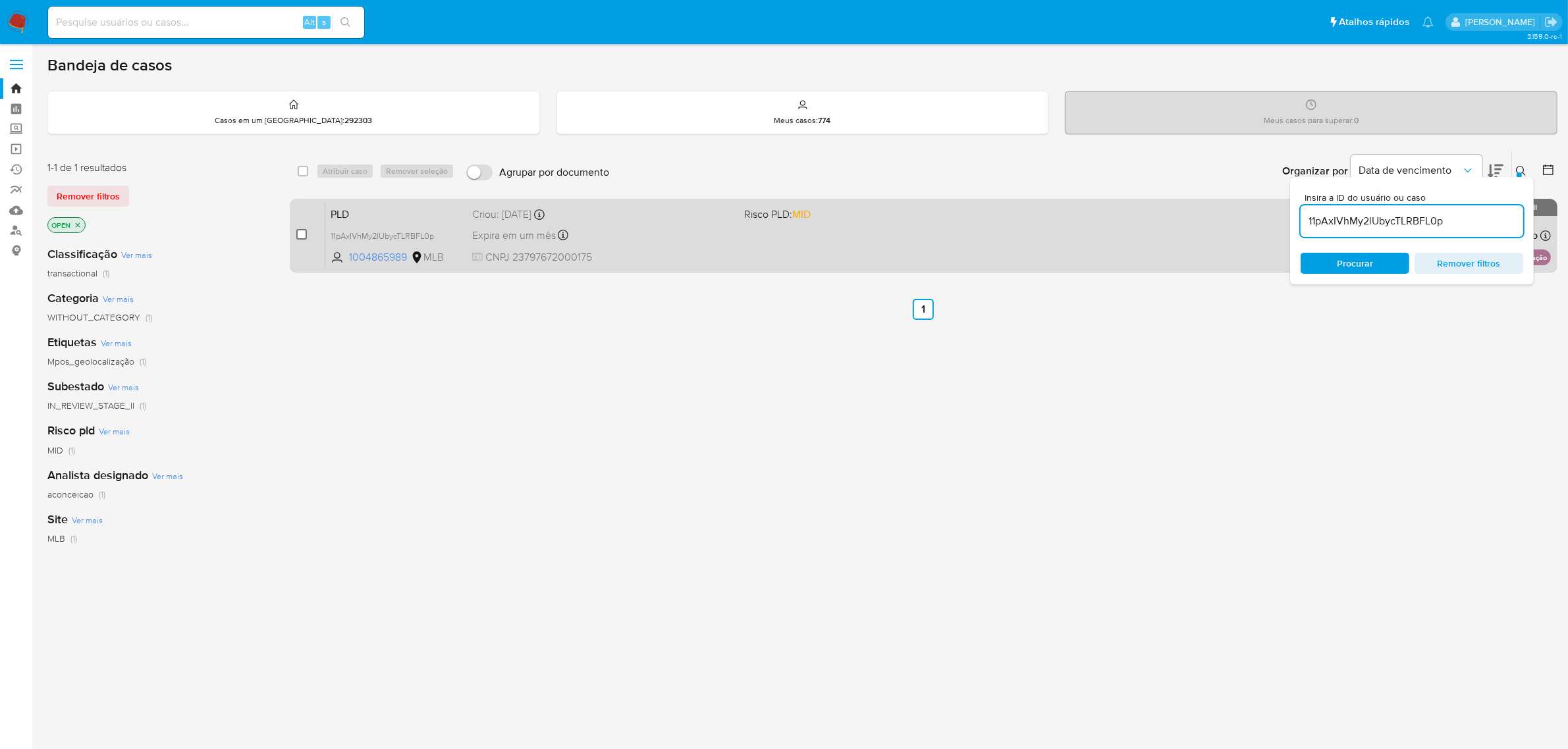
click at [301, 234] on input "checkbox" at bounding box center [301, 234] width 10 height 10
checkbox input "true"
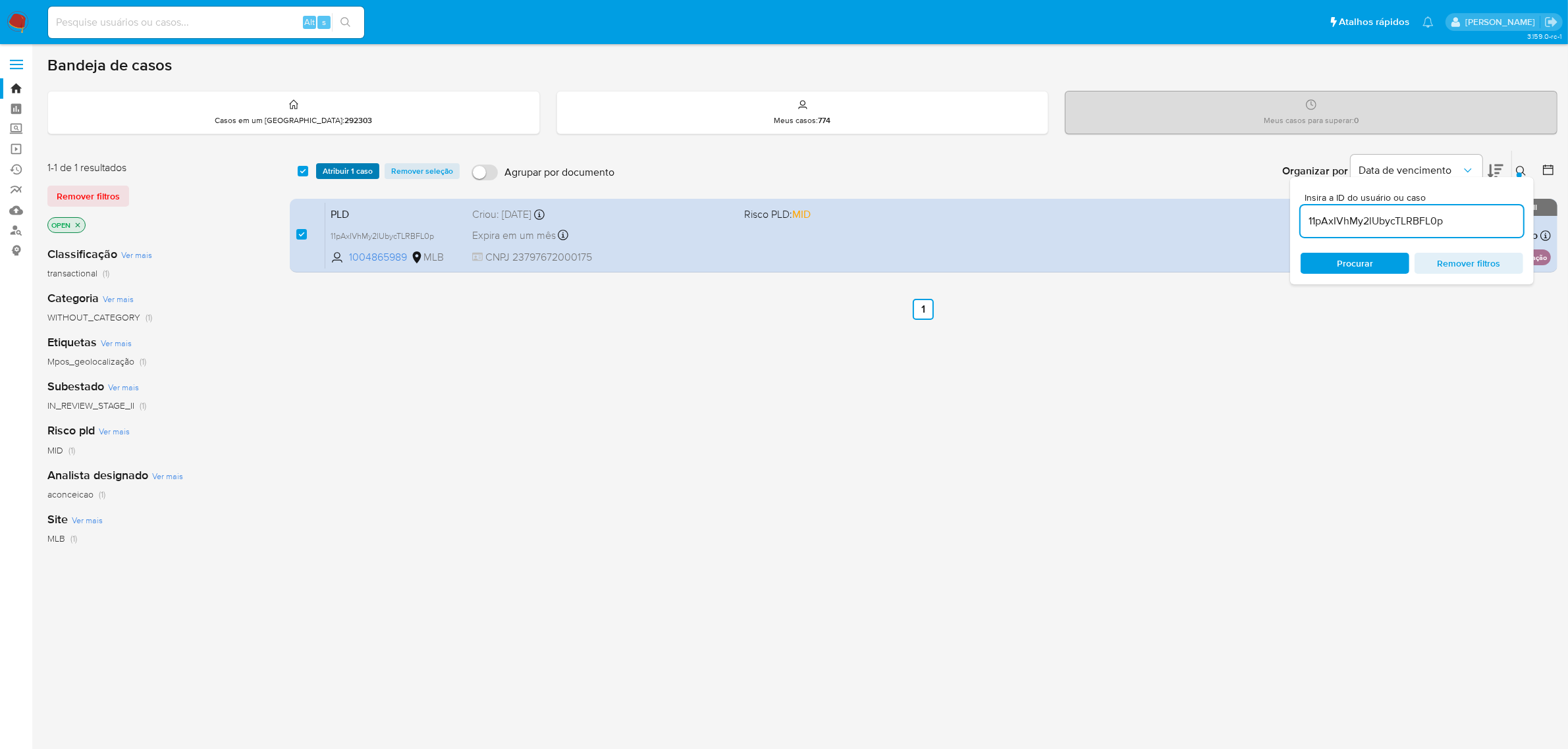
click at [360, 173] on span "Atribuir 1 caso" at bounding box center [347, 170] width 50 height 13
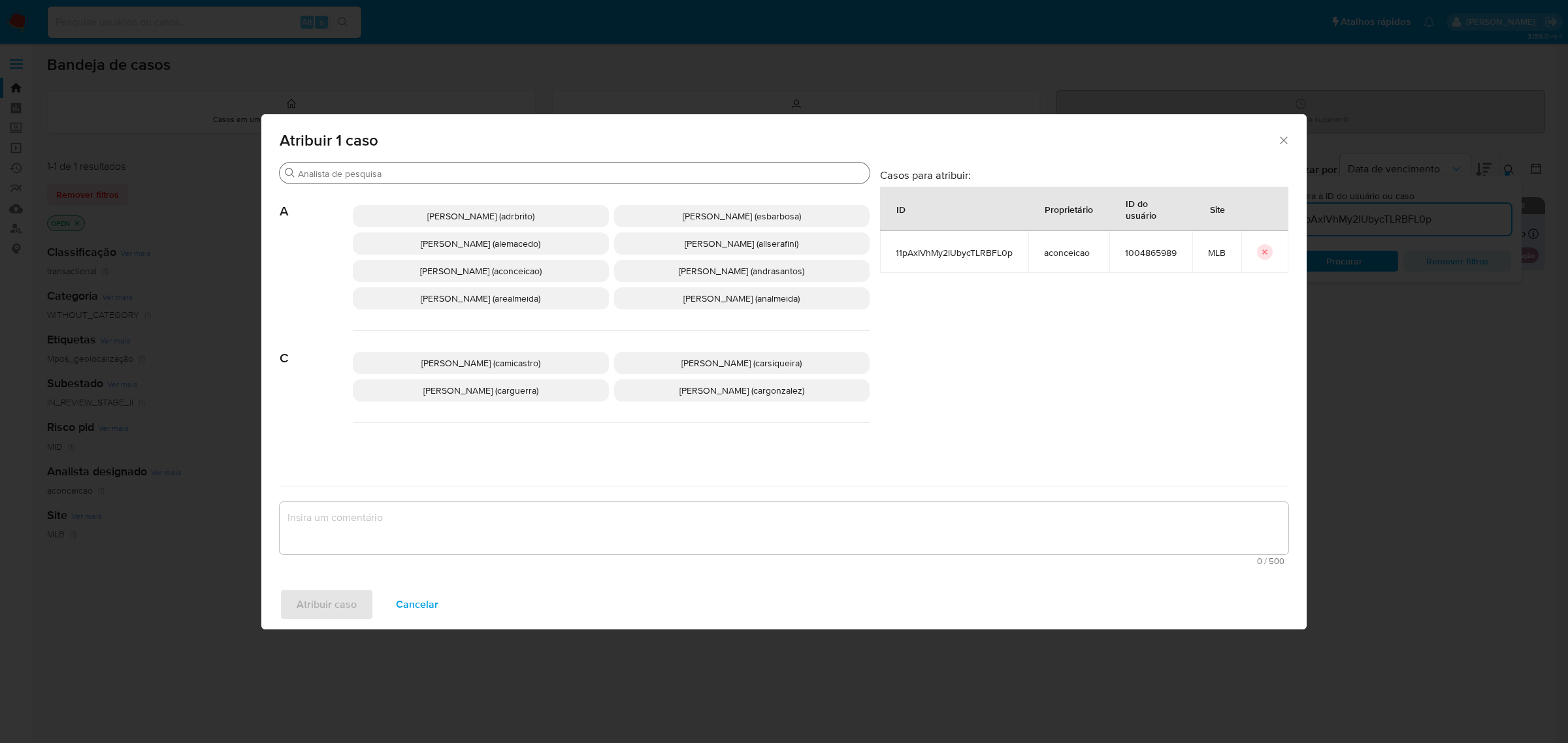
click at [376, 175] on input "Procurar" at bounding box center [581, 174] width 567 height 12
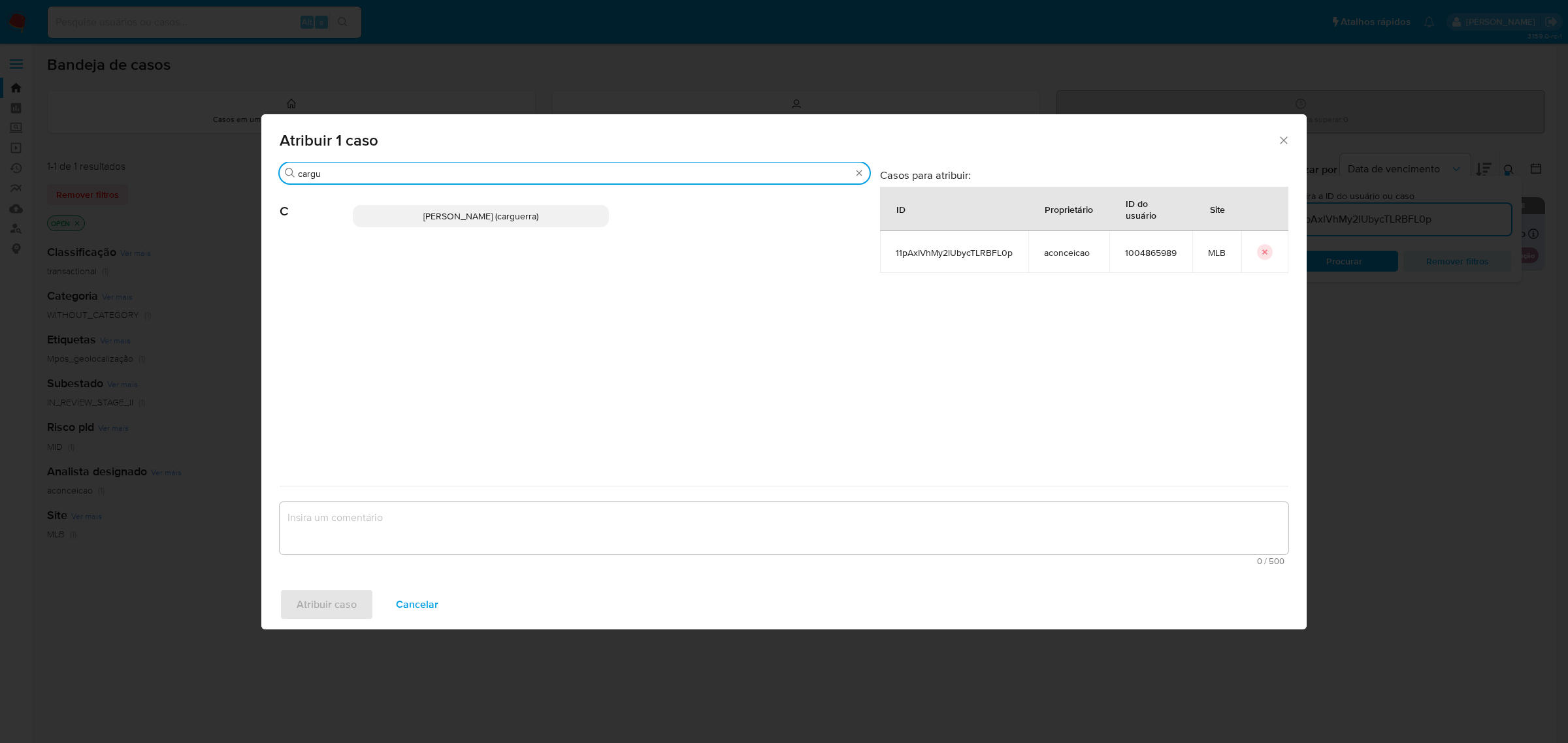
type input "cargu"
click at [493, 210] on span "Carlos Augusto Guerra (carguerra)" at bounding box center [481, 216] width 115 height 13
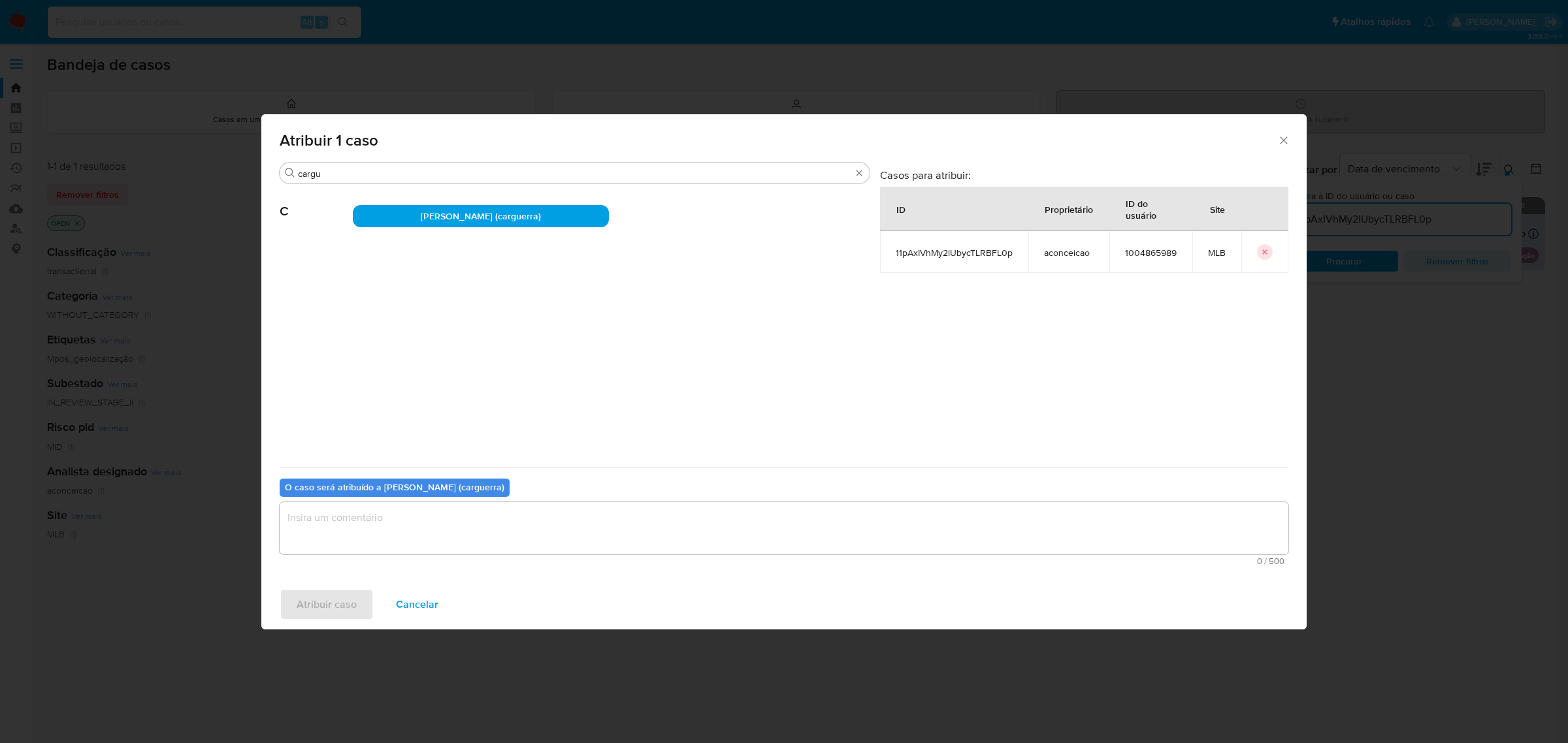
click at [493, 522] on textarea "assign-modal" at bounding box center [784, 528] width 1008 height 52
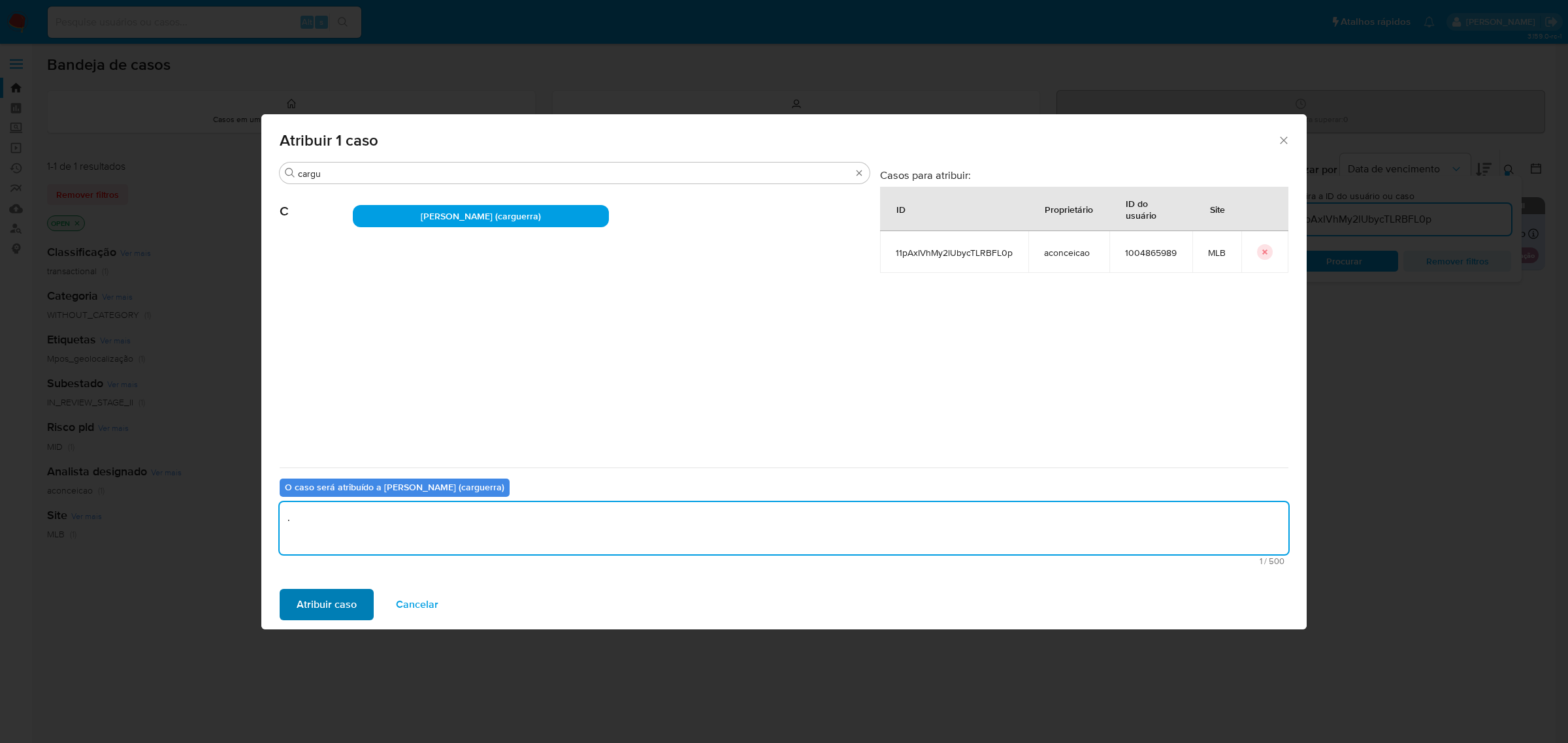
type textarea "."
click at [338, 611] on span "Atribuir caso" at bounding box center [326, 604] width 60 height 29
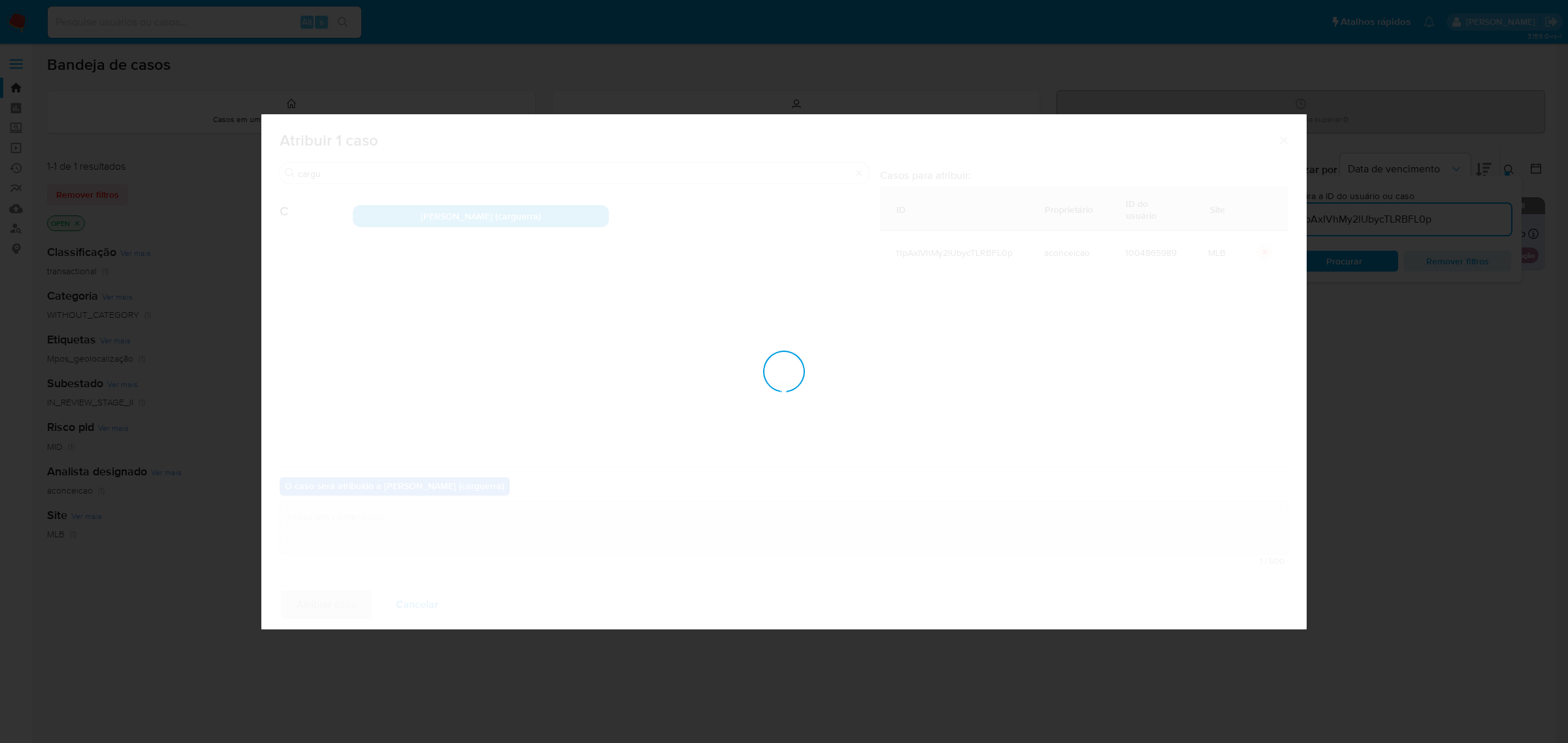
checkbox input "false"
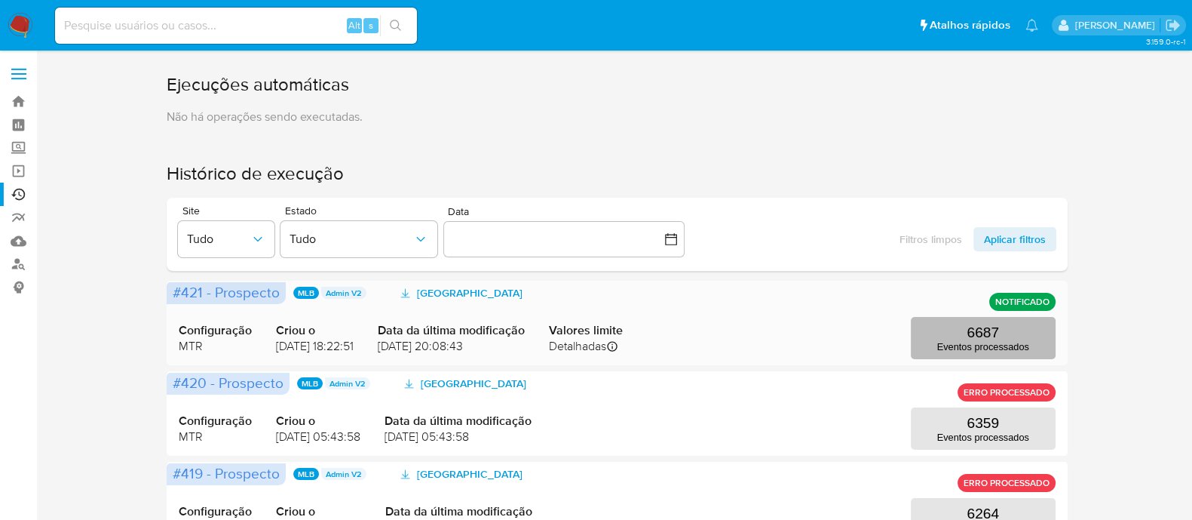
click at [1019, 329] on button "6687 Eventos processados" at bounding box center [983, 338] width 145 height 42
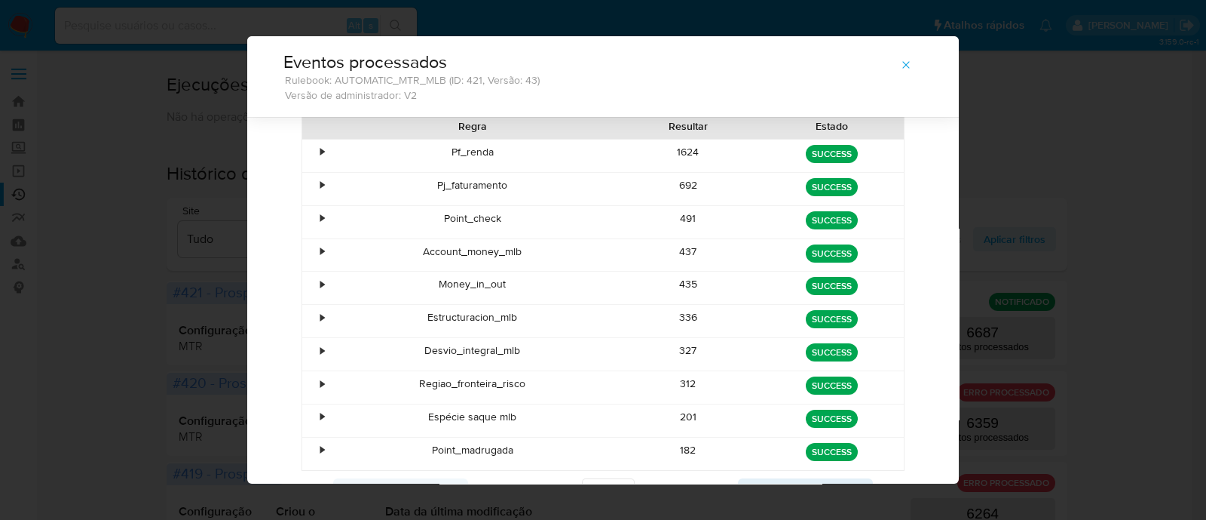
scroll to position [154, 0]
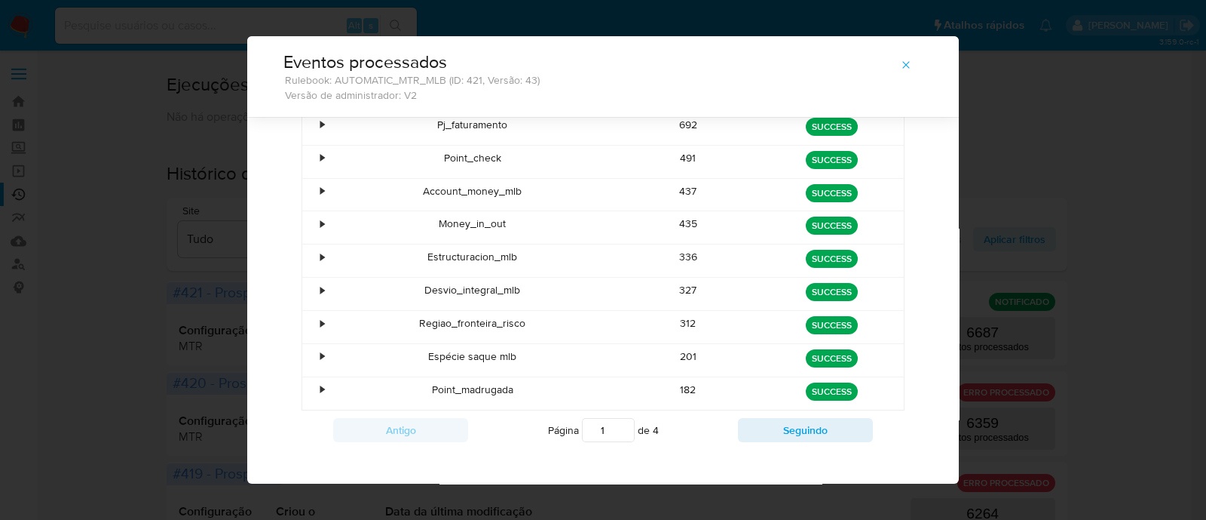
click at [320, 320] on div "•" at bounding box center [322, 323] width 4 height 14
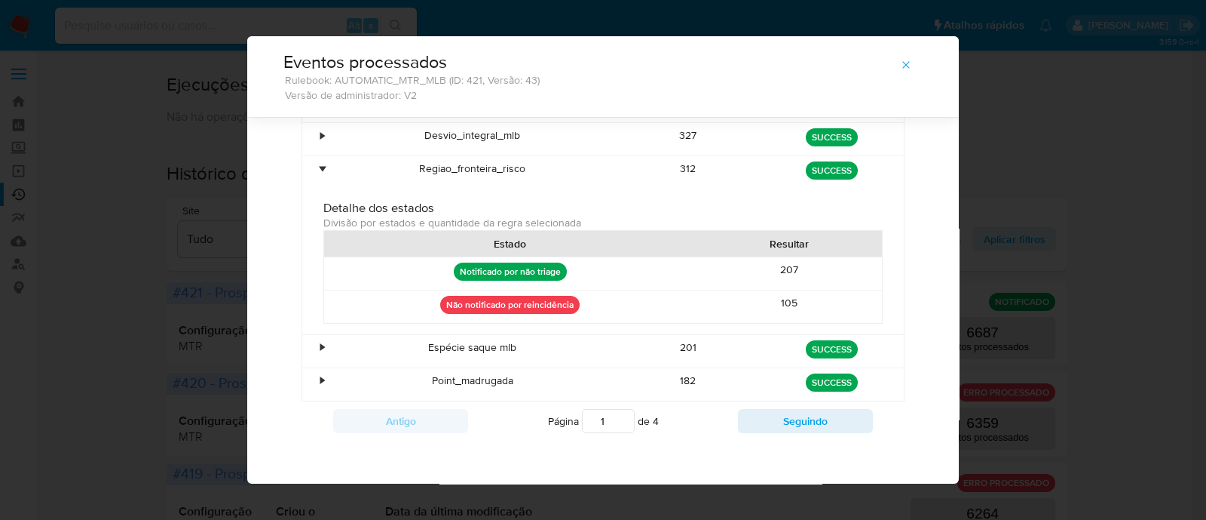
scroll to position [215, 0]
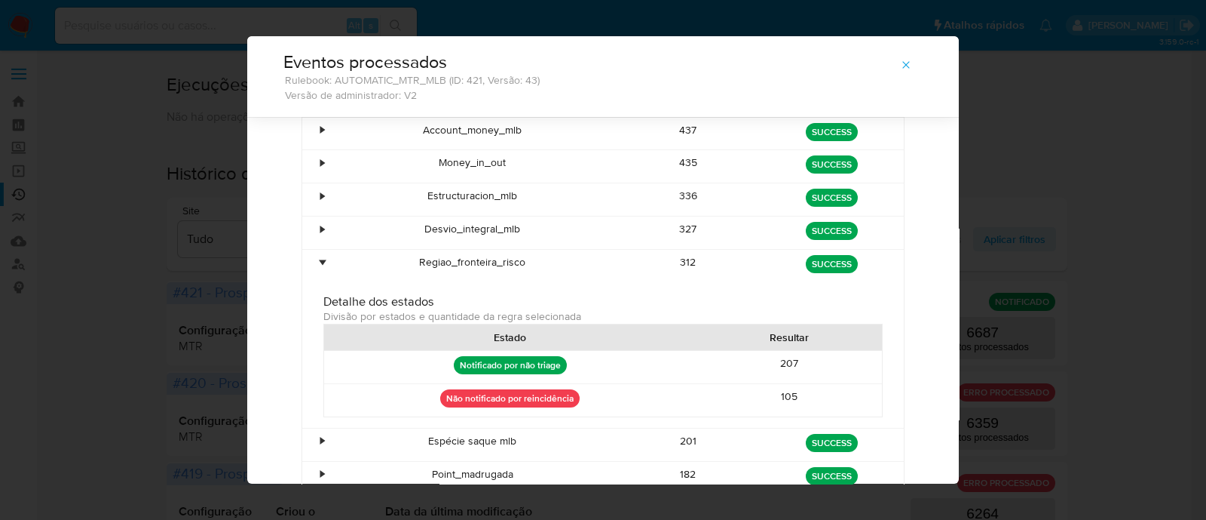
click at [311, 266] on div "•" at bounding box center [315, 266] width 26 height 32
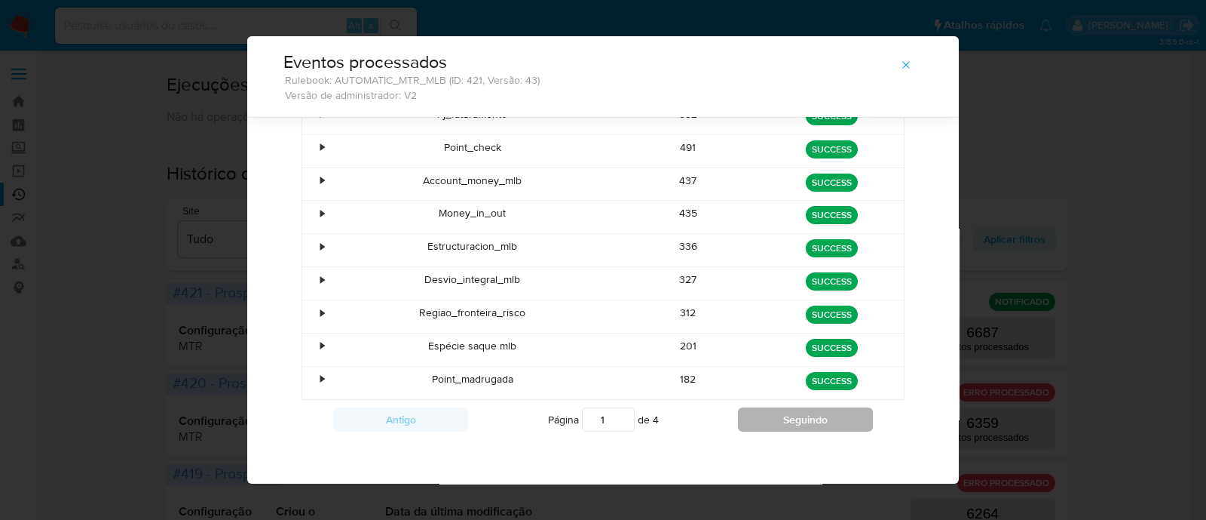
click at [798, 410] on button "Seguindo" at bounding box center [805, 419] width 135 height 24
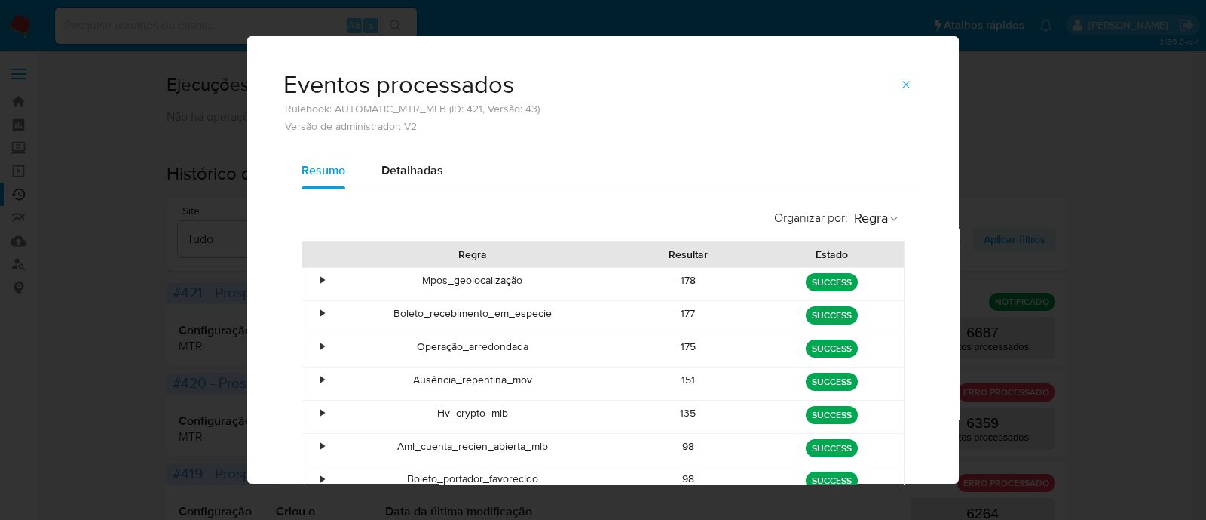
scroll to position [93, 0]
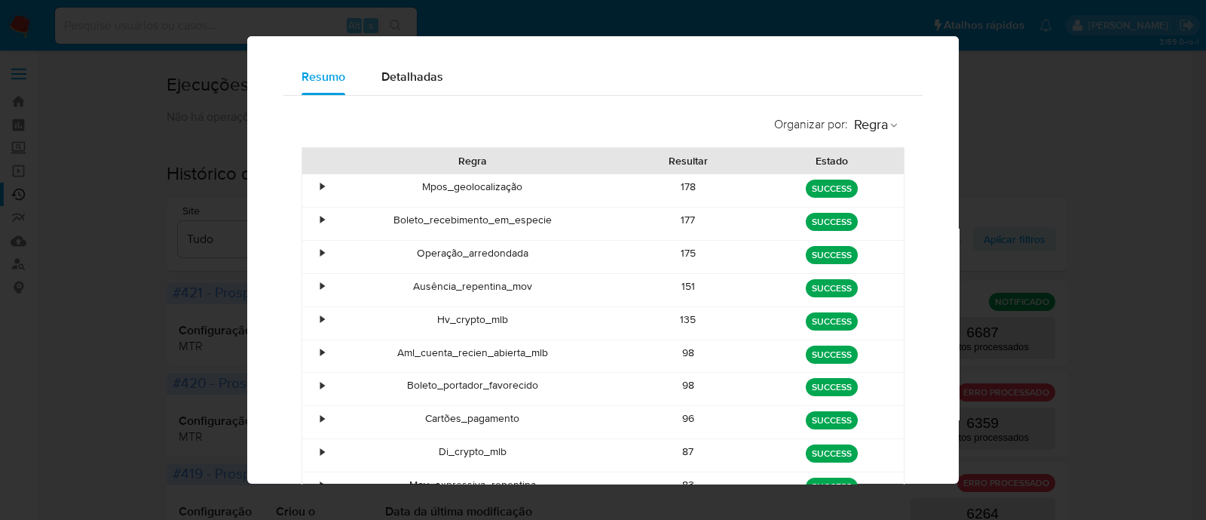
click at [540, 286] on div "Ausência_repentina_mov" at bounding box center [473, 290] width 288 height 32
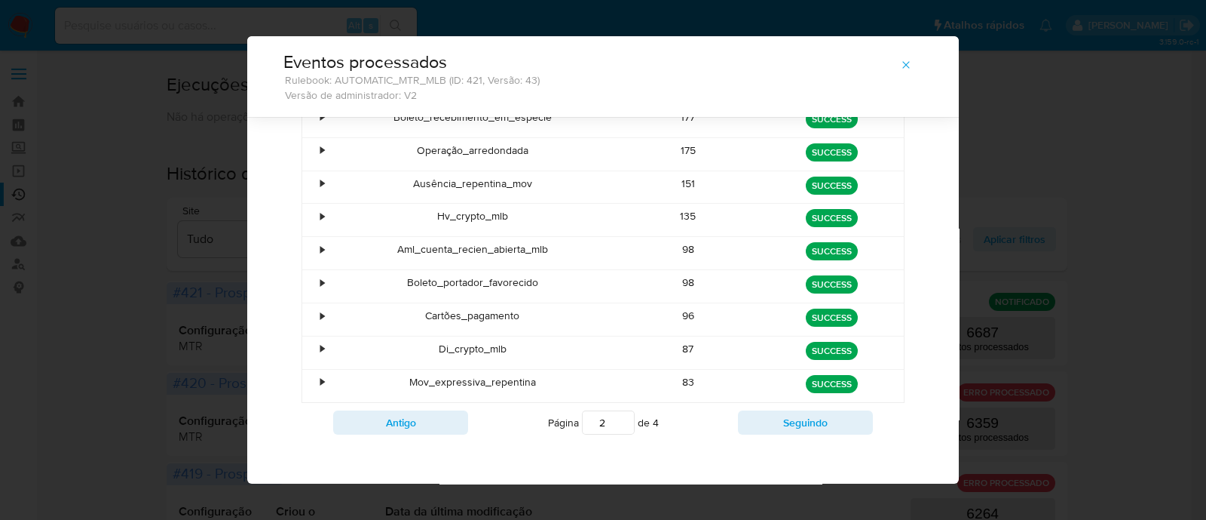
scroll to position [164, 0]
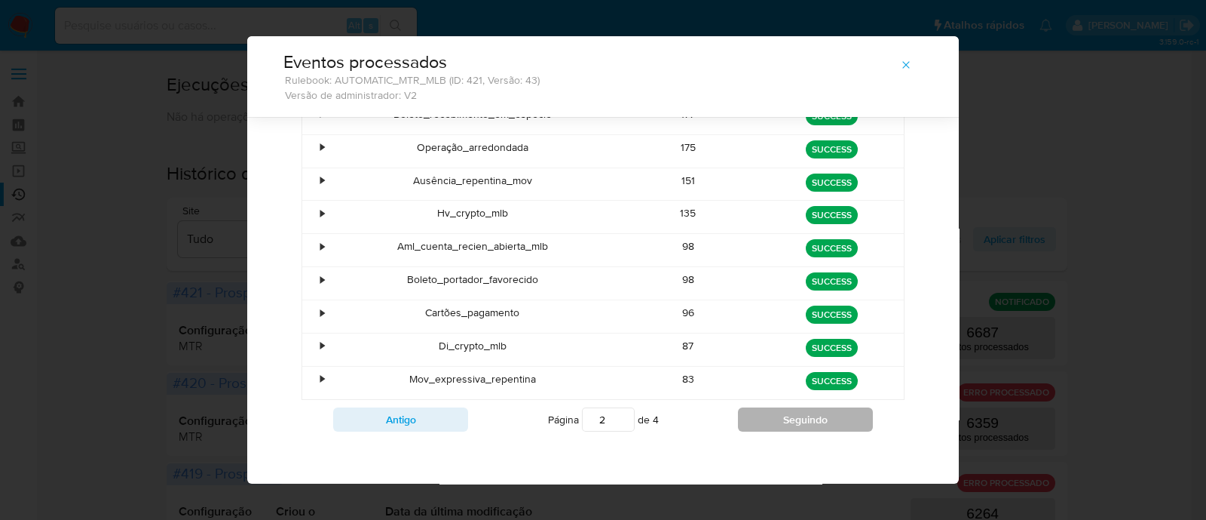
click at [755, 415] on button "Seguindo" at bounding box center [805, 419] width 135 height 24
click at [798, 418] on button "Seguindo" at bounding box center [805, 419] width 135 height 24
type input "4"
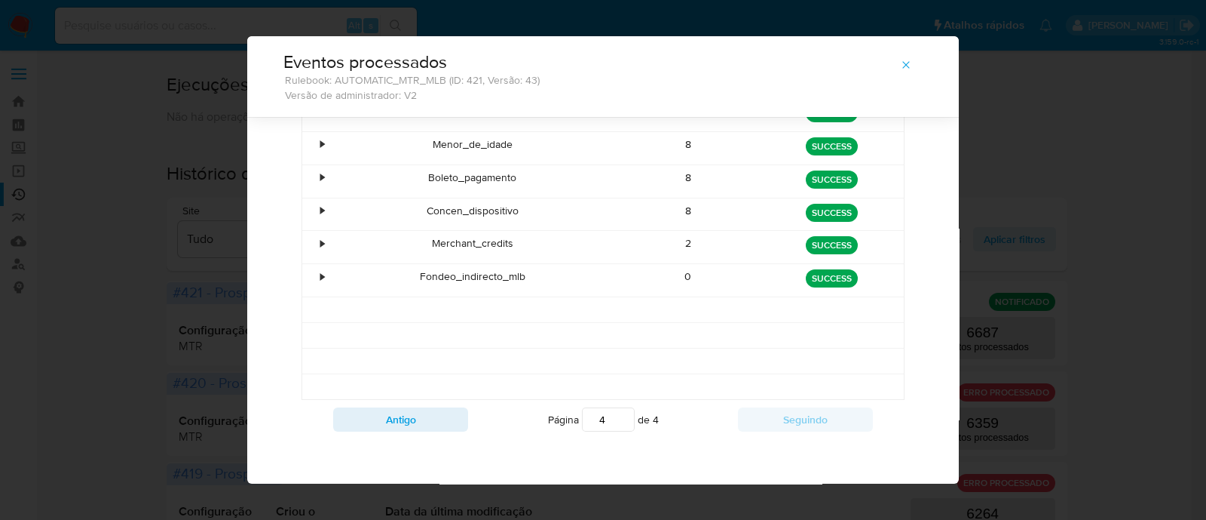
scroll to position [40, 0]
